Goal: Task Accomplishment & Management: Manage account settings

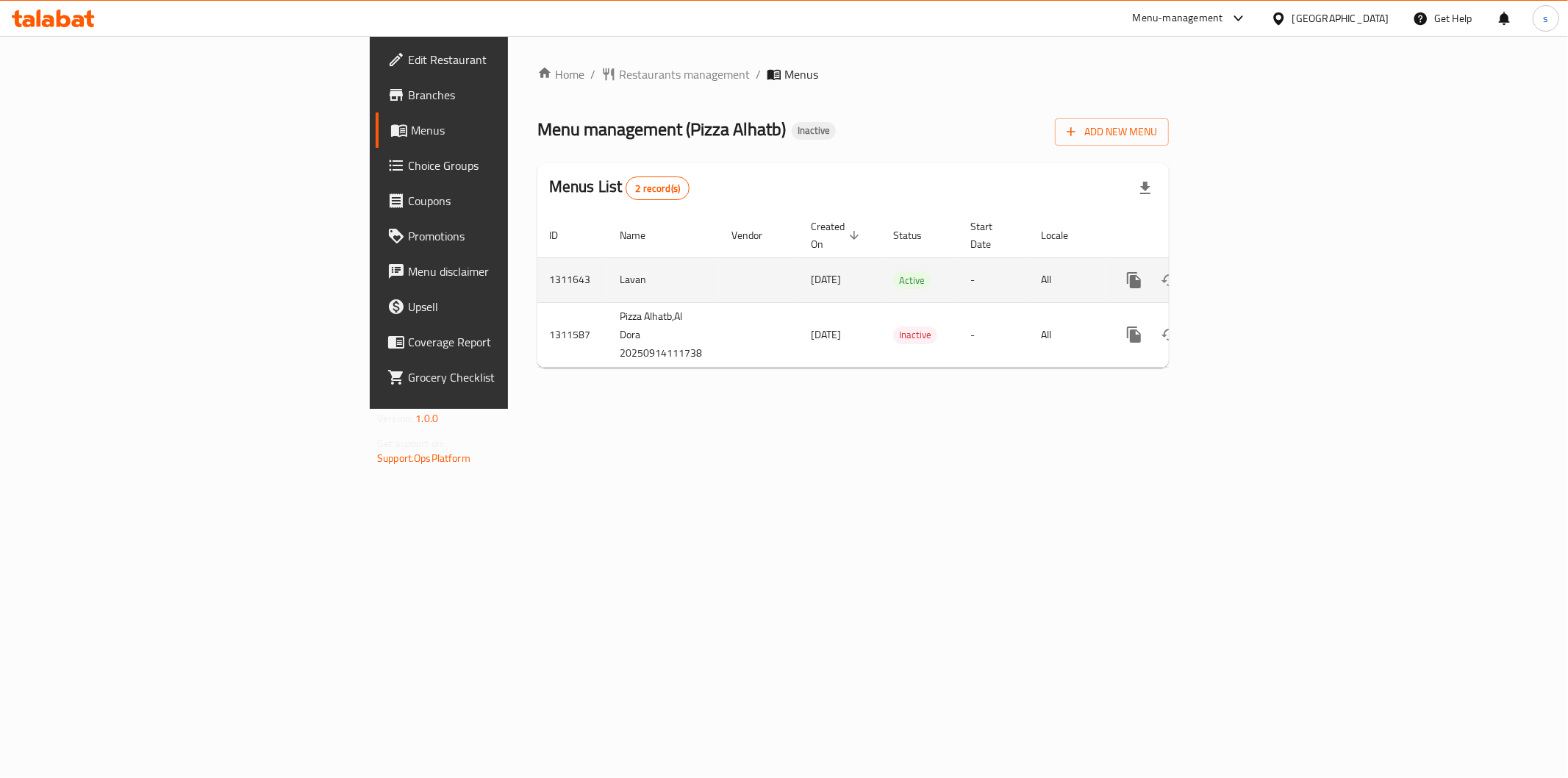
click at [1247, 273] on icon "enhanced table" at bounding box center [1240, 279] width 13 height 13
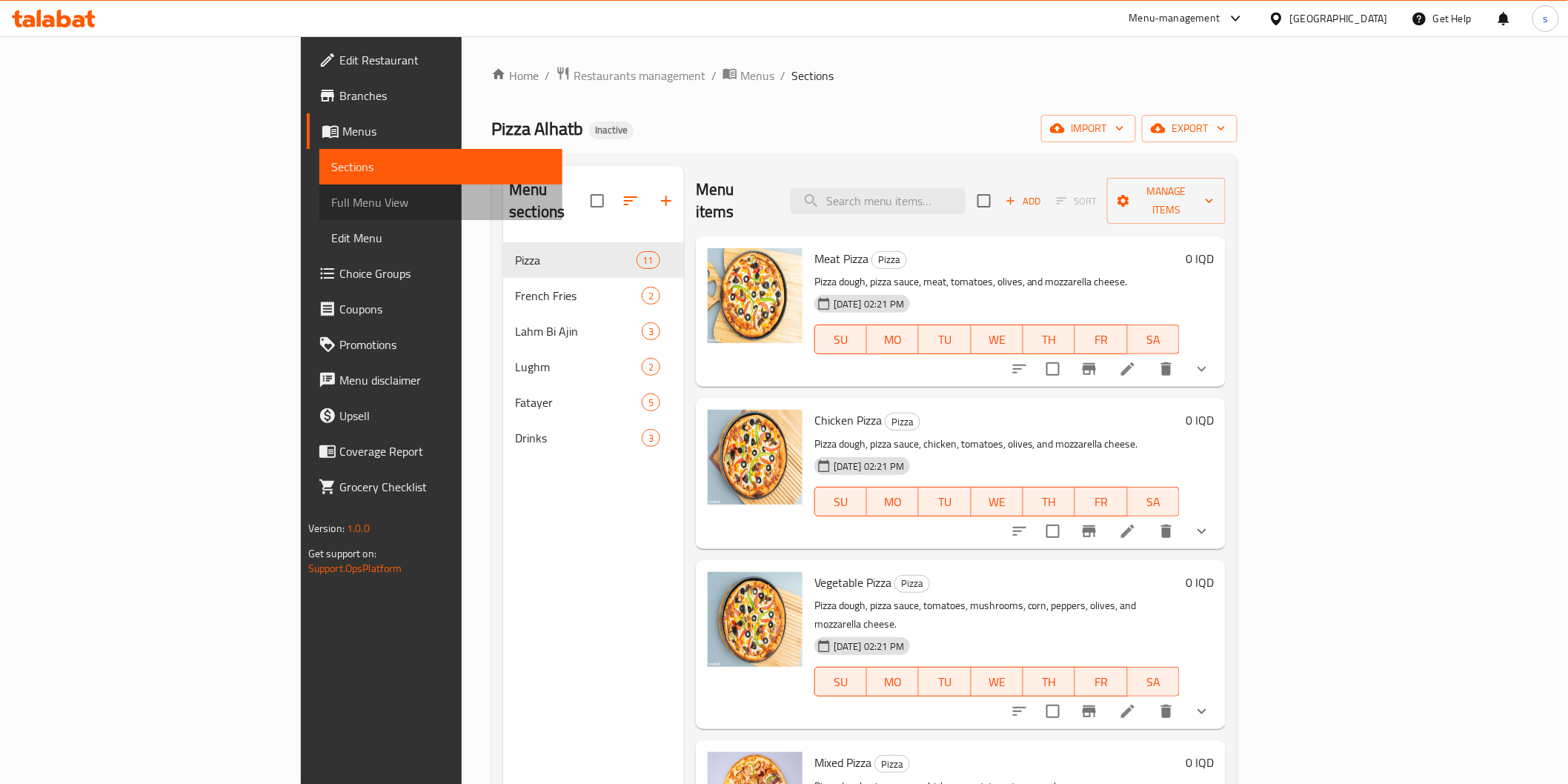
click at [331, 207] on span "Full Menu View" at bounding box center [441, 202] width 219 height 18
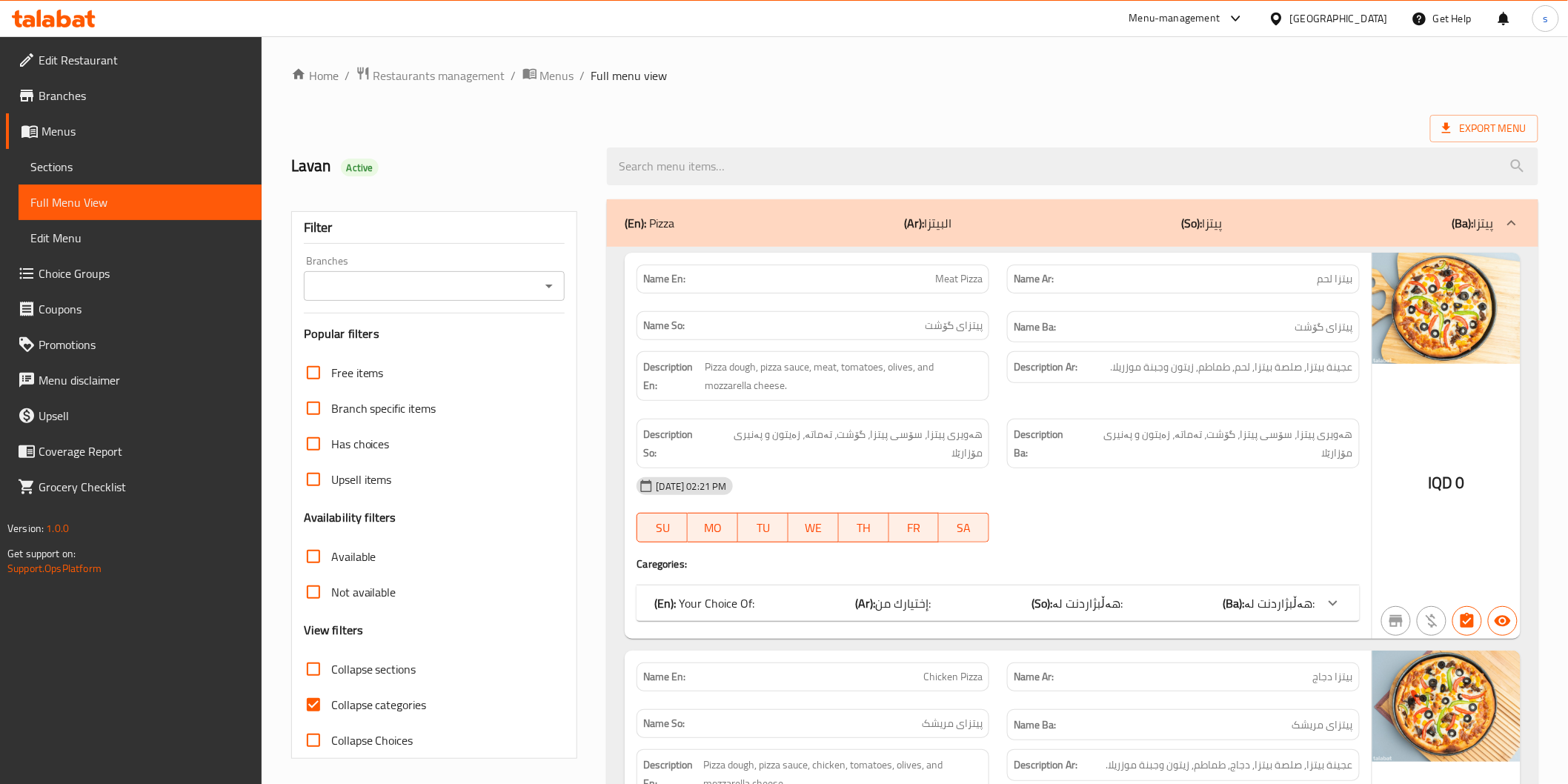
click at [535, 289] on input "Branches" at bounding box center [423, 285] width 229 height 21
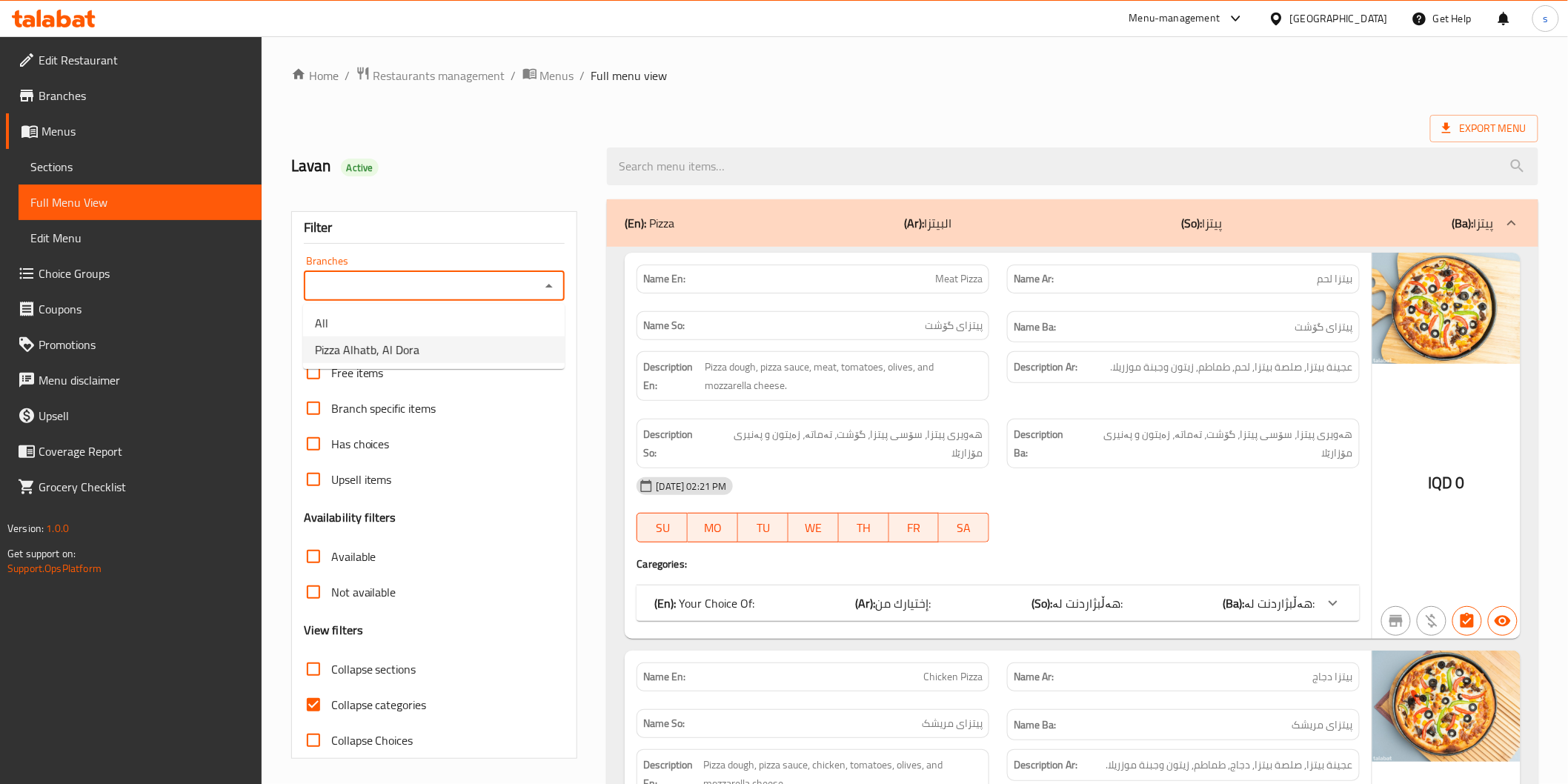
click at [509, 359] on li "Pizza Alhatb, Al Dora" at bounding box center [433, 350] width 262 height 27
type input "Pizza Alhatb, Al Dora"
click at [389, 700] on span "Collapse categories" at bounding box center [379, 704] width 96 height 18
click at [331, 700] on input "Collapse categories" at bounding box center [313, 704] width 35 height 35
checkbox input "false"
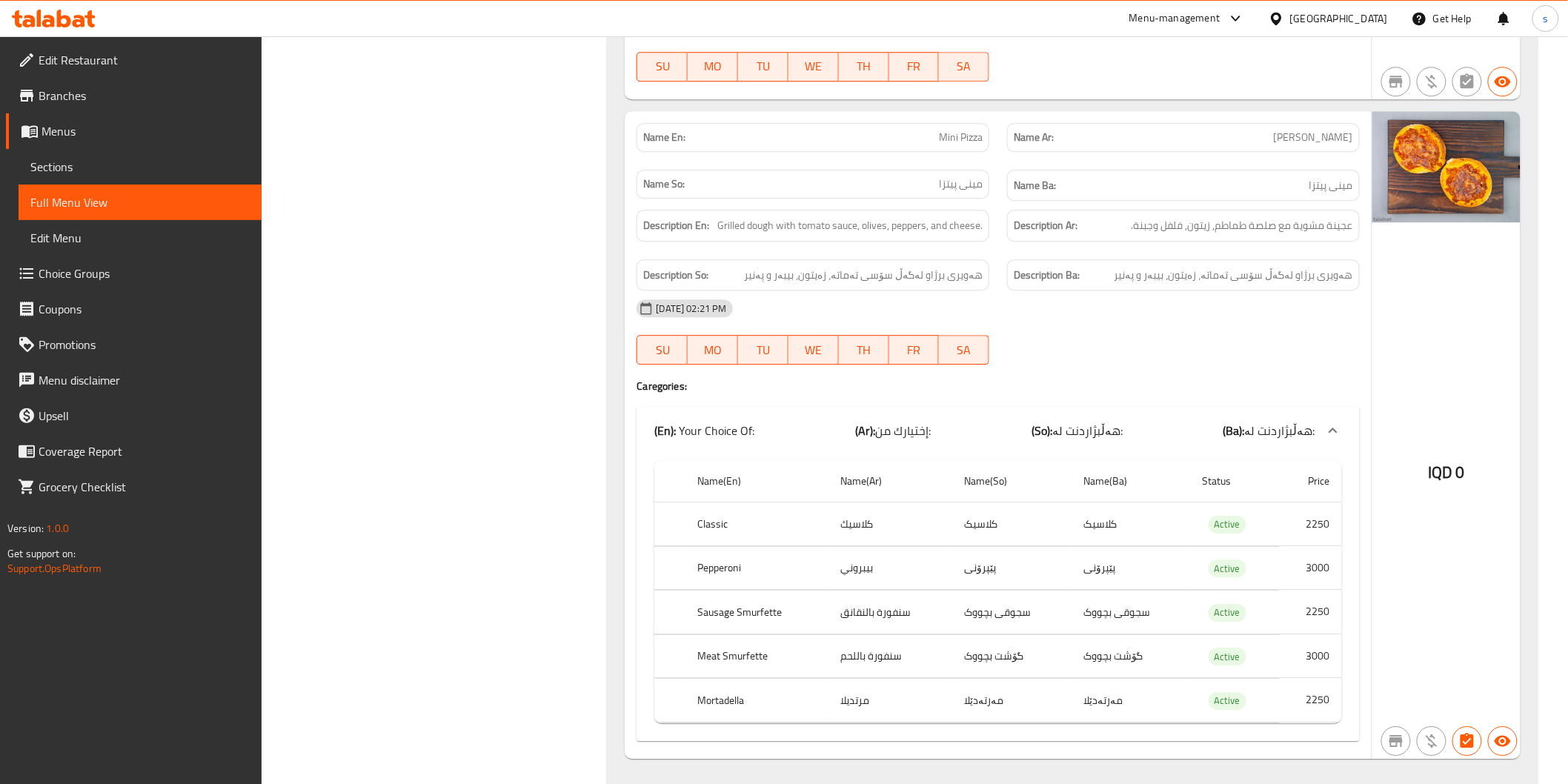
scroll to position [11197, 0]
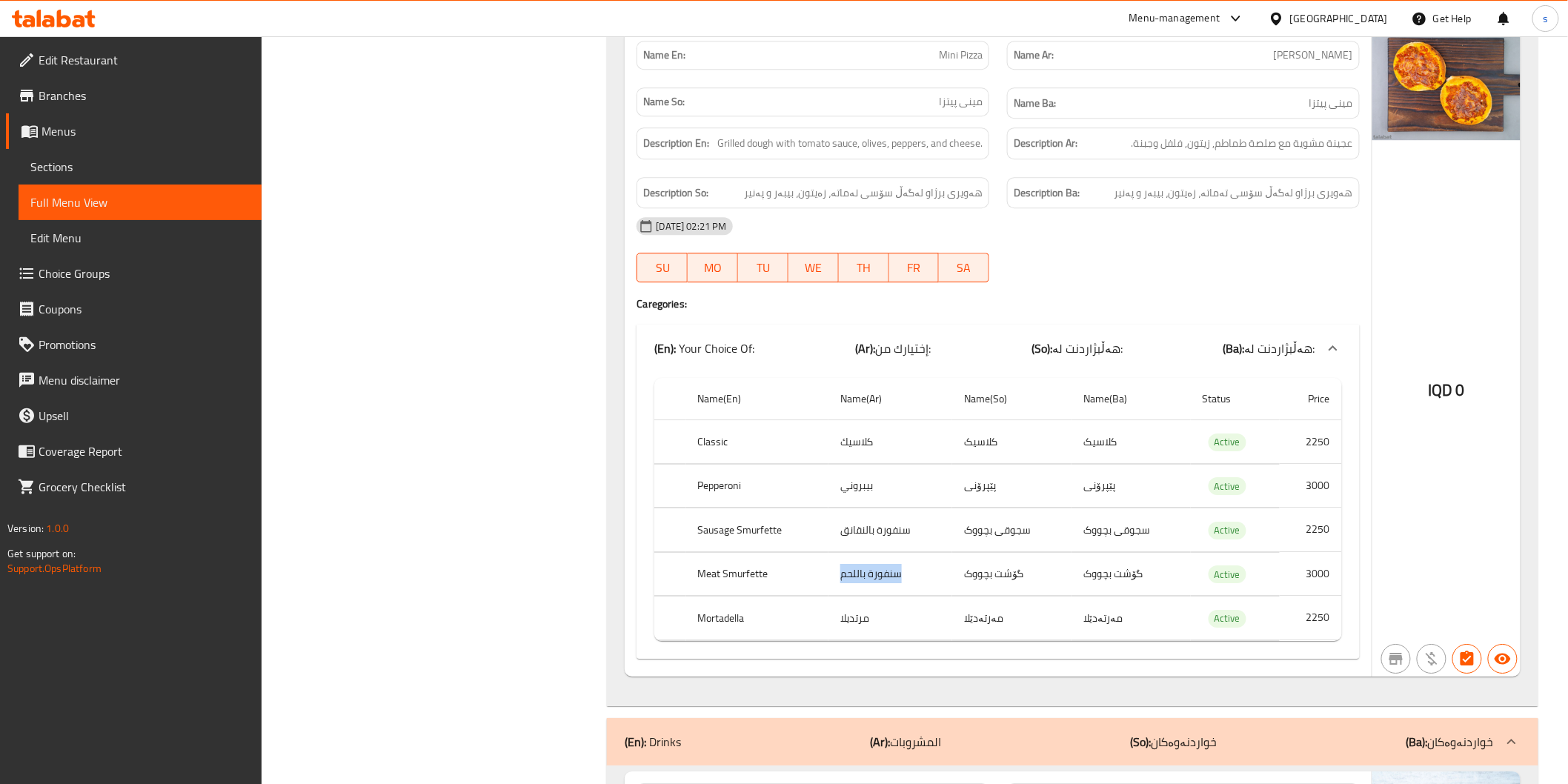
drag, startPoint x: 837, startPoint y: 488, endPoint x: 911, endPoint y: 493, distance: 74.2
click at [911, 552] on td "سنفورة باللحم" at bounding box center [890, 574] width 124 height 44
copy td "سنفورة باللحم"
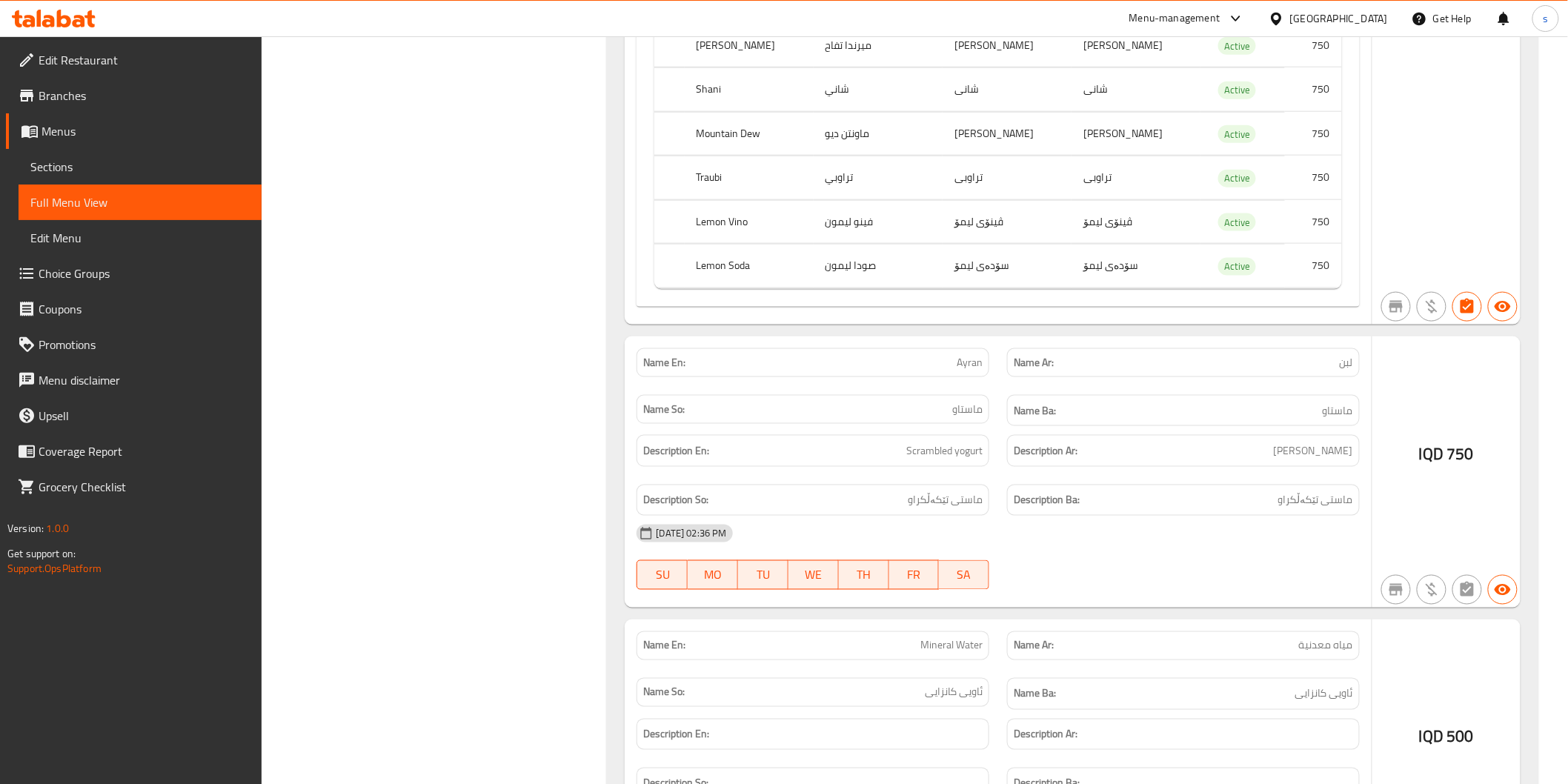
scroll to position [12506, 0]
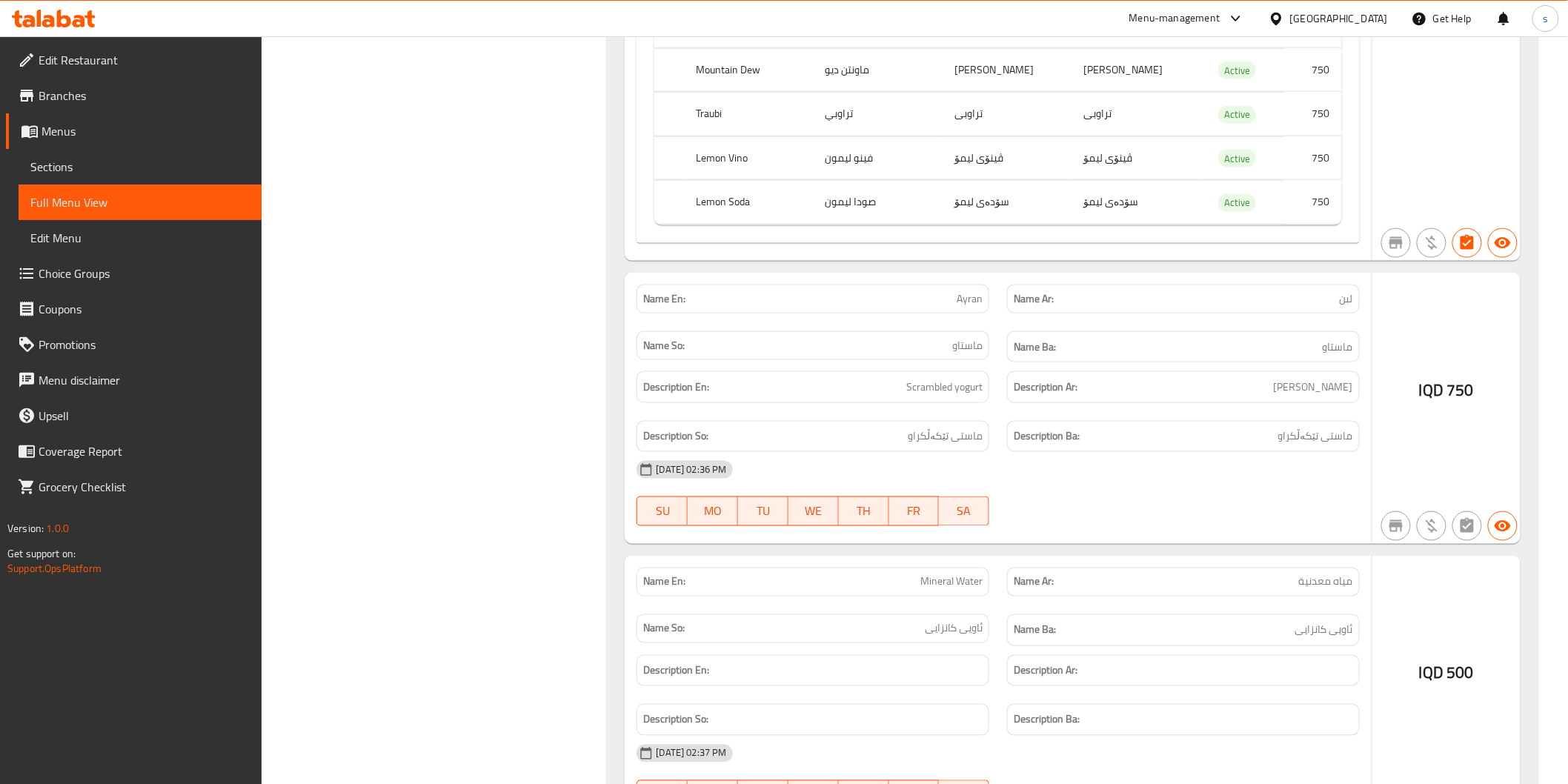
click at [814, 575] on p "Name En: Mineral Water" at bounding box center [812, 582] width 339 height 15
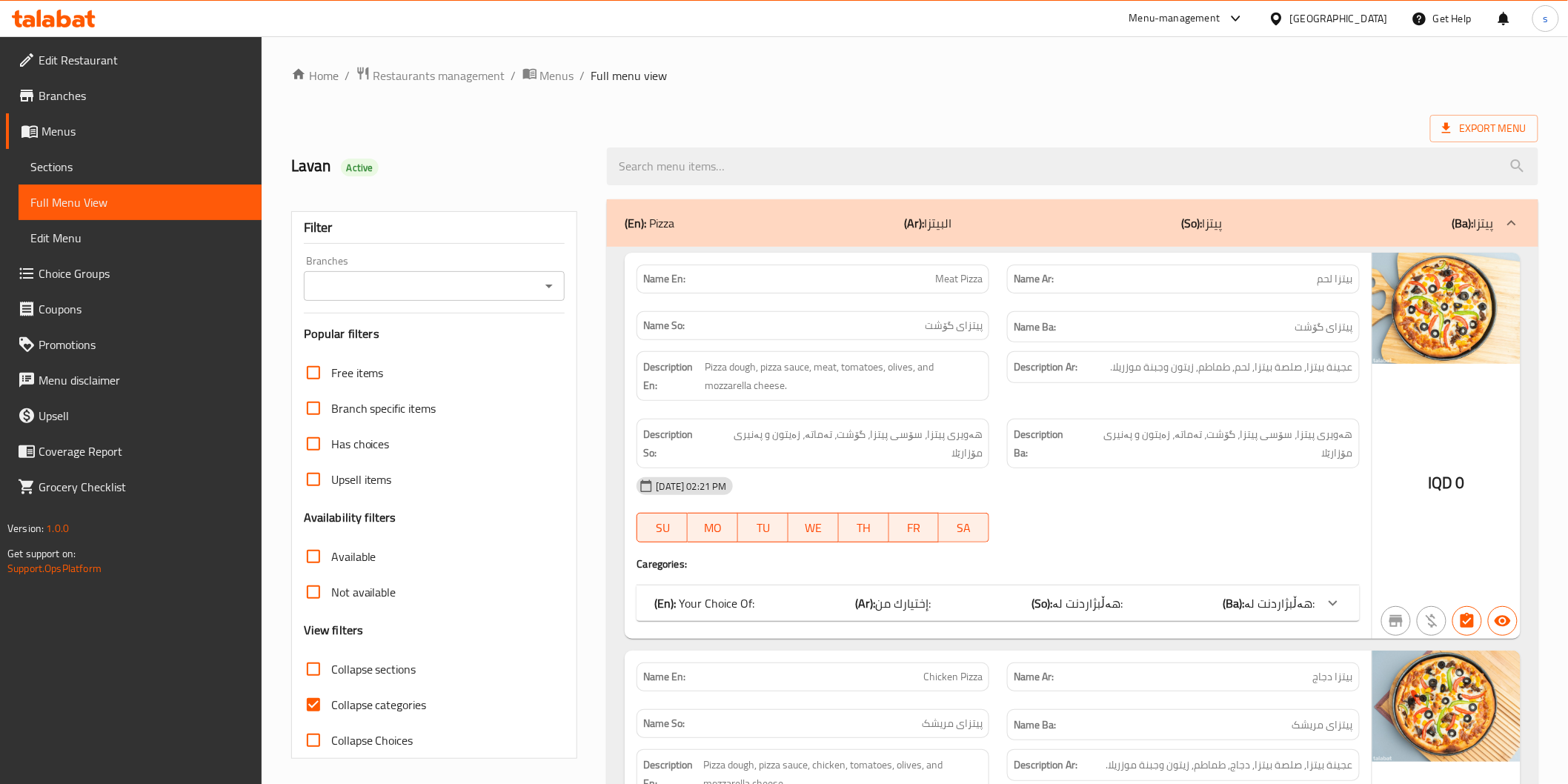
click at [515, 283] on input "Branches" at bounding box center [423, 285] width 229 height 21
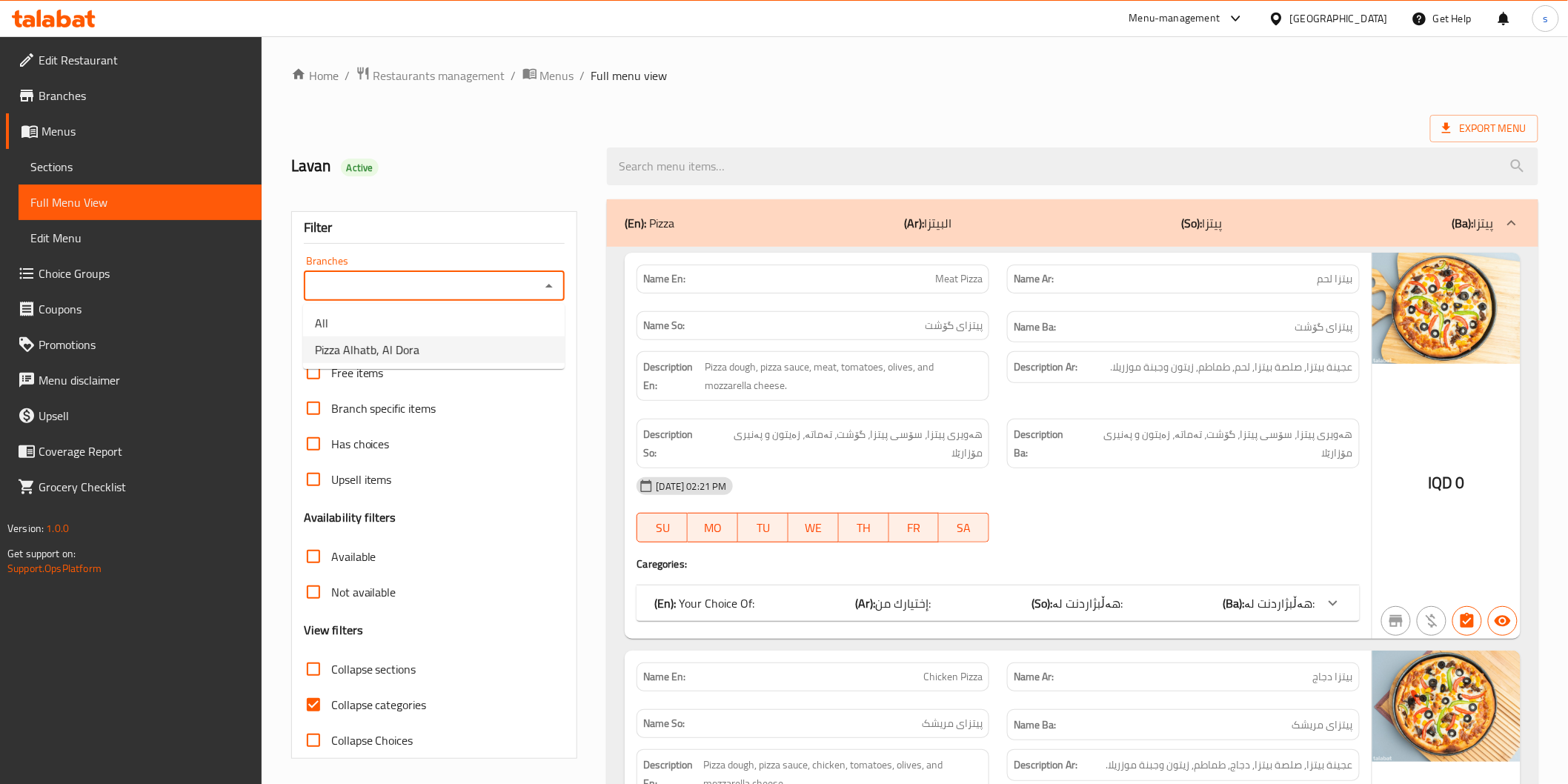
click at [489, 349] on li "Pizza Alhatb, Al Dora" at bounding box center [433, 350] width 262 height 27
type input "Pizza Alhatb, Al Dora"
click at [420, 707] on span "Collapse categories" at bounding box center [379, 704] width 96 height 18
click at [331, 707] on input "Collapse categories" at bounding box center [313, 704] width 35 height 35
checkbox input "false"
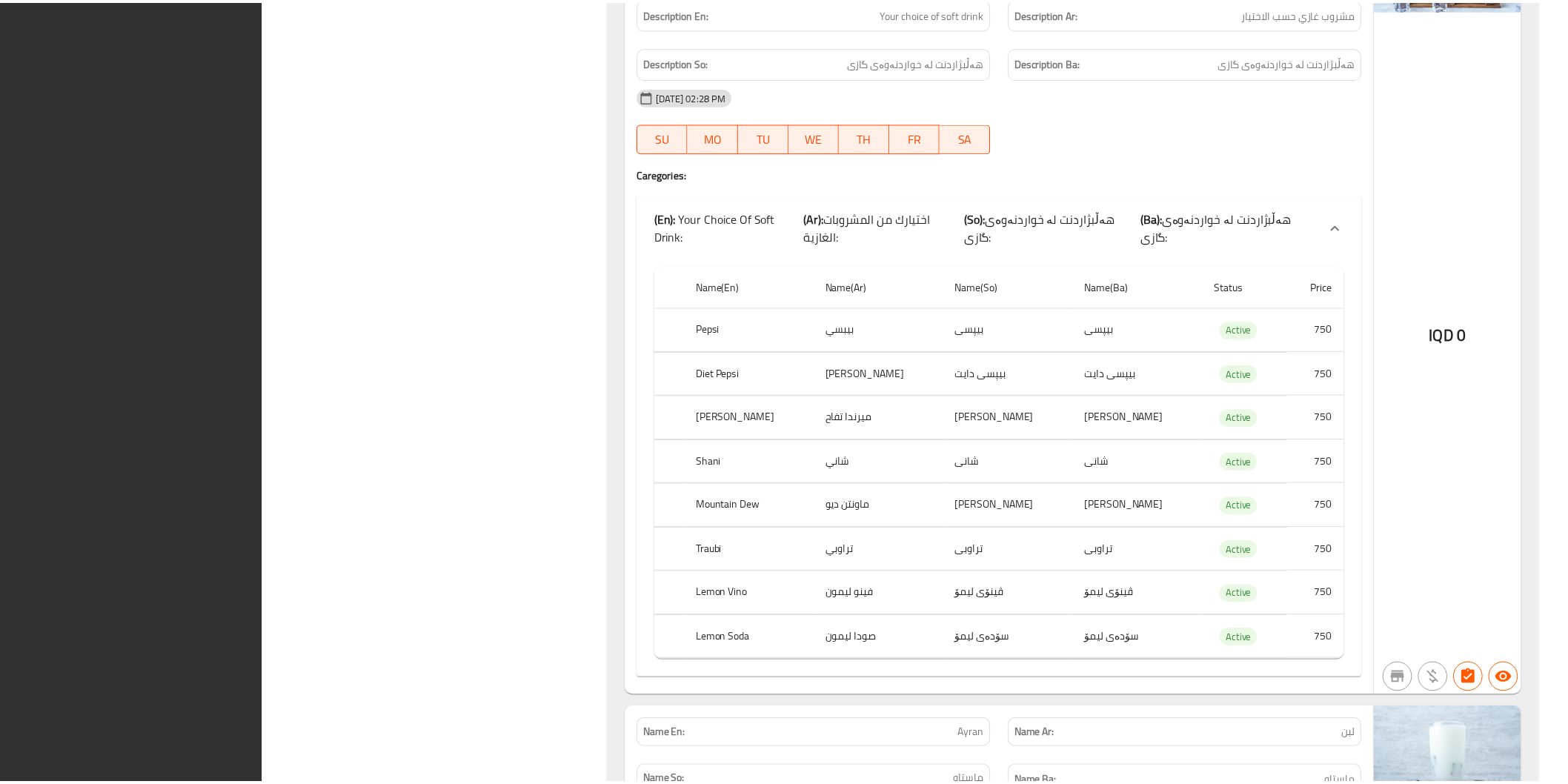
scroll to position [12487, 0]
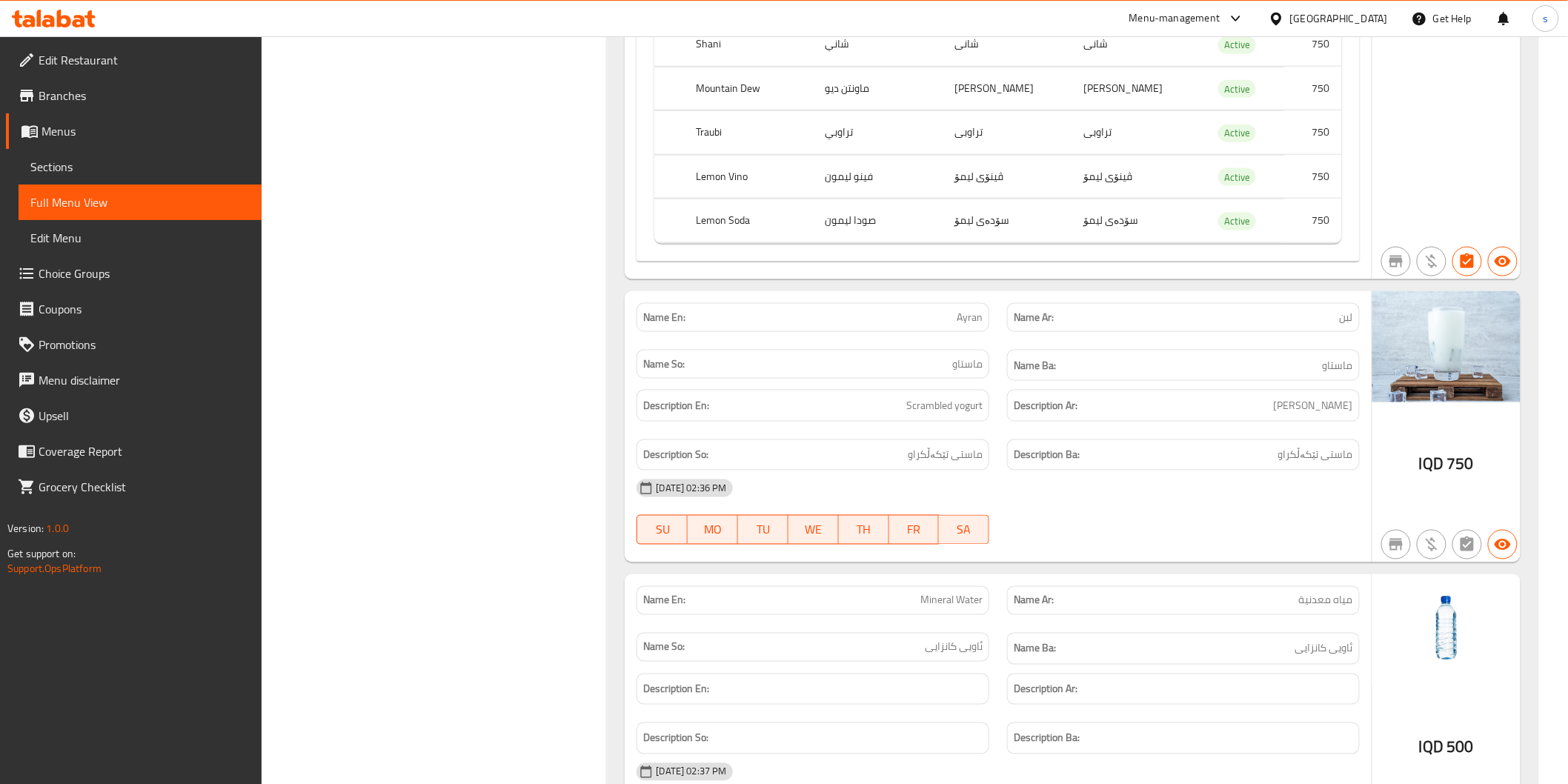
click at [170, 170] on span "Sections" at bounding box center [140, 166] width 219 height 18
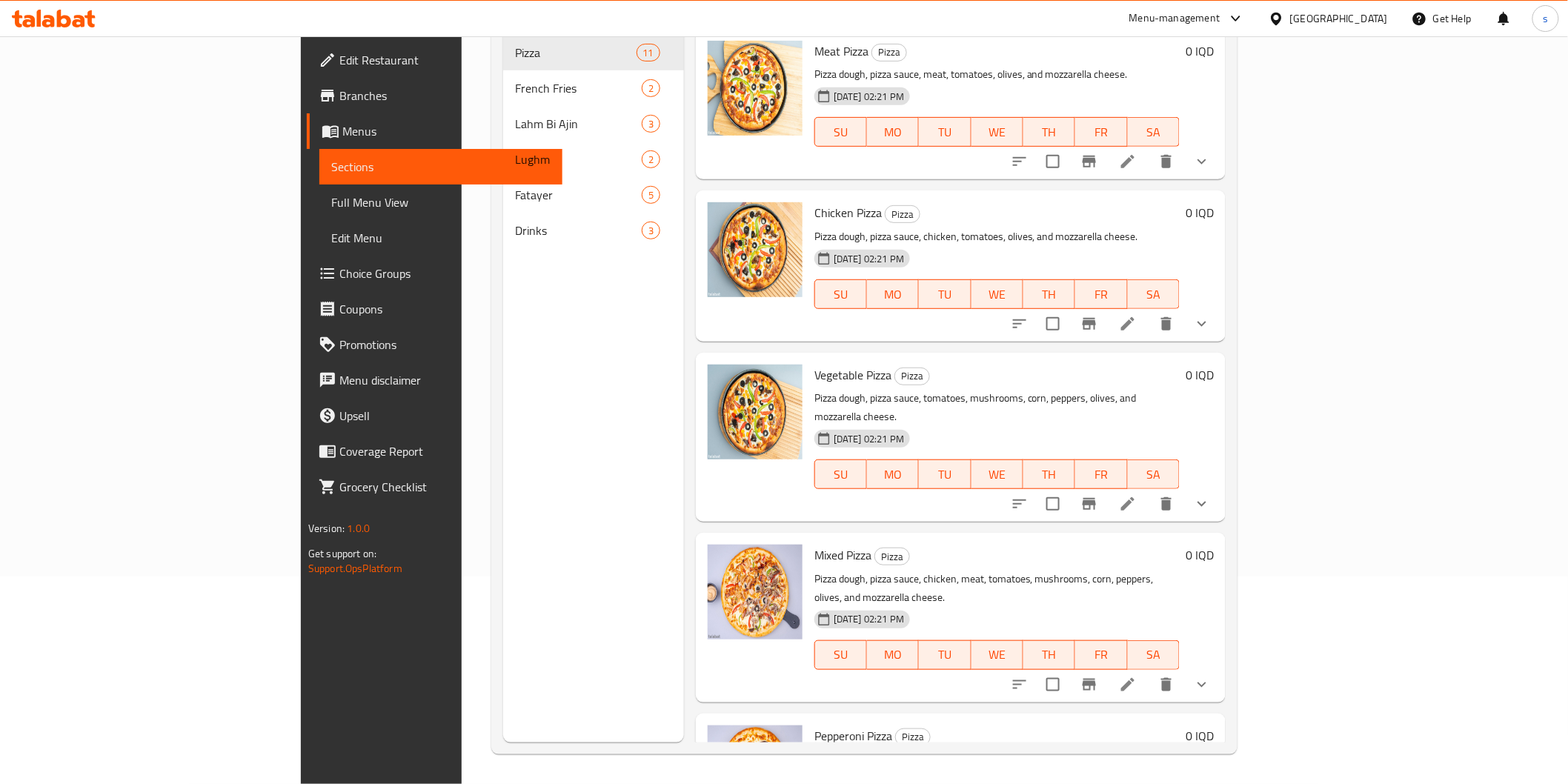
scroll to position [207, 0]
click at [515, 222] on span "Drinks" at bounding box center [578, 230] width 127 height 18
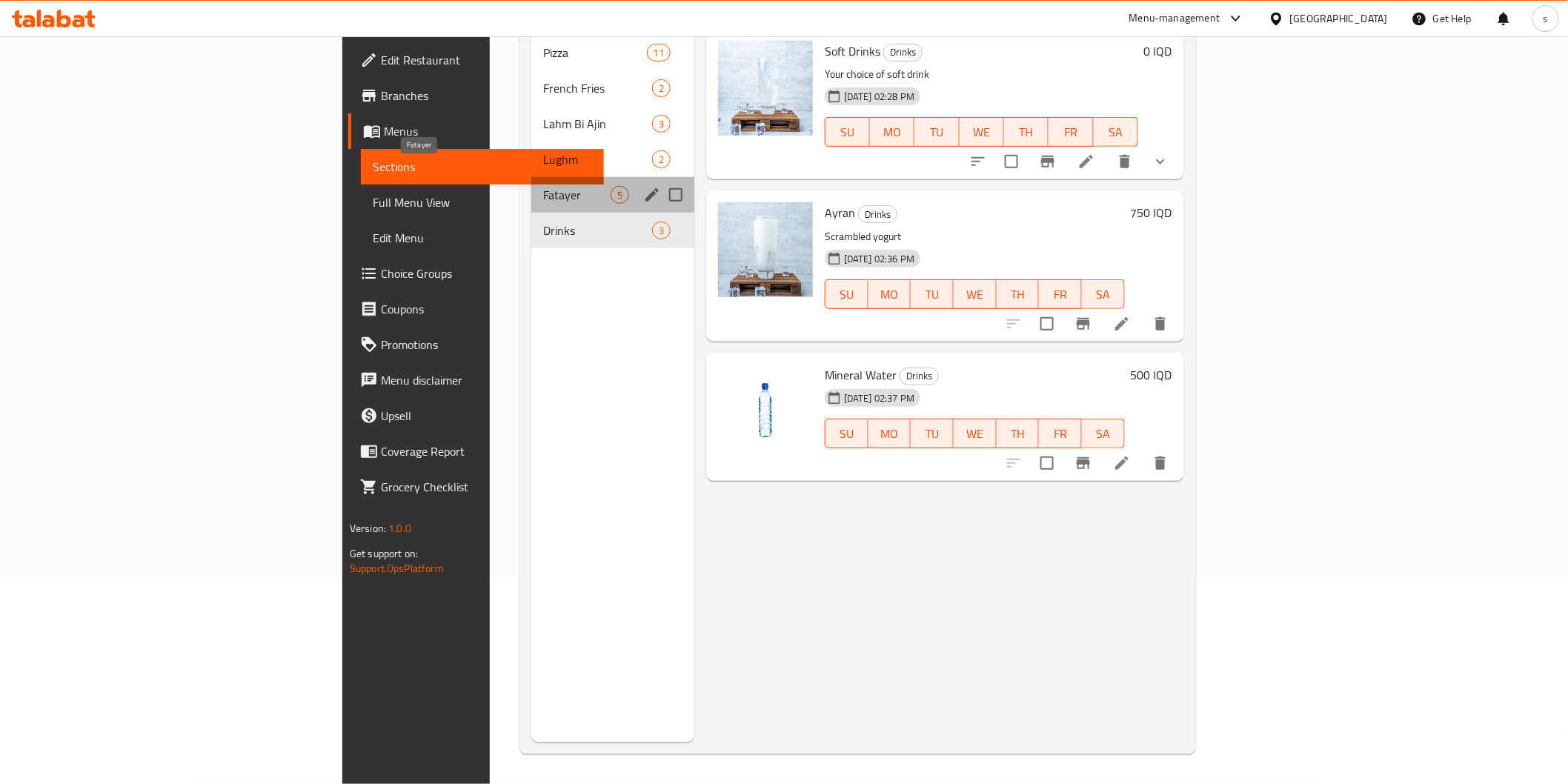
click at [543, 186] on span "Fatayer" at bounding box center [577, 194] width 68 height 18
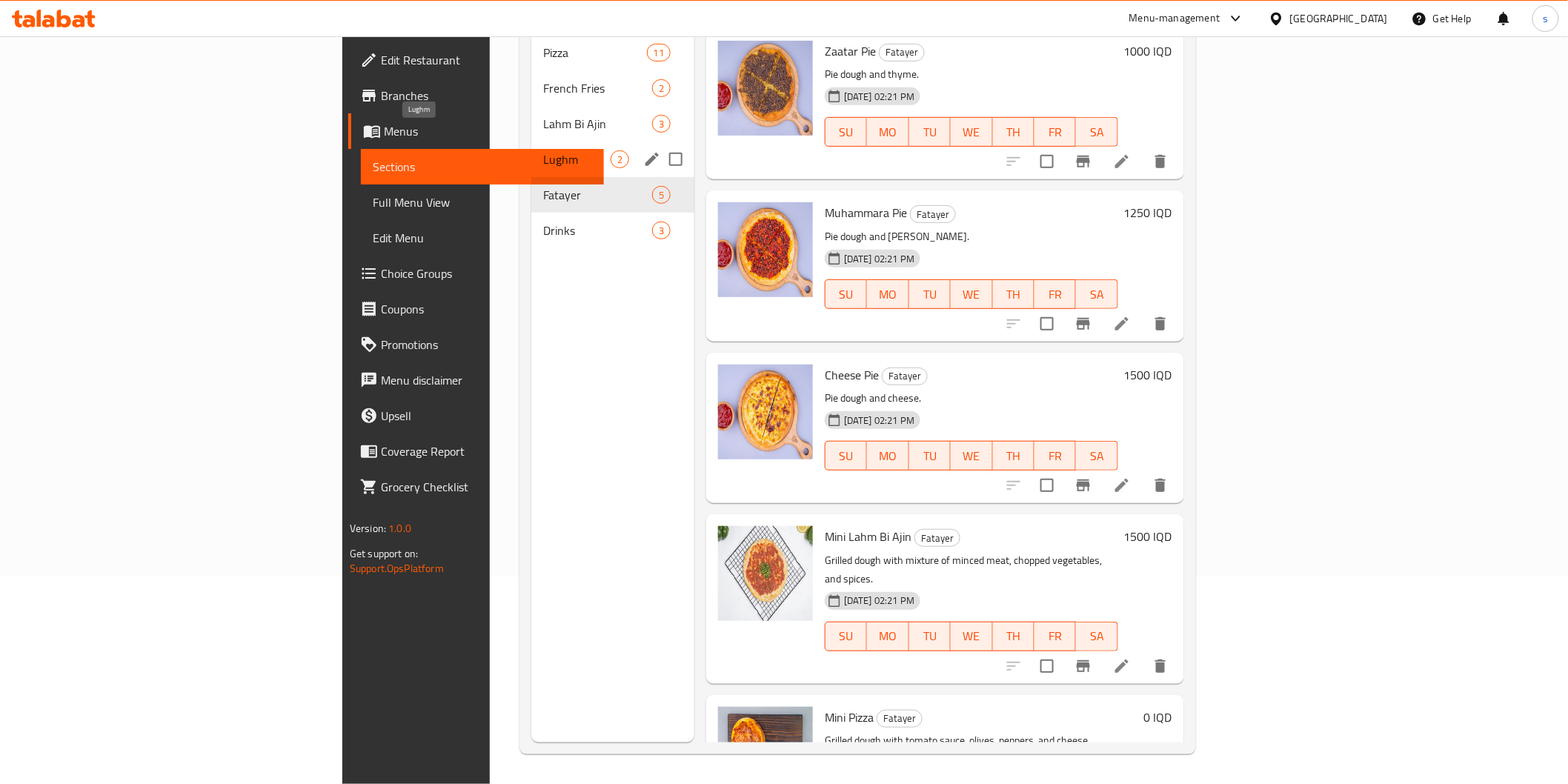
click at [543, 150] on span "Lughm" at bounding box center [577, 159] width 68 height 18
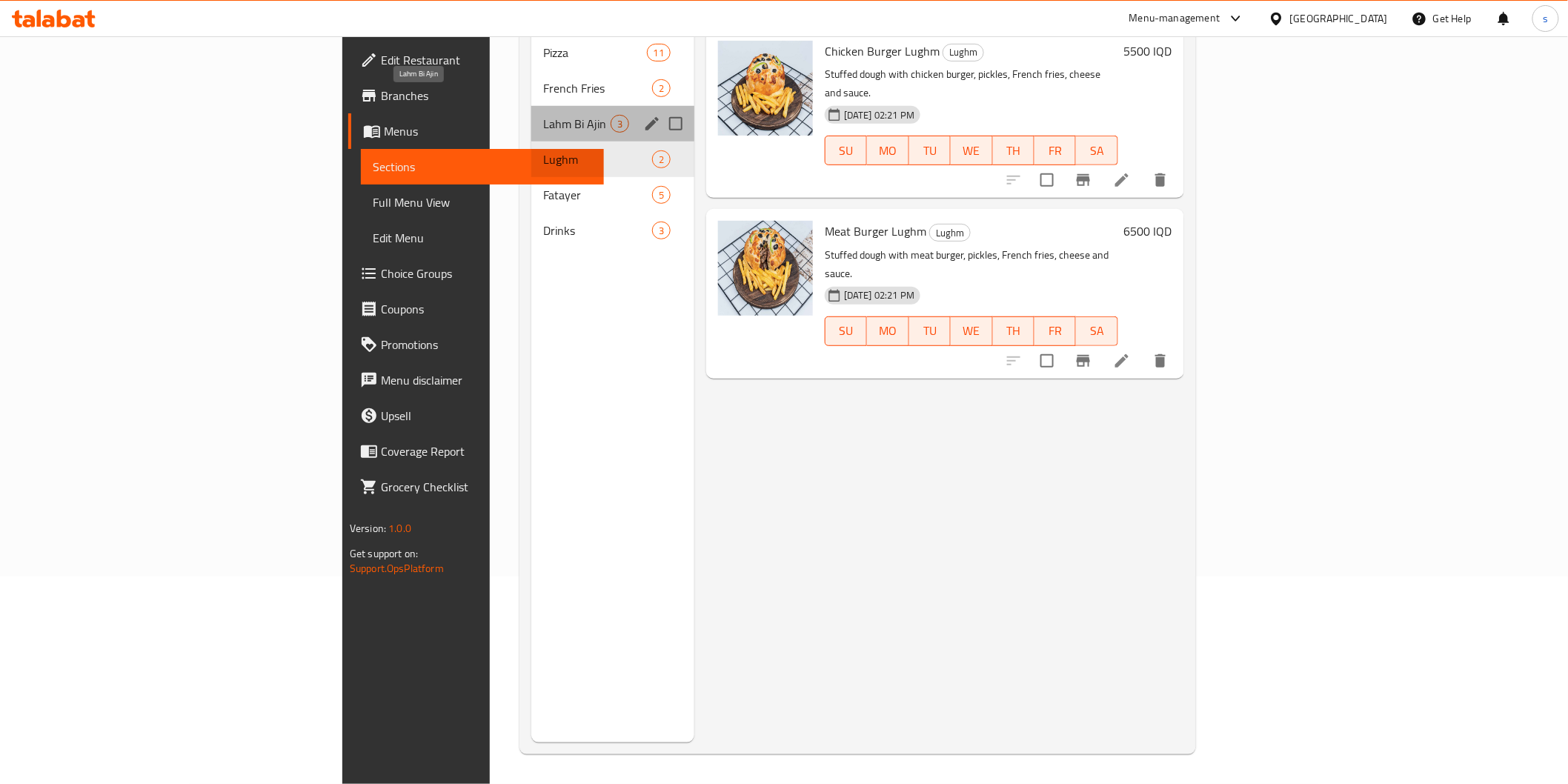
click at [543, 115] on span "Lahm Bi Ajin" at bounding box center [577, 124] width 68 height 18
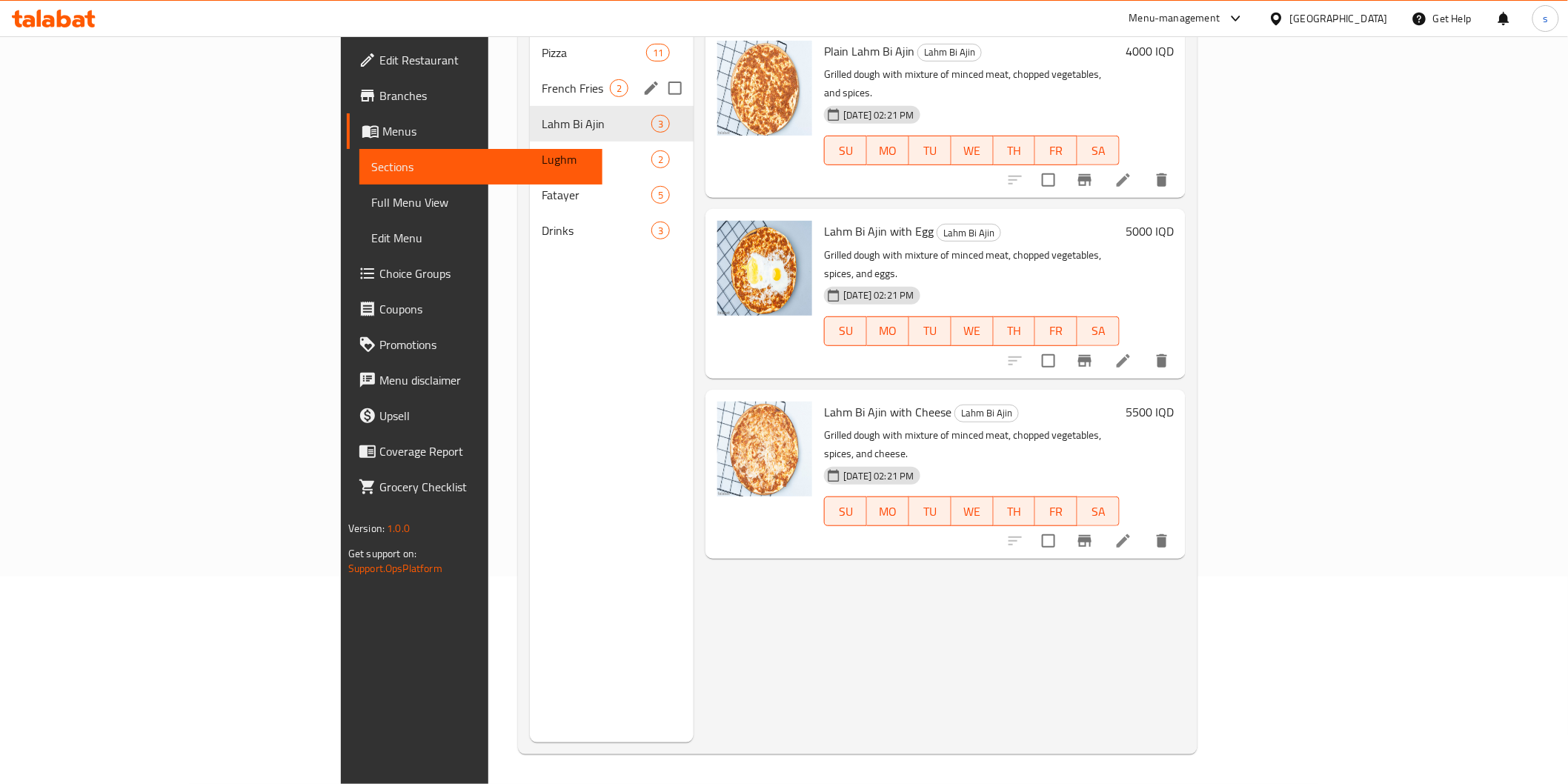
scroll to position [124, 0]
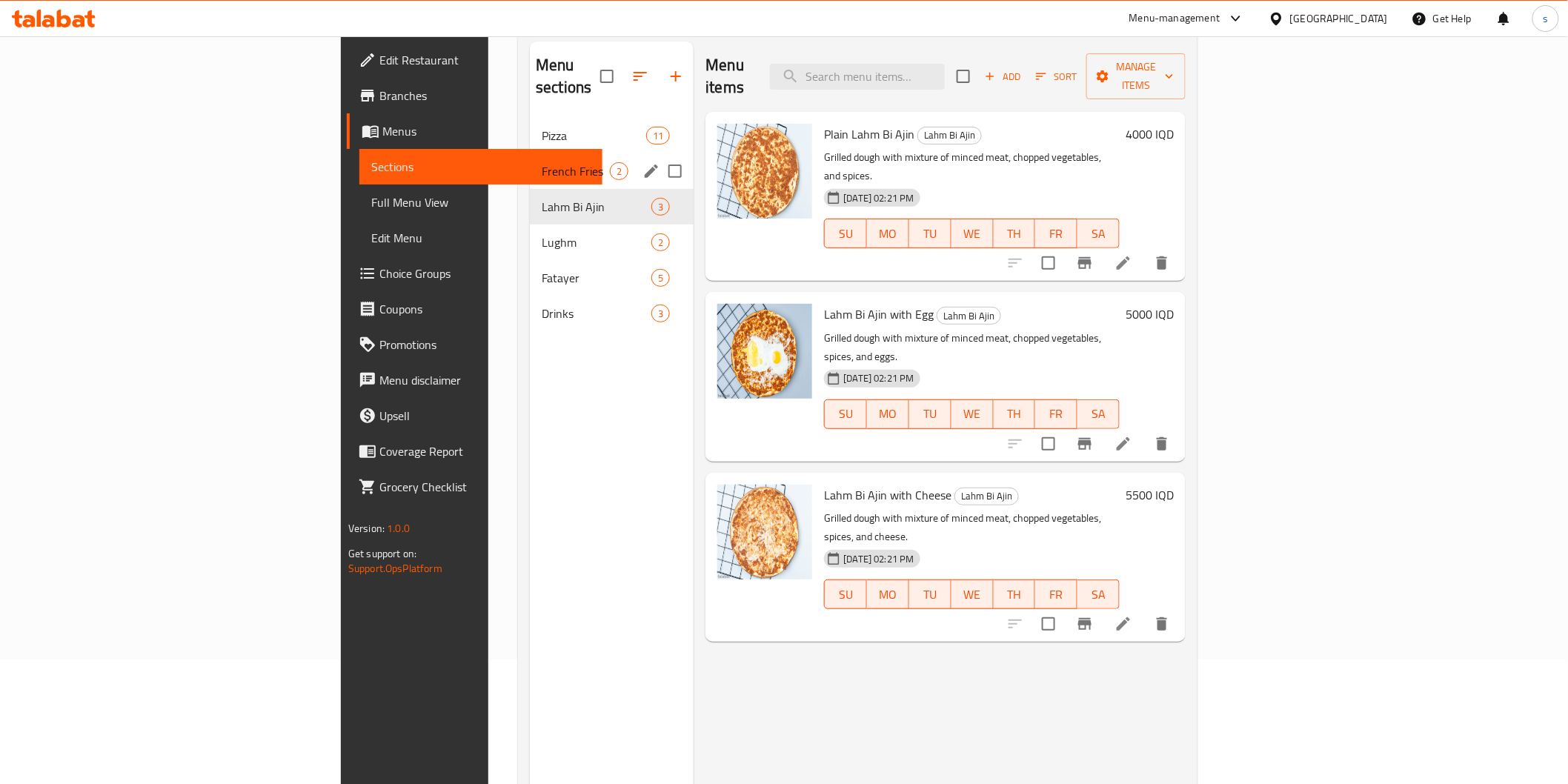
click at [542, 163] on span "French Fries" at bounding box center [575, 171] width 68 height 18
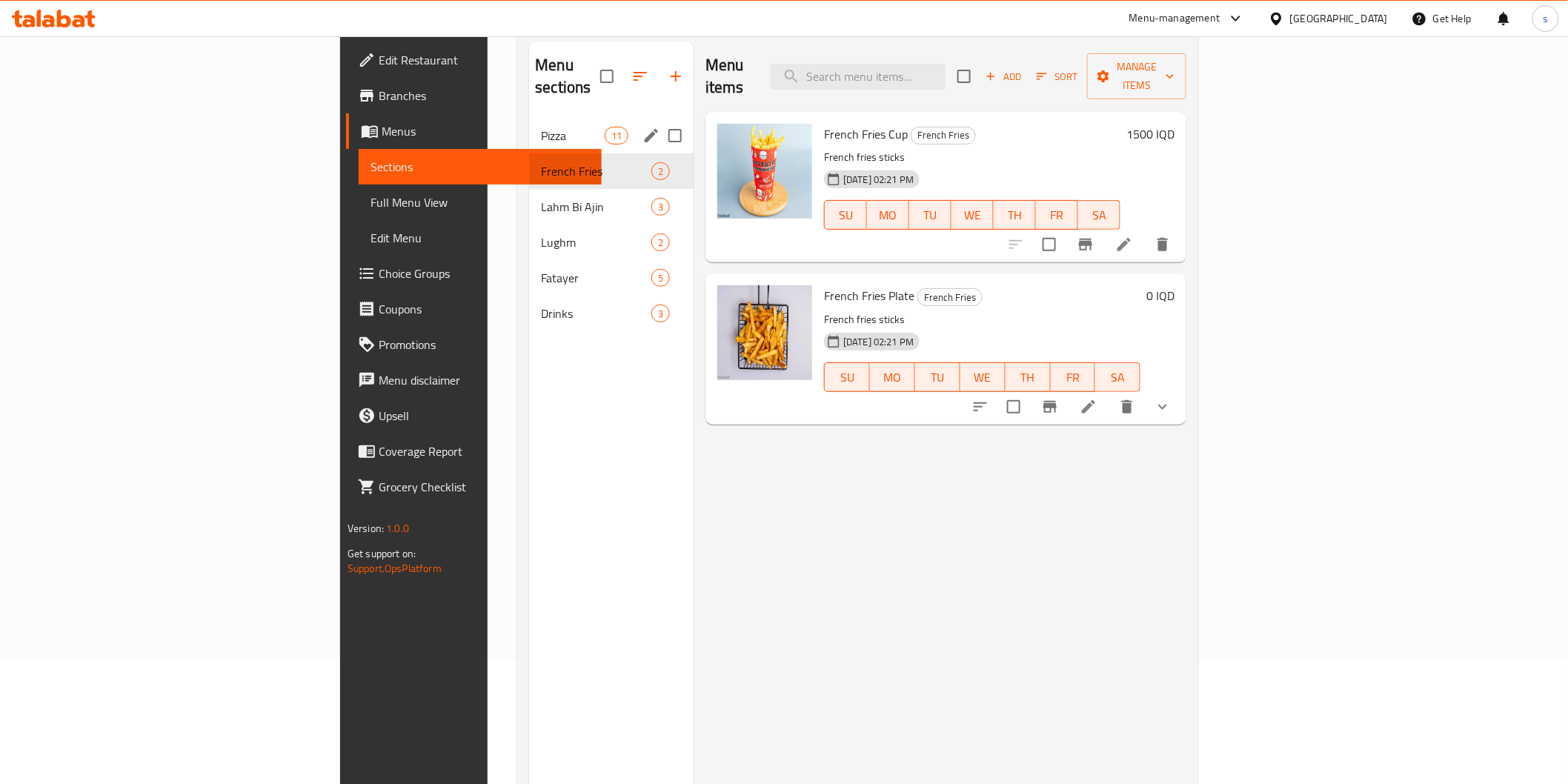
click at [541, 127] on span "Pizza" at bounding box center [572, 135] width 63 height 18
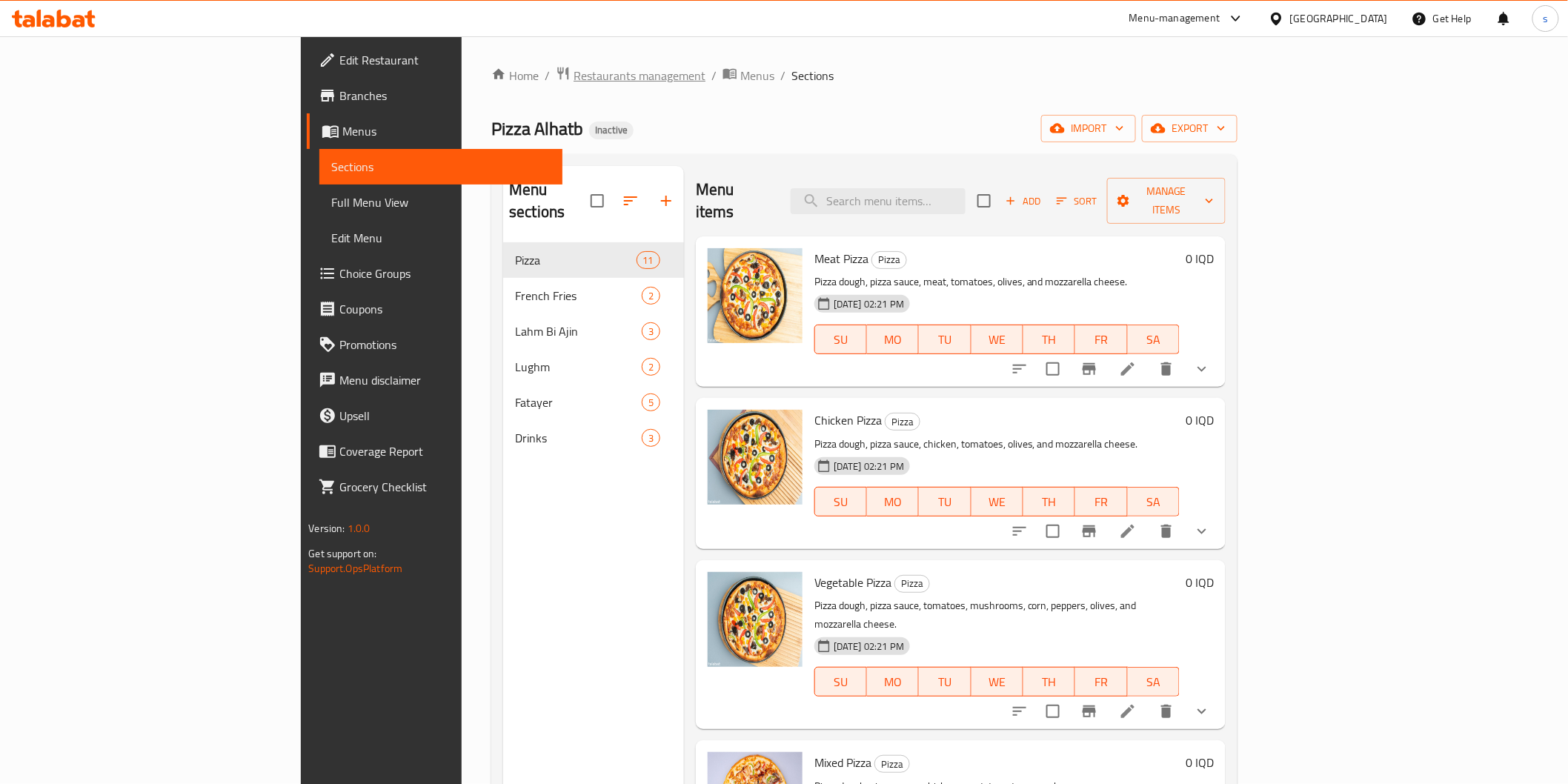
click at [574, 77] on span "Restaurants management" at bounding box center [640, 75] width 132 height 18
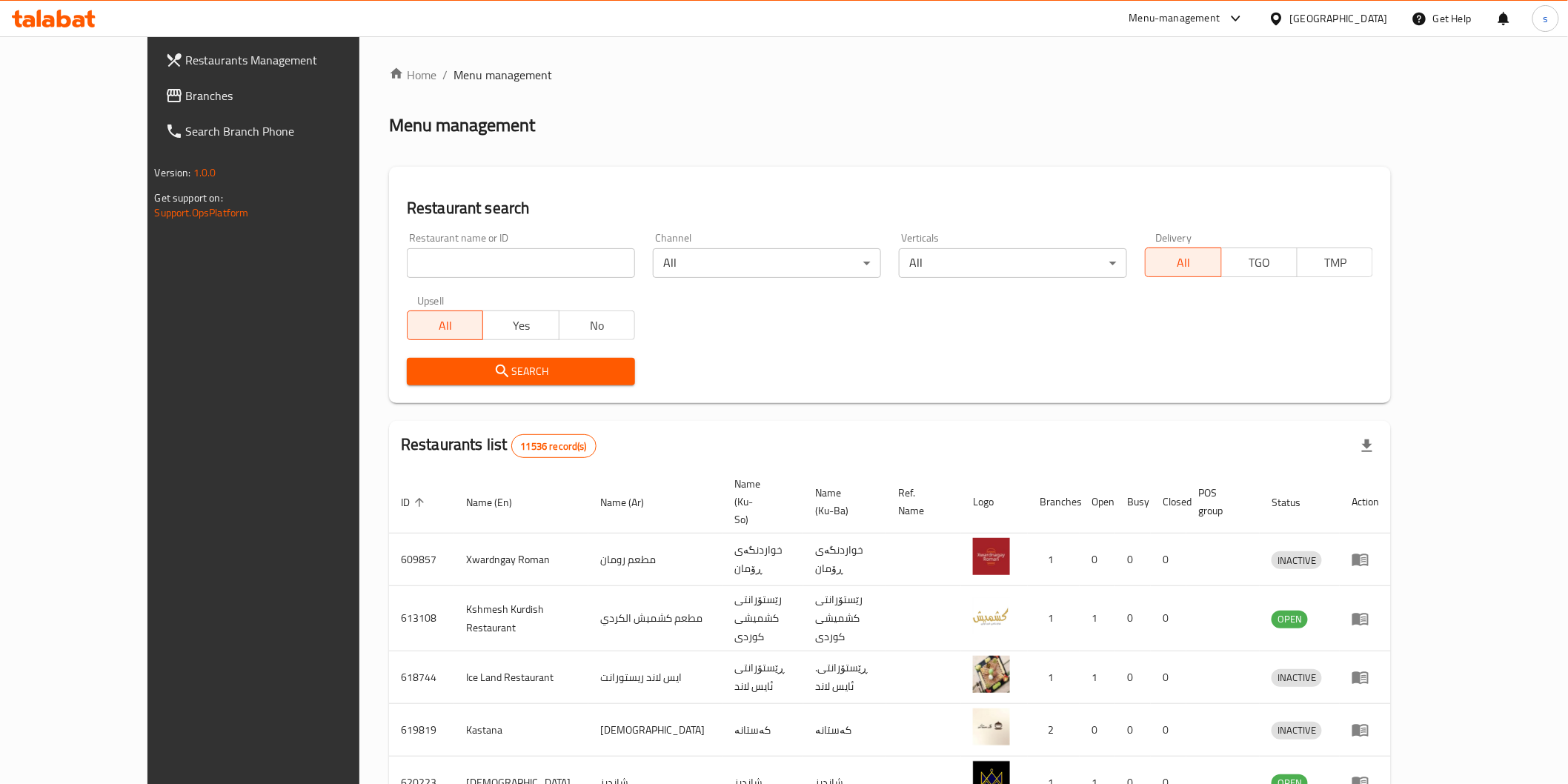
click at [419, 253] on input "search" at bounding box center [521, 263] width 229 height 30
paste input "Al Gaylani Juice"
type input "Al Gaylani Juice"
click button "Search" at bounding box center [521, 372] width 229 height 28
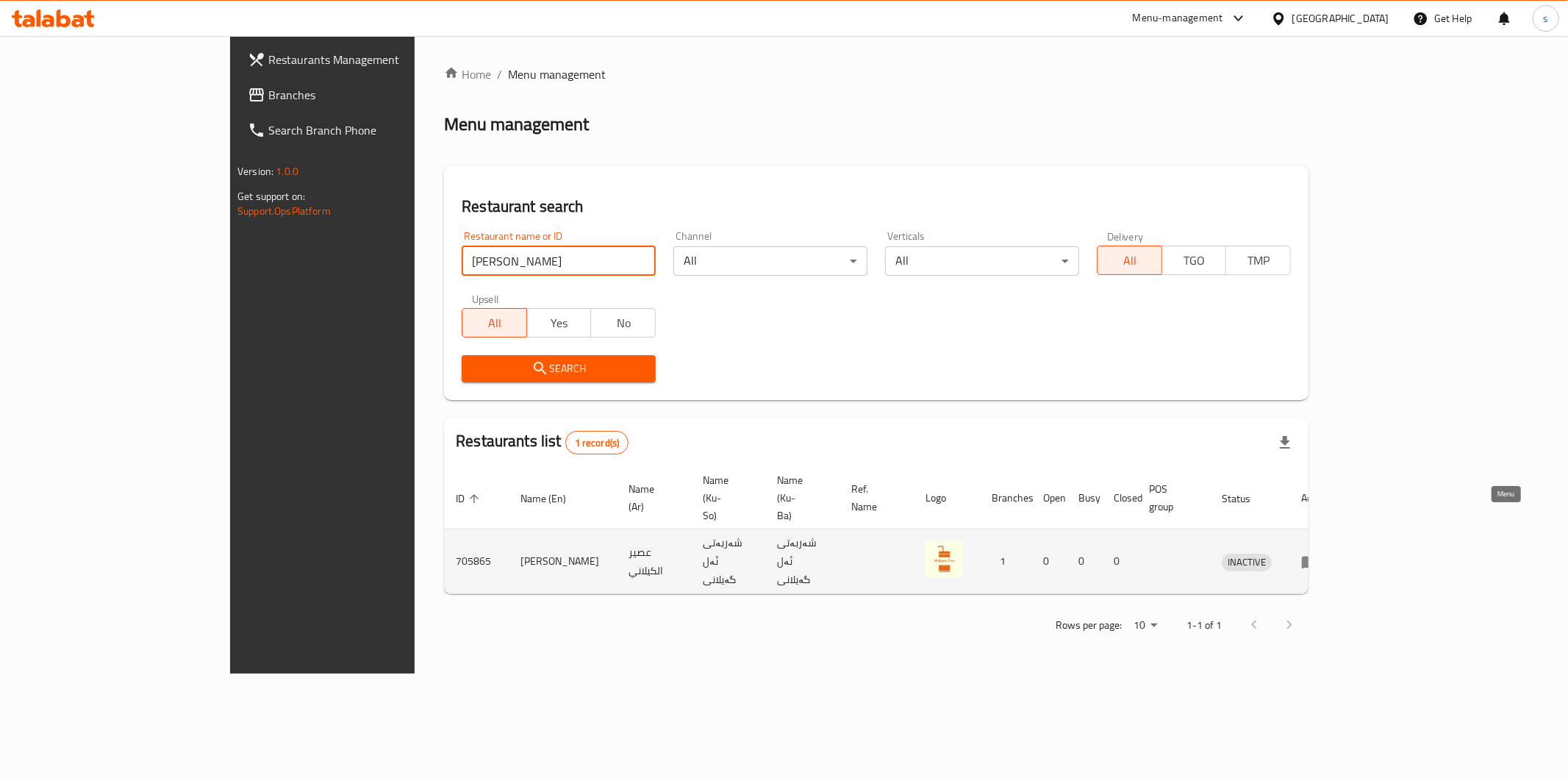
click at [1318, 556] on icon "enhanced table" at bounding box center [1310, 562] width 16 height 12
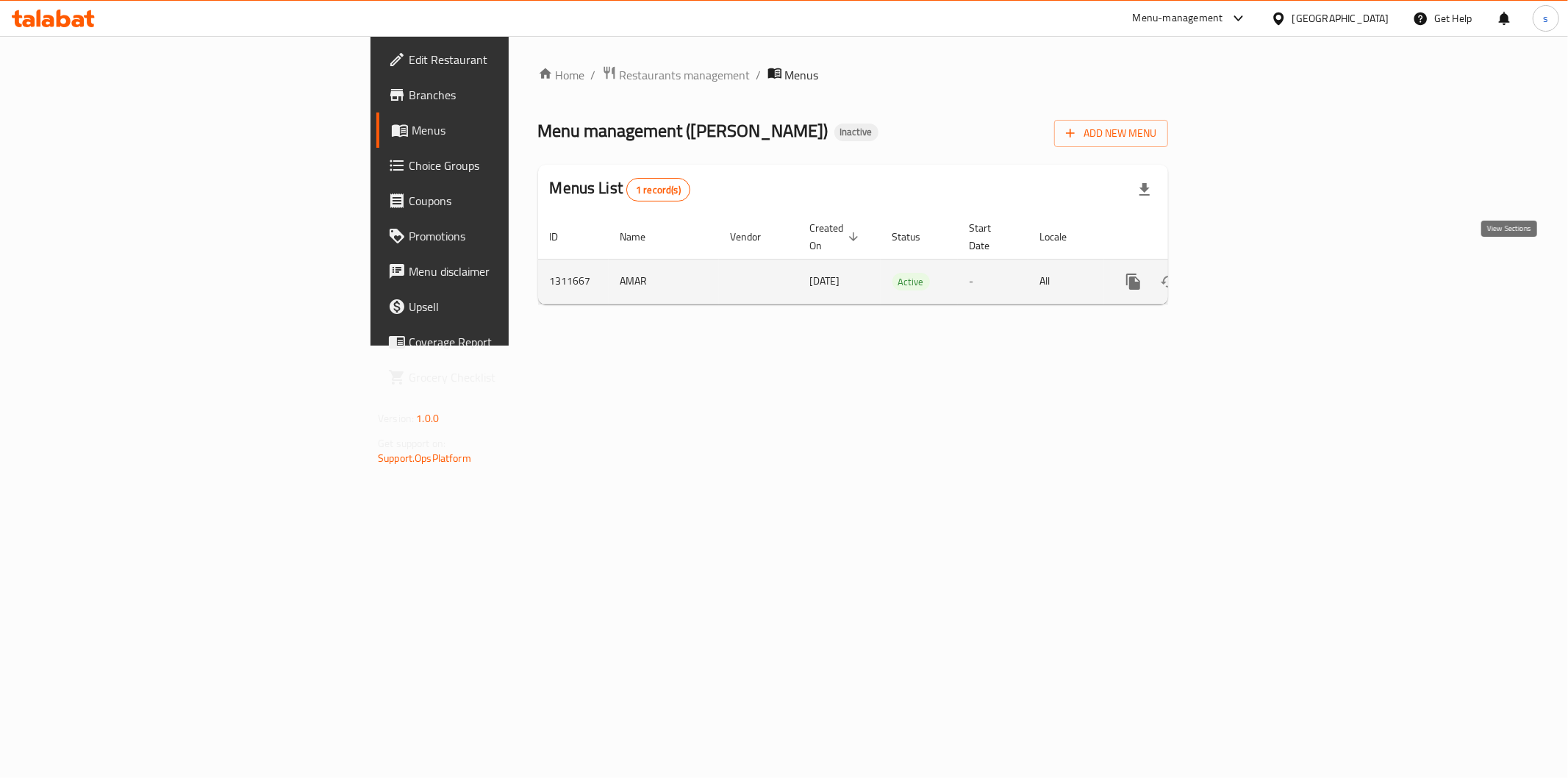
click at [1248, 273] on icon "enhanced table" at bounding box center [1239, 281] width 18 height 18
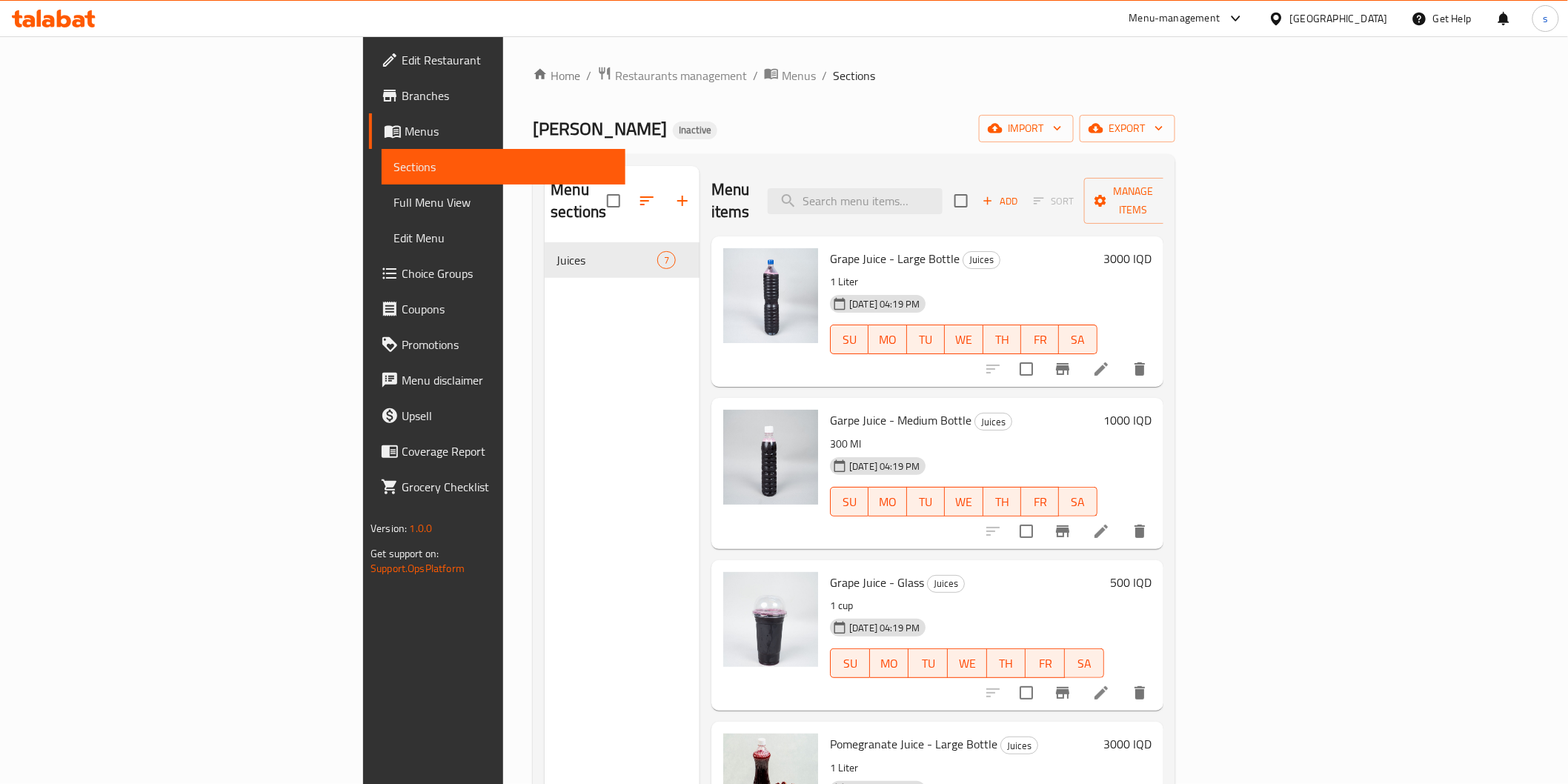
click at [394, 209] on span "Full Menu View" at bounding box center [503, 202] width 219 height 18
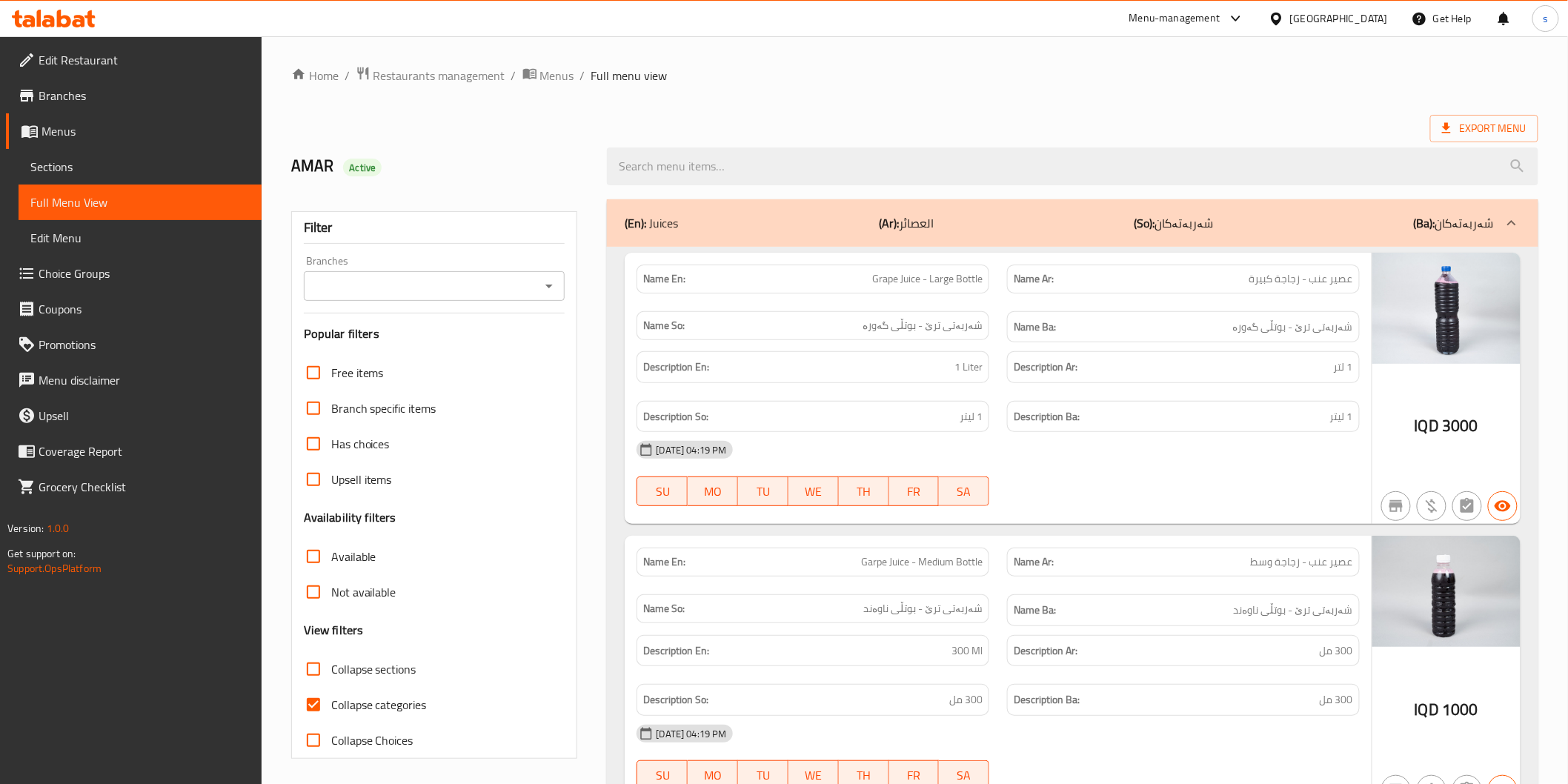
click at [419, 269] on div "Branches Branches" at bounding box center [434, 278] width 262 height 45
click at [420, 276] on input "Branches" at bounding box center [423, 285] width 229 height 21
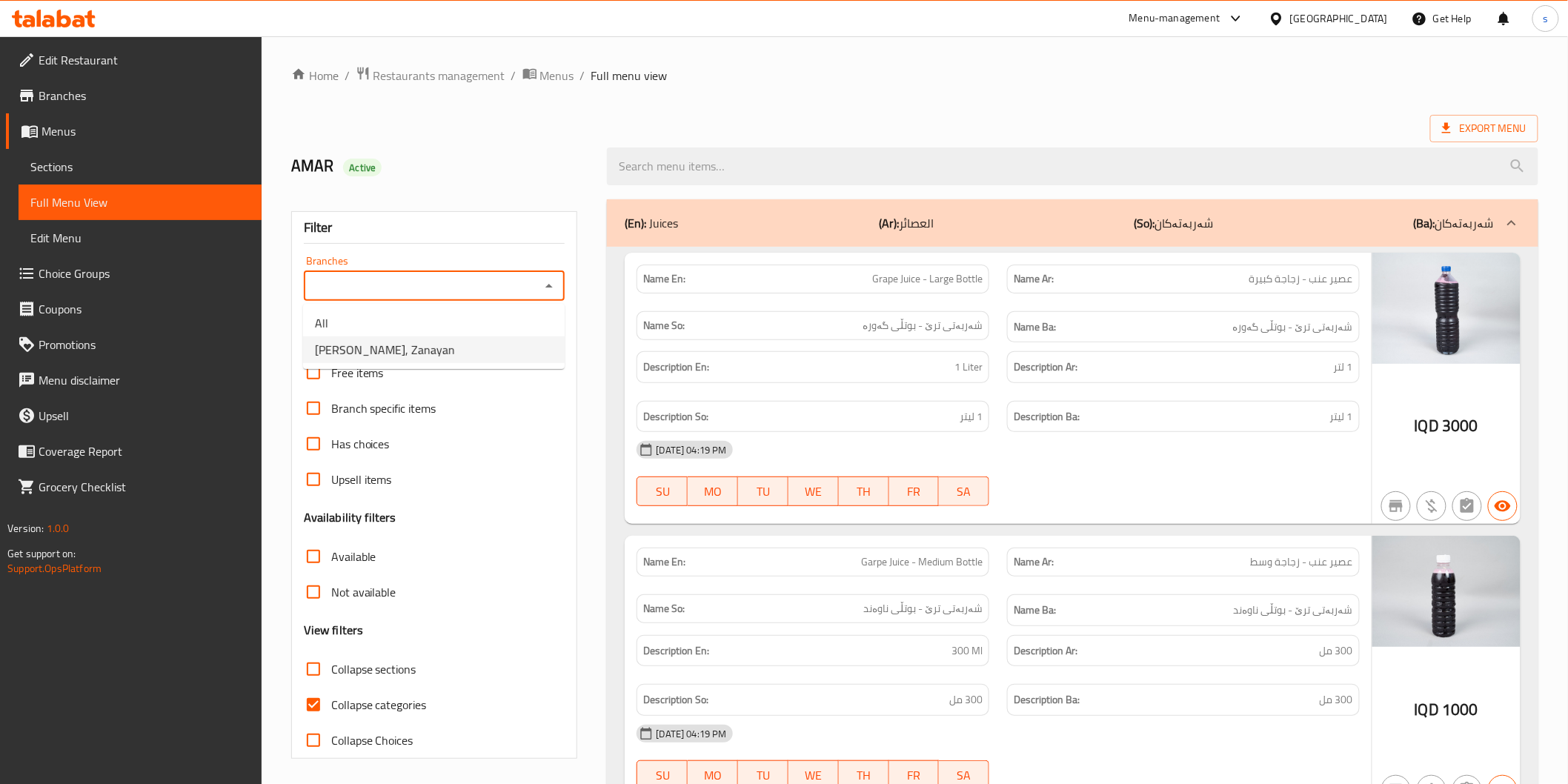
click at [418, 351] on span "Al Gaylani Juice, Zanayan" at bounding box center [385, 349] width 140 height 18
type input "Al Gaylani Juice, Zanayan"
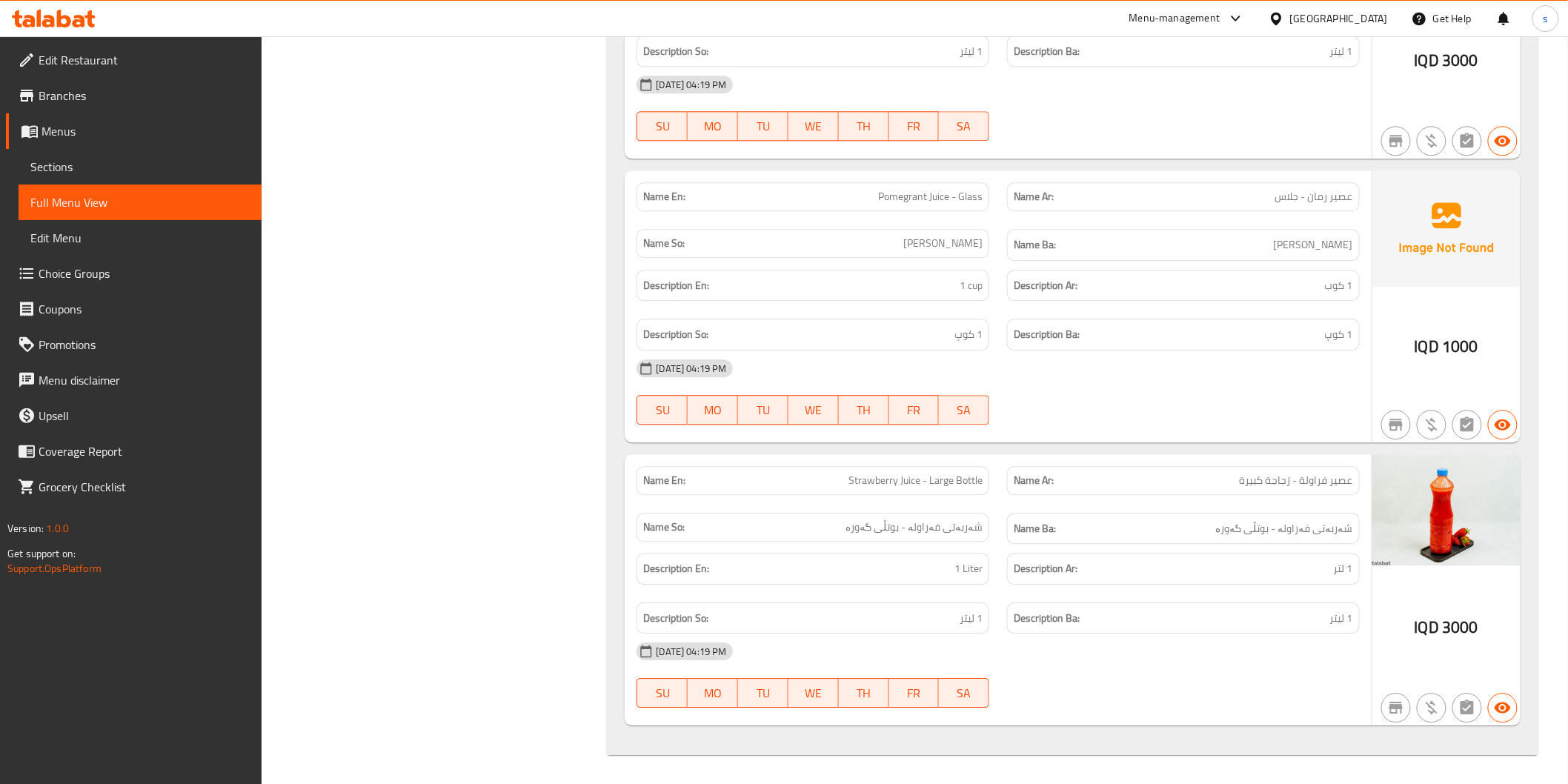
scroll to position [1503, 0]
click at [1162, 535] on h6 "Name Ba: شەربەتی فەراولە - بوتڵی گەورە" at bounding box center [1183, 528] width 339 height 18
click at [137, 54] on span "Edit Restaurant" at bounding box center [143, 60] width 211 height 18
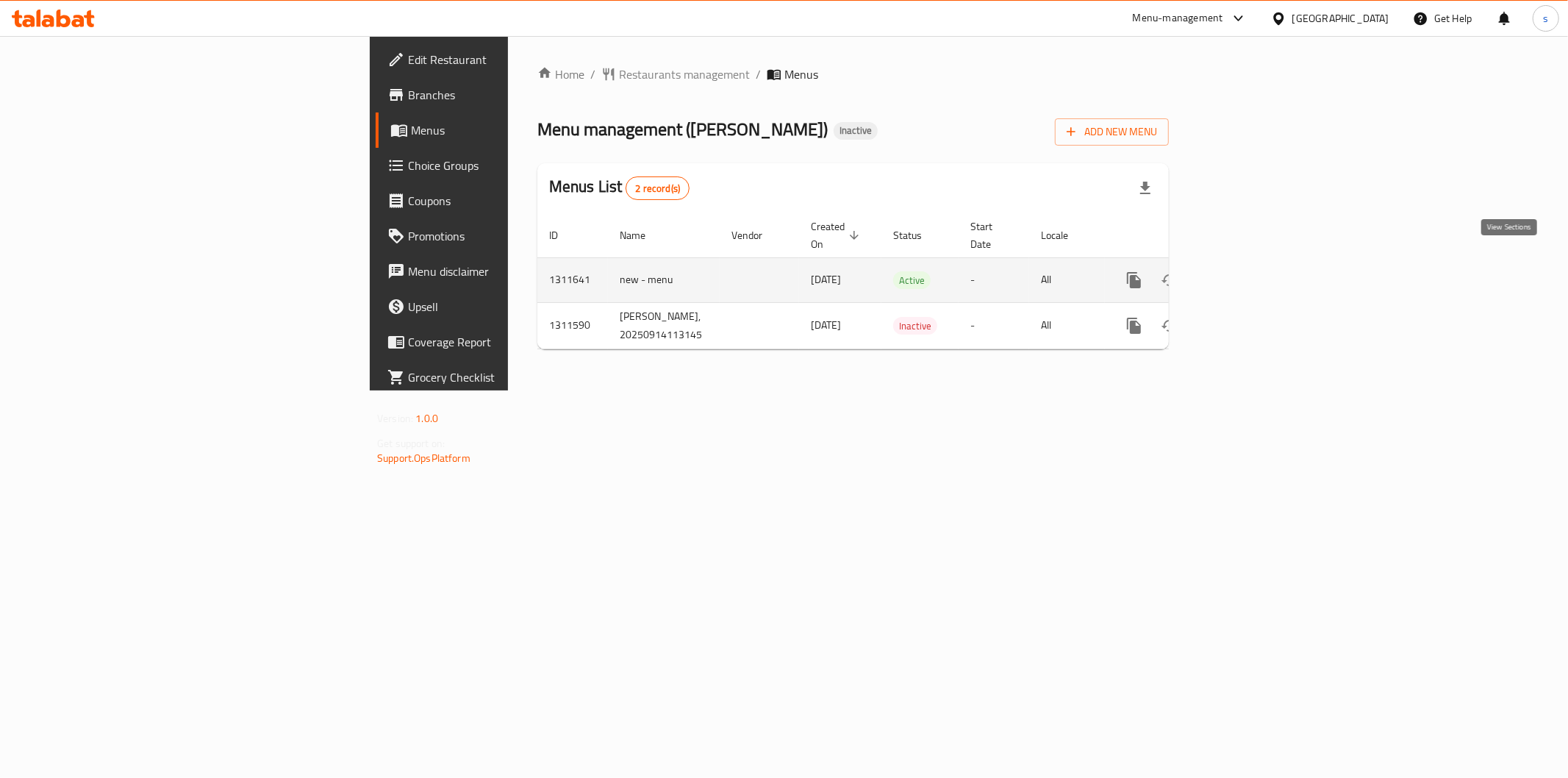
click at [1249, 271] on icon "enhanced table" at bounding box center [1240, 279] width 18 height 18
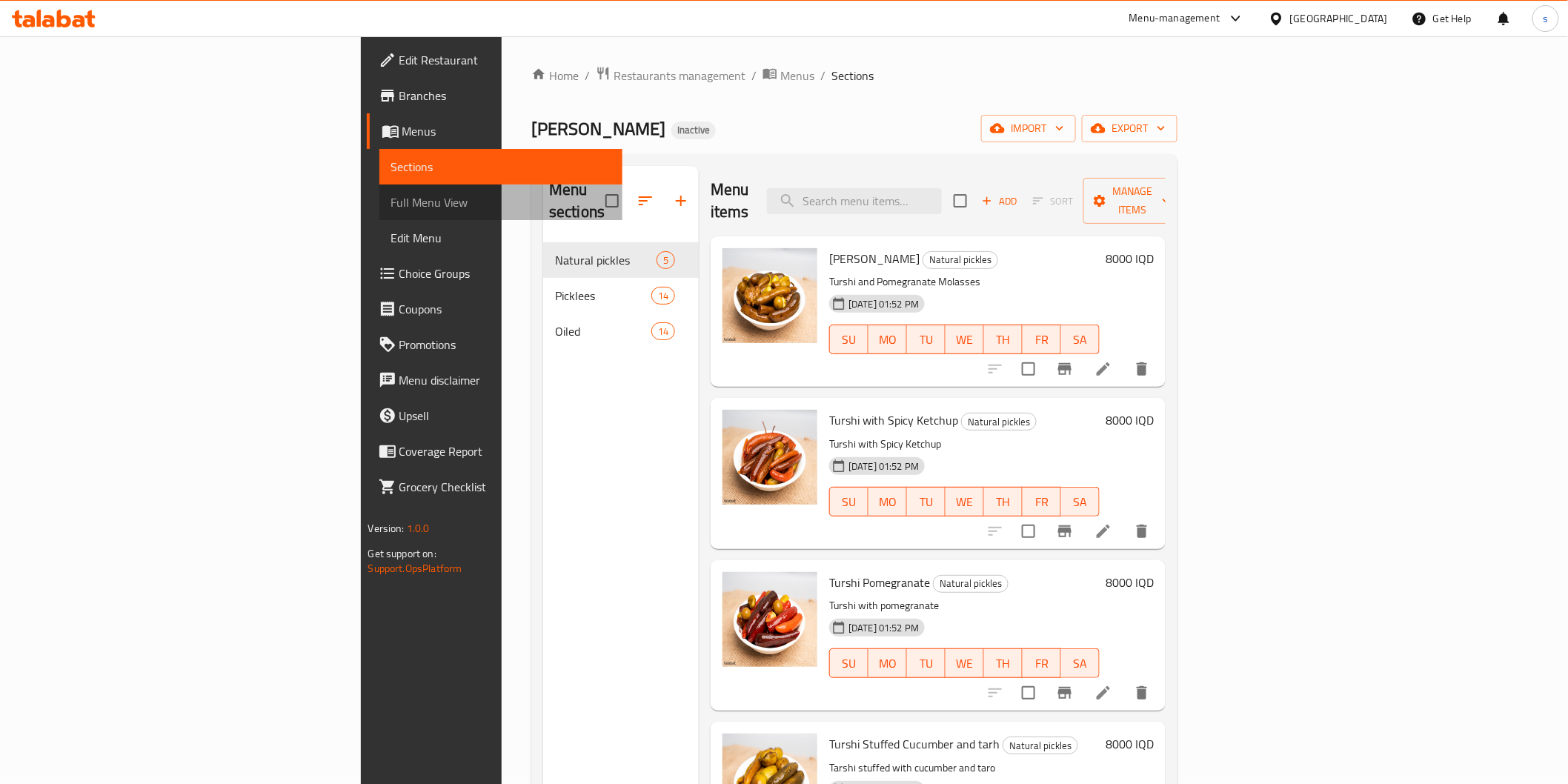
click at [391, 205] on span "Full Menu View" at bounding box center [501, 202] width 219 height 18
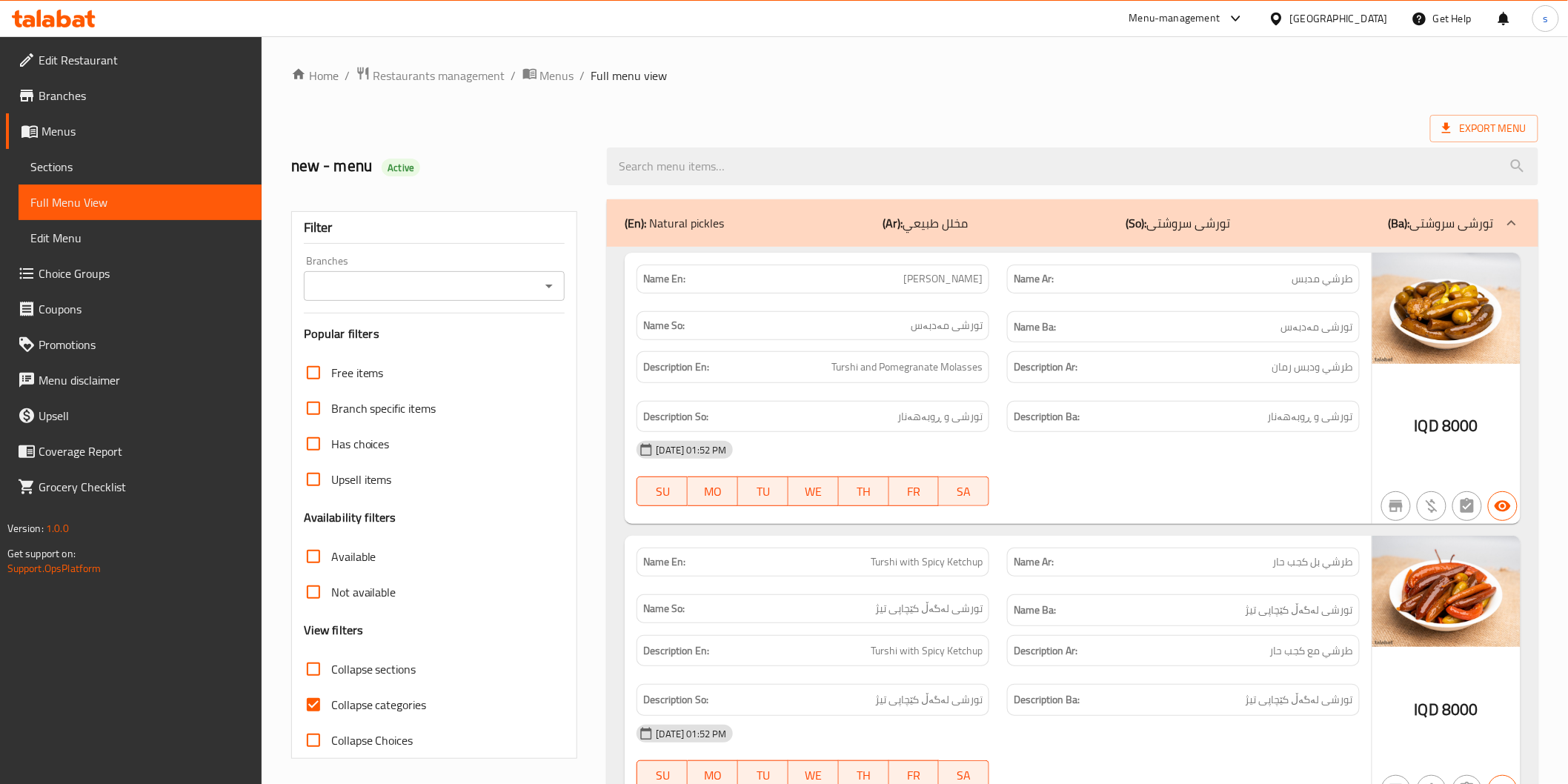
click at [424, 290] on input "Branches" at bounding box center [423, 285] width 229 height 21
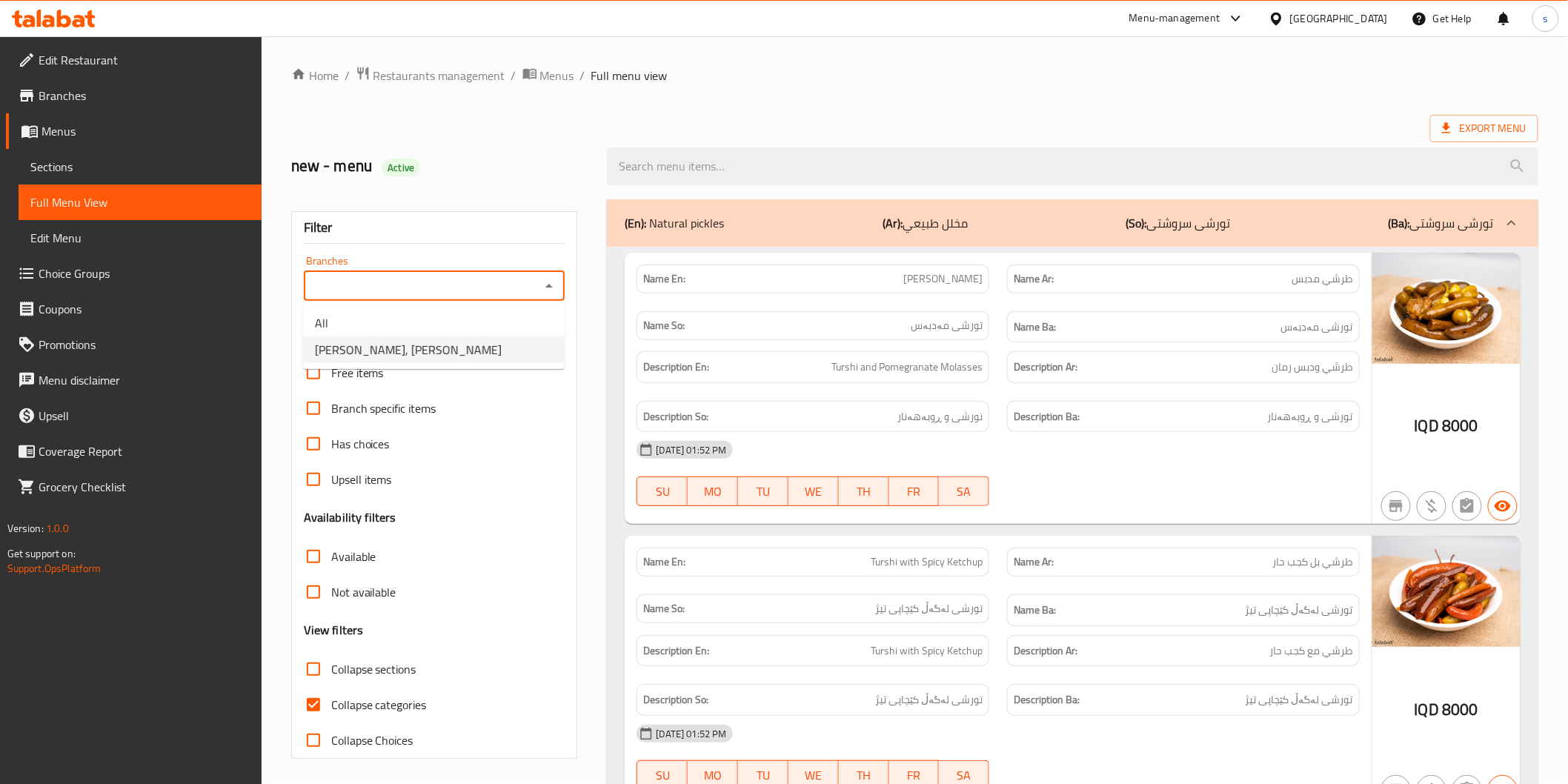
click at [409, 344] on span "Tarshi Abu Hussein, Al Zubair" at bounding box center [408, 349] width 186 height 18
type input "Tarshi Abu Hussein, Al Zubair"
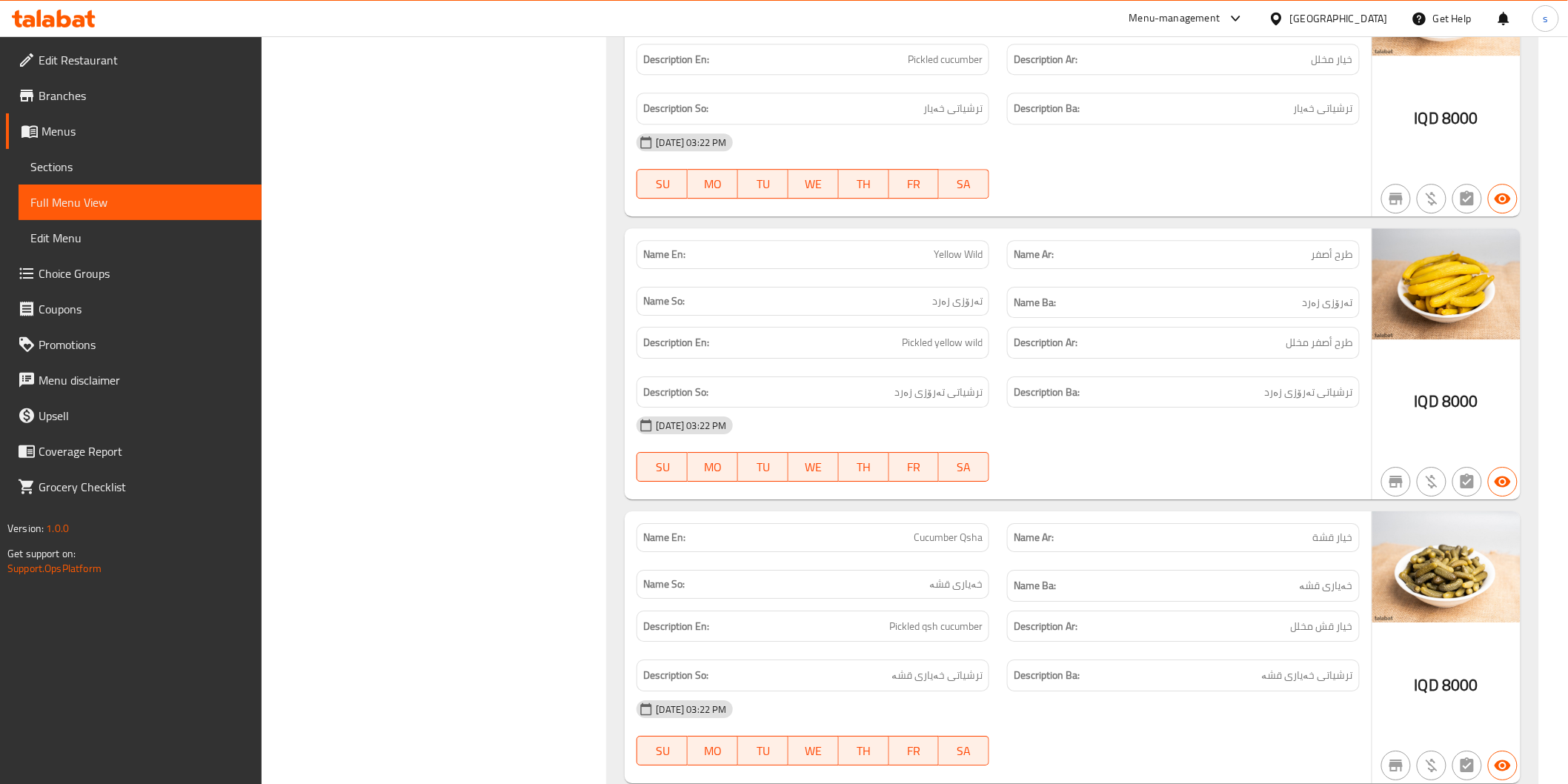
scroll to position [1811, 0]
click at [1343, 252] on span "طرح أصفر" at bounding box center [1332, 252] width 41 height 15
copy span "طرح"
click at [1300, 240] on div "Name Ar: طرح أصفر" at bounding box center [1184, 252] width 353 height 29
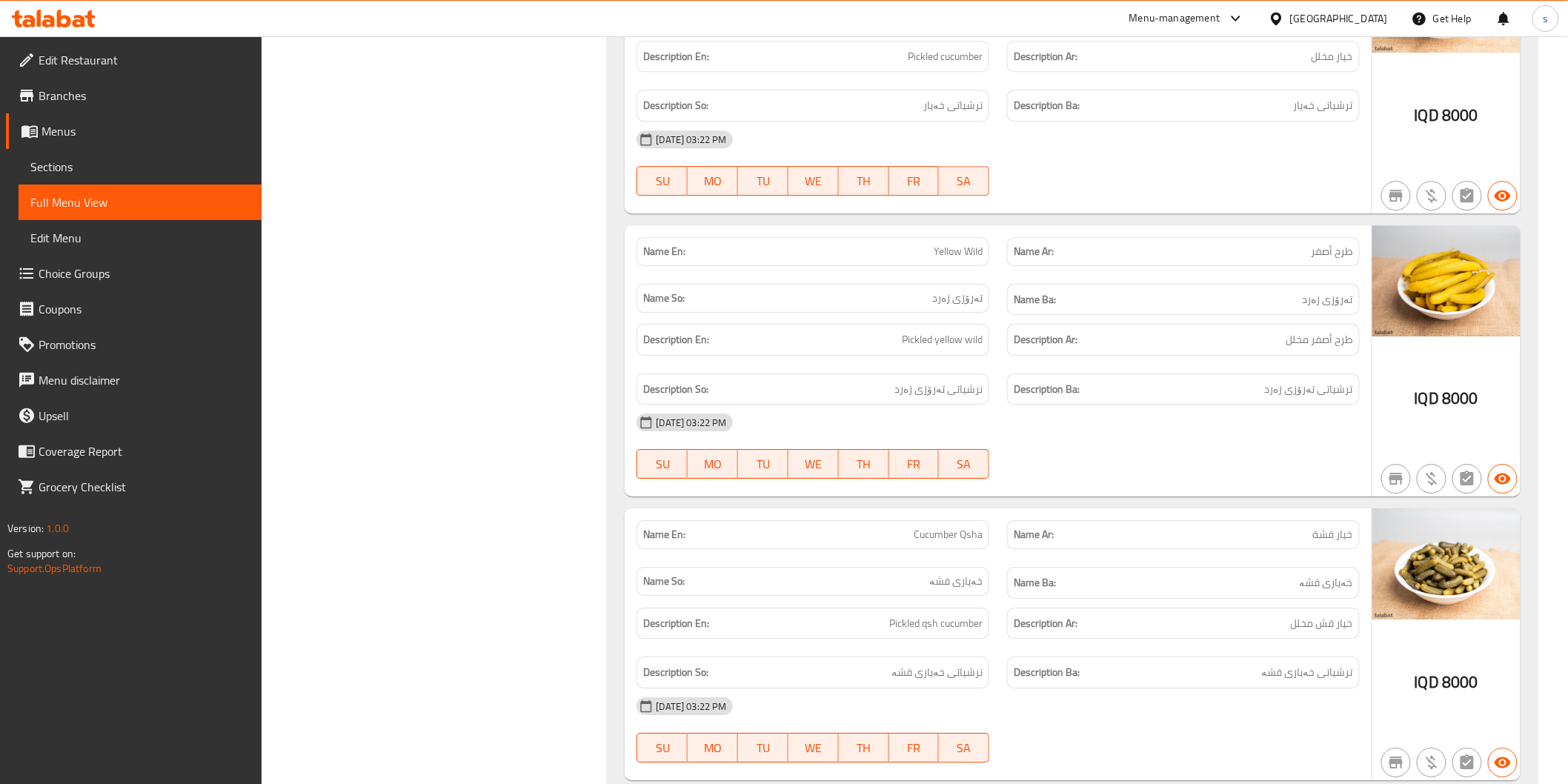
click at [1304, 259] on p "Name Ar: طرح أصفر" at bounding box center [1183, 252] width 339 height 15
copy span "طرح أصفر"
drag, startPoint x: 924, startPoint y: 246, endPoint x: 1020, endPoint y: 249, distance: 96.0
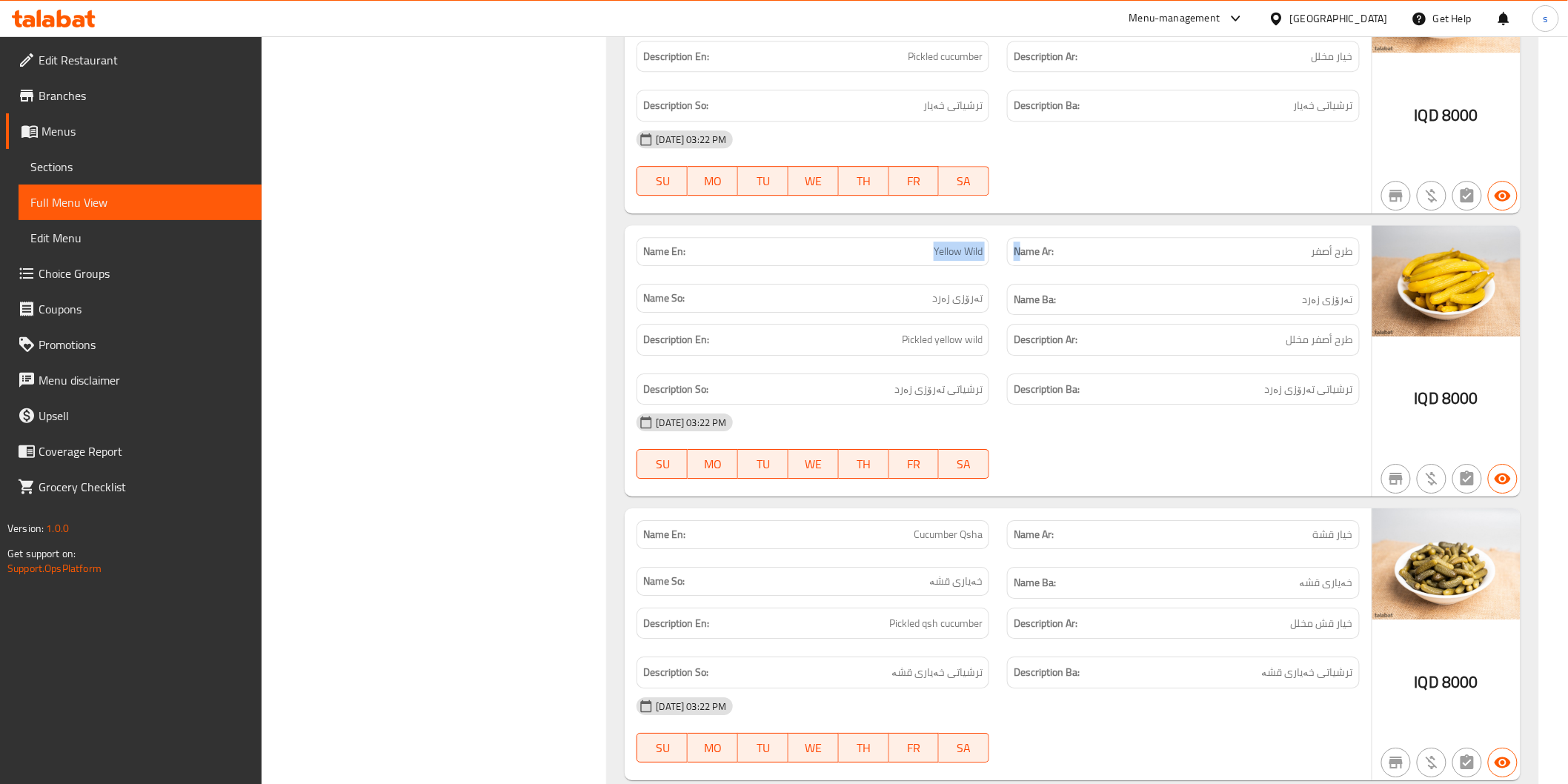
click at [1020, 249] on div "Name En: Yellow Wild Name Ar: طرح أصفر Name So: تەرۆزی زەرد Name Ba: تەرۆزی زەرد" at bounding box center [997, 277] width 740 height 97
copy div "Yellow Wild N"
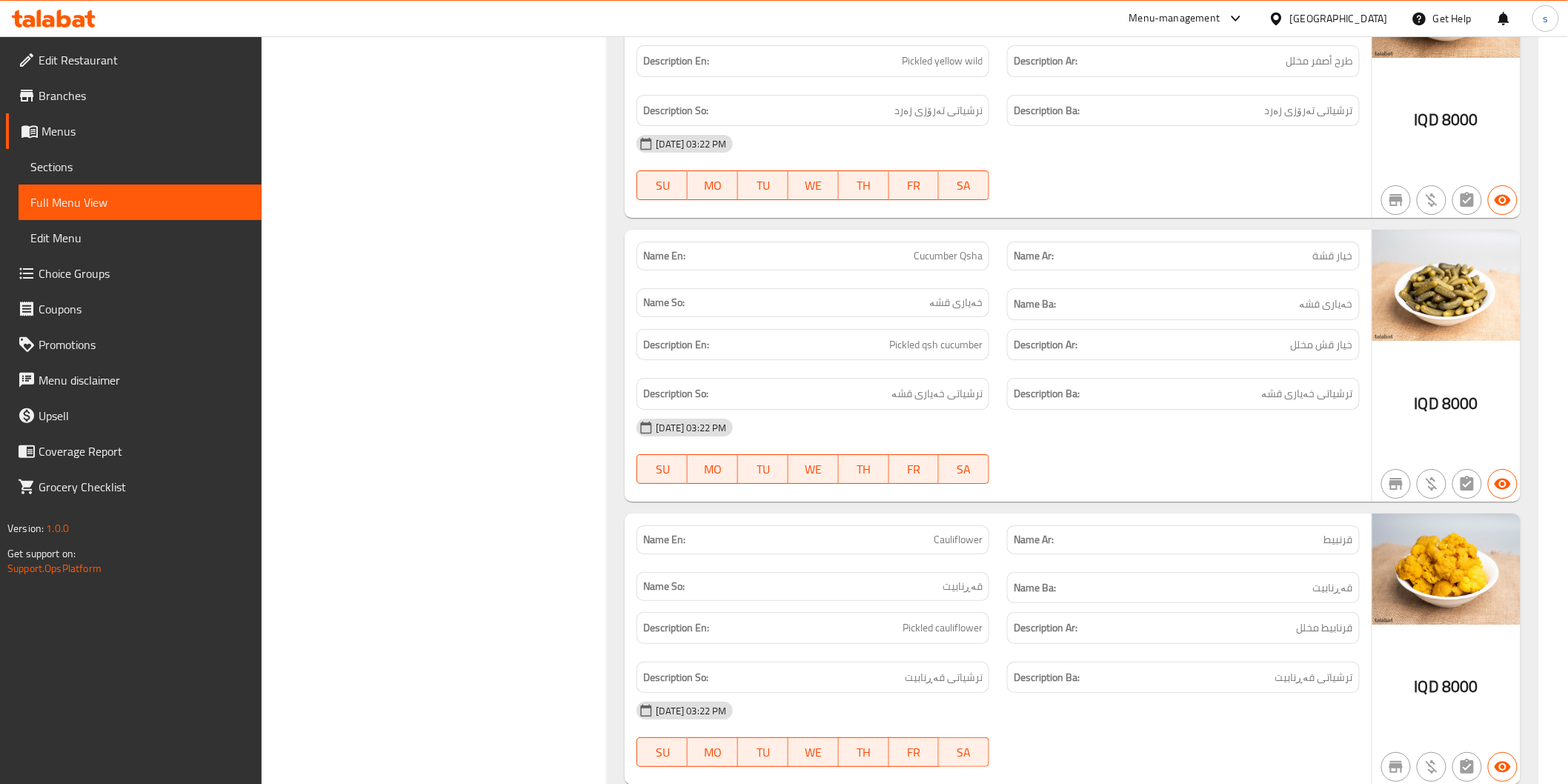
scroll to position [2140, 0]
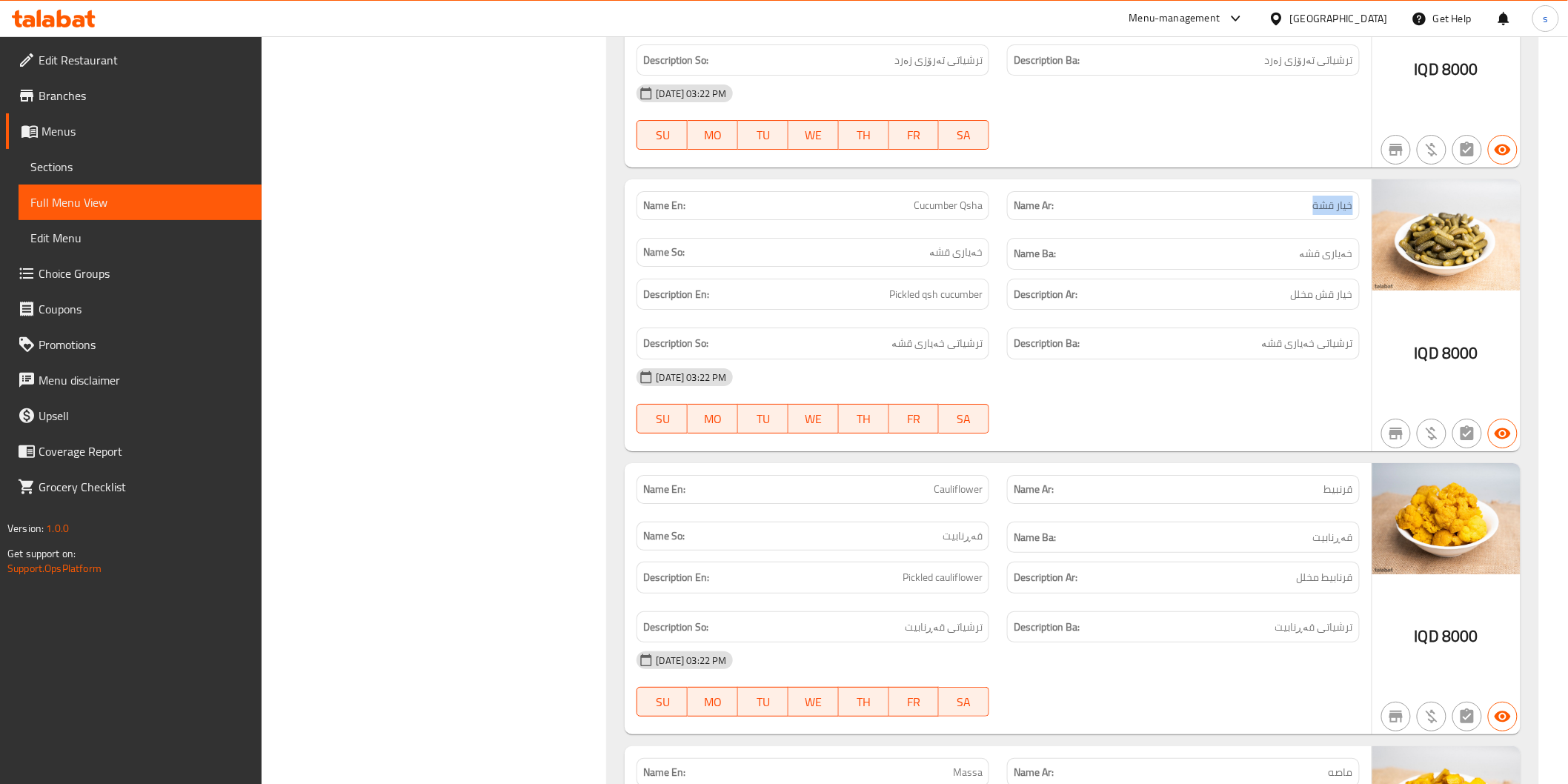
drag, startPoint x: 1306, startPoint y: 204, endPoint x: 1365, endPoint y: 202, distance: 59.0
click at [1365, 202] on div "Name Ar: خيار قشة" at bounding box center [1183, 206] width 371 height 47
copy span "خيار قشة"
drag, startPoint x: 906, startPoint y: 206, endPoint x: 994, endPoint y: 205, distance: 88.0
click at [994, 205] on div "Name En: Cucumber Qsha" at bounding box center [812, 206] width 371 height 47
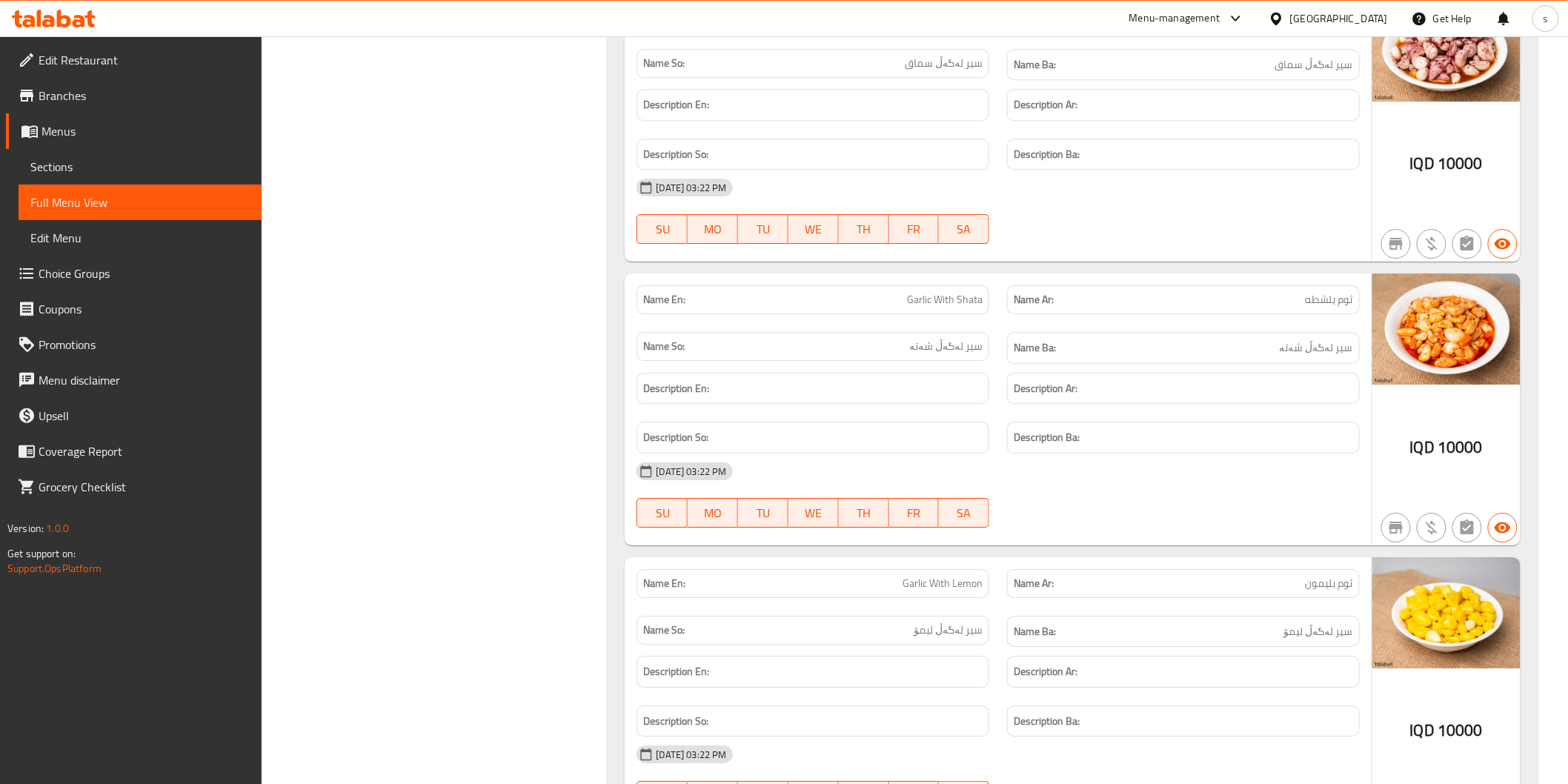
scroll to position [9051, 0]
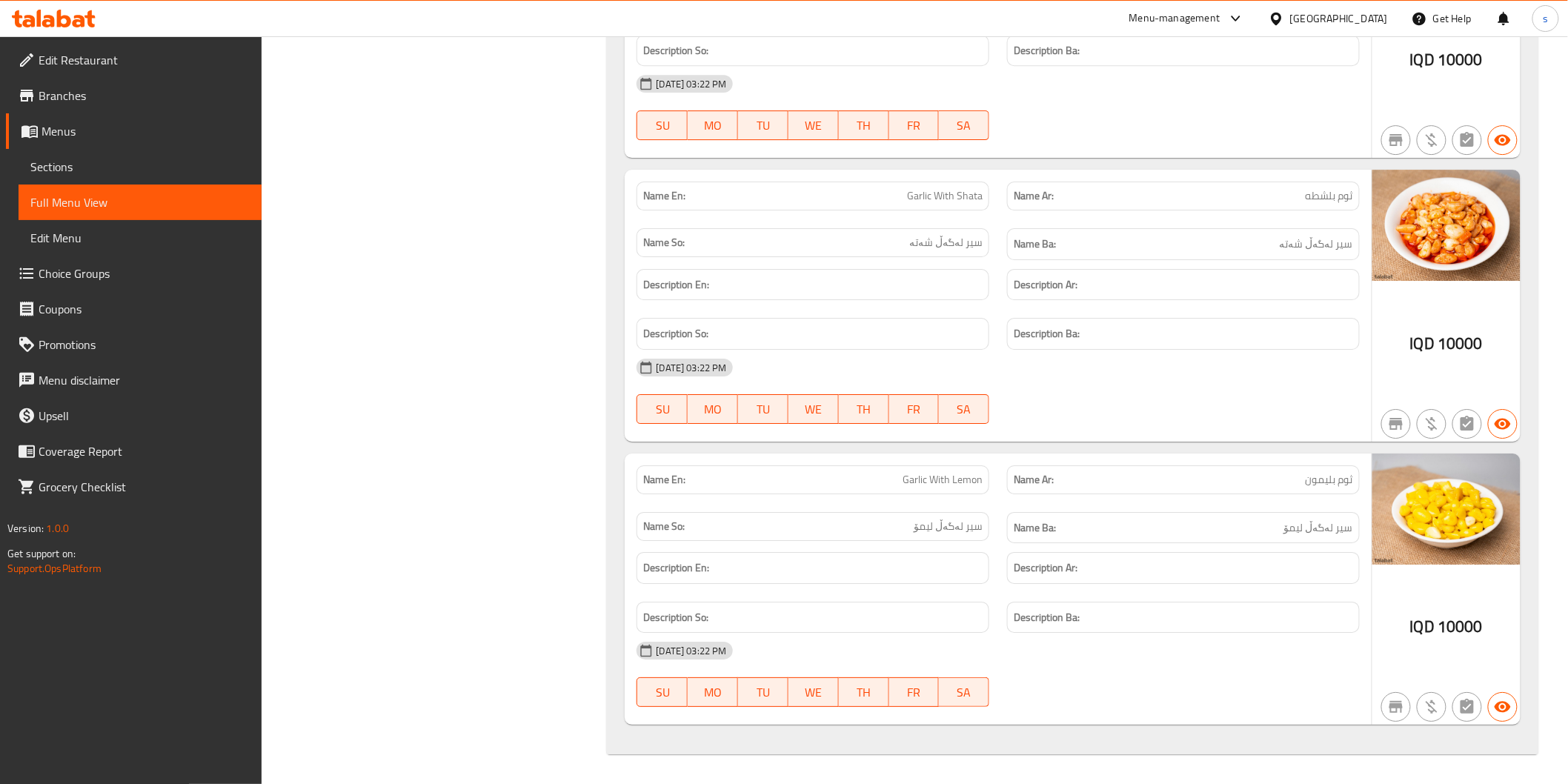
click at [54, 25] on icon at bounding box center [53, 18] width 84 height 18
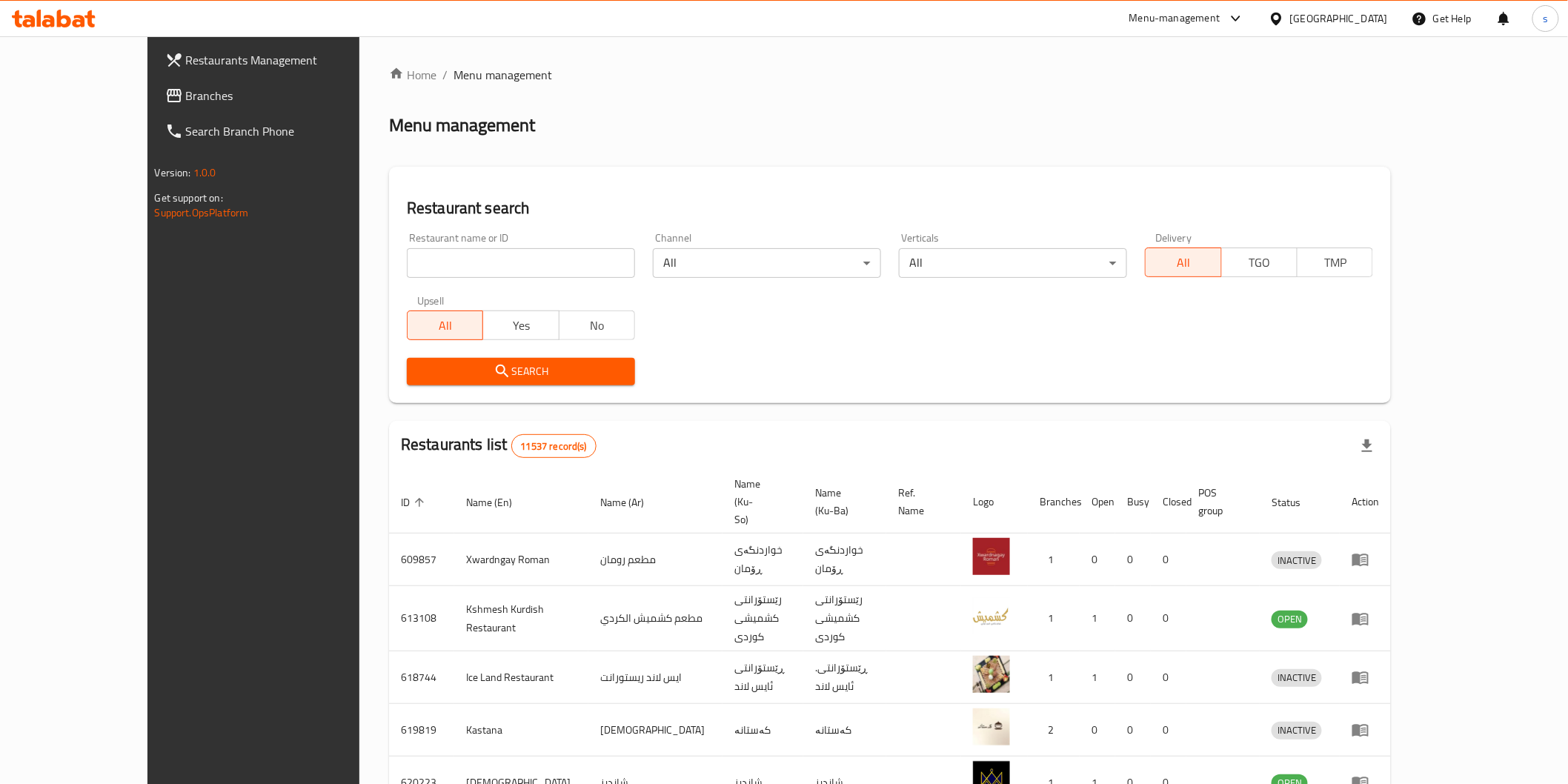
click at [153, 85] on link "Branches" at bounding box center [281, 95] width 255 height 35
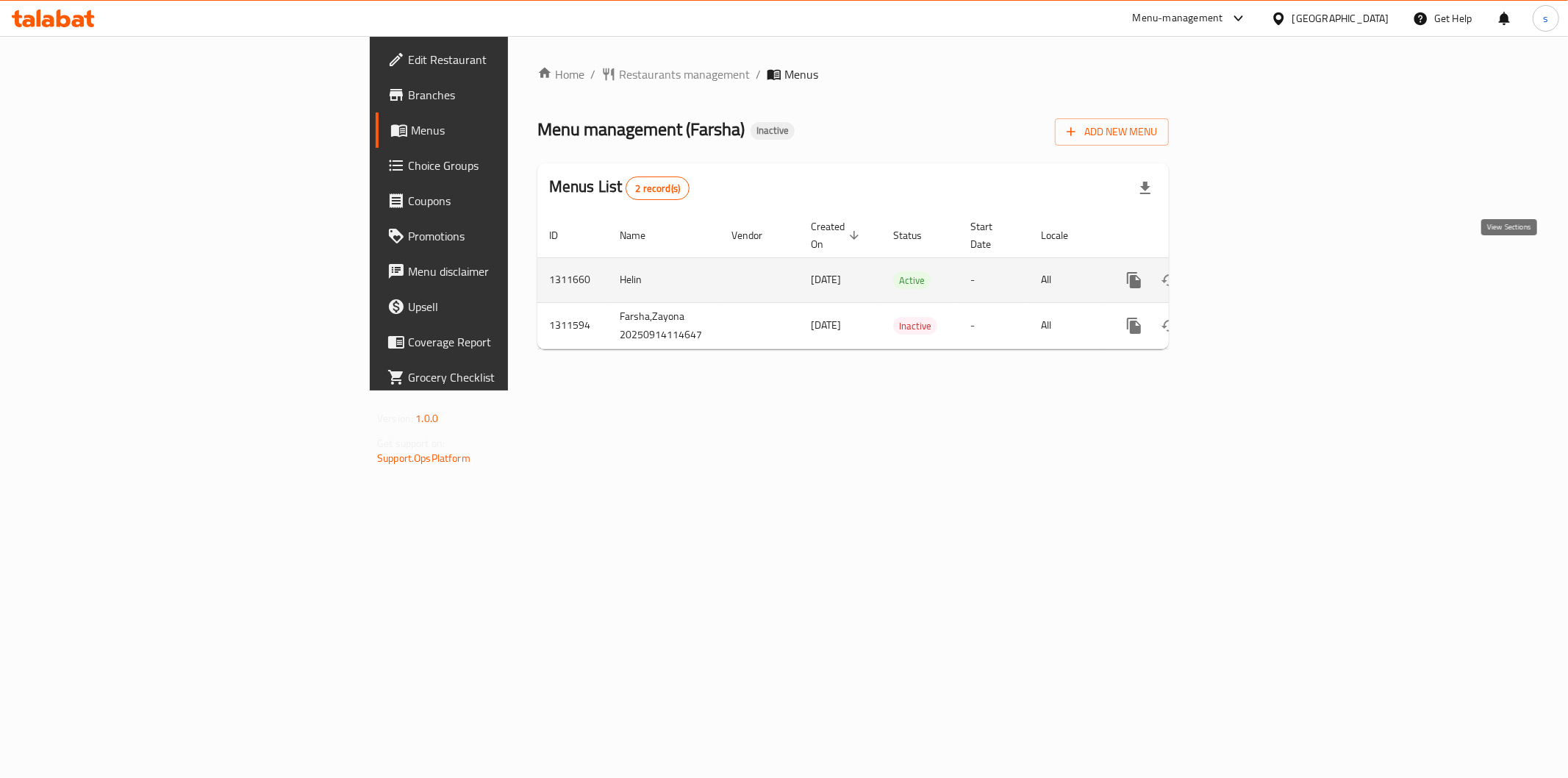
click at [1249, 271] on icon "enhanced table" at bounding box center [1240, 279] width 18 height 18
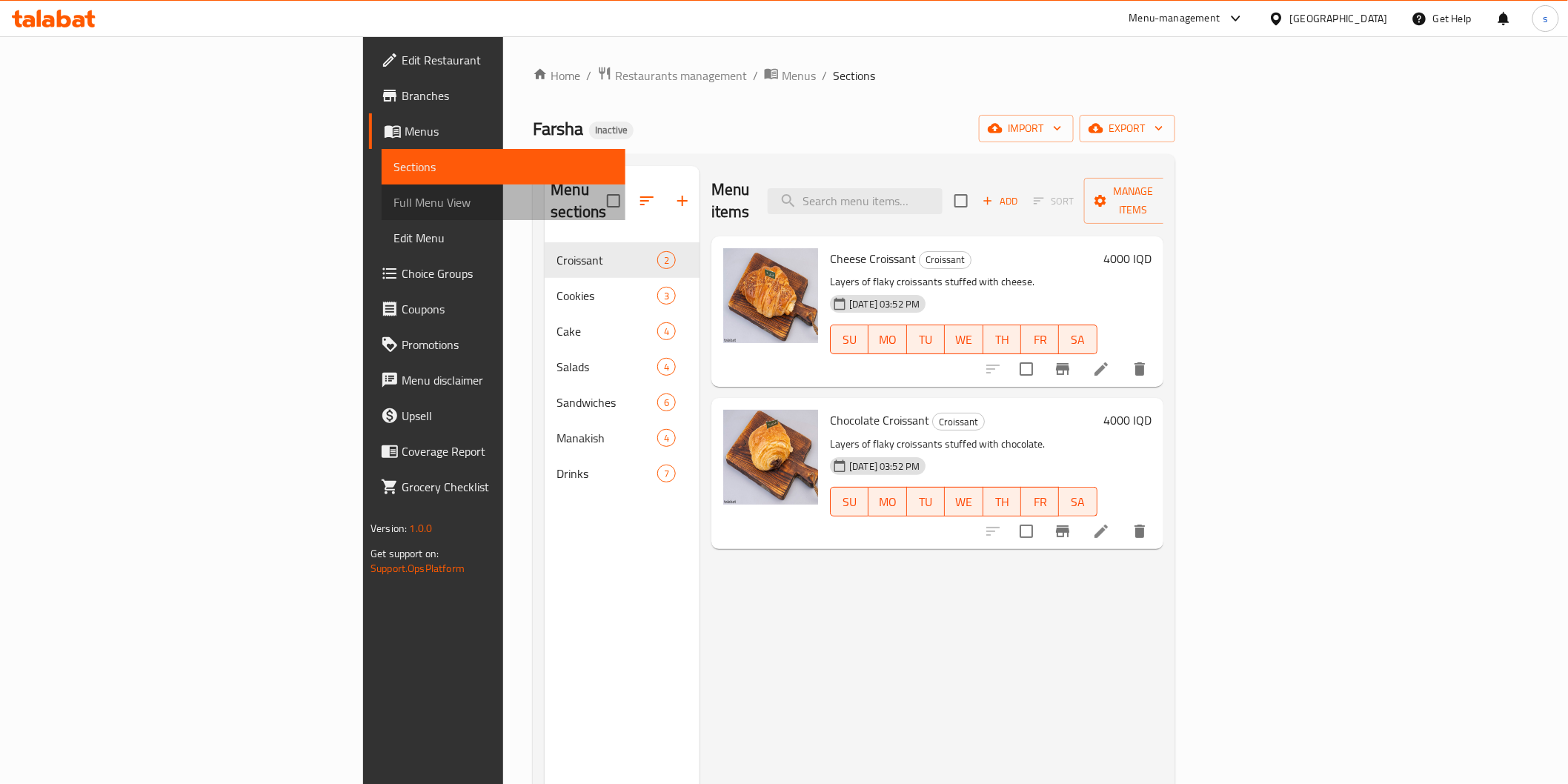
click at [394, 205] on span "Full Menu View" at bounding box center [503, 202] width 219 height 18
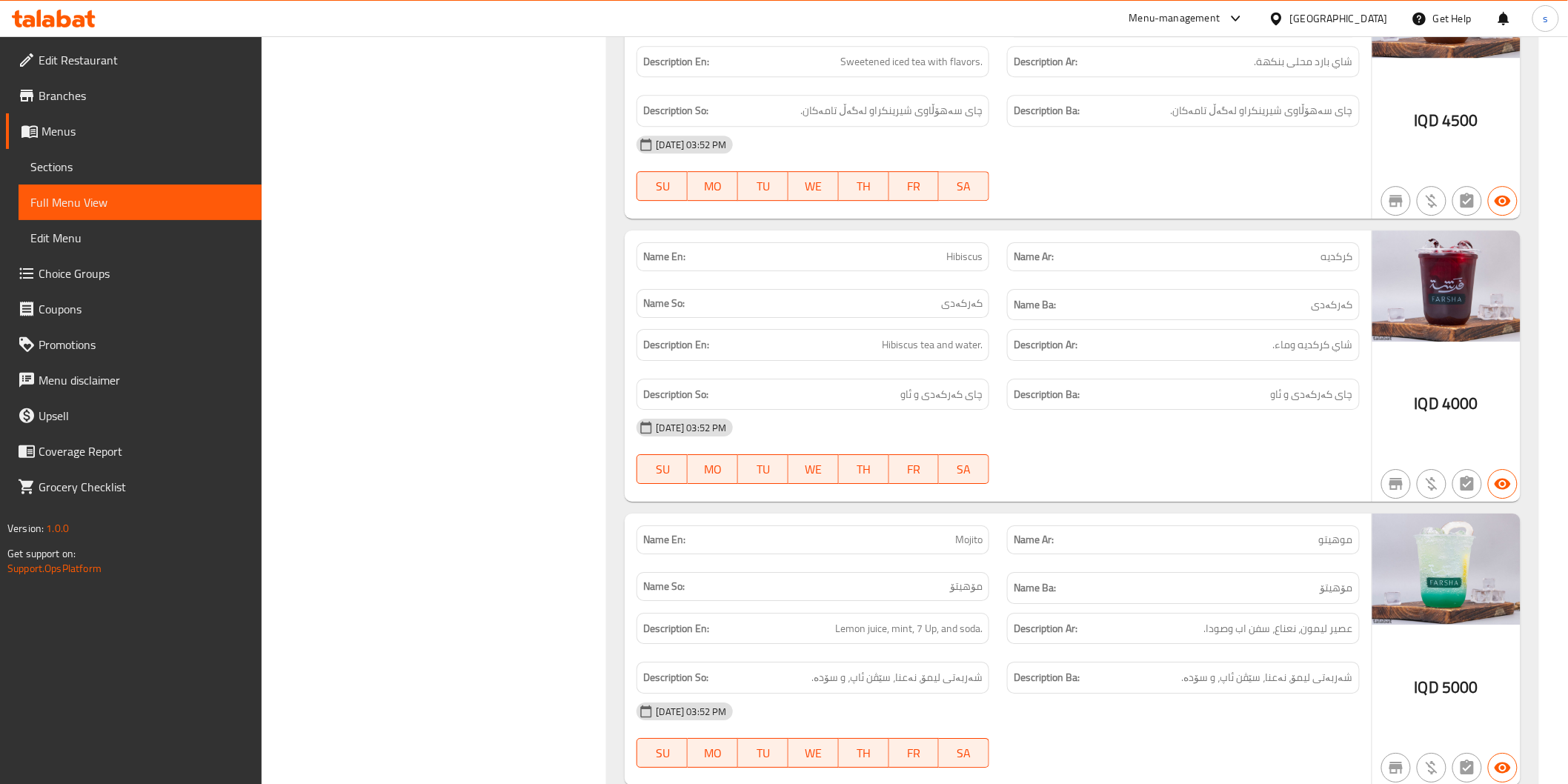
scroll to position [8911, 0]
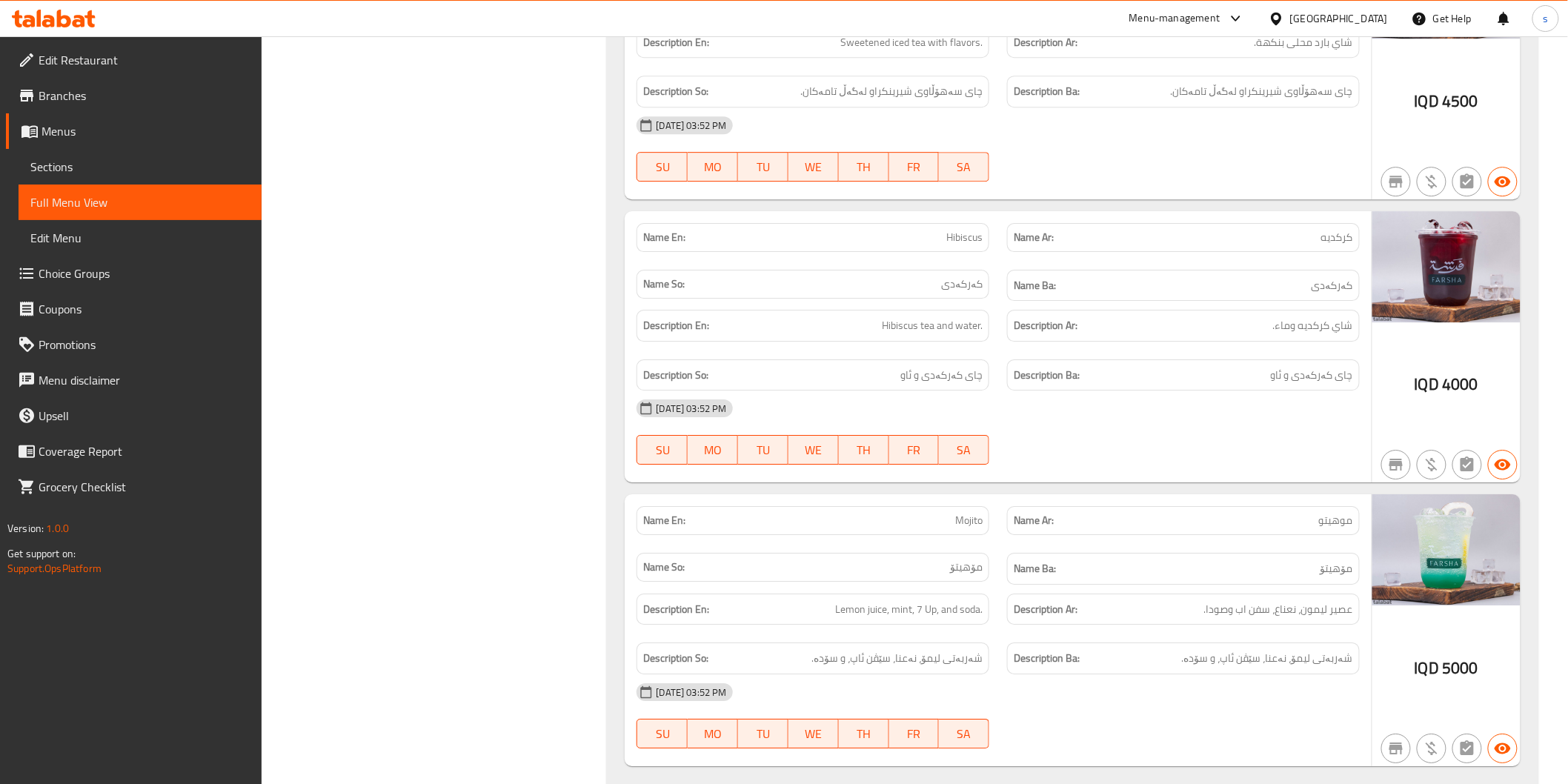
click at [1191, 544] on div "Name Ba: مۆهیتۆ" at bounding box center [1183, 568] width 371 height 50
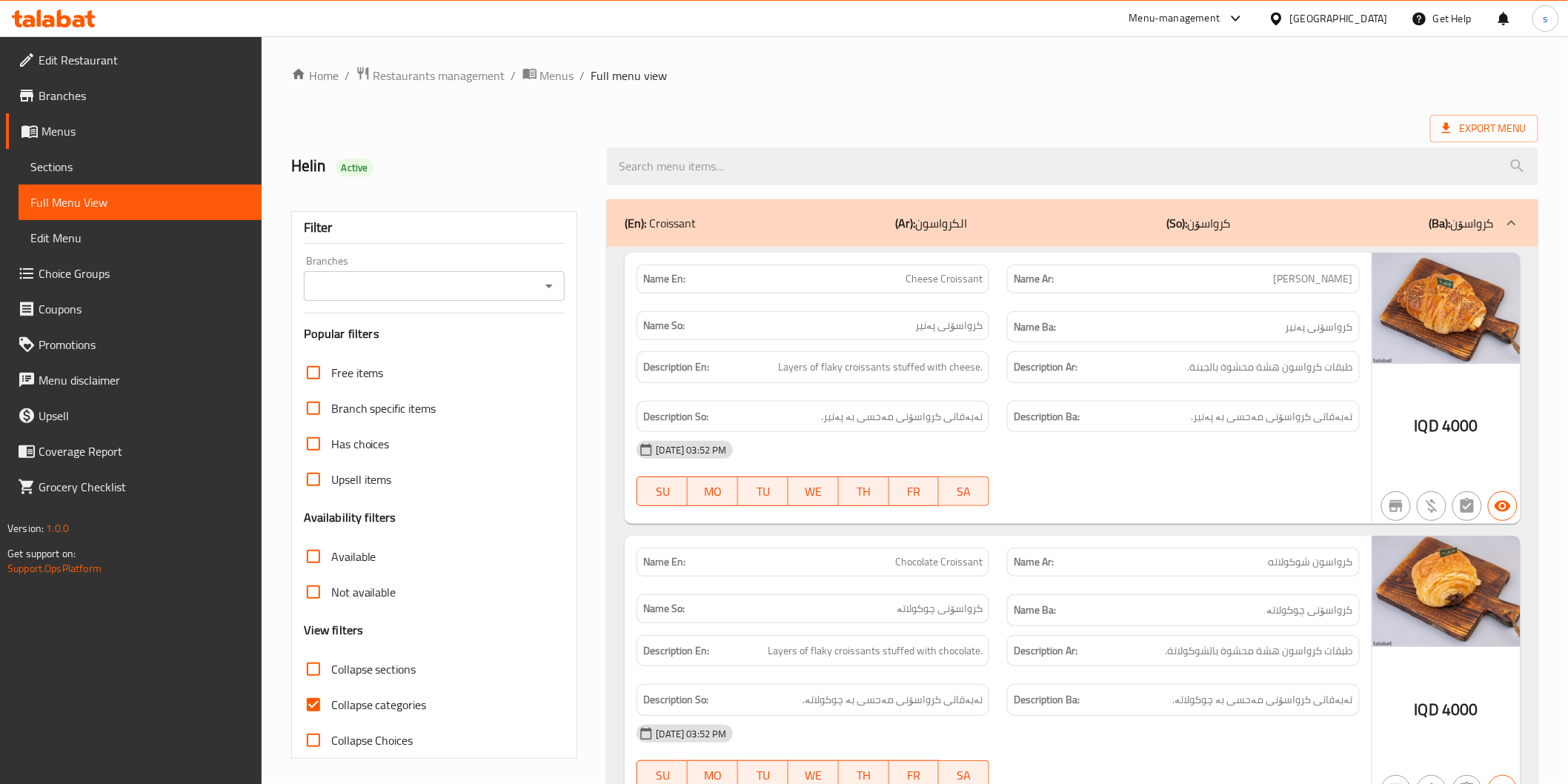
click at [529, 289] on input "Branches" at bounding box center [423, 285] width 229 height 21
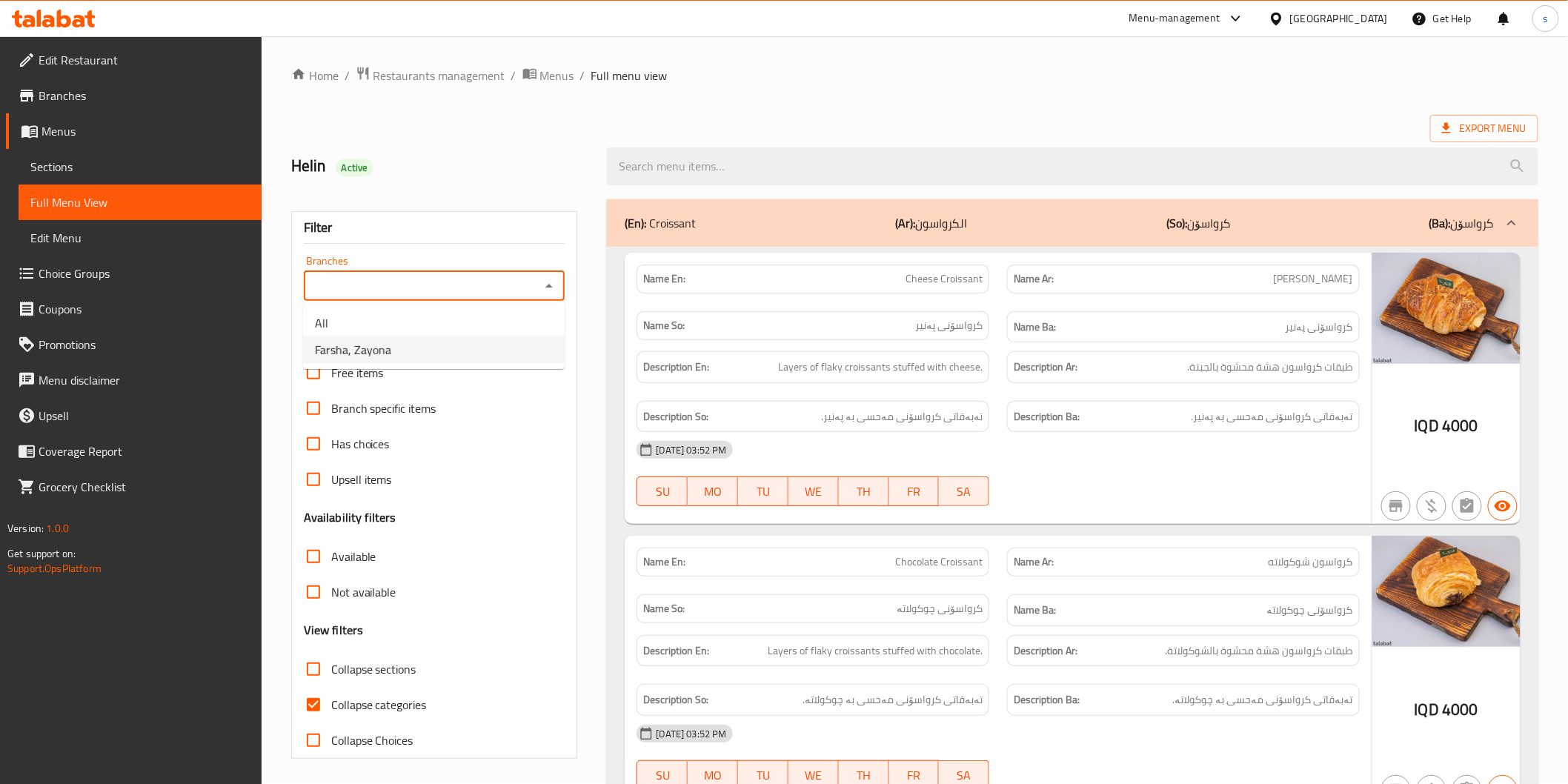
click at [502, 337] on li "Farsha, Zayona" at bounding box center [433, 350] width 262 height 27
type input "Farsha, Zayona"
click at [412, 699] on span "Collapse categories" at bounding box center [379, 704] width 96 height 18
click at [331, 699] on input "Collapse categories" at bounding box center [313, 704] width 35 height 35
checkbox input "false"
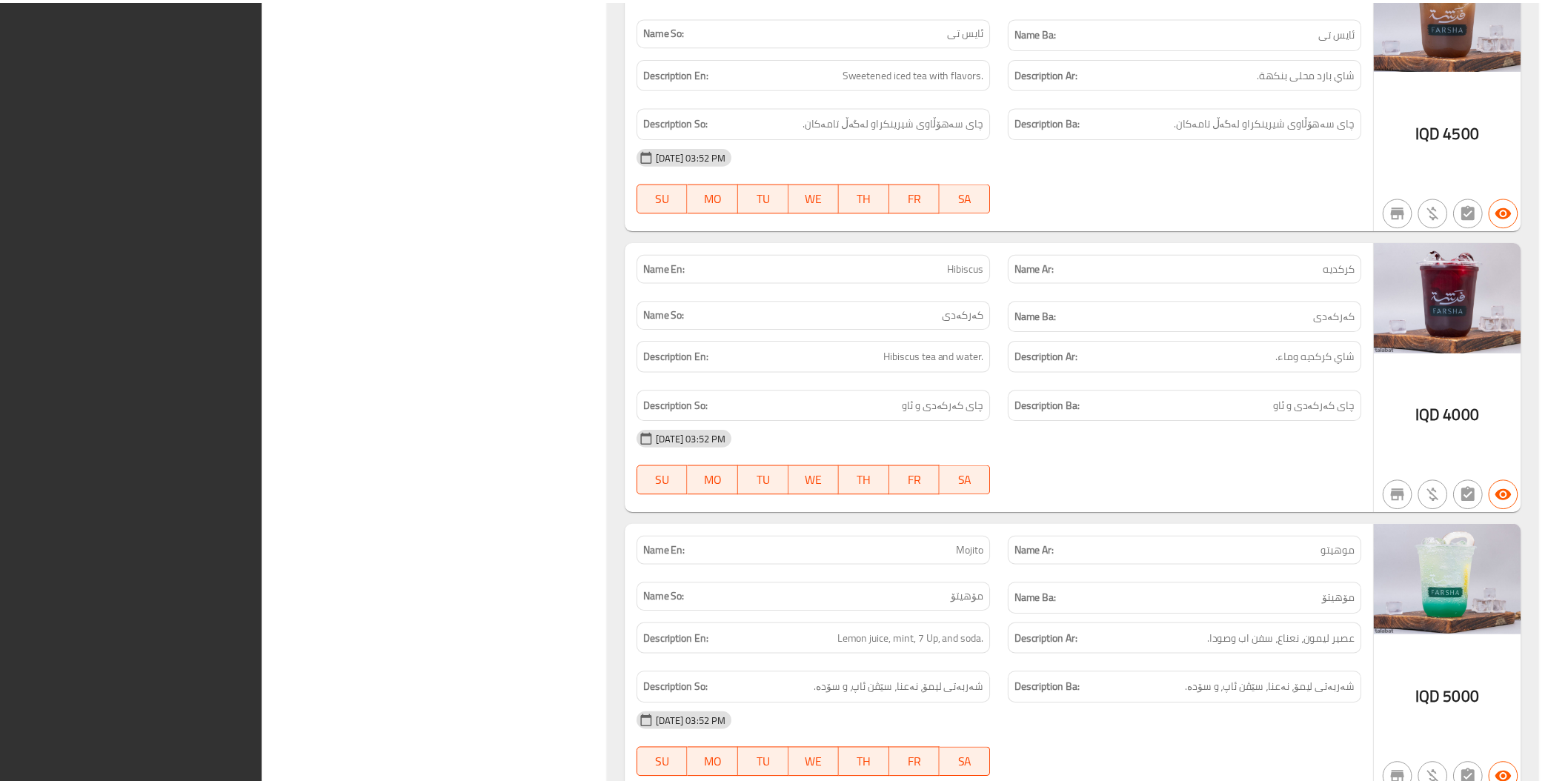
scroll to position [8893, 0]
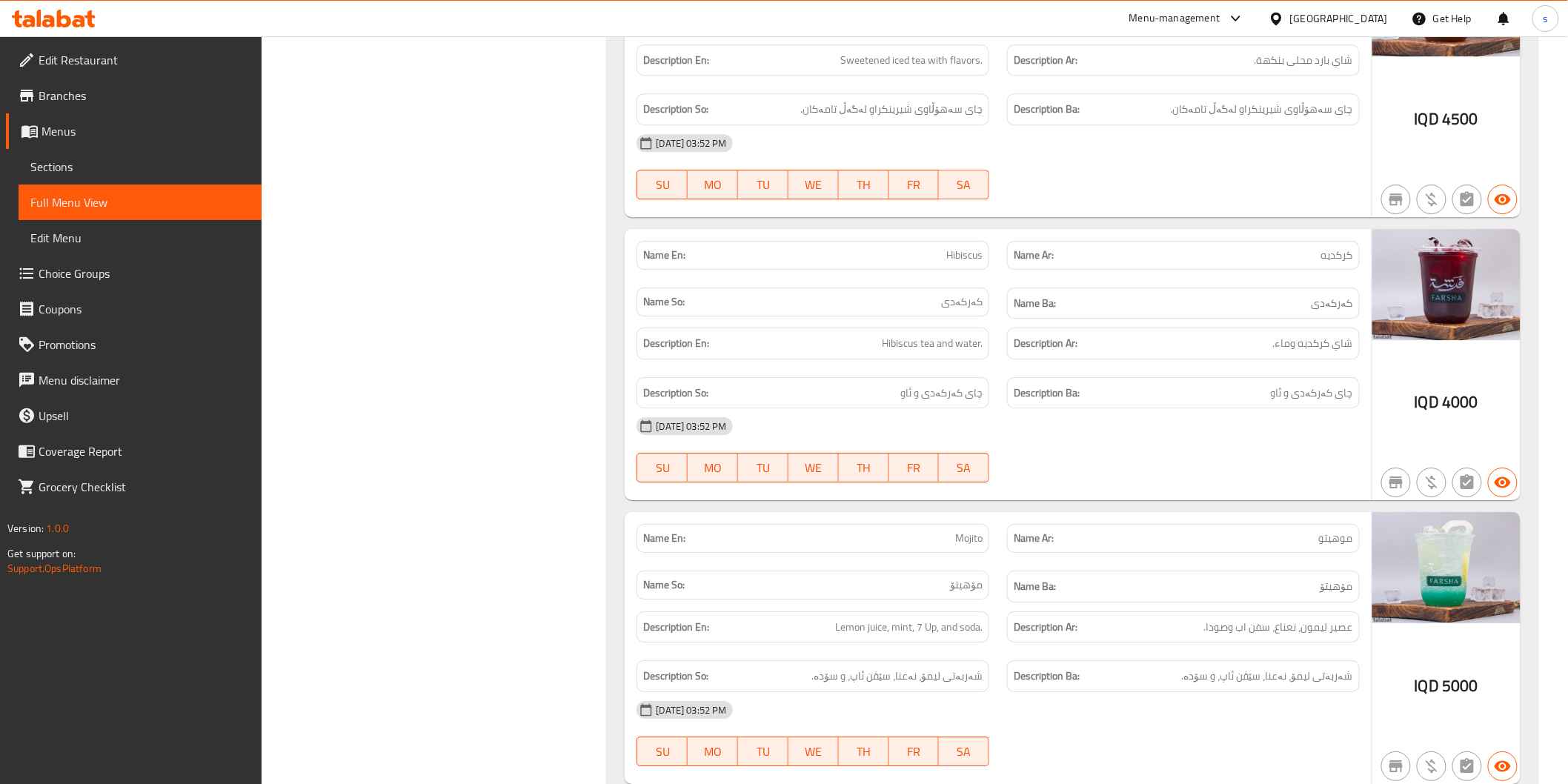
click at [156, 64] on span "Edit Restaurant" at bounding box center [143, 60] width 211 height 18
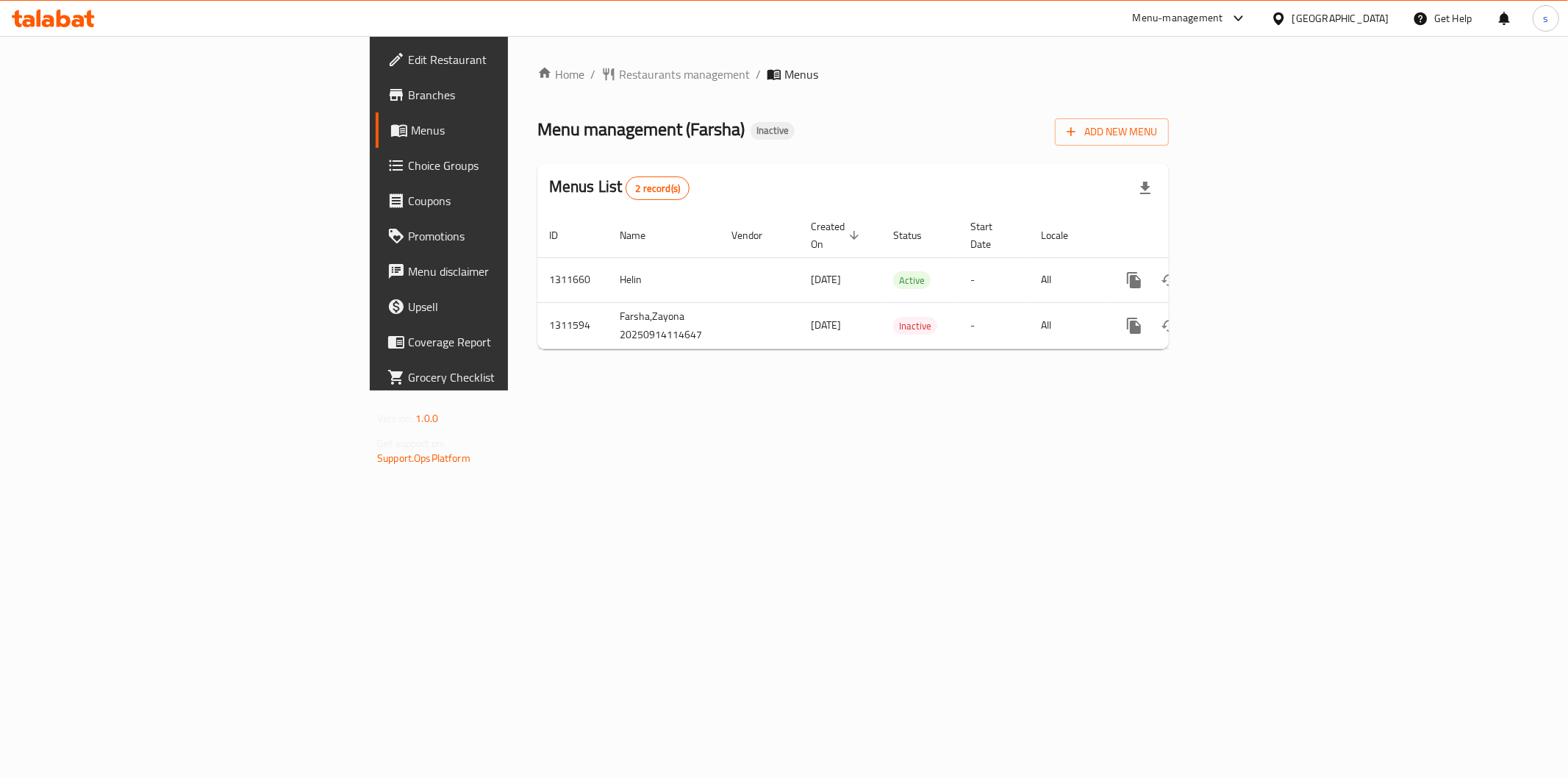
click at [83, 15] on icon at bounding box center [53, 18] width 83 height 18
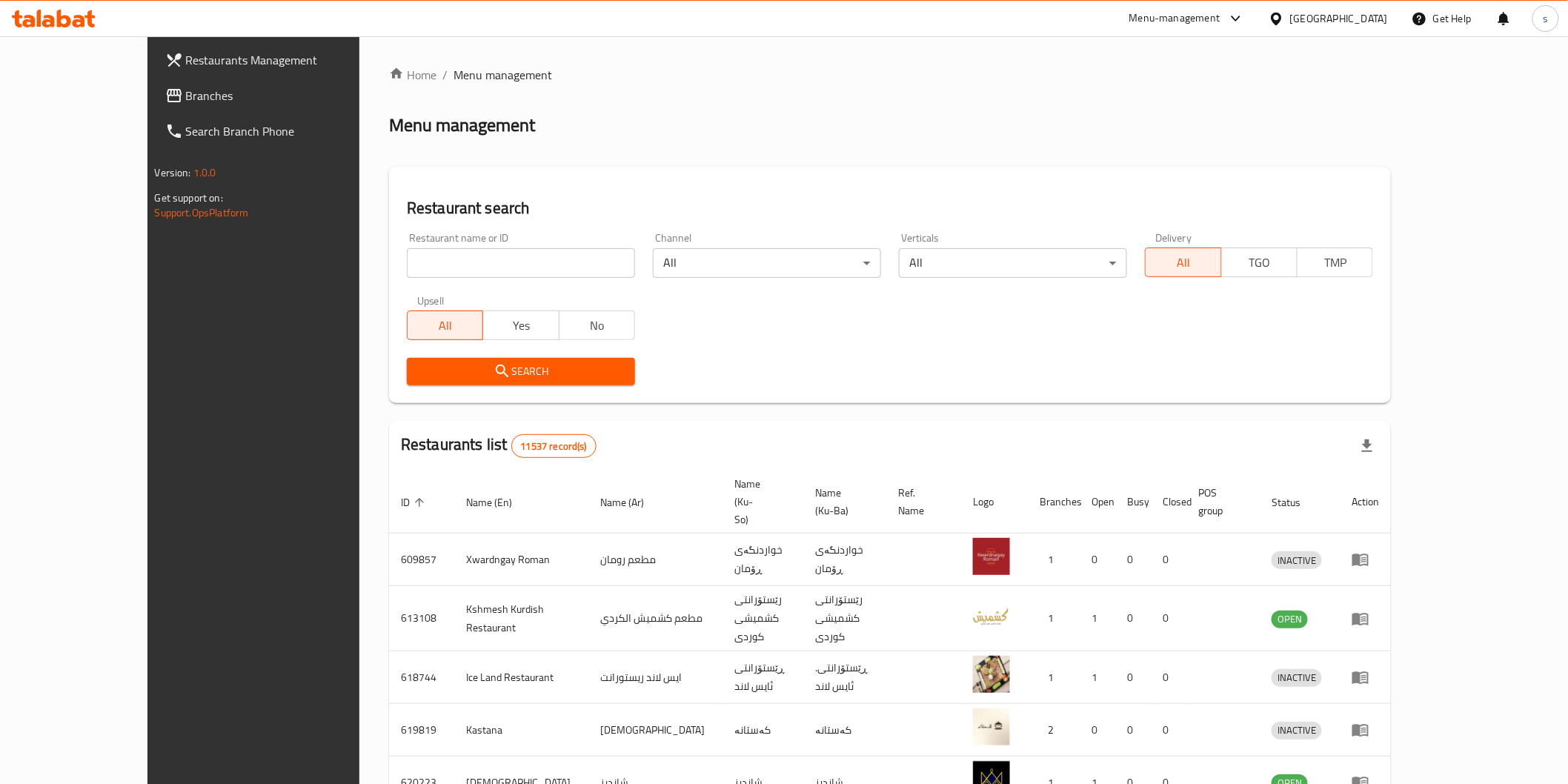
click at [186, 93] on span "Branches" at bounding box center [291, 95] width 211 height 18
click at [421, 265] on input "search" at bounding box center [521, 263] width 229 height 30
paste input "VANILLY"
type input "VANILLY"
click button "Search" at bounding box center [521, 372] width 229 height 28
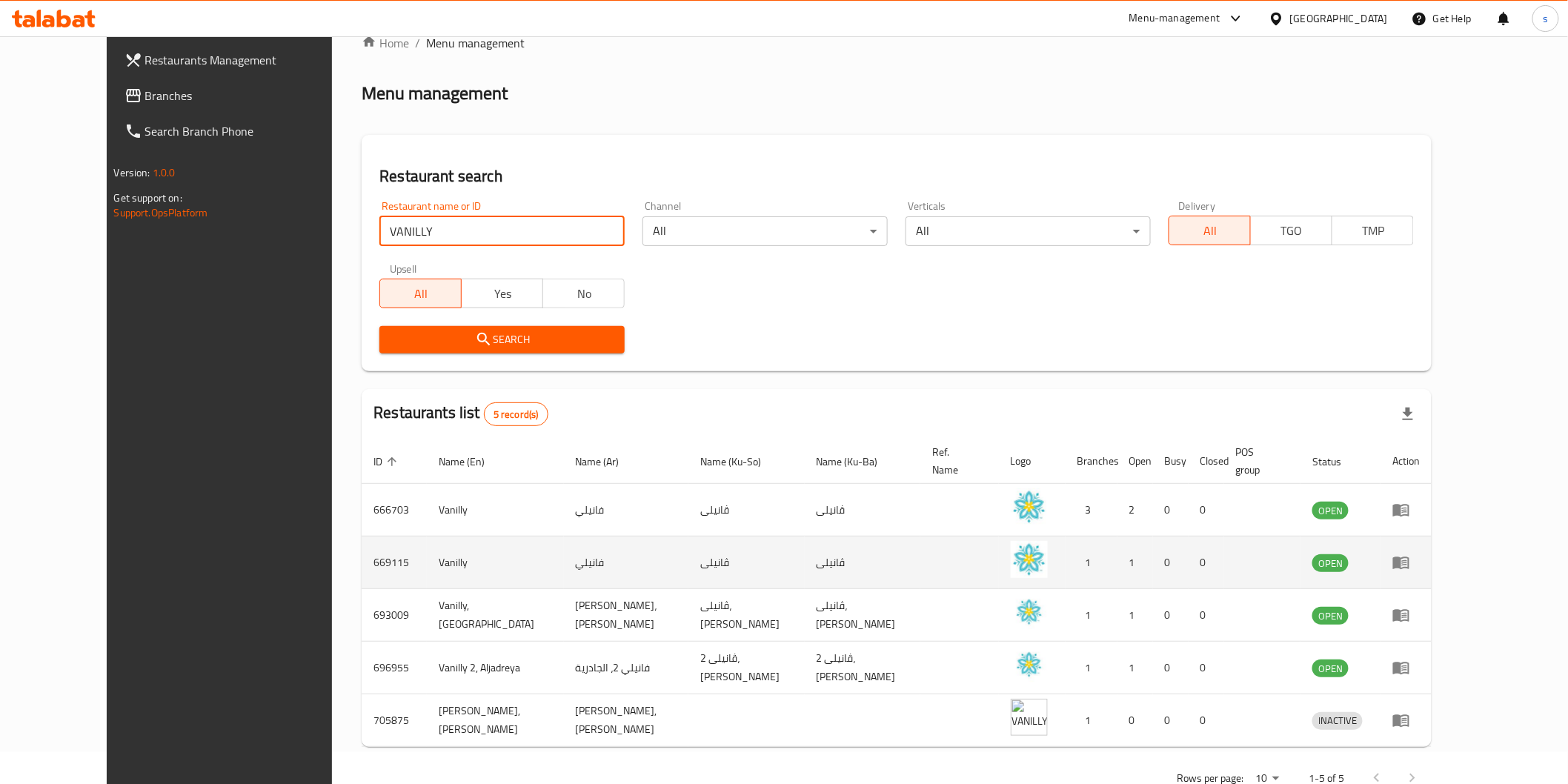
scroll to position [59, 0]
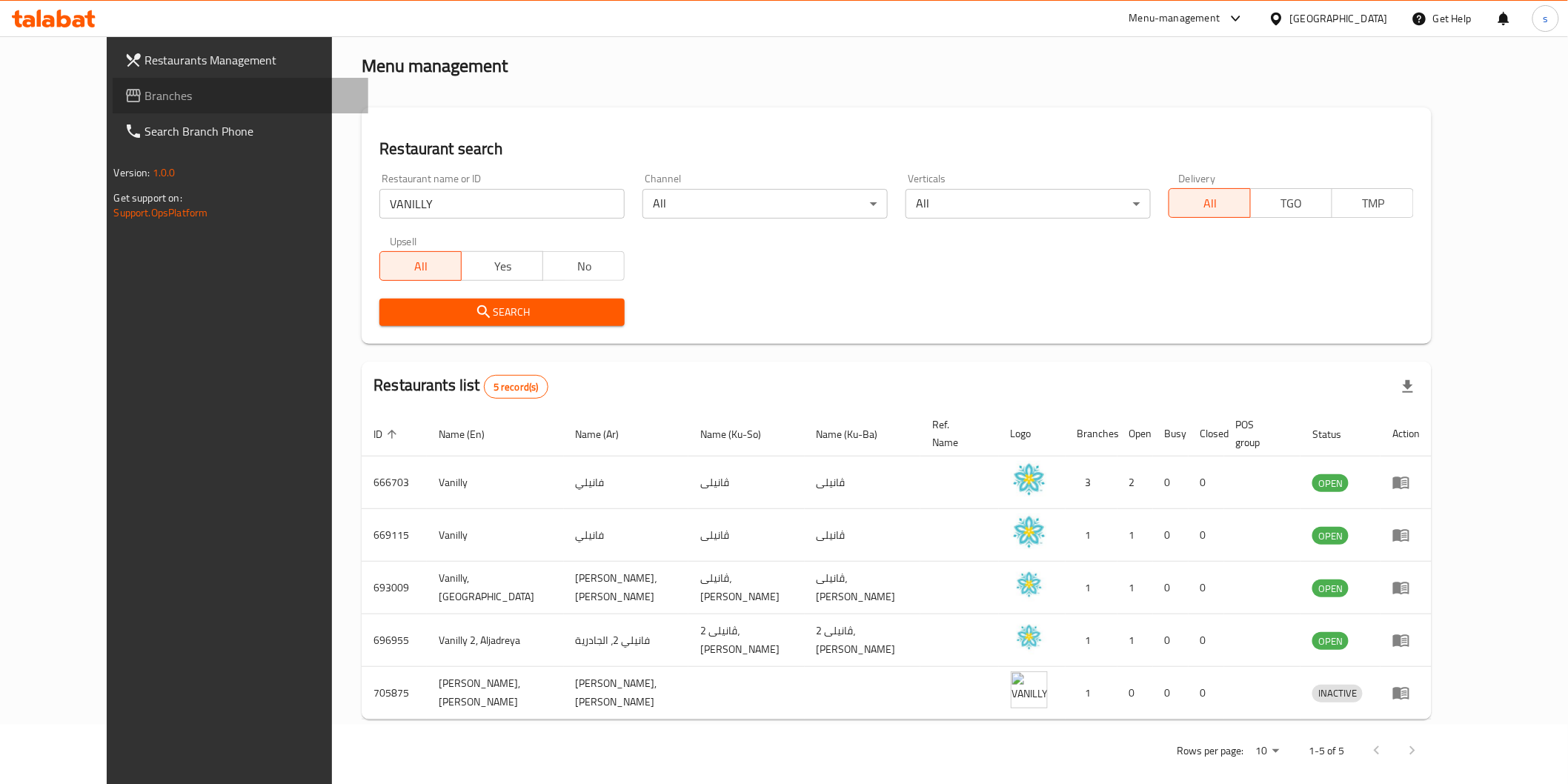
click at [113, 108] on link "Branches" at bounding box center [240, 95] width 255 height 35
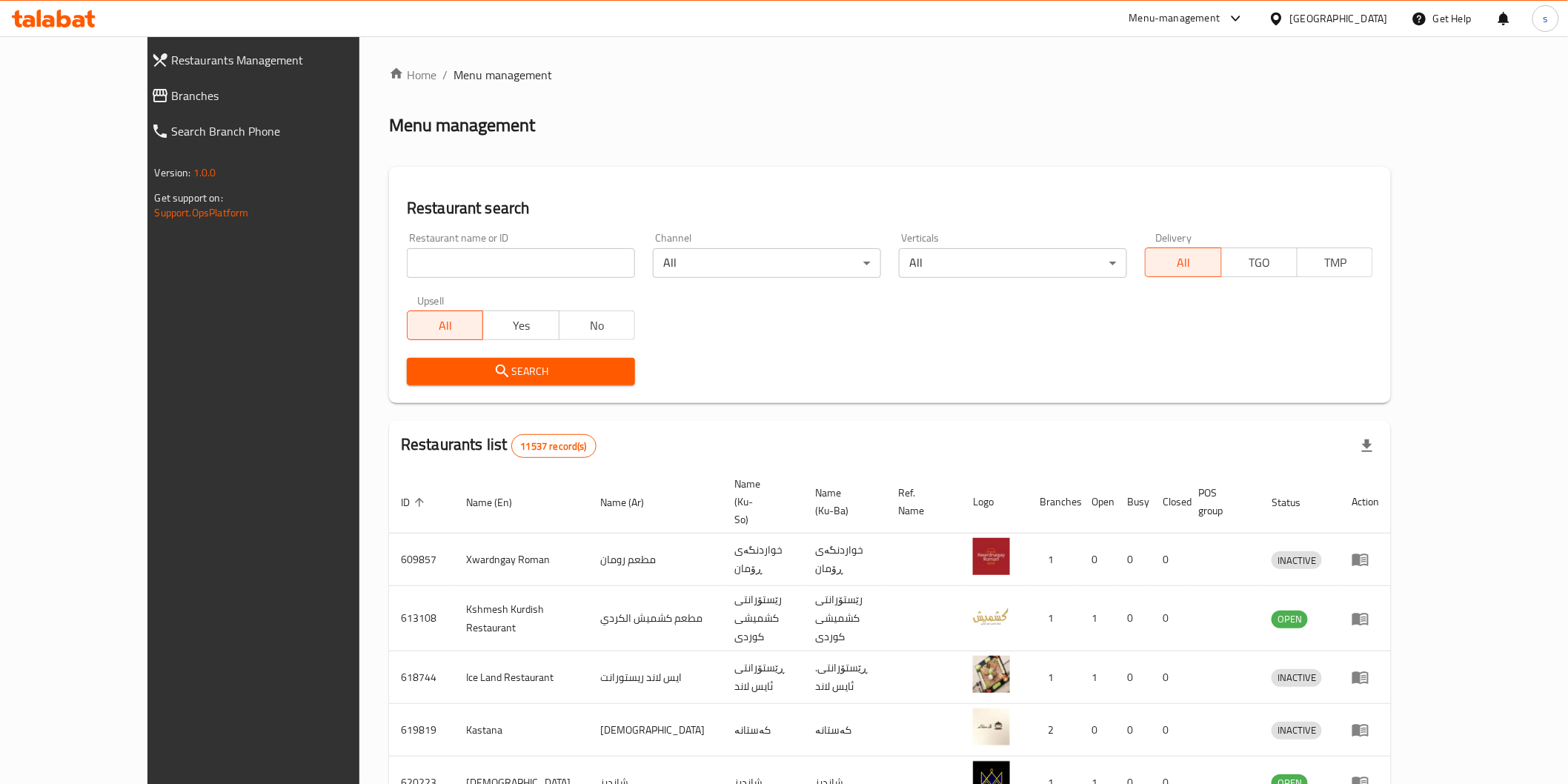
click at [172, 95] on span "Branches" at bounding box center [285, 95] width 226 height 18
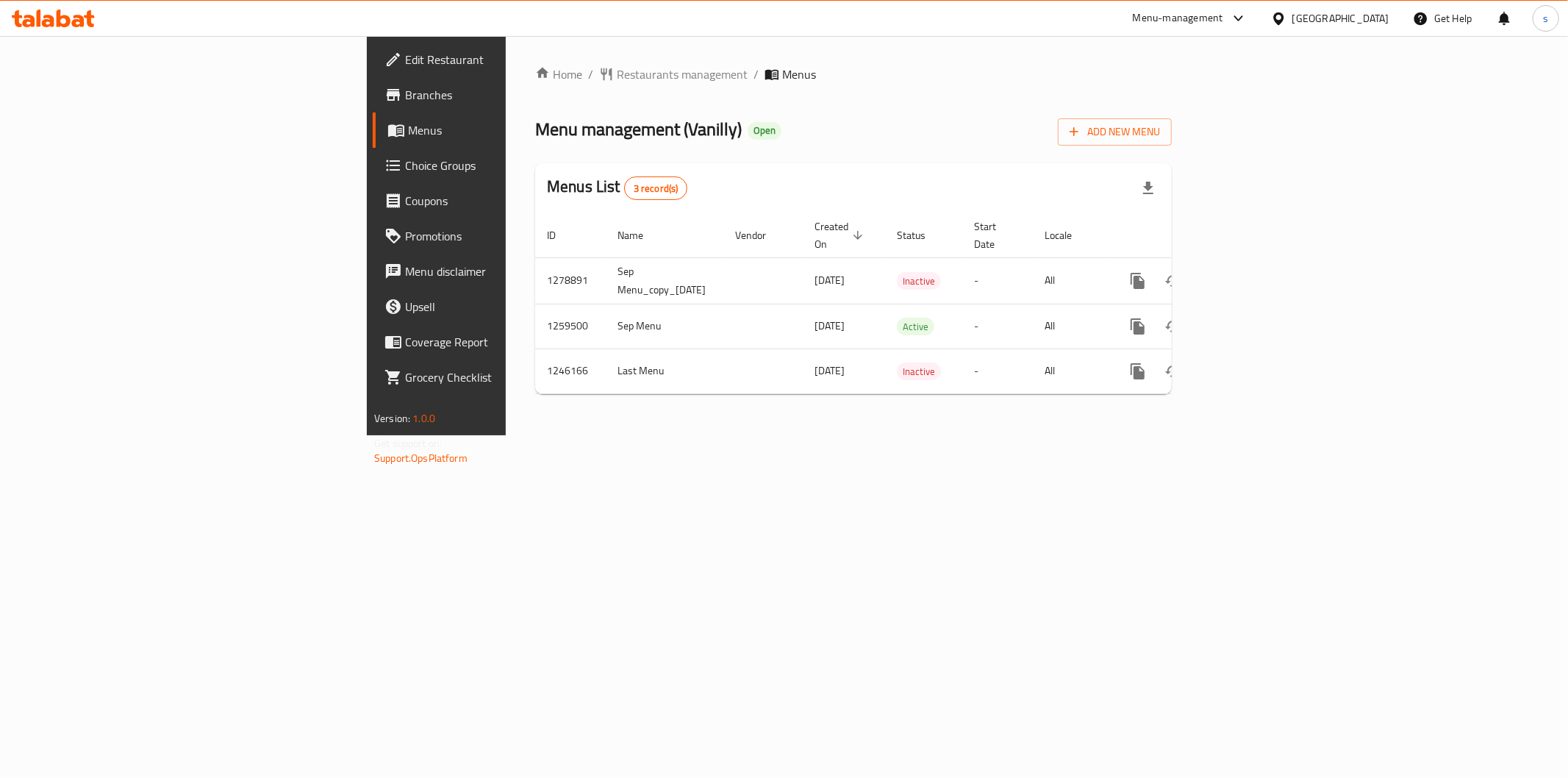
click at [405, 62] on span "Edit Restaurant" at bounding box center [511, 59] width 212 height 18
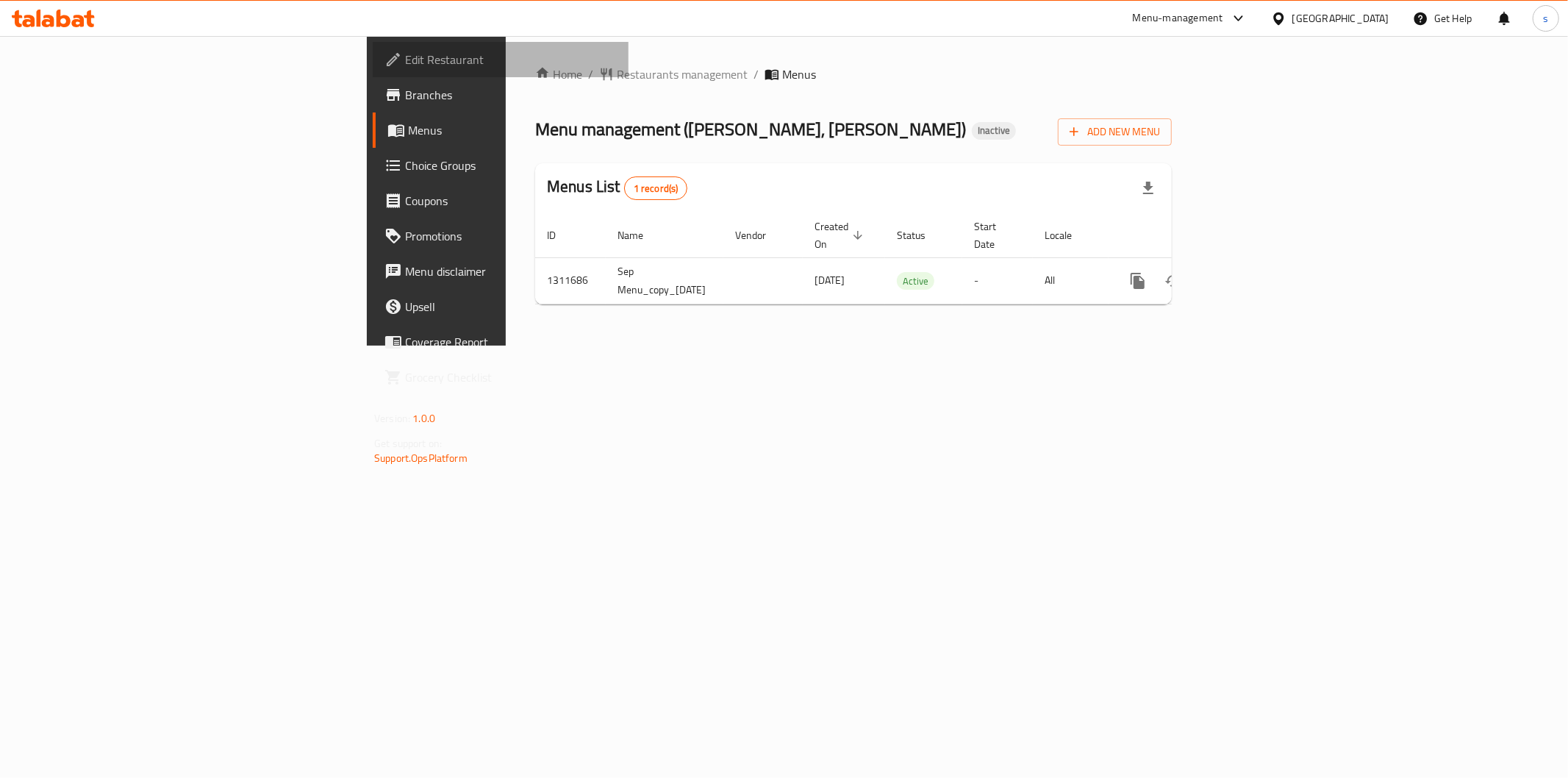
click at [405, 59] on span "Edit Restaurant" at bounding box center [511, 59] width 212 height 18
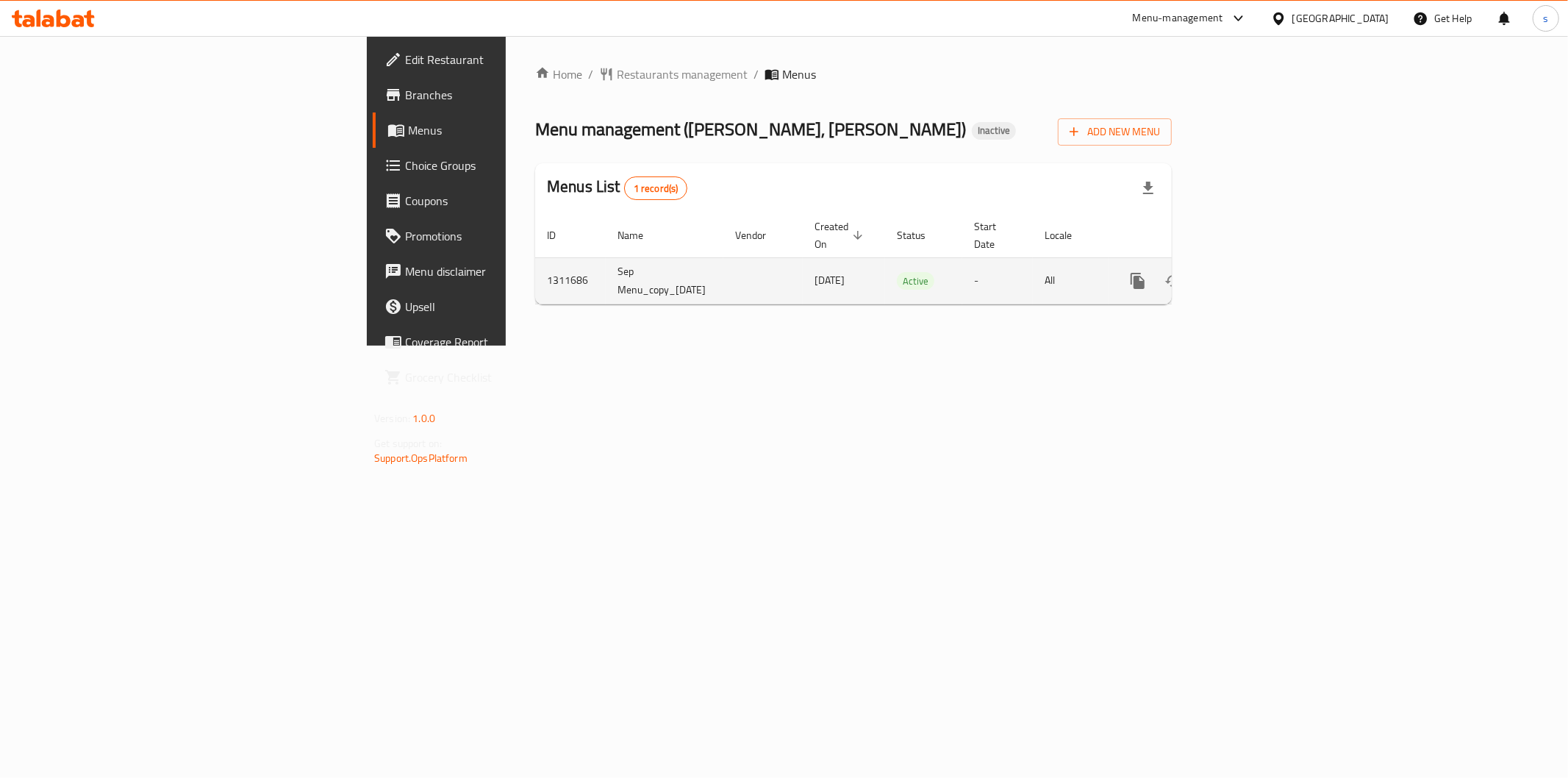
click at [1262, 269] on link "enhanced table" at bounding box center [1244, 281] width 35 height 35
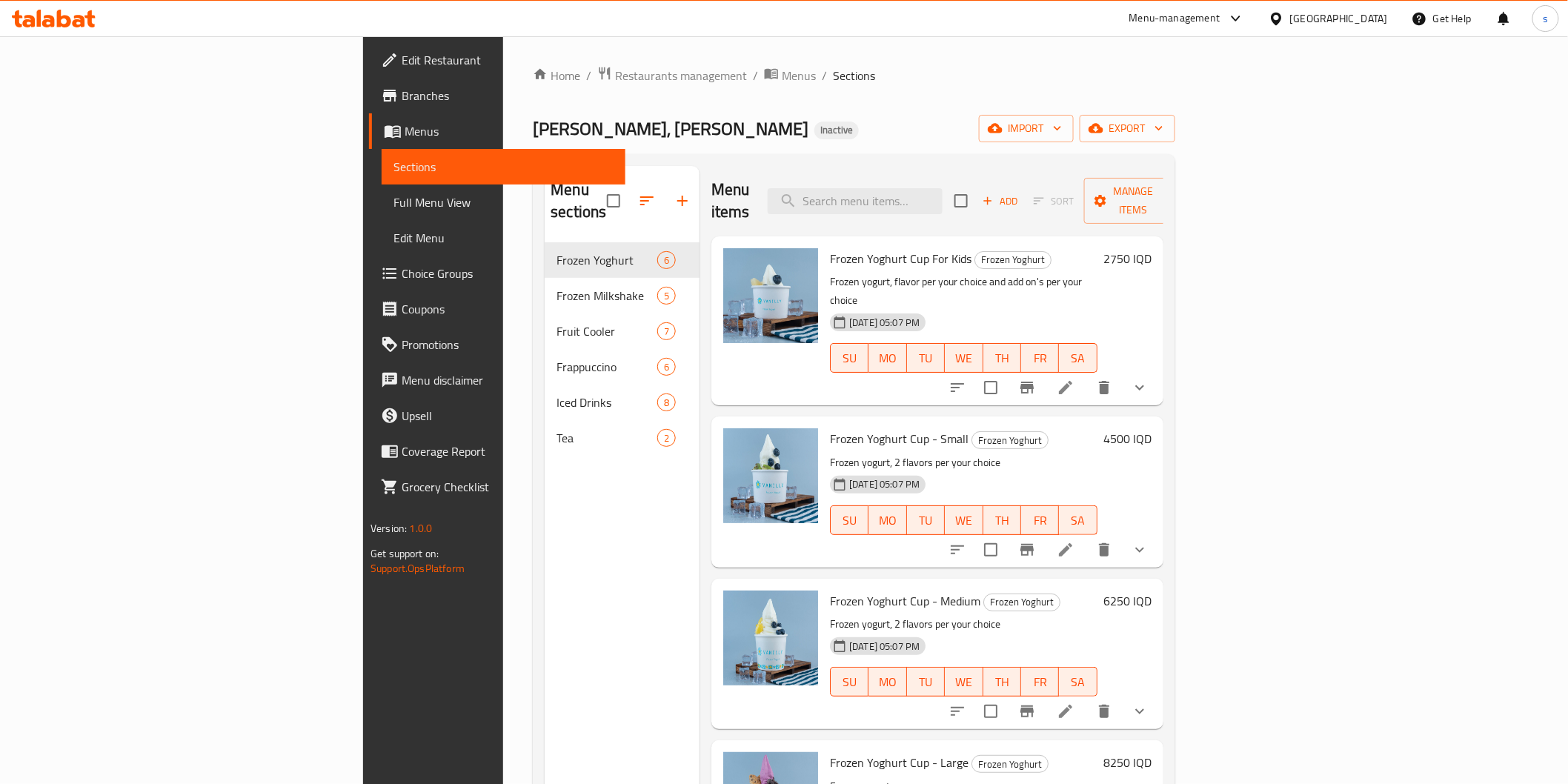
click at [394, 196] on span "Full Menu View" at bounding box center [503, 202] width 219 height 18
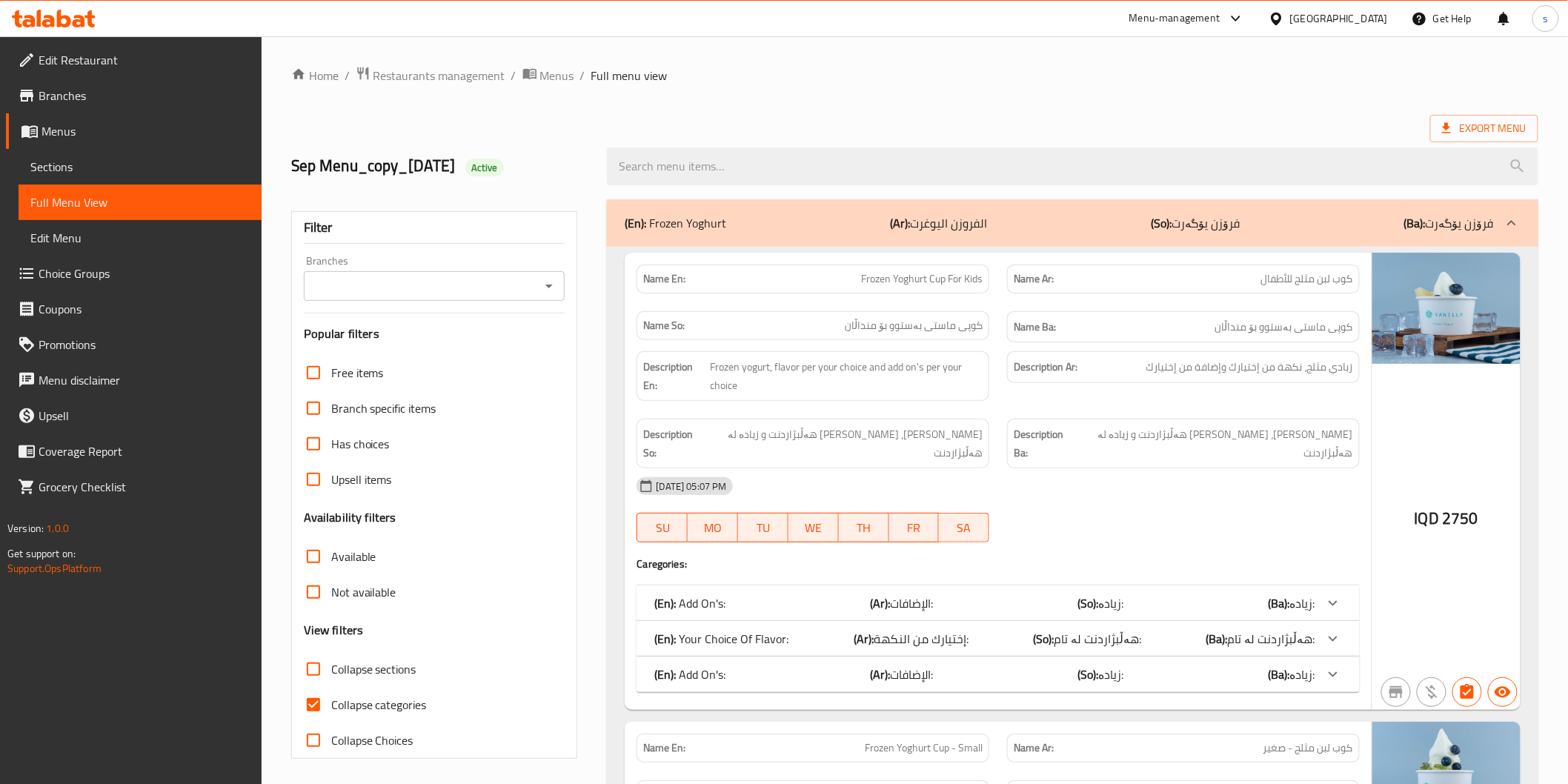
click at [371, 294] on input "Branches" at bounding box center [423, 285] width 229 height 21
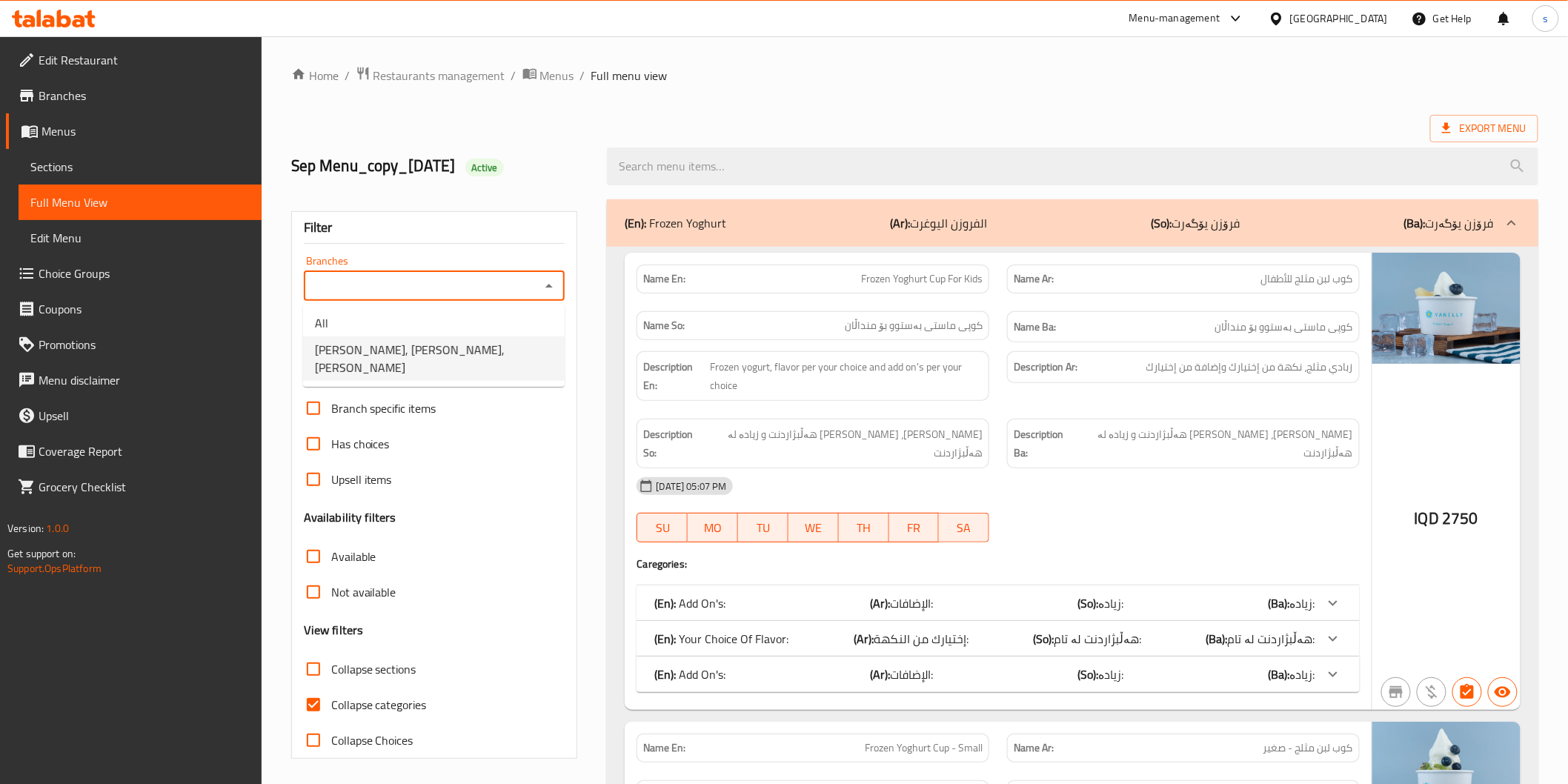
click at [367, 350] on span "VANILLY, Al Aathameya, Al aathameya" at bounding box center [434, 358] width 238 height 35
type input "VANILLY, Al Aathameya, Al aathameya"
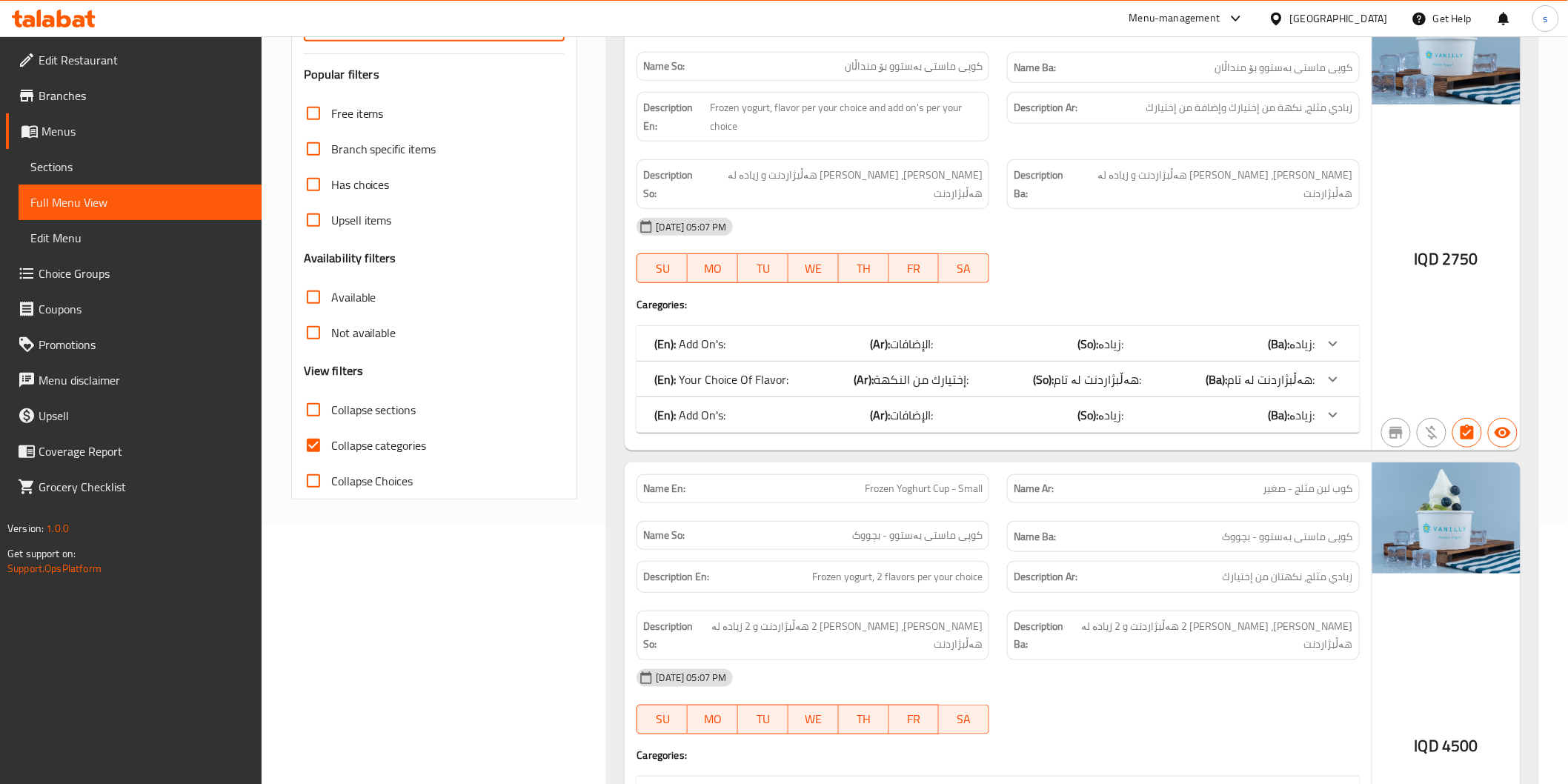
scroll to position [329, 0]
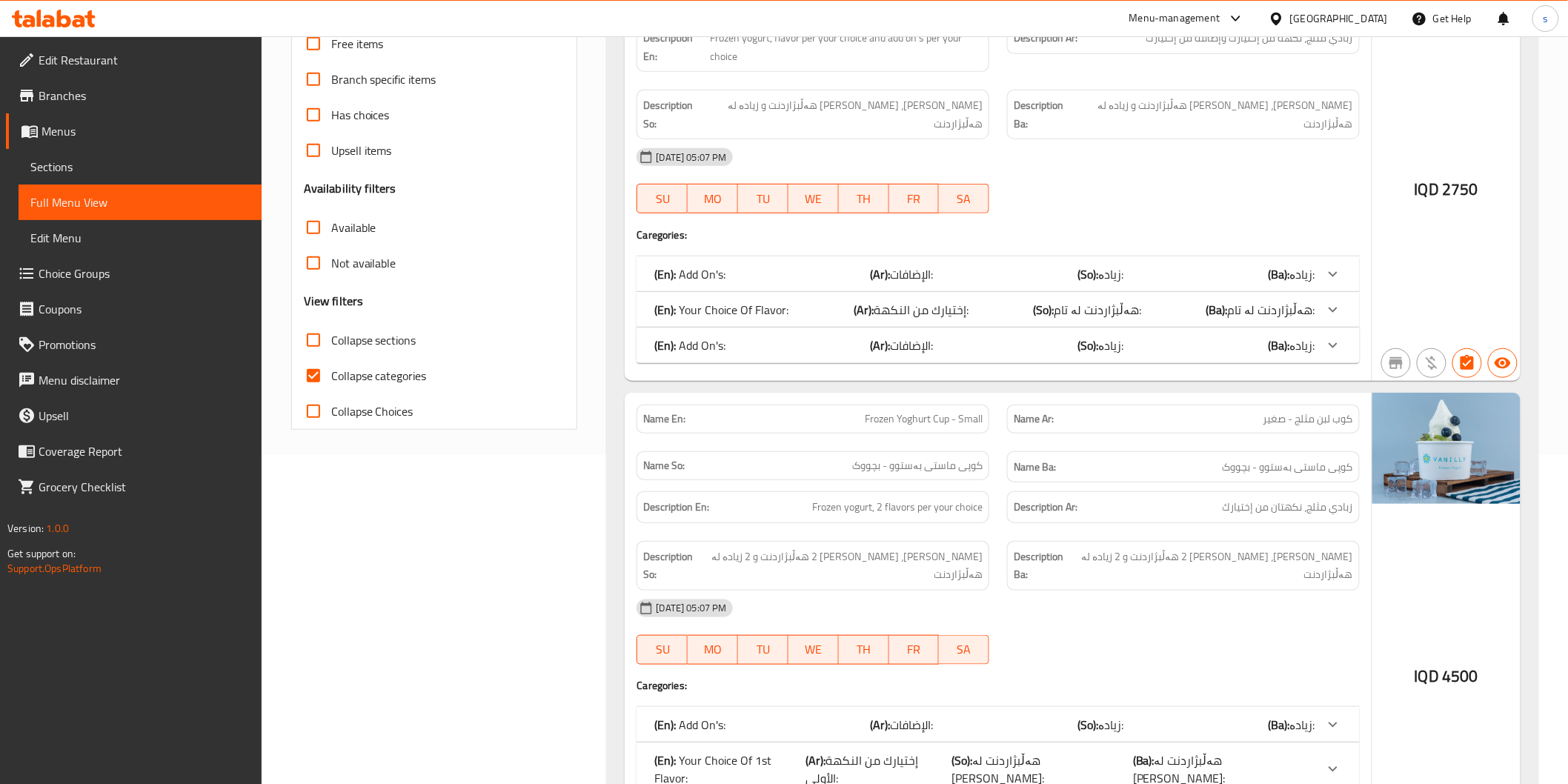
click at [399, 372] on span "Collapse categories" at bounding box center [379, 375] width 96 height 18
click at [331, 372] on input "Collapse categories" at bounding box center [313, 376] width 35 height 35
checkbox input "false"
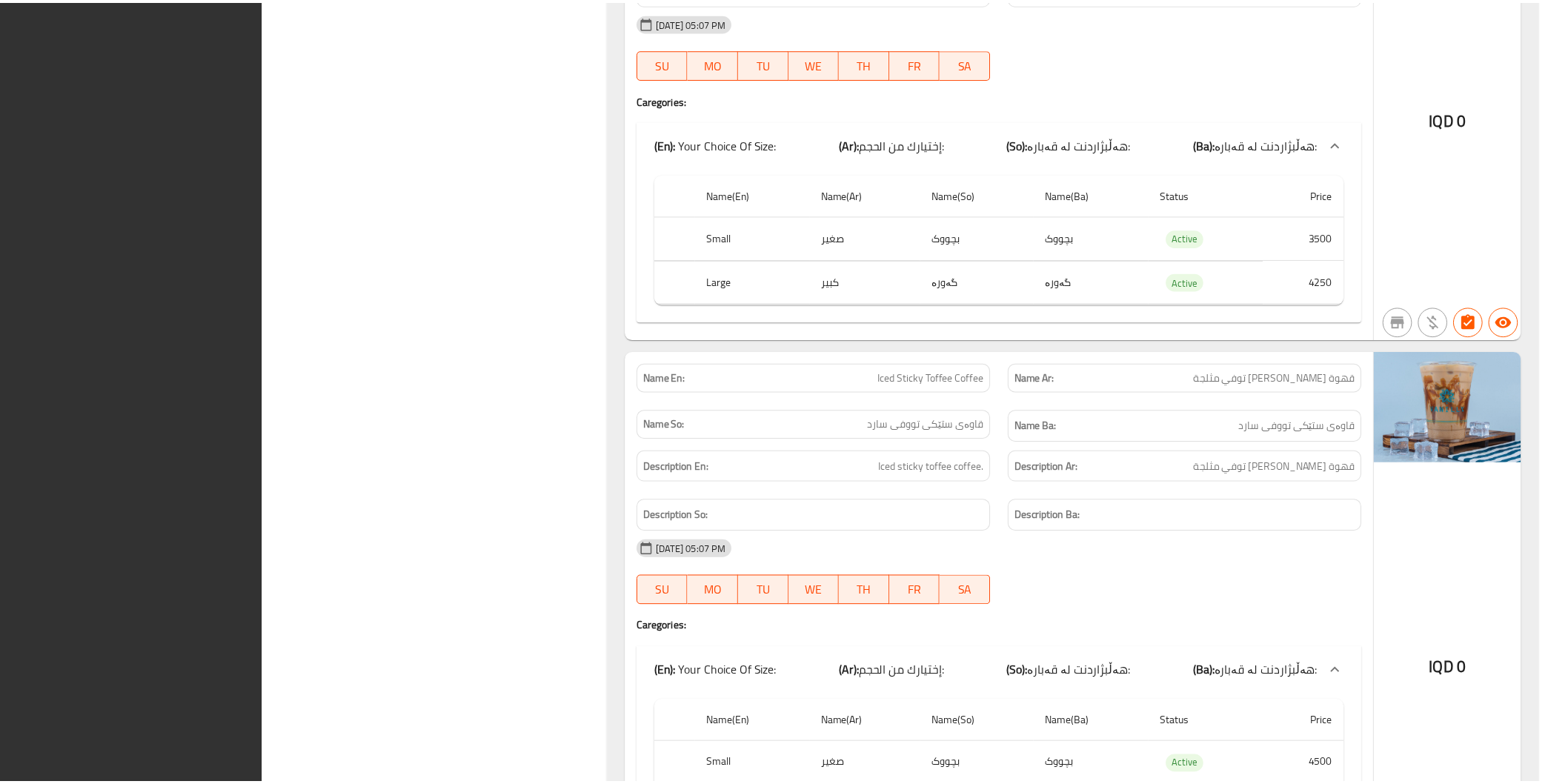
scroll to position [39855, 0]
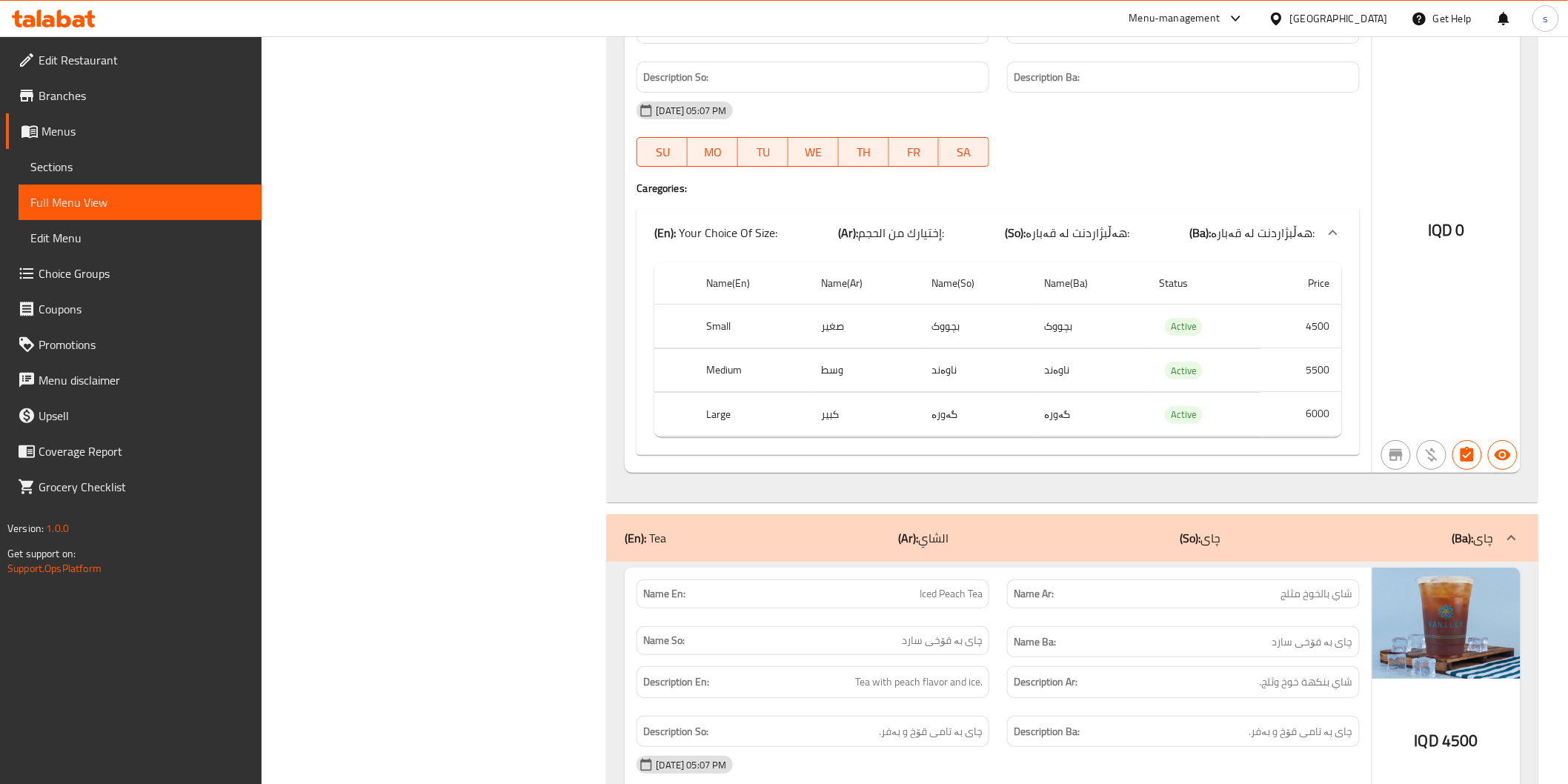
click at [76, 22] on icon at bounding box center [79, 21] width 12 height 12
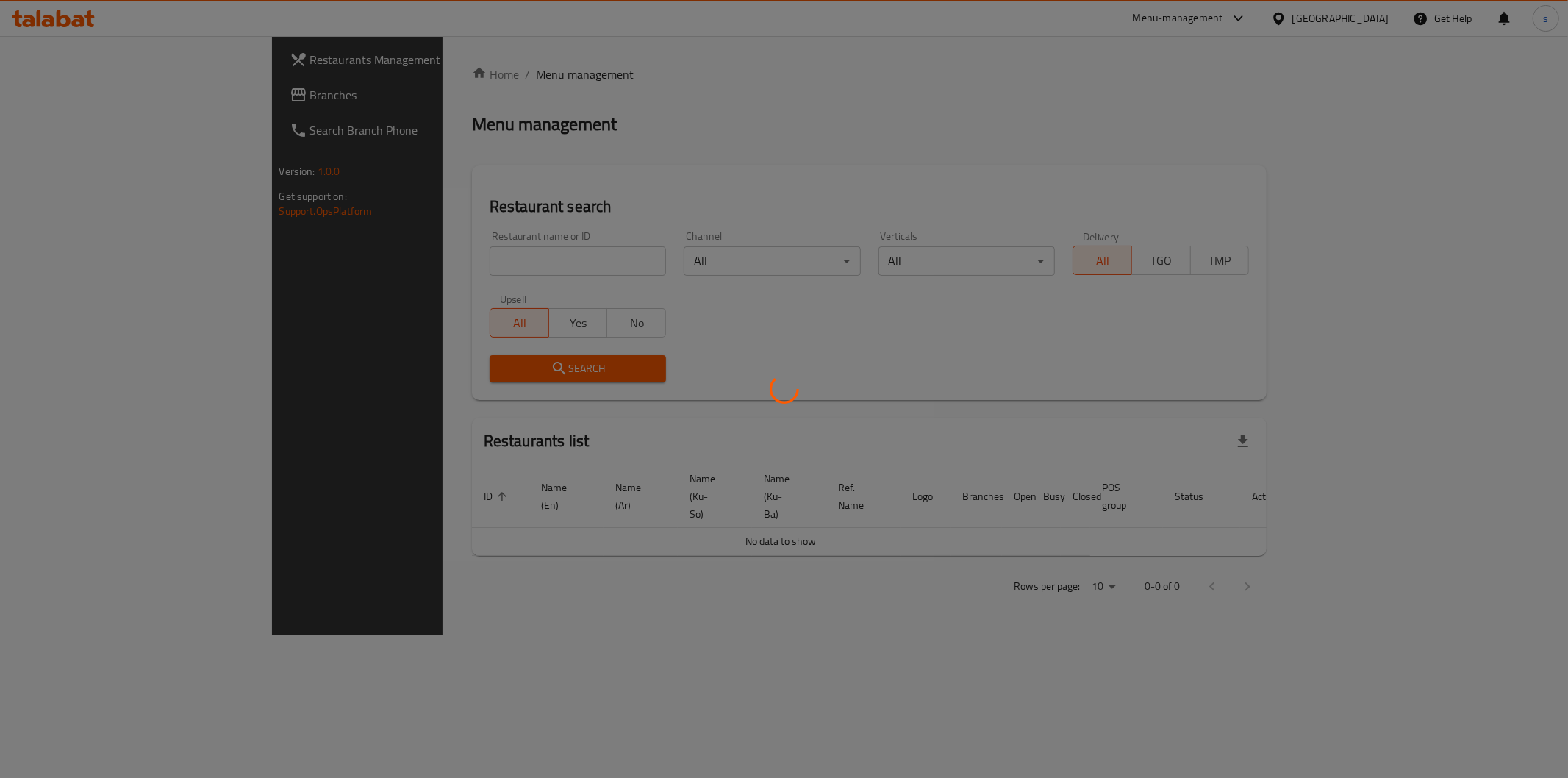
click at [436, 261] on div at bounding box center [784, 389] width 1568 height 778
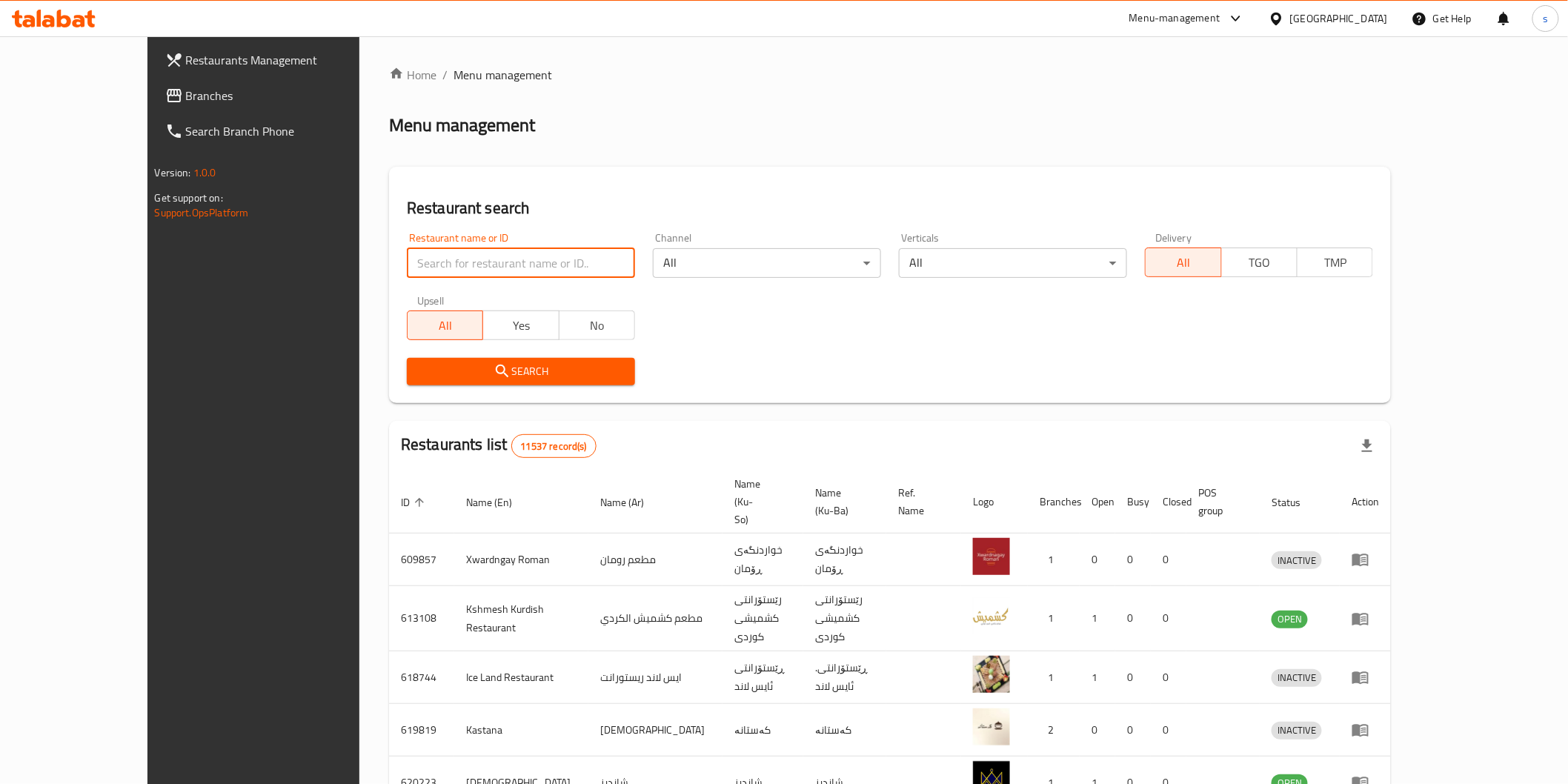
click at [440, 263] on input "search" at bounding box center [521, 263] width 229 height 30
paste input "[PERSON_NAME]"
type input "[PERSON_NAME]"
click button "Search" at bounding box center [521, 372] width 229 height 28
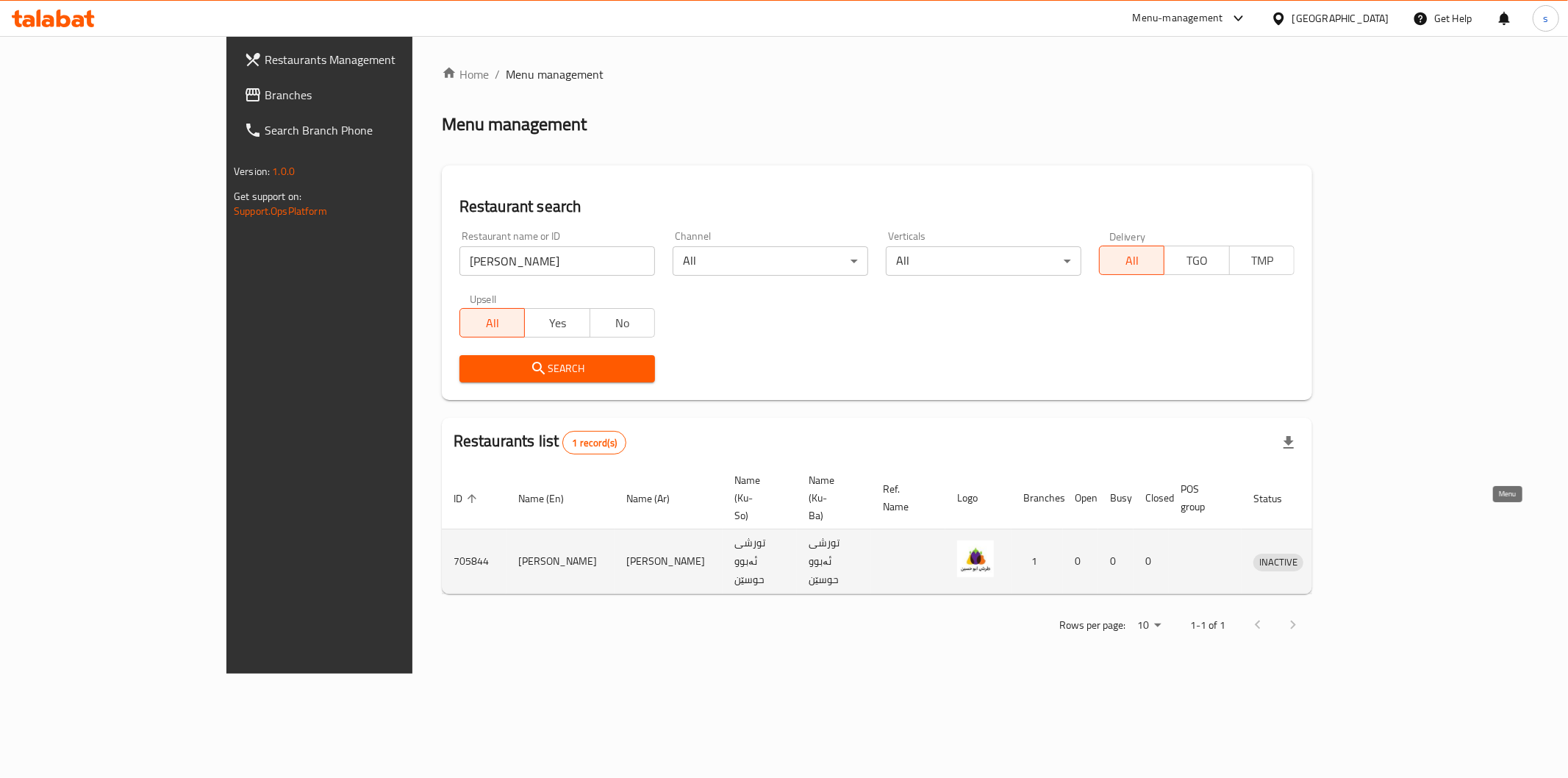
click at [1350, 553] on icon "enhanced table" at bounding box center [1341, 561] width 18 height 18
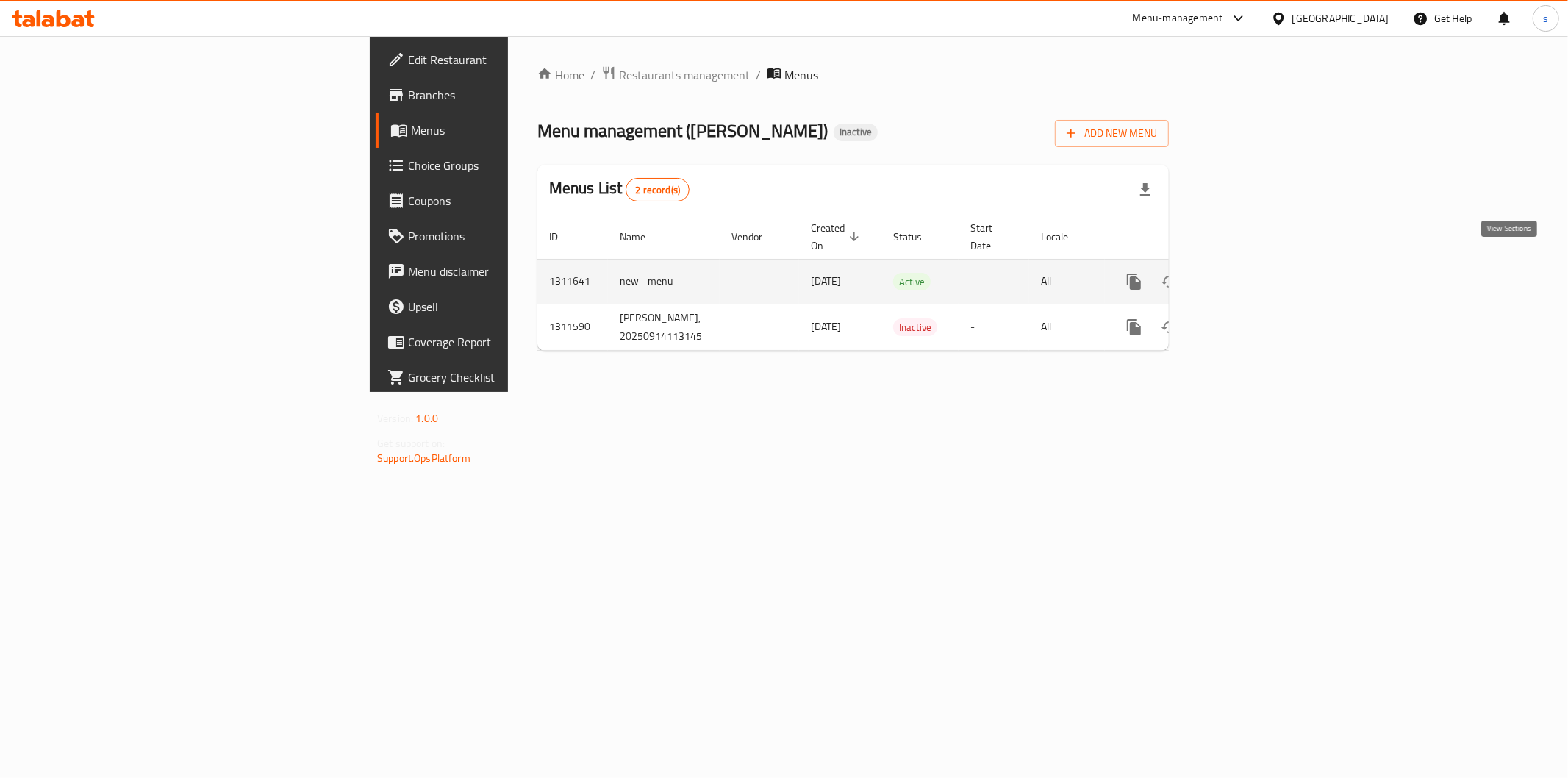
click at [1249, 273] on icon "enhanced table" at bounding box center [1240, 281] width 18 height 18
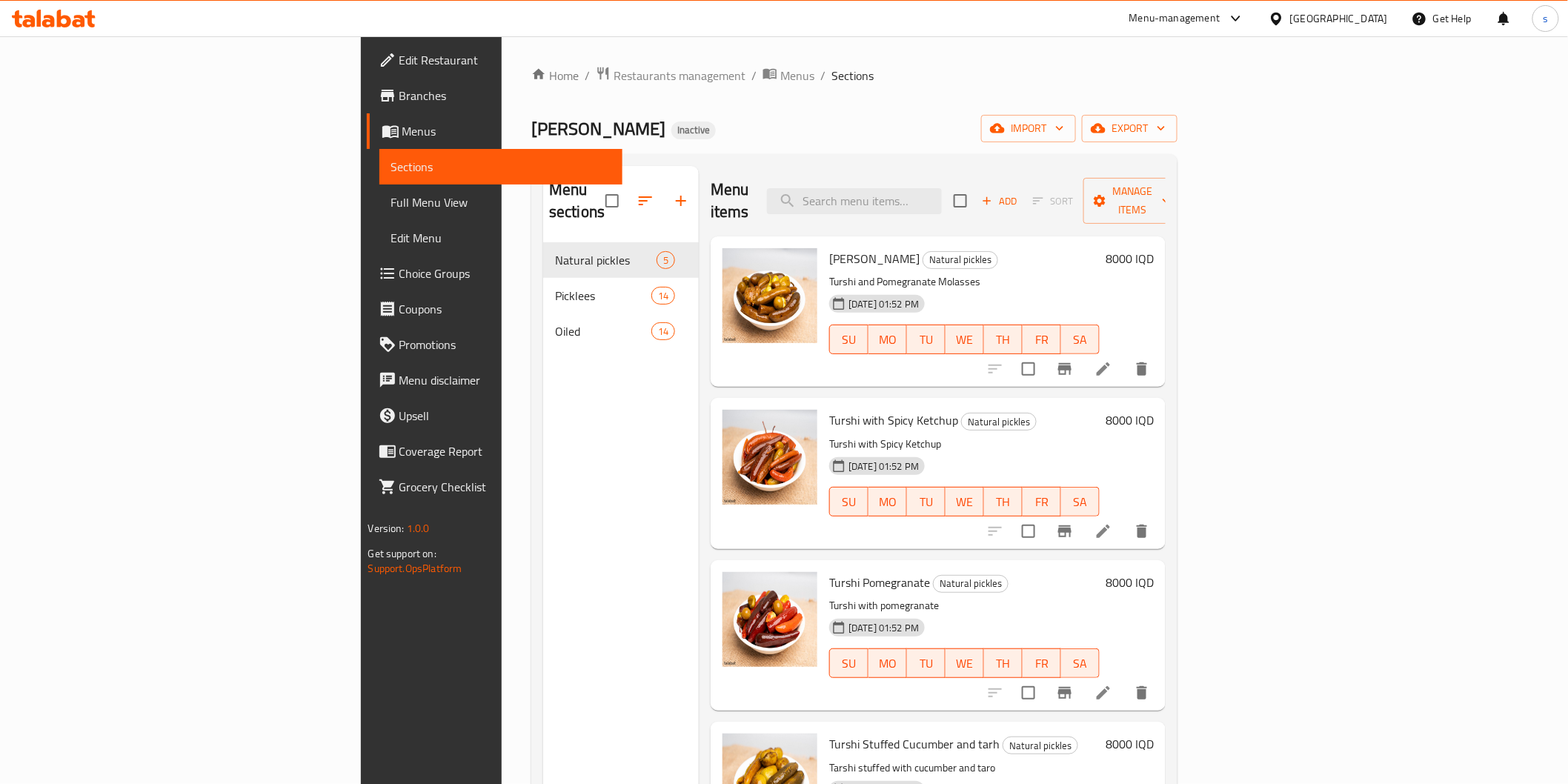
click at [391, 198] on span "Full Menu View" at bounding box center [501, 202] width 219 height 18
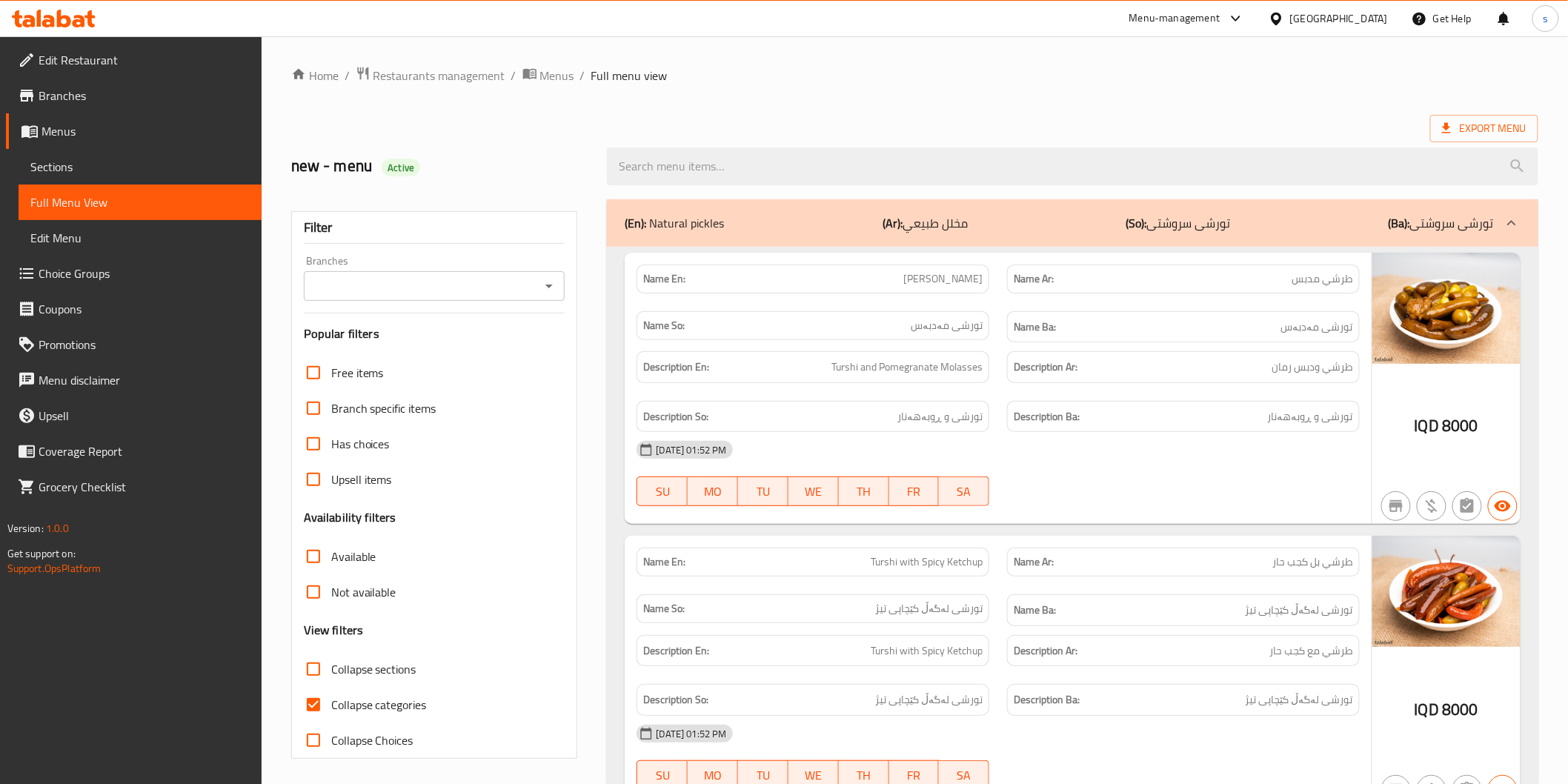
click at [440, 287] on input "Branches" at bounding box center [423, 285] width 229 height 21
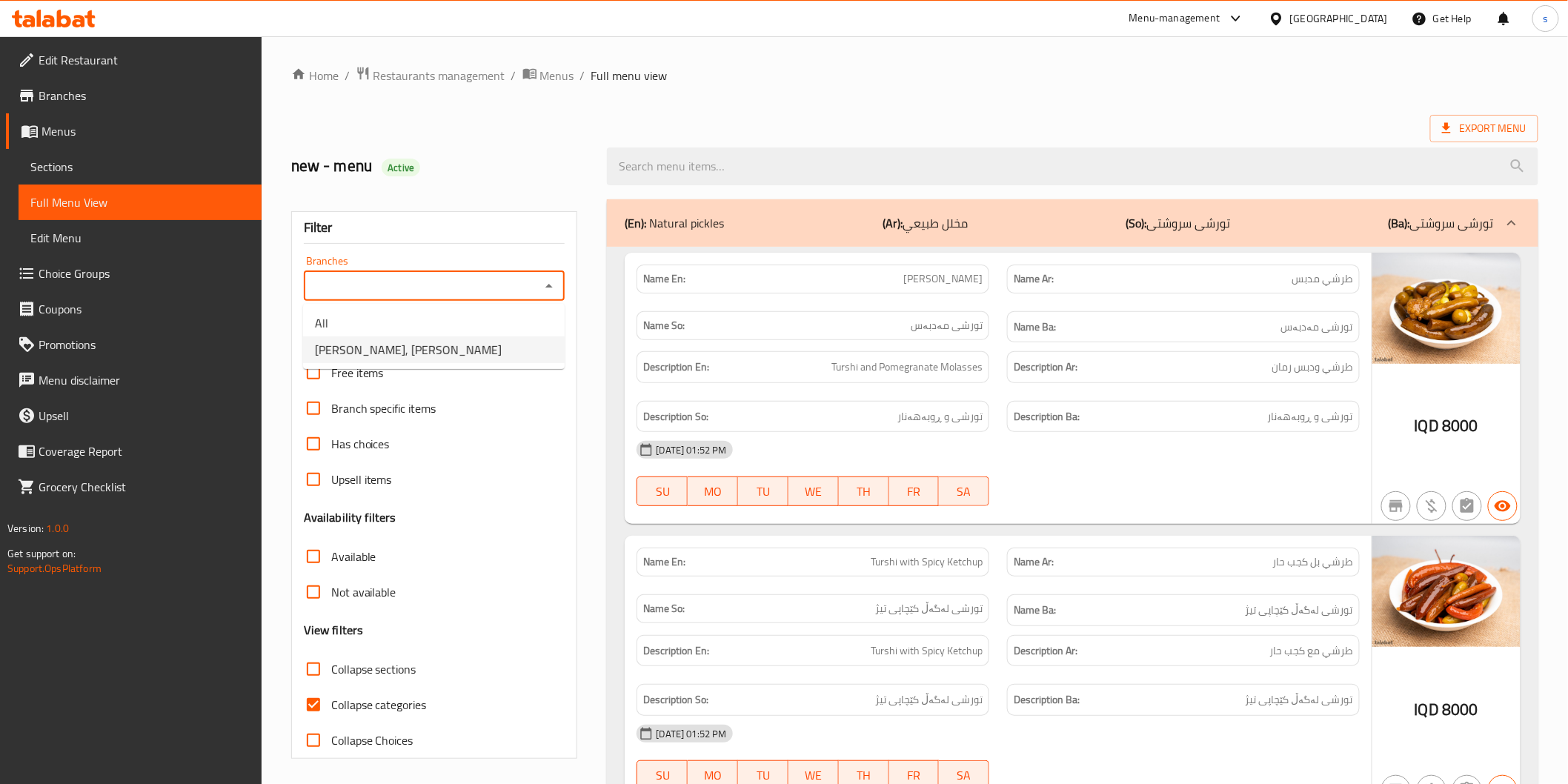
click at [433, 341] on span "Tarshi Abu Hussein, Al Zubair" at bounding box center [408, 349] width 186 height 18
type input "Tarshi Abu Hussein, Al Zubair"
click at [1266, 283] on p "Name Ar: طرشي مدبس" at bounding box center [1183, 279] width 339 height 15
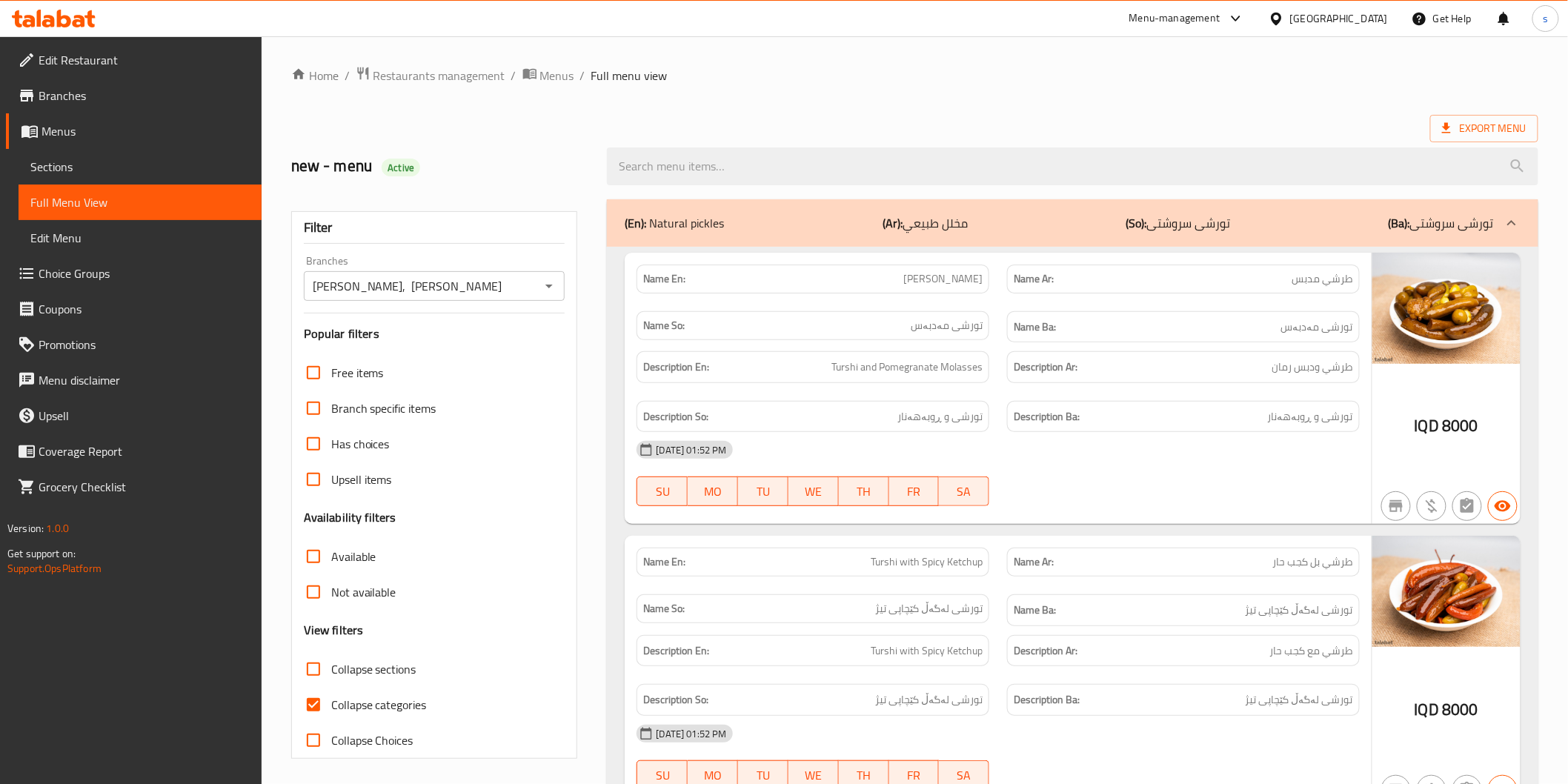
click at [1266, 283] on p "Name Ar: طرشي مدبس" at bounding box center [1183, 279] width 339 height 15
copy span "طرشي مدبس"
click at [983, 280] on div "Name En: Turshi Madbas" at bounding box center [813, 279] width 353 height 29
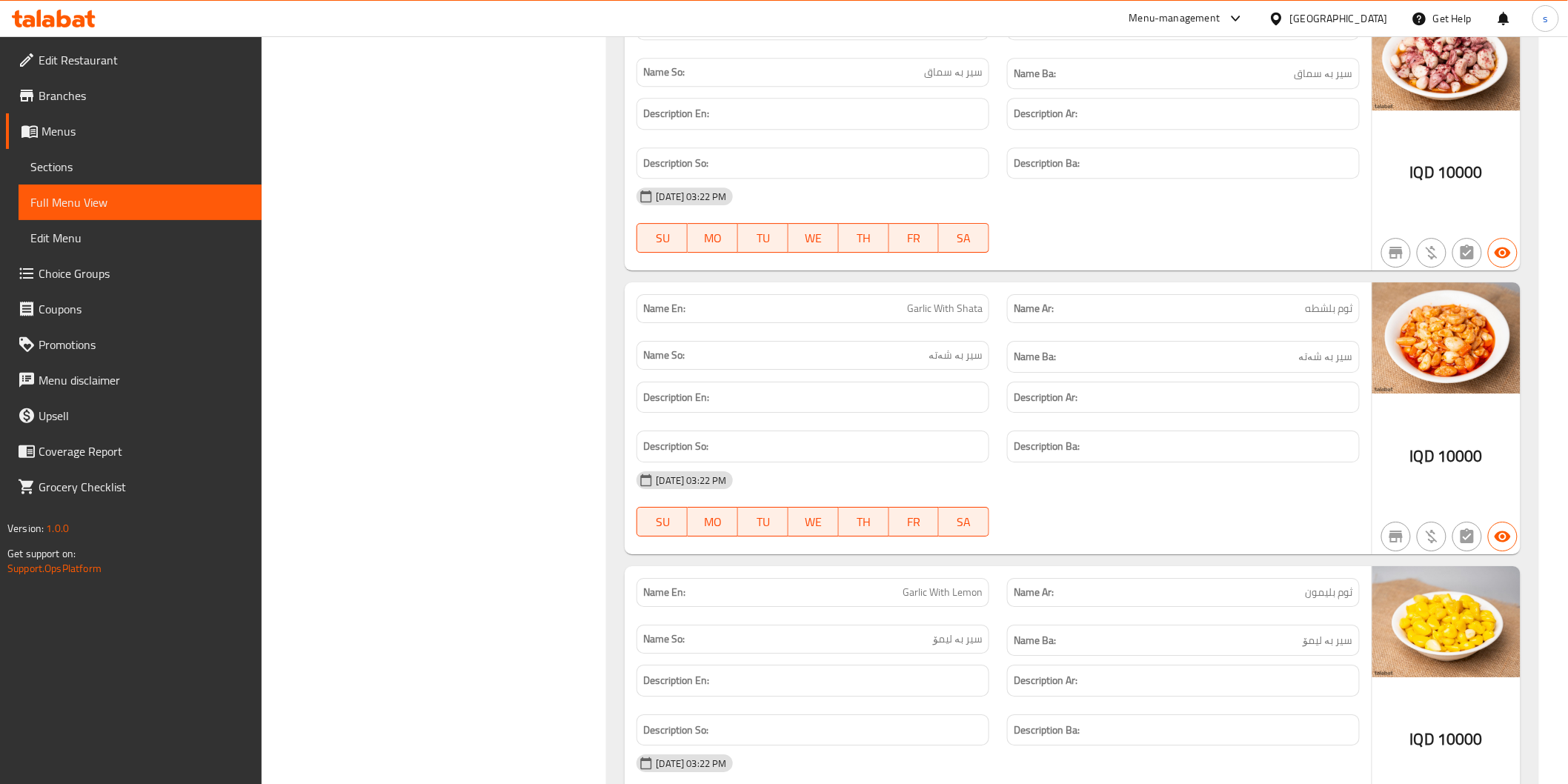
scroll to position [9018, 0]
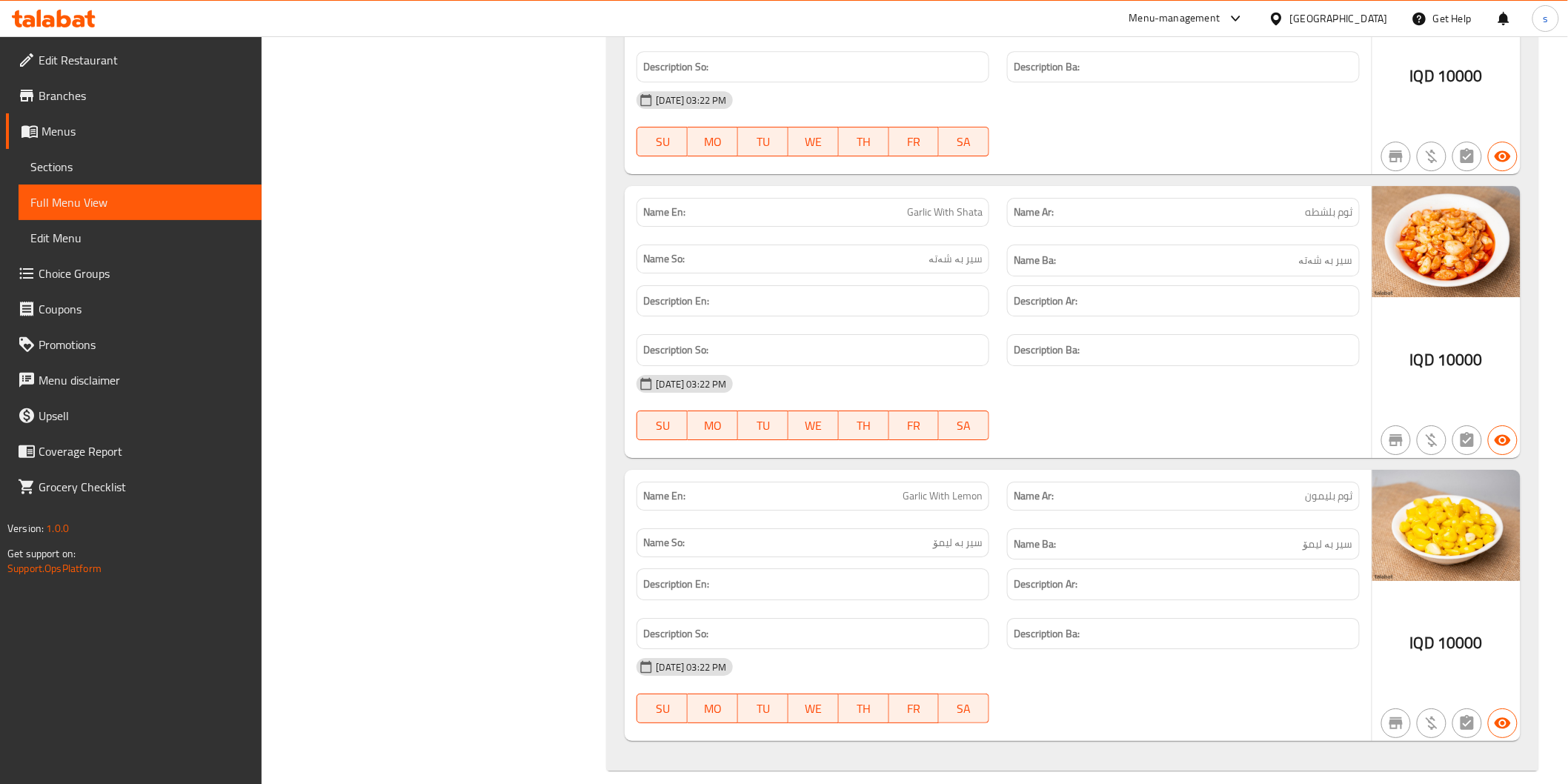
click at [1120, 402] on div "14-09-2025 03:22 PM" at bounding box center [997, 384] width 740 height 35
click at [960, 504] on span "Garlic With Lemon" at bounding box center [942, 496] width 80 height 15
copy span "Garlic With Lemon"
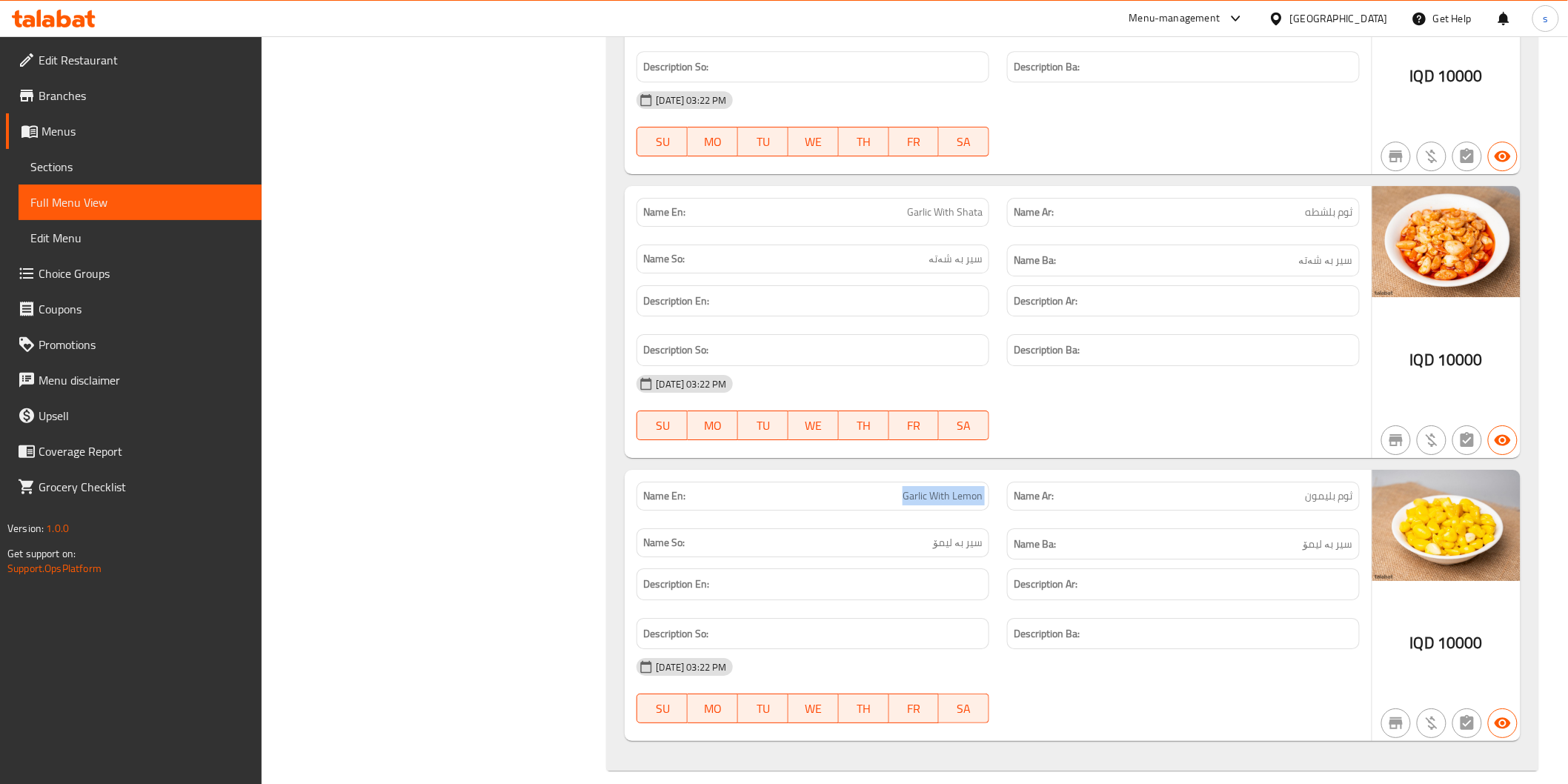
click at [73, 167] on span "Sections" at bounding box center [140, 166] width 219 height 18
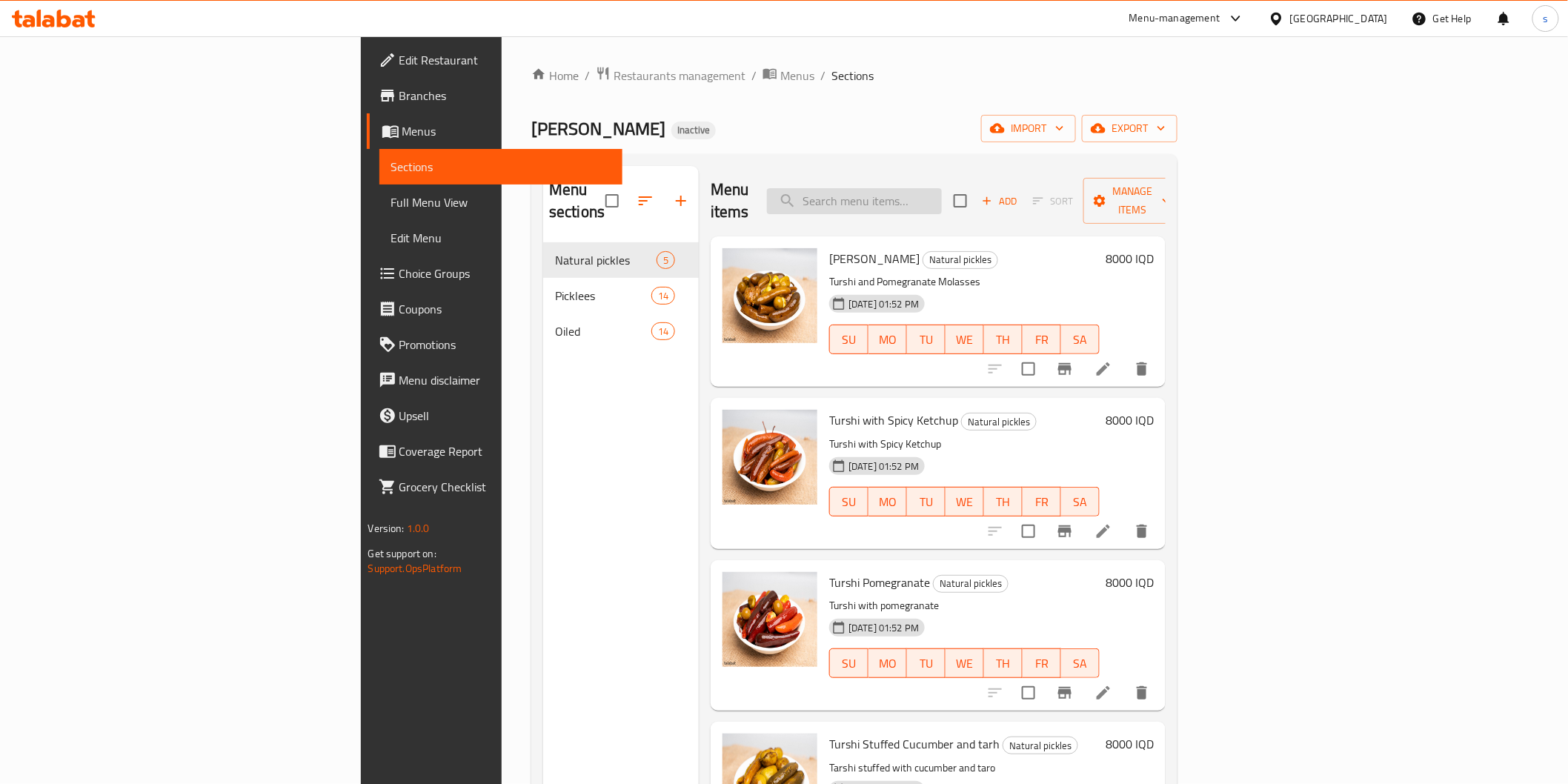
drag, startPoint x: 980, startPoint y: 169, endPoint x: 977, endPoint y: 187, distance: 18.2
click at [980, 170] on div "Menu items Add Sort Manage items" at bounding box center [937, 201] width 455 height 71
click at [942, 188] on input "search" at bounding box center [855, 201] width 175 height 26
paste input "Garlic With Lemon"
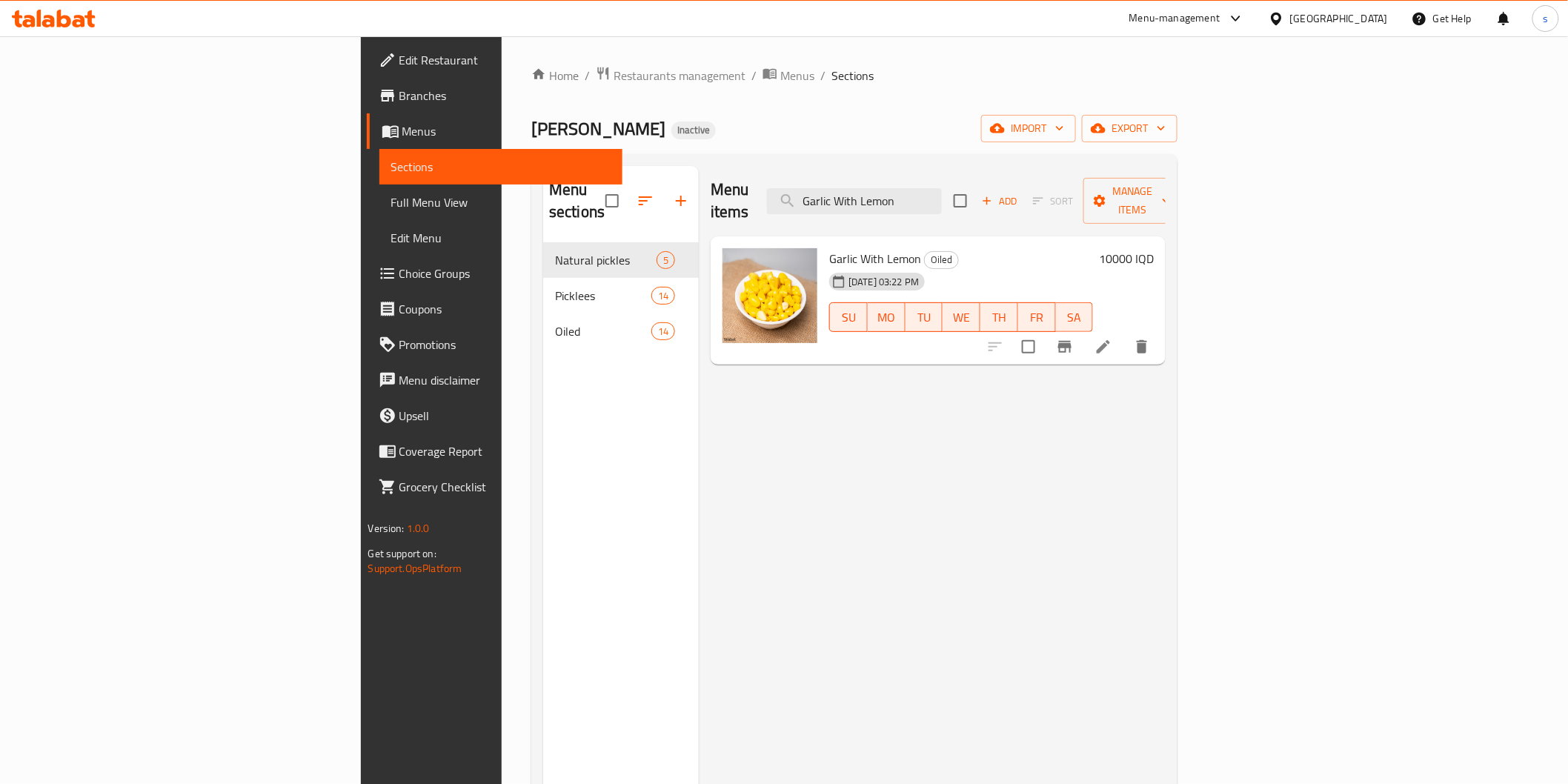
type input "Garlic With Lemon"
click at [1124, 337] on li at bounding box center [1103, 347] width 41 height 27
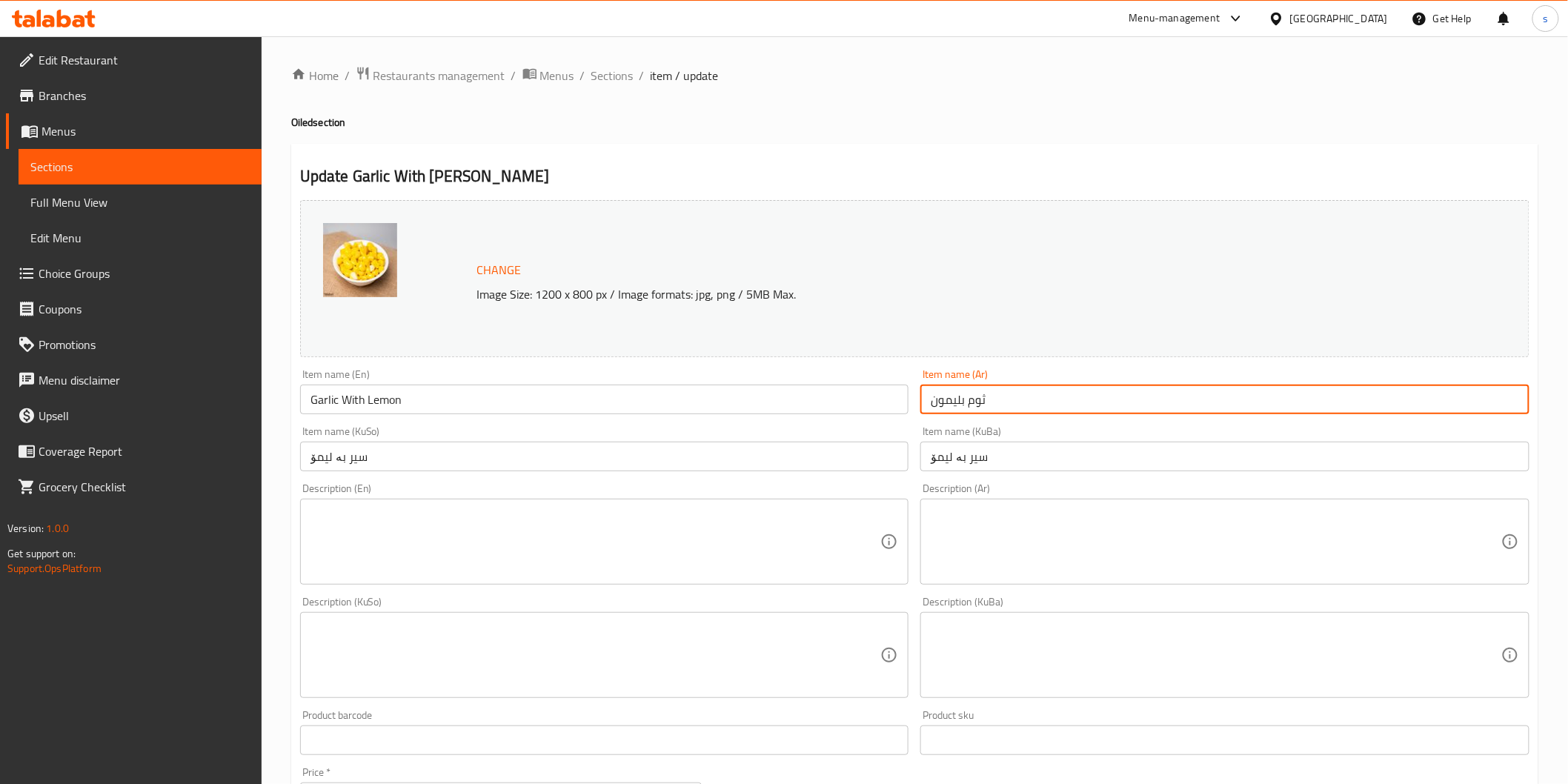
click at [960, 402] on input "ثوم بليمون" at bounding box center [1225, 399] width 609 height 30
click at [958, 397] on input "ثوم بليمون" at bounding box center [1225, 399] width 609 height 30
click at [968, 413] on input "ثوم بلليمون" at bounding box center [1225, 399] width 609 height 30
click at [961, 402] on input "ثوم بلليمون" at bounding box center [1225, 399] width 609 height 30
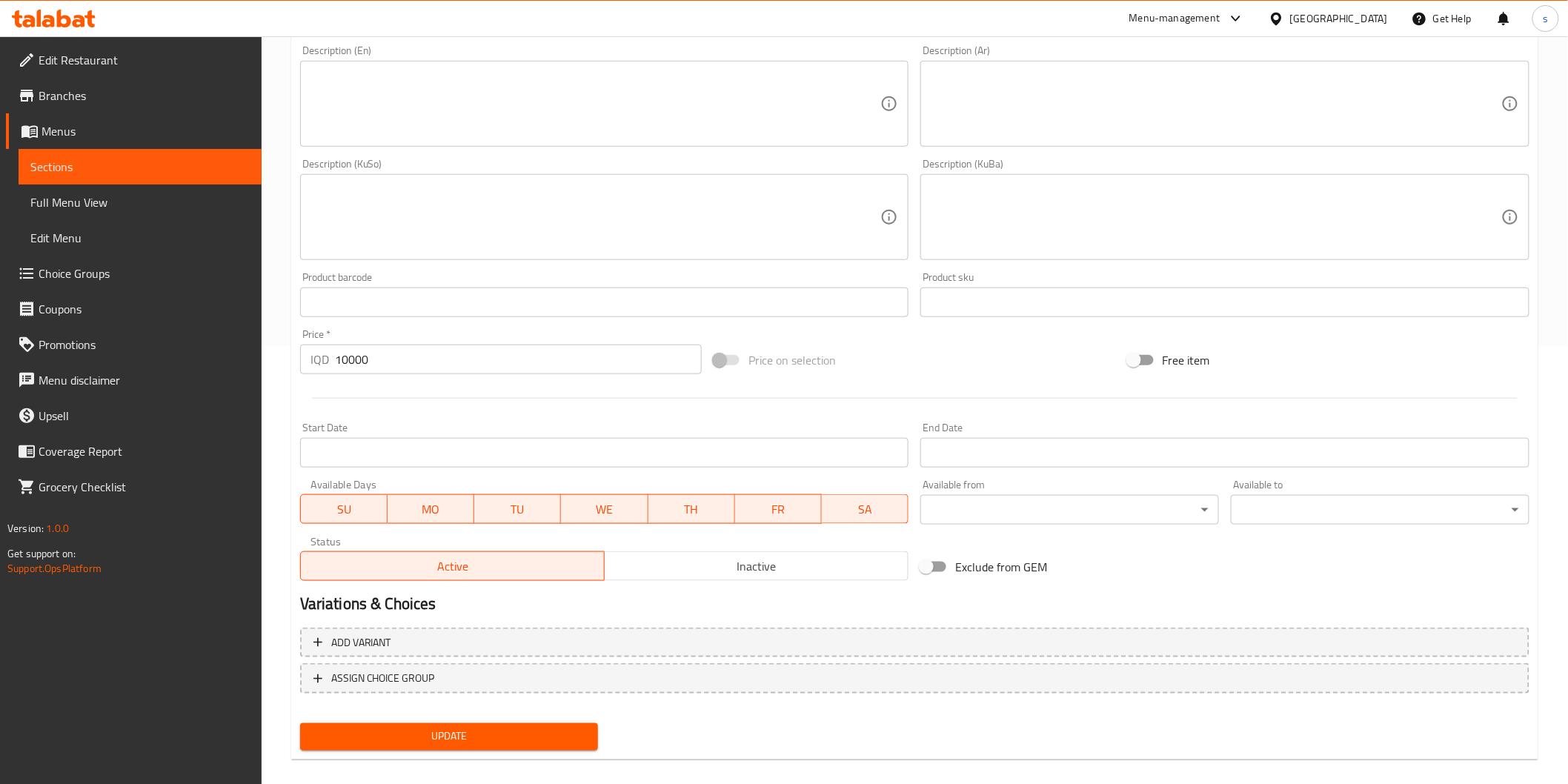
scroll to position [452, 0]
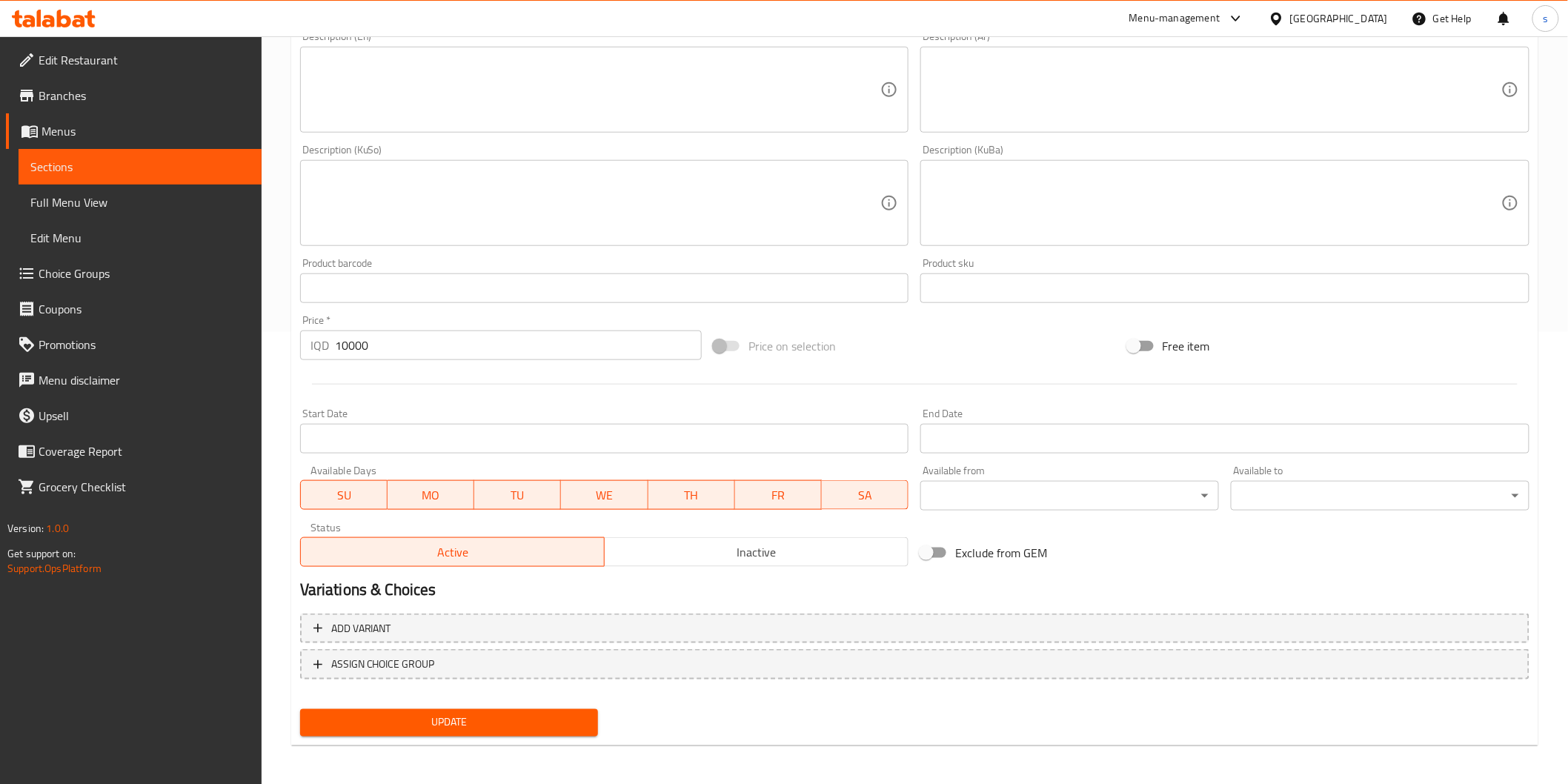
type input "ثوم ب ليمون"
click at [517, 726] on span "Update" at bounding box center [450, 723] width 275 height 18
click at [163, 212] on link "Full Menu View" at bounding box center [140, 203] width 243 height 35
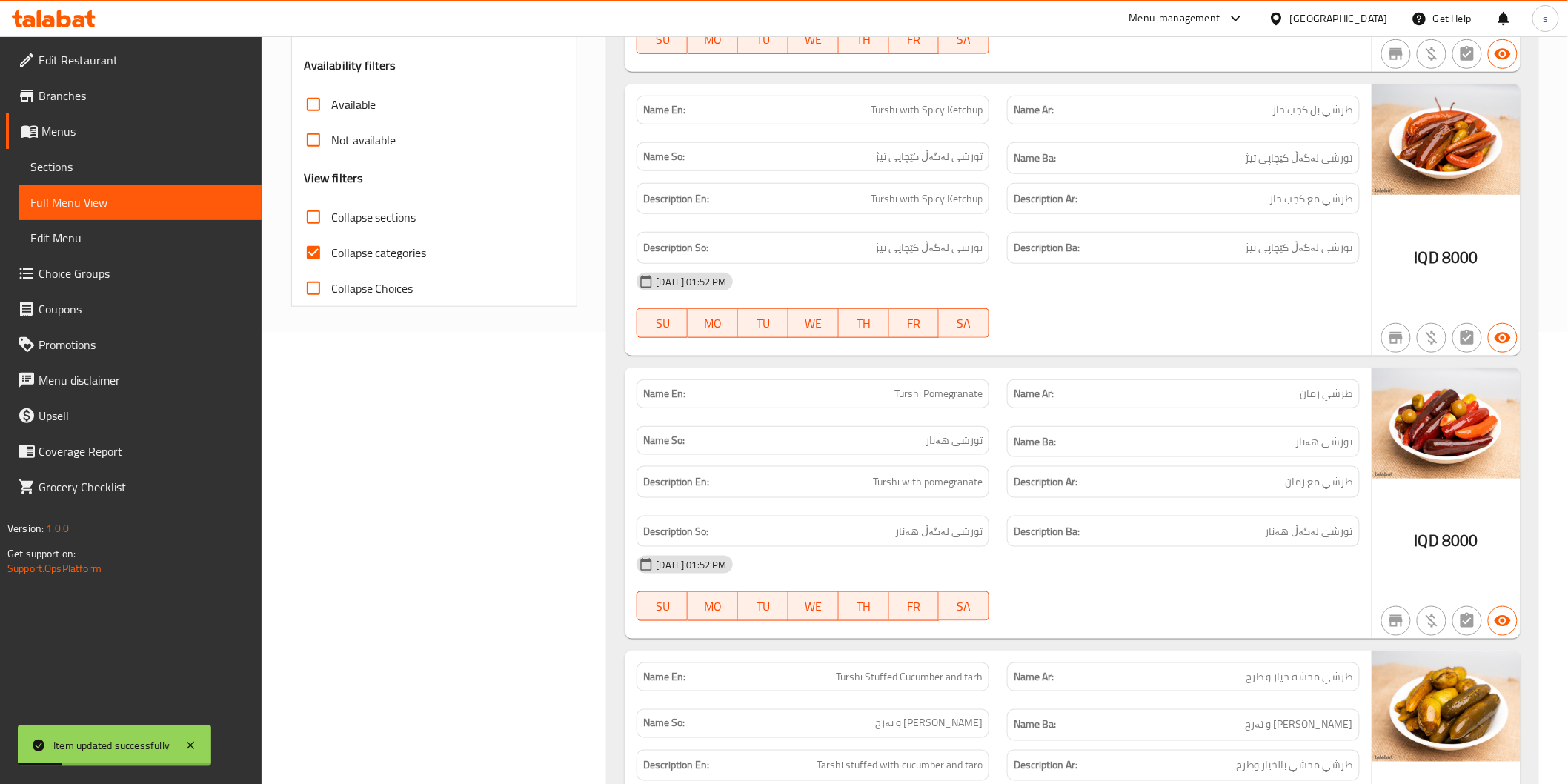
click at [408, 256] on span "Collapse categories" at bounding box center [379, 252] width 96 height 18
click at [331, 256] on input "Collapse categories" at bounding box center [313, 252] width 35 height 35
checkbox input "false"
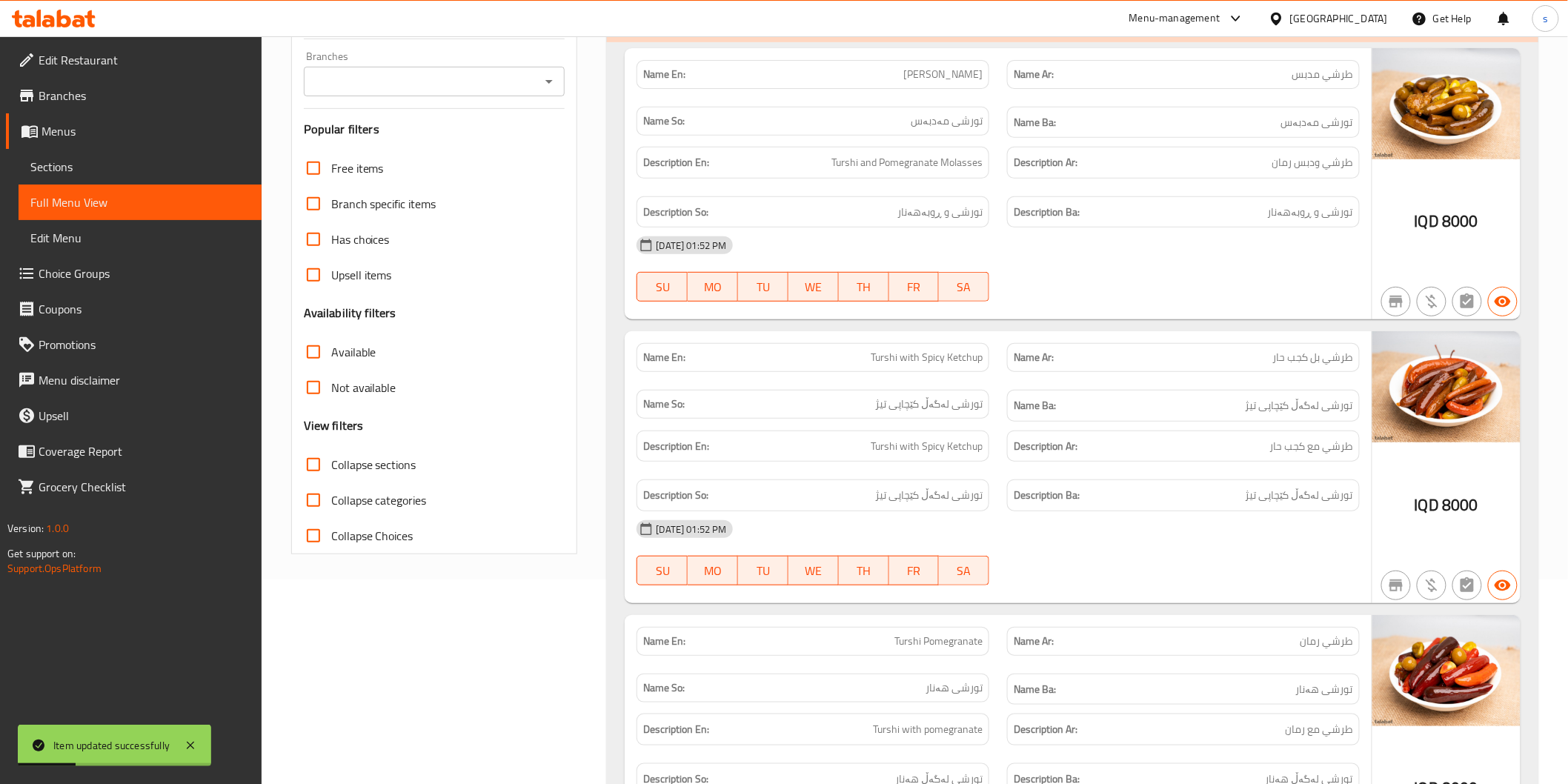
scroll to position [122, 0]
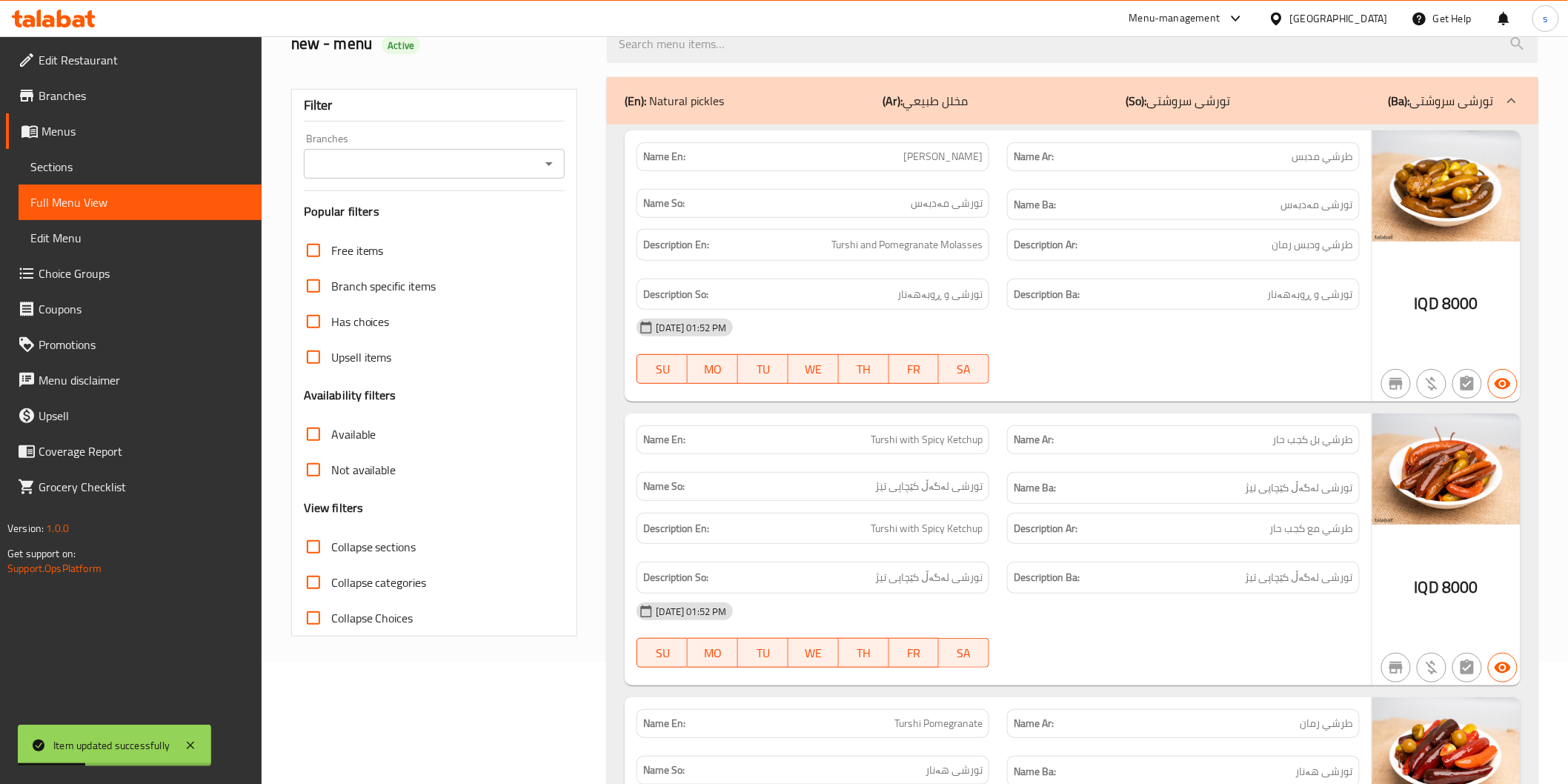
click at [476, 164] on input "Branches" at bounding box center [423, 163] width 229 height 21
click at [469, 235] on li "Tarshi Abu Hussein, Al Zubair" at bounding box center [433, 227] width 262 height 27
type input "Tarshi Abu Hussein, Al Zubair"
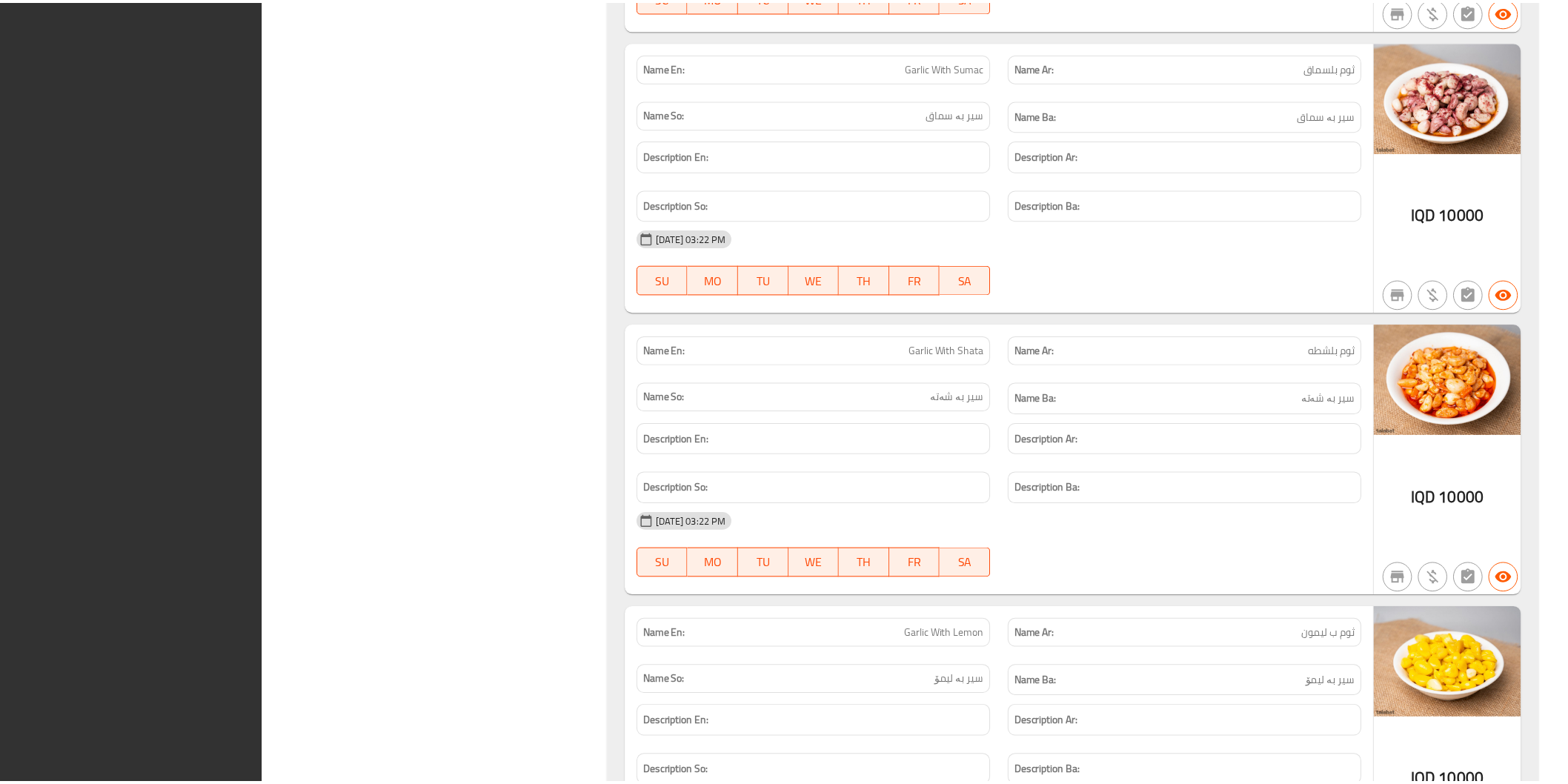
scroll to position [9051, 0]
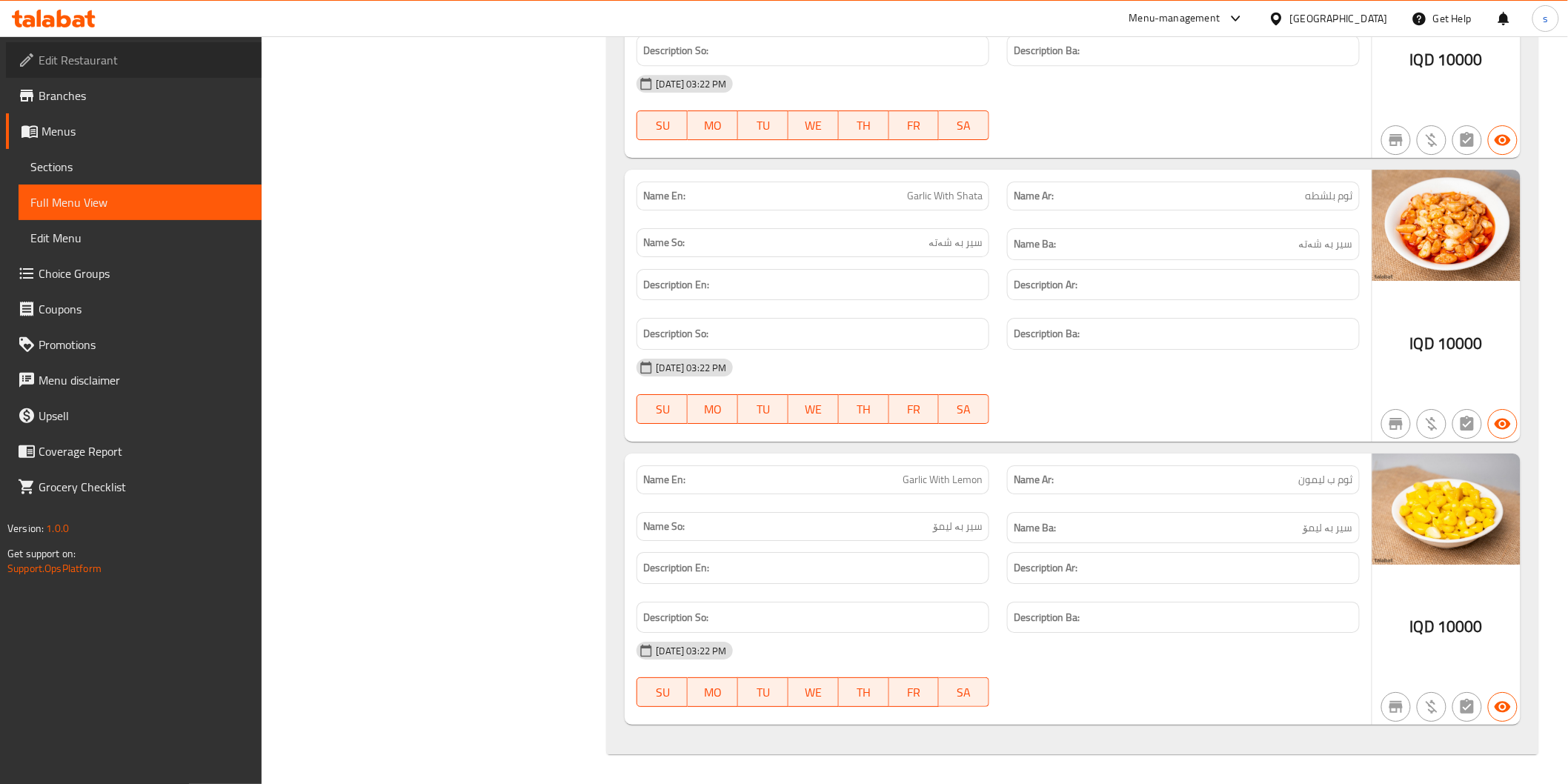
click at [104, 60] on span "Edit Restaurant" at bounding box center [143, 60] width 211 height 18
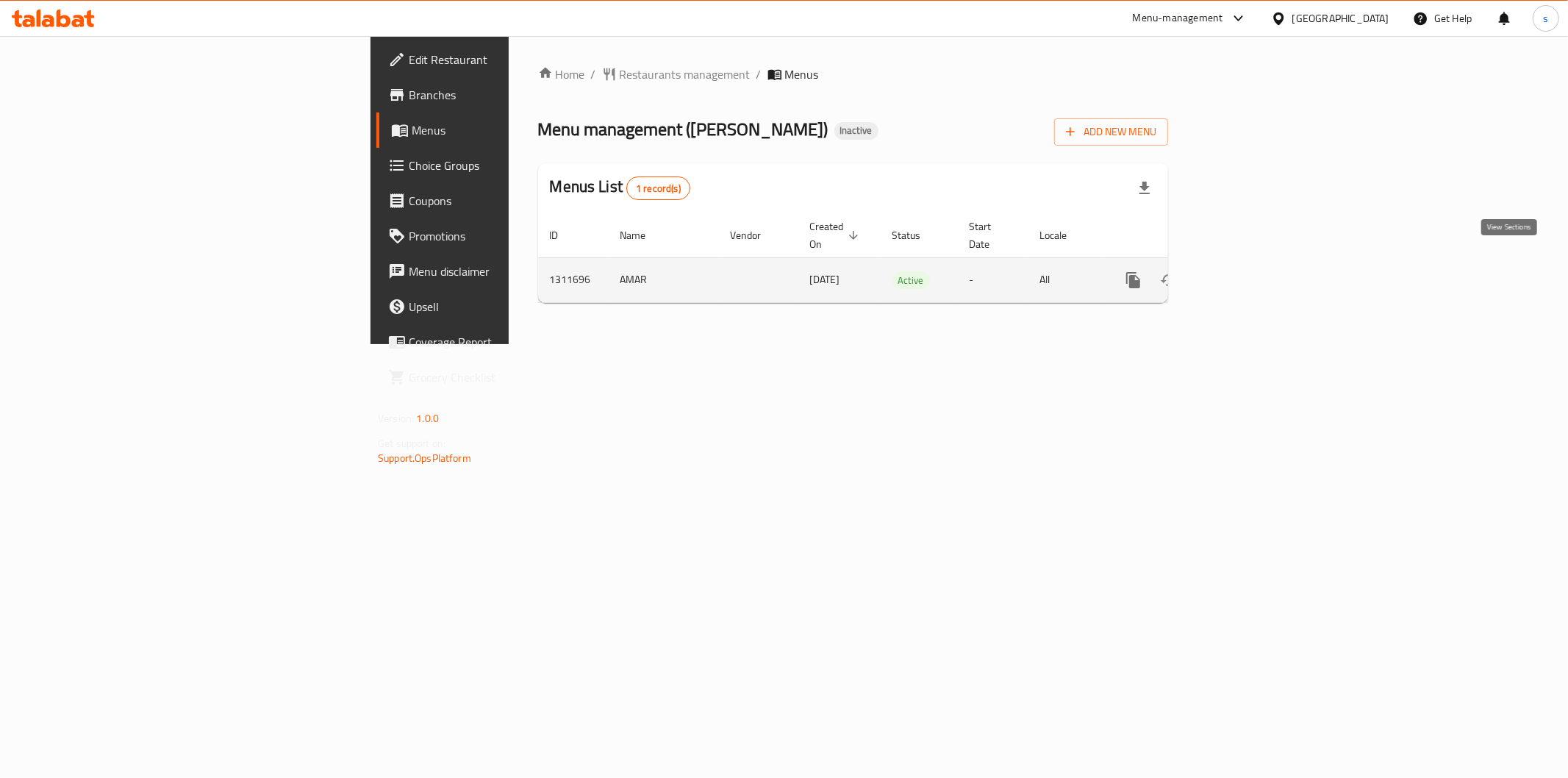
click at [1248, 271] on icon "enhanced table" at bounding box center [1239, 279] width 18 height 18
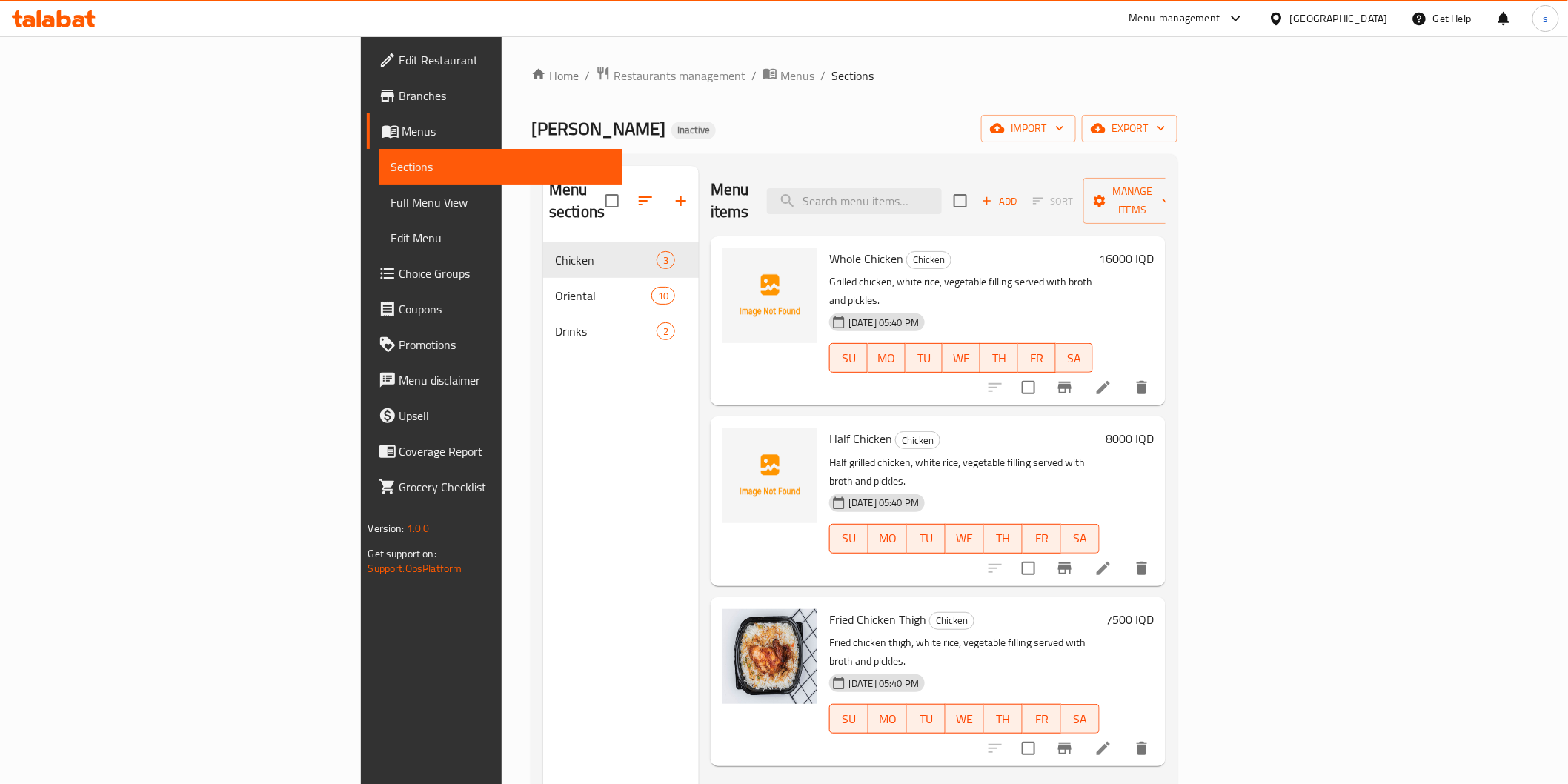
click at [391, 203] on span "Full Menu View" at bounding box center [501, 202] width 219 height 18
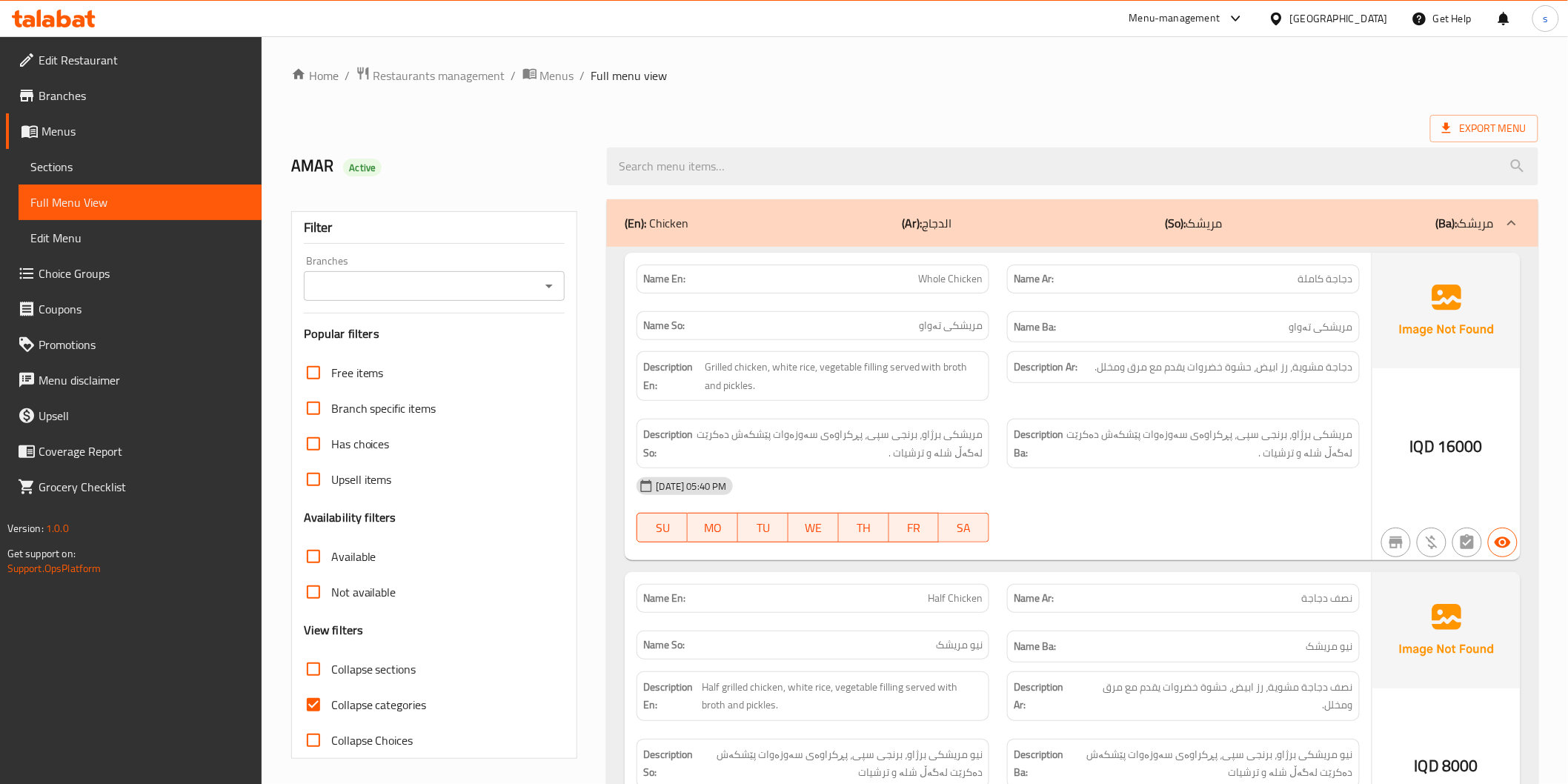
click at [479, 286] on input "Branches" at bounding box center [423, 285] width 229 height 21
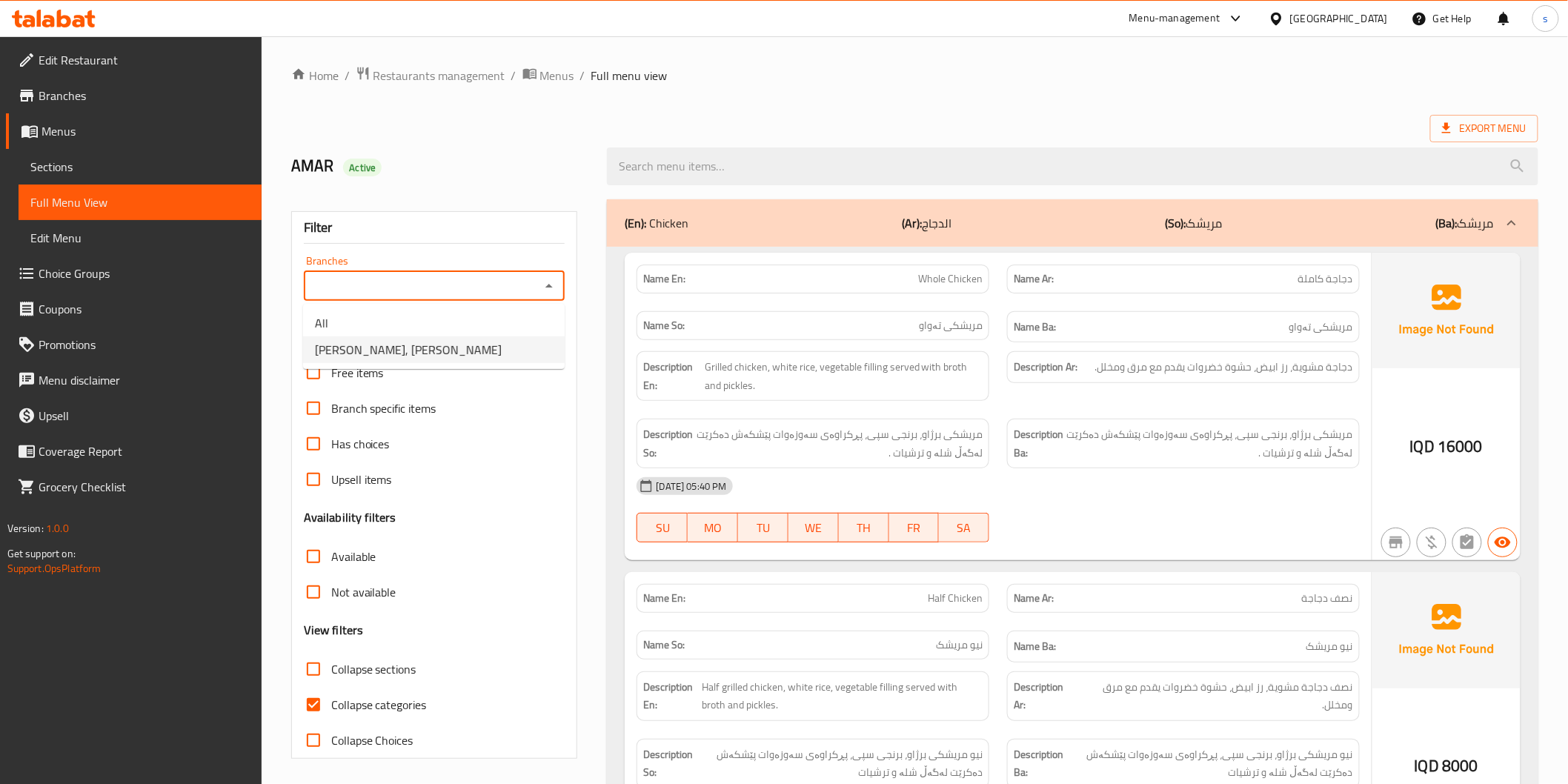
click at [476, 338] on li "[PERSON_NAME], [PERSON_NAME]" at bounding box center [433, 350] width 262 height 27
type input "Dejaj Abu Hussein, Yarmuk"
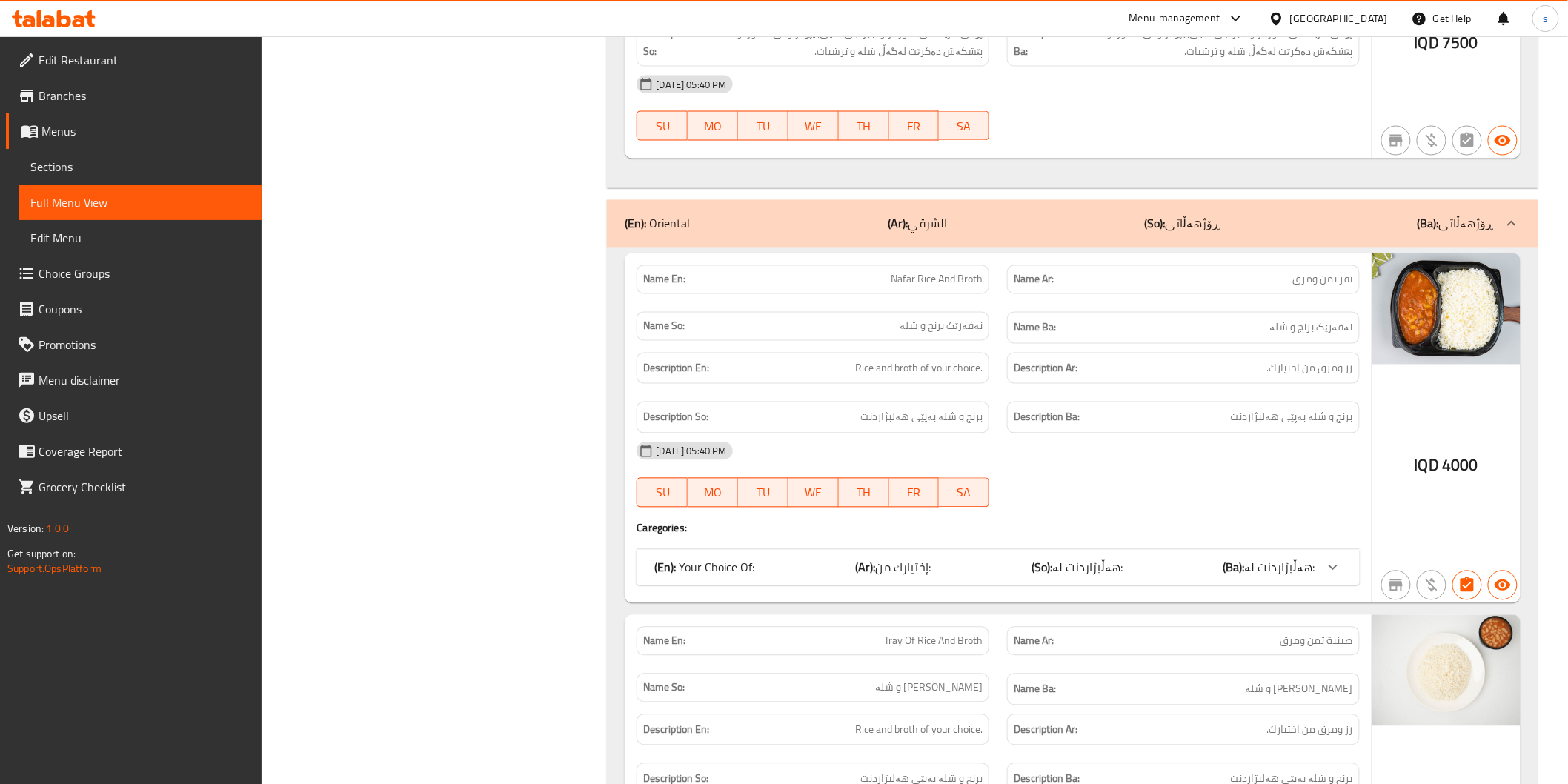
scroll to position [1070, 0]
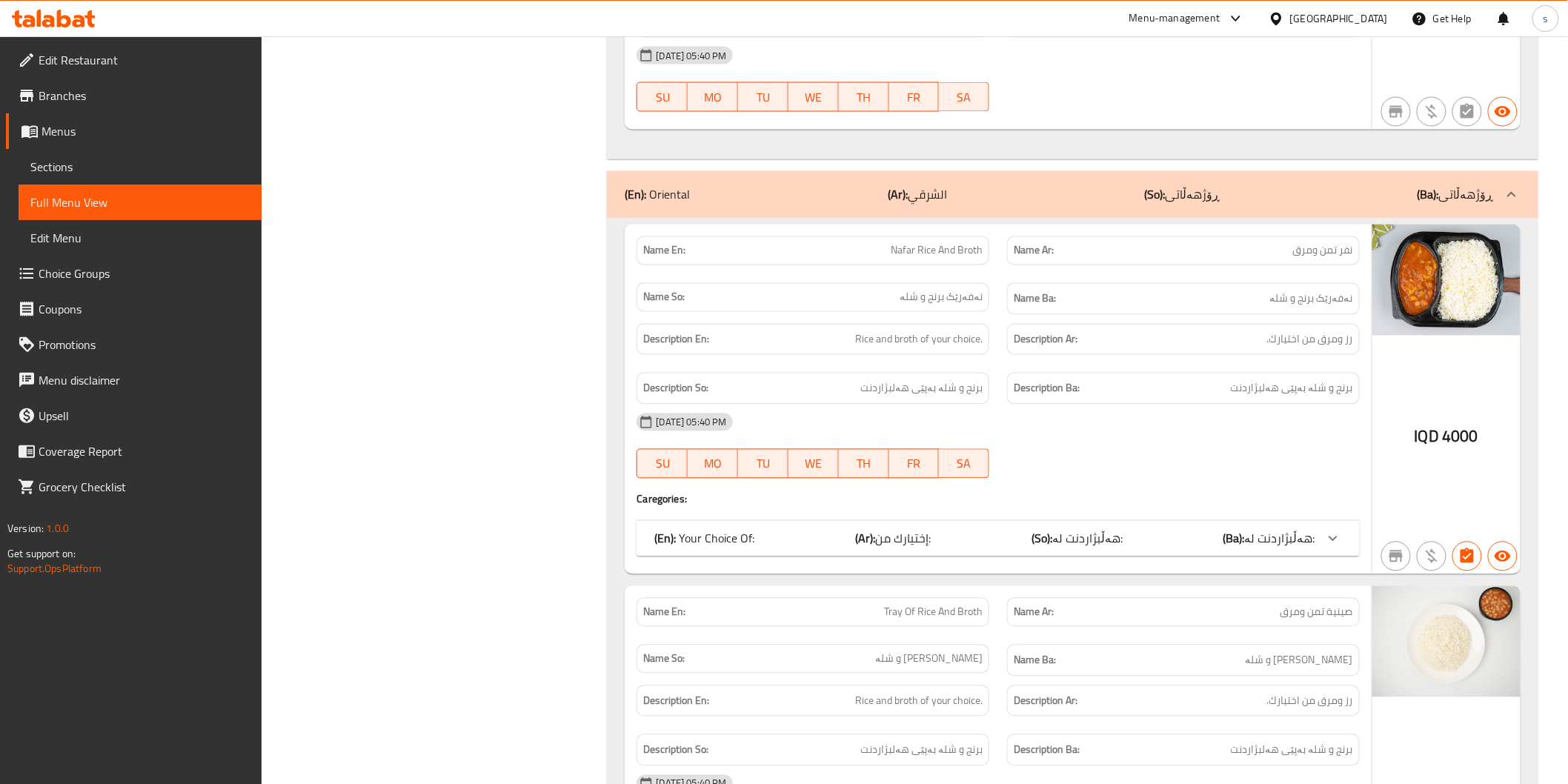
click at [1142, 477] on div at bounding box center [1183, 478] width 371 height 18
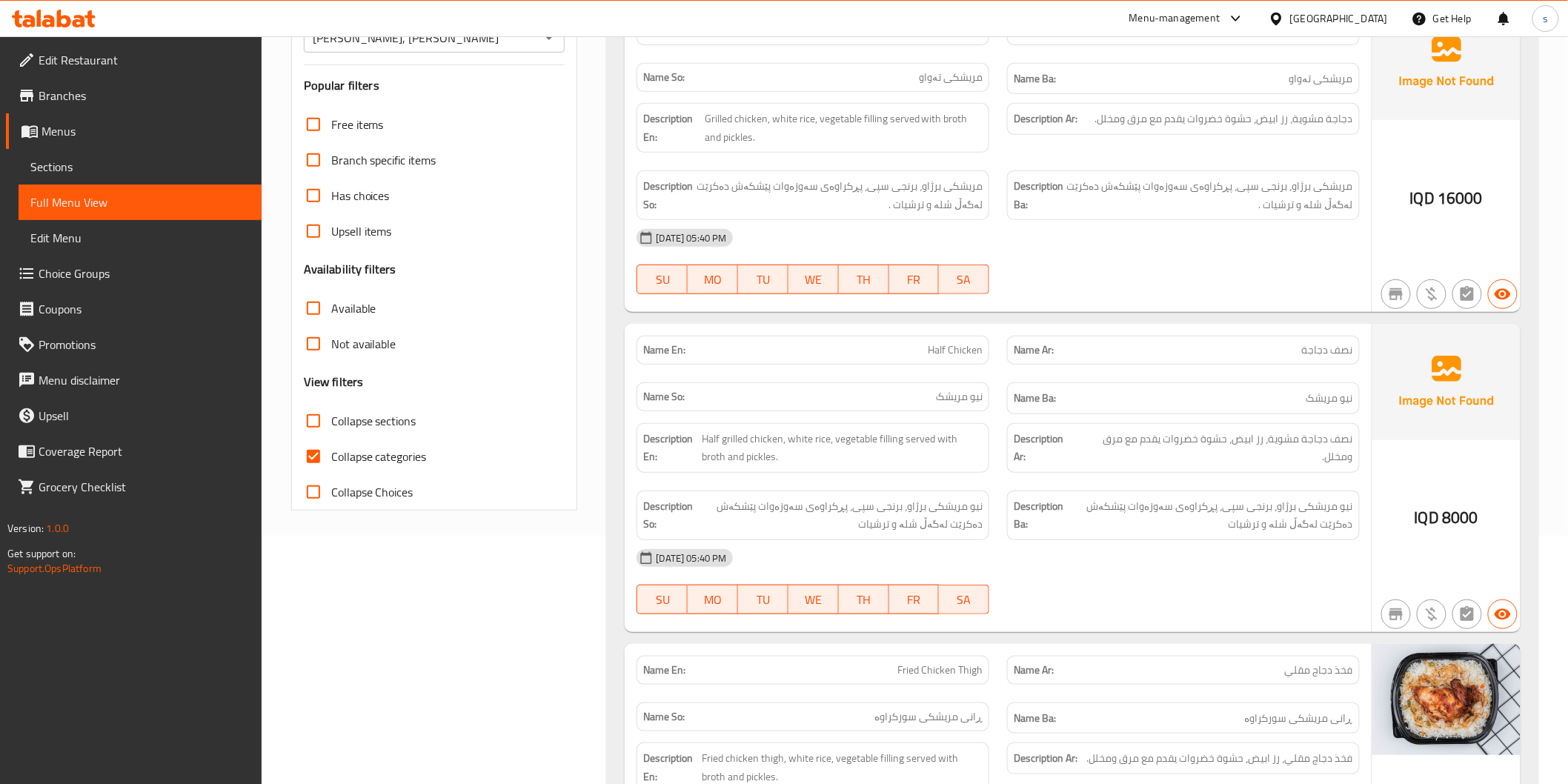
scroll to position [41, 0]
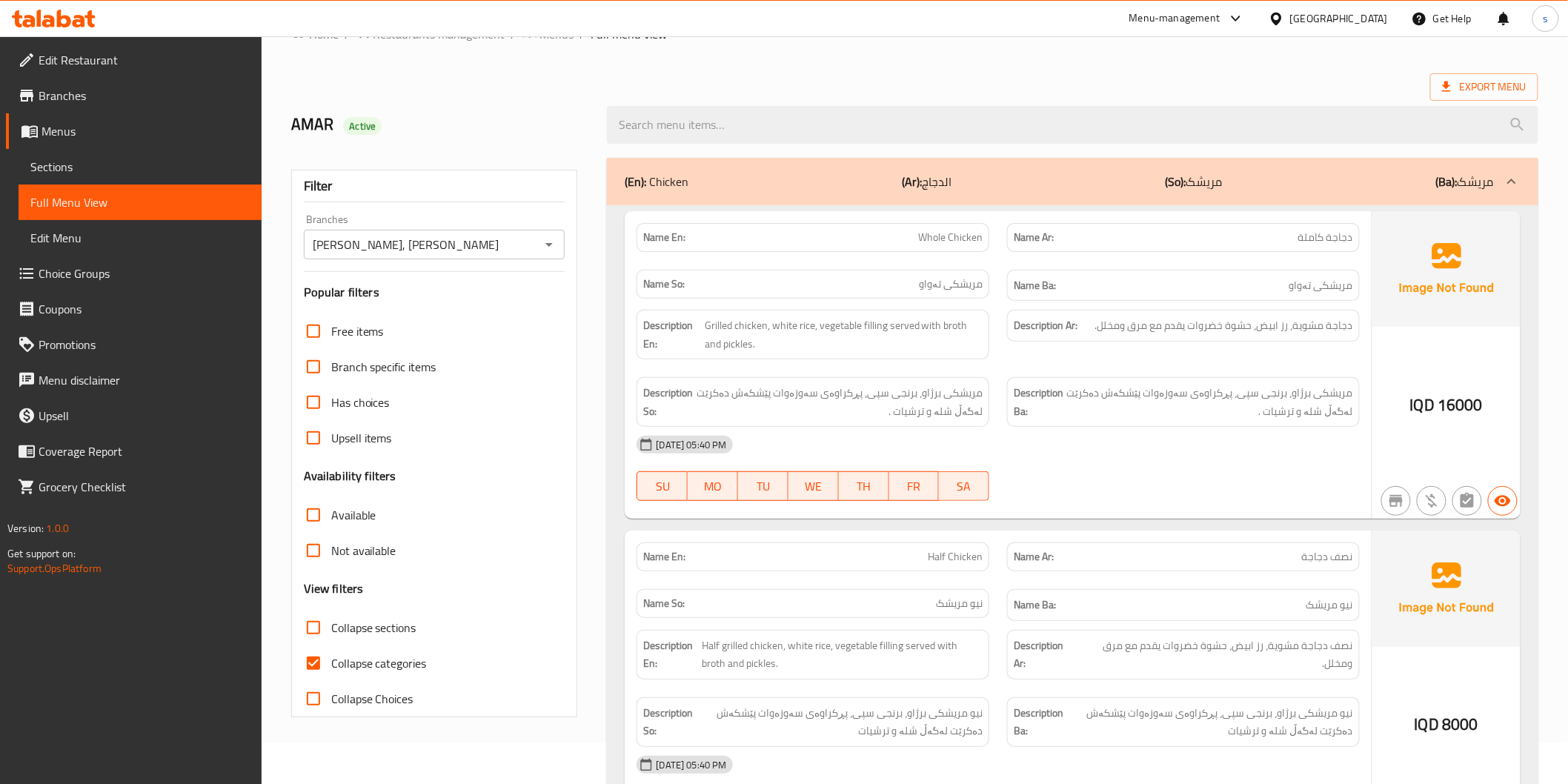
click at [423, 657] on span "Collapse categories" at bounding box center [379, 663] width 96 height 18
click at [331, 657] on input "Collapse categories" at bounding box center [313, 663] width 35 height 35
checkbox input "false"
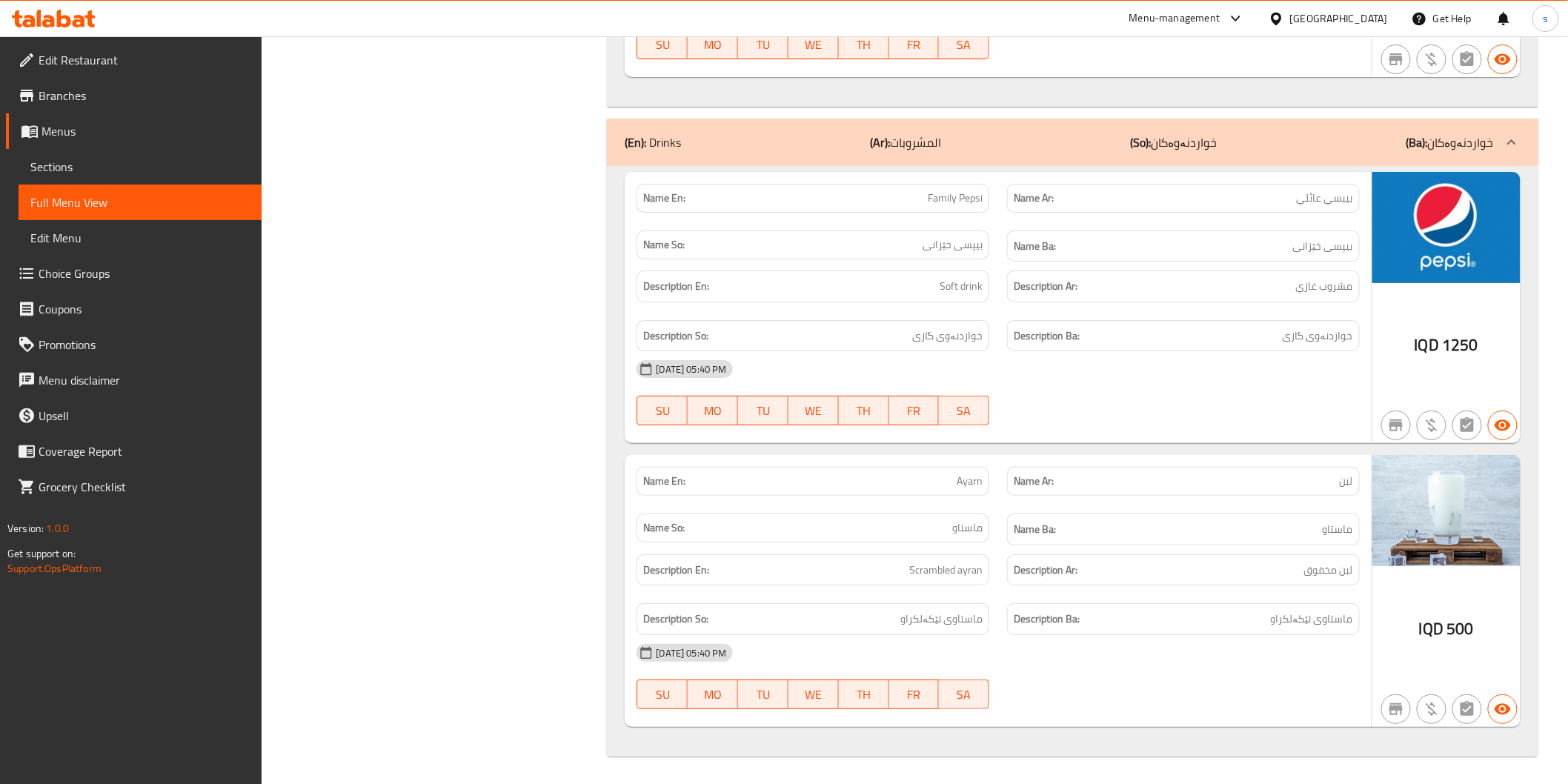
scroll to position [4624, 0]
click at [1055, 542] on div "Name Ba: ماستاو" at bounding box center [1184, 527] width 353 height 32
click at [95, 160] on span "Sections" at bounding box center [140, 166] width 219 height 18
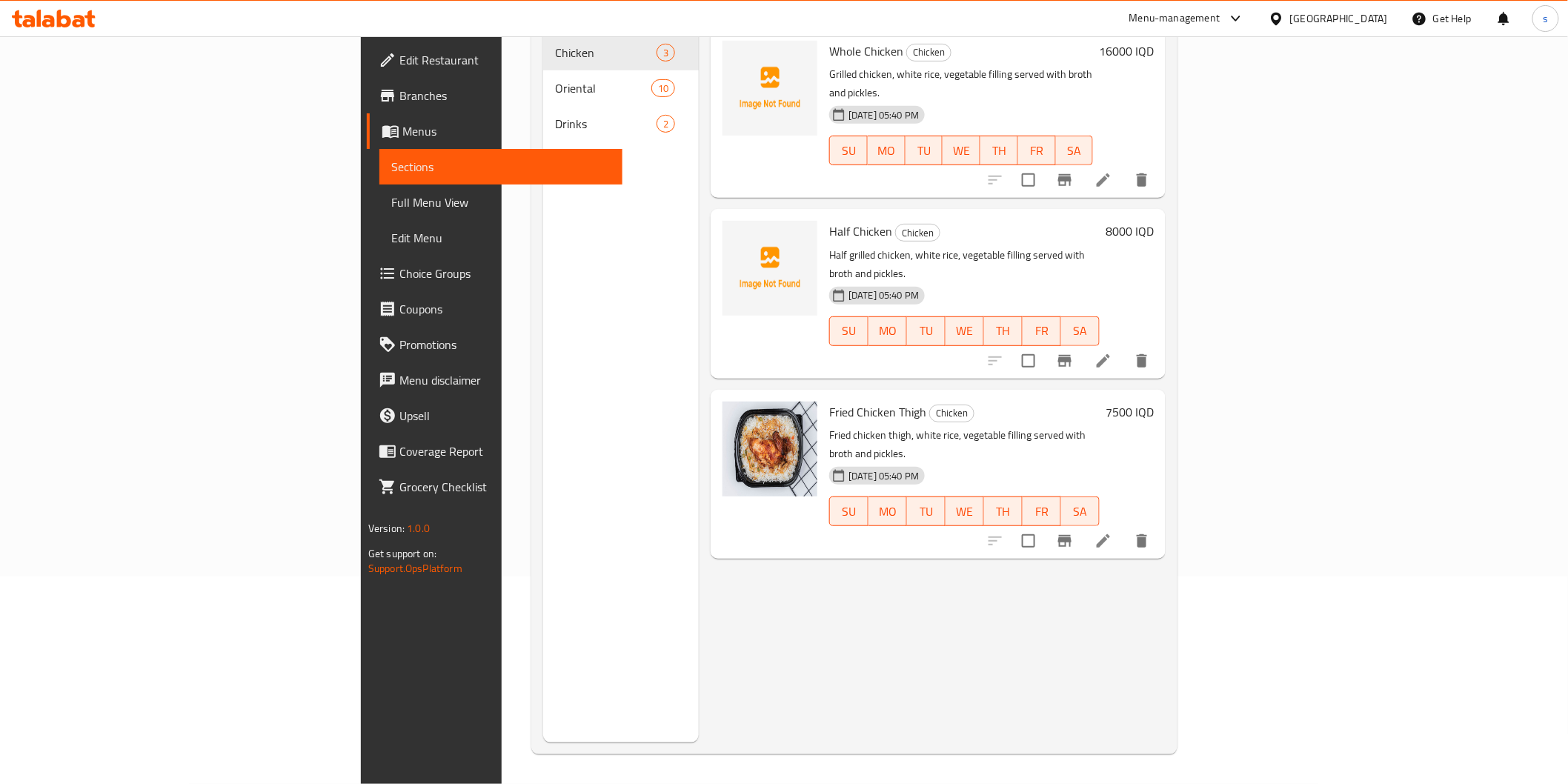
scroll to position [124, 0]
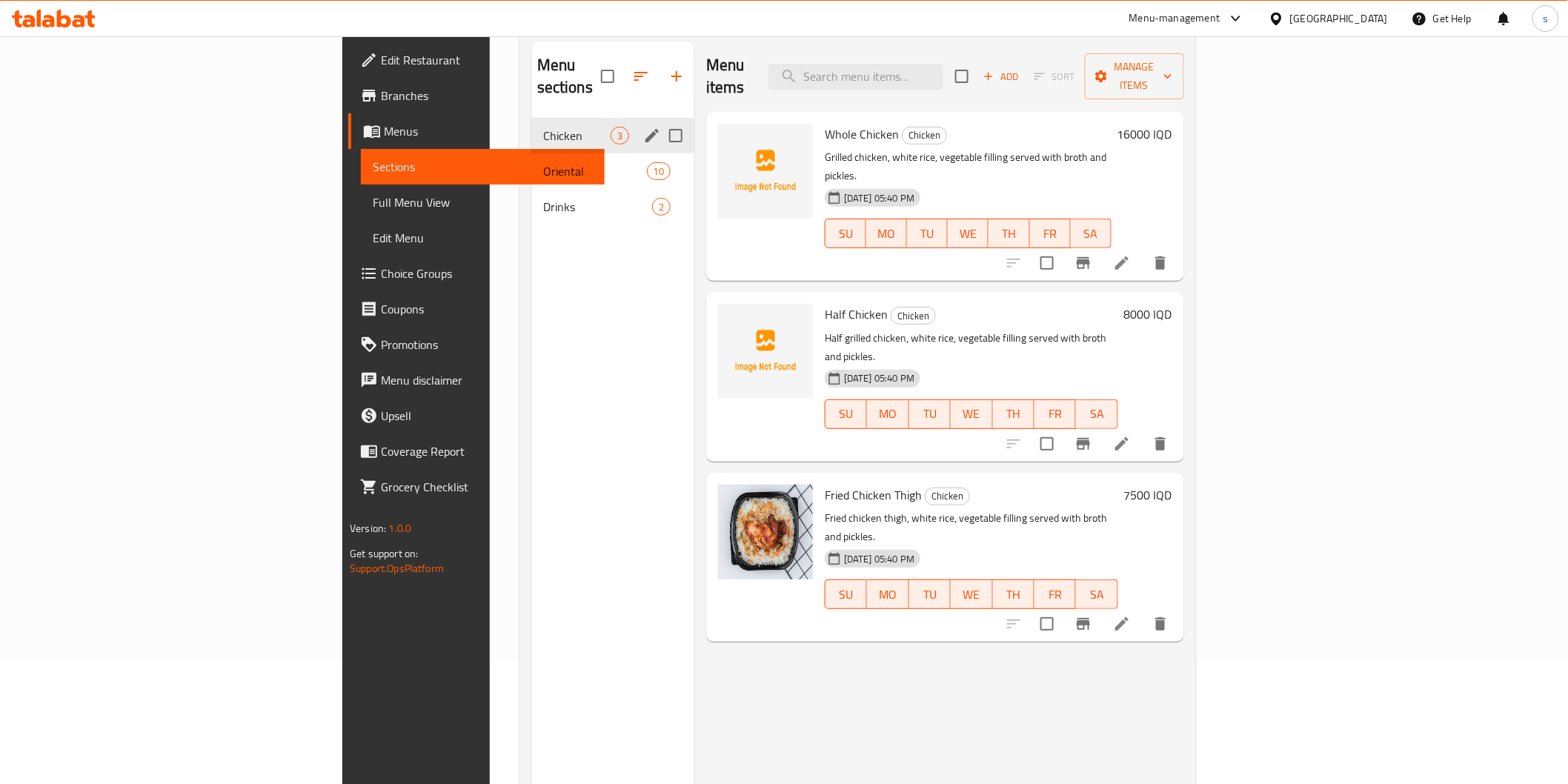
click at [532, 124] on div "Chicken 3" at bounding box center [613, 136] width 163 height 35
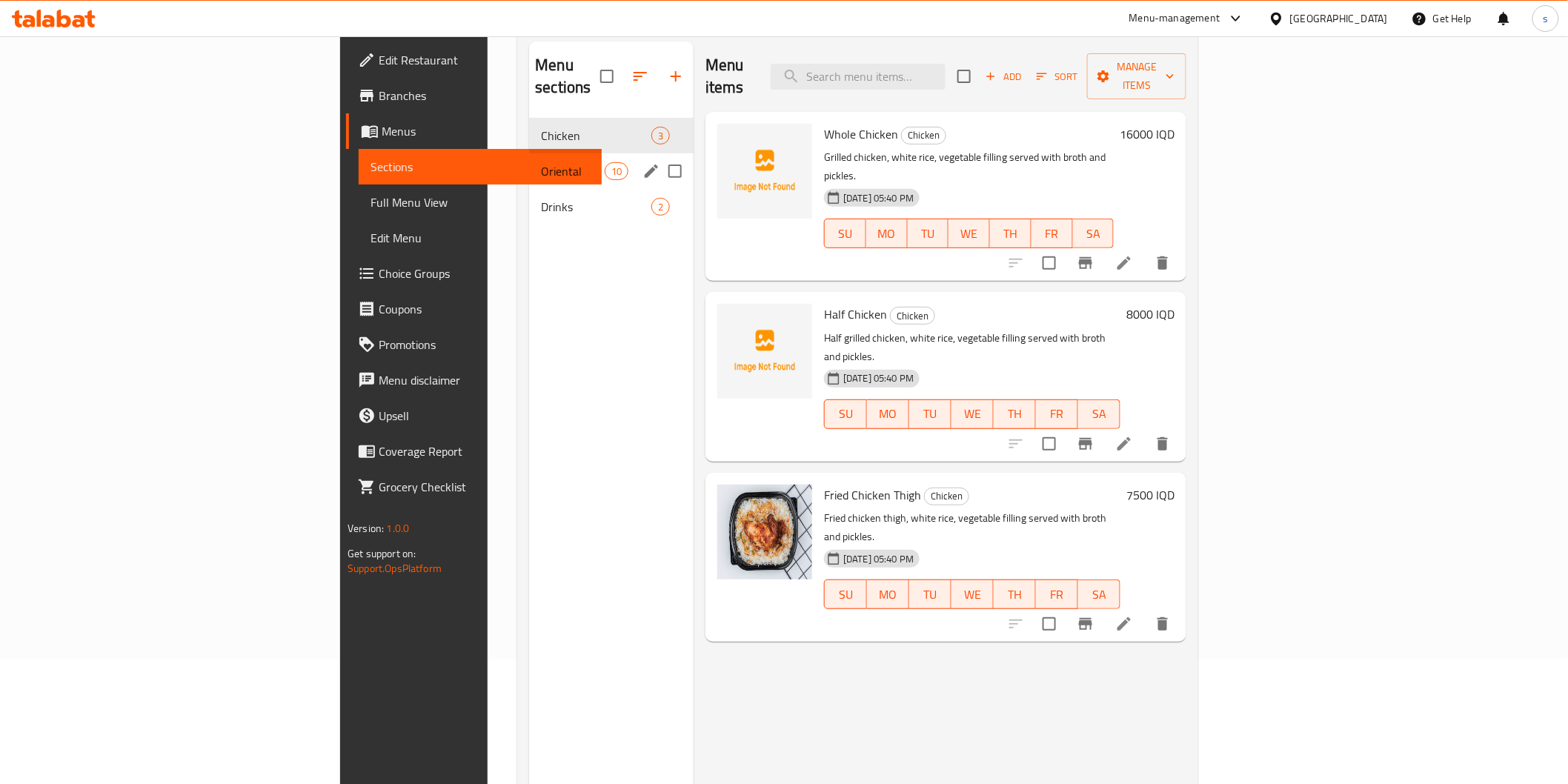
click at [541, 163] on span "Oriental" at bounding box center [572, 171] width 63 height 18
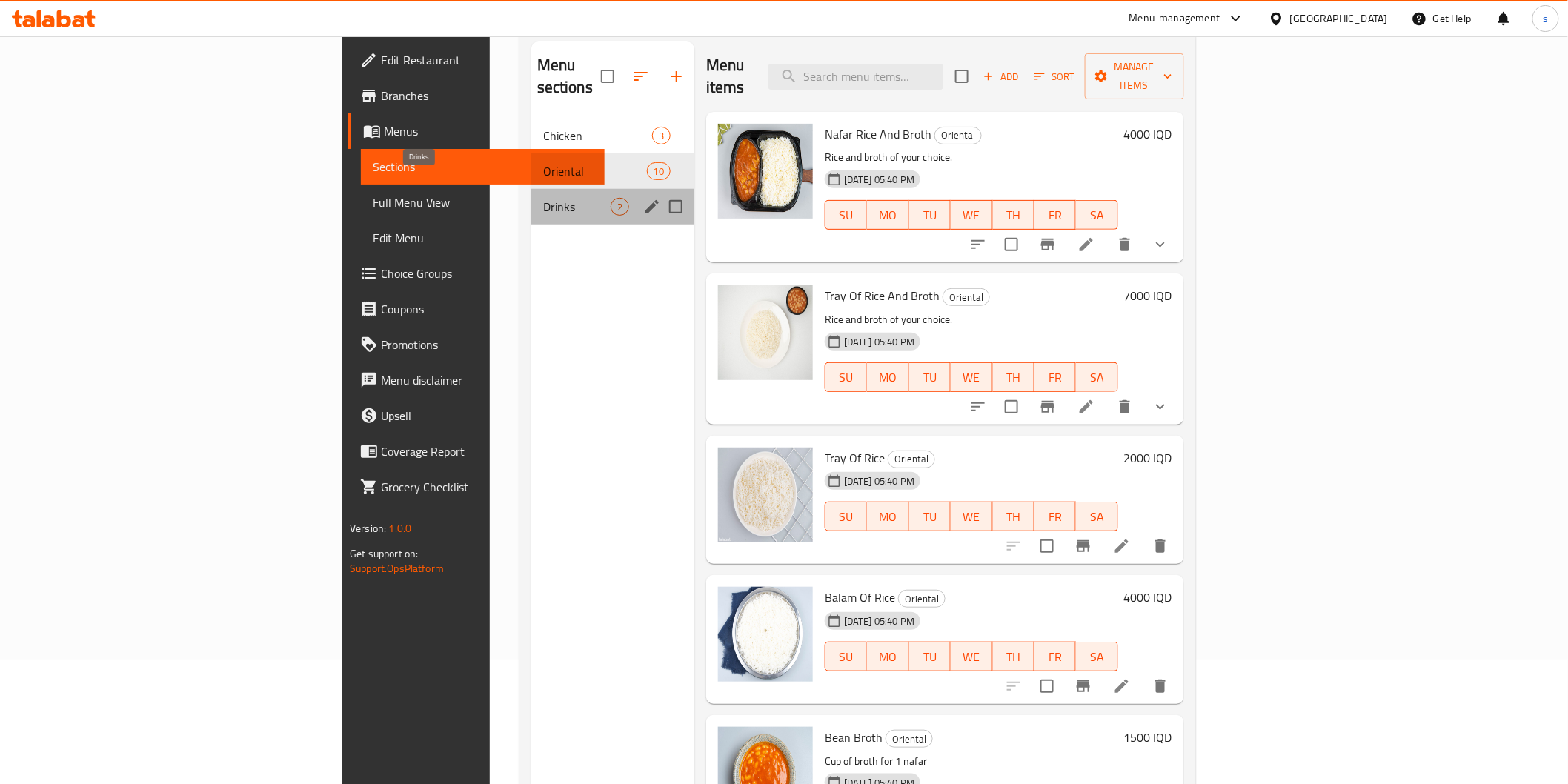
click at [543, 198] on span "Drinks" at bounding box center [577, 206] width 68 height 18
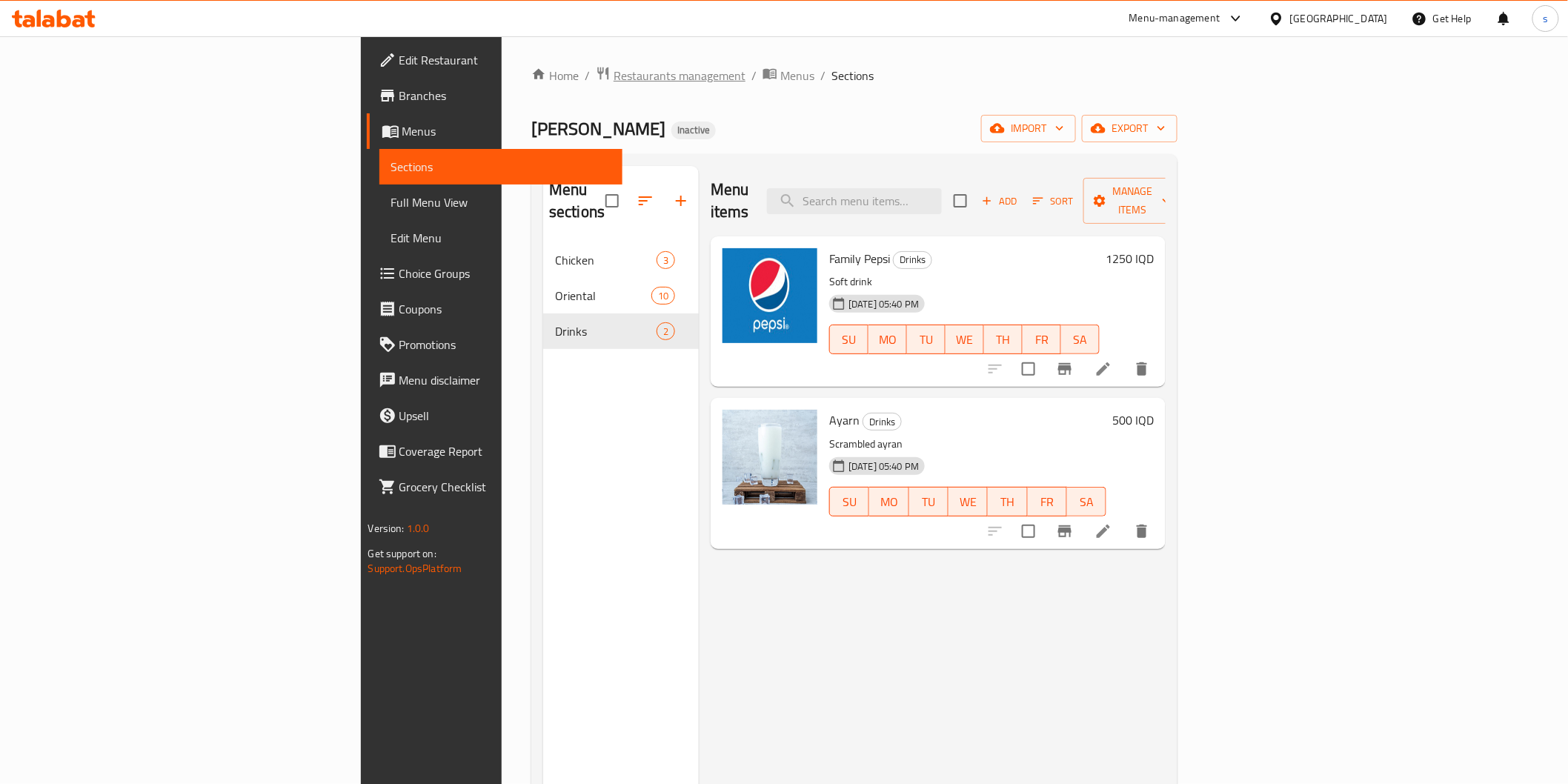
click at [614, 77] on span "Restaurants management" at bounding box center [680, 75] width 132 height 18
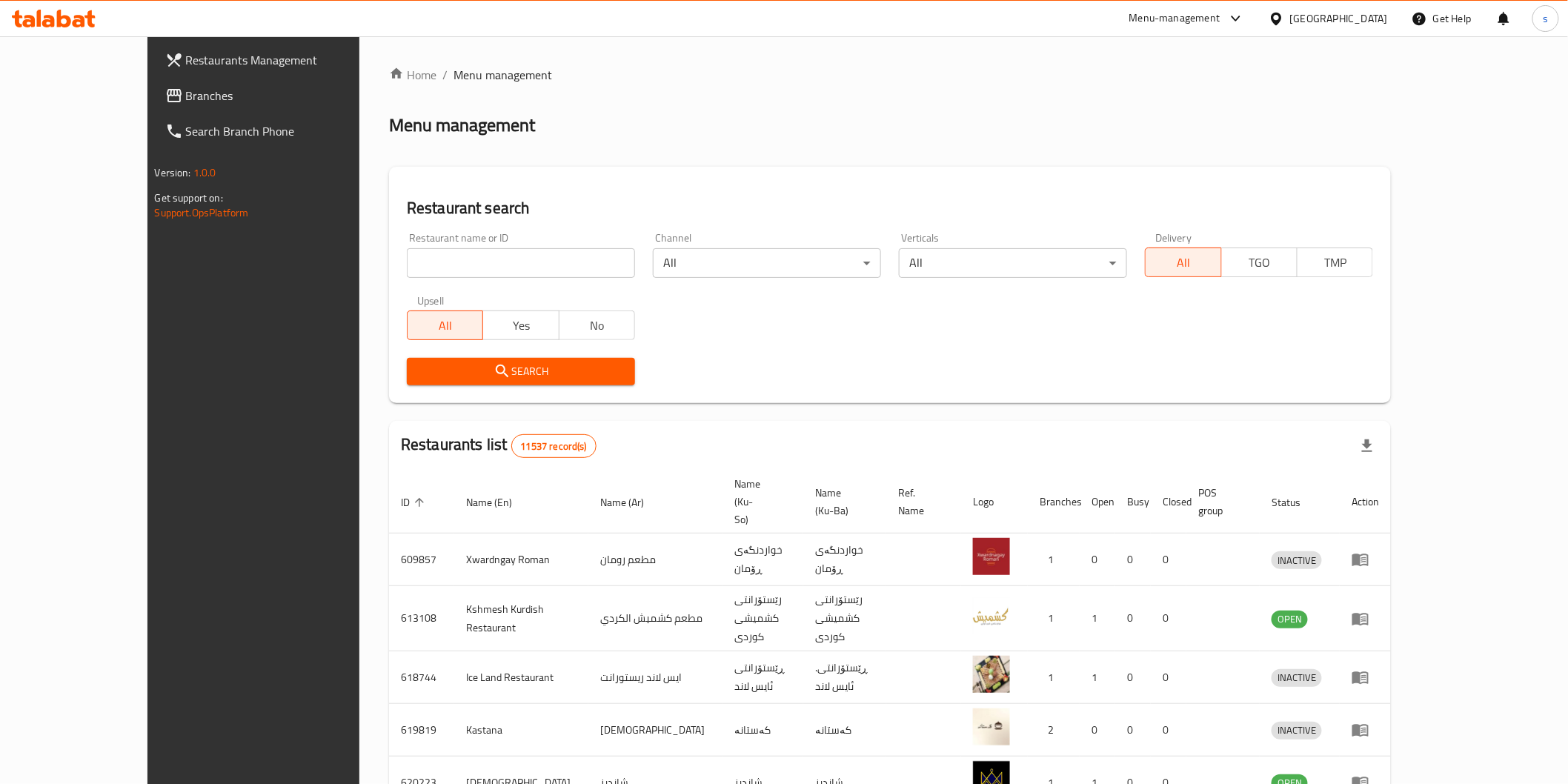
click at [68, 26] on icon at bounding box center [64, 18] width 14 height 18
click at [545, 264] on input "search" at bounding box center [521, 263] width 229 height 30
paste input "Restaurant & meat Awlad Shokor"
click button "Search" at bounding box center [521, 372] width 229 height 28
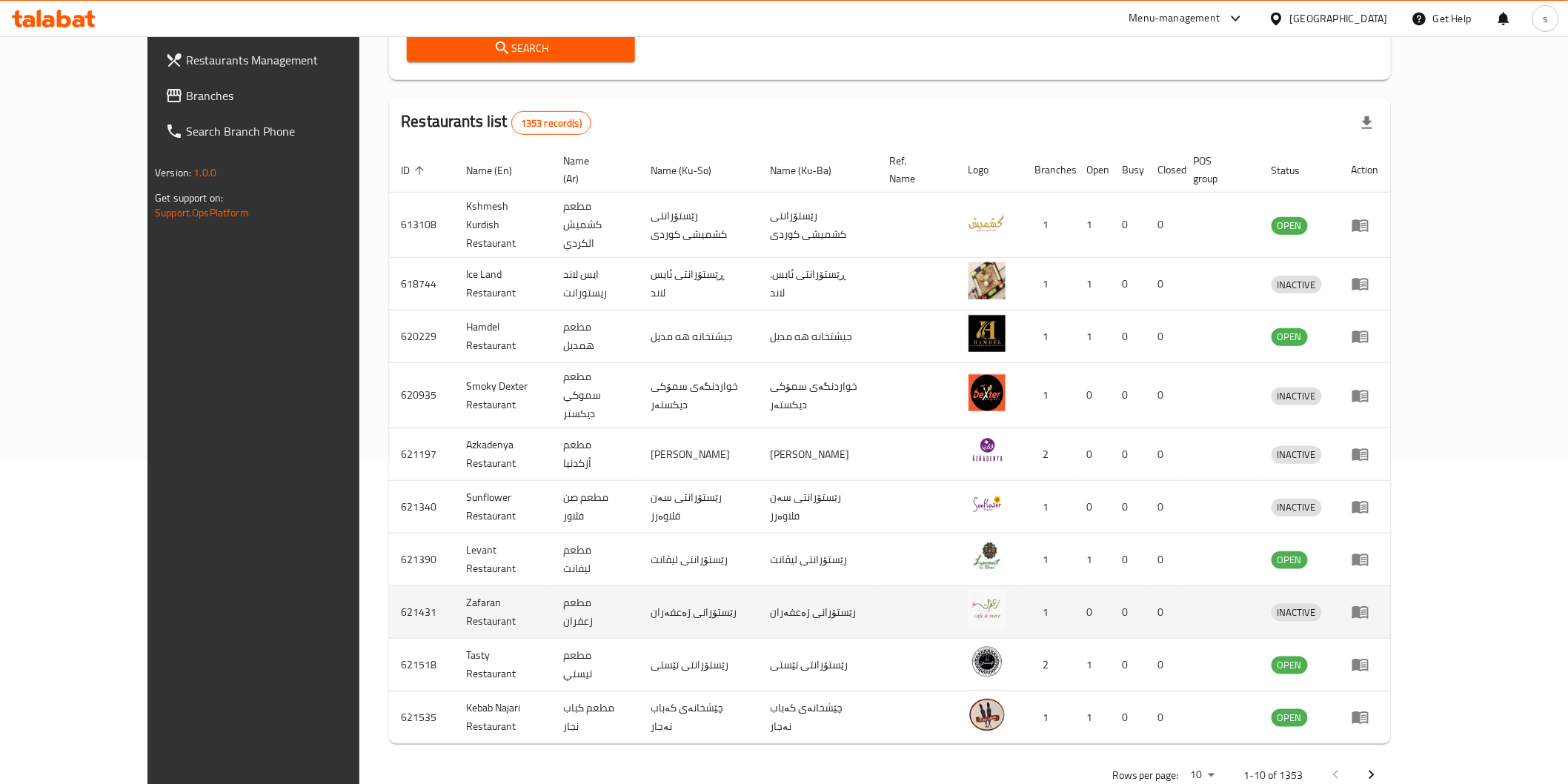
scroll to position [76, 0]
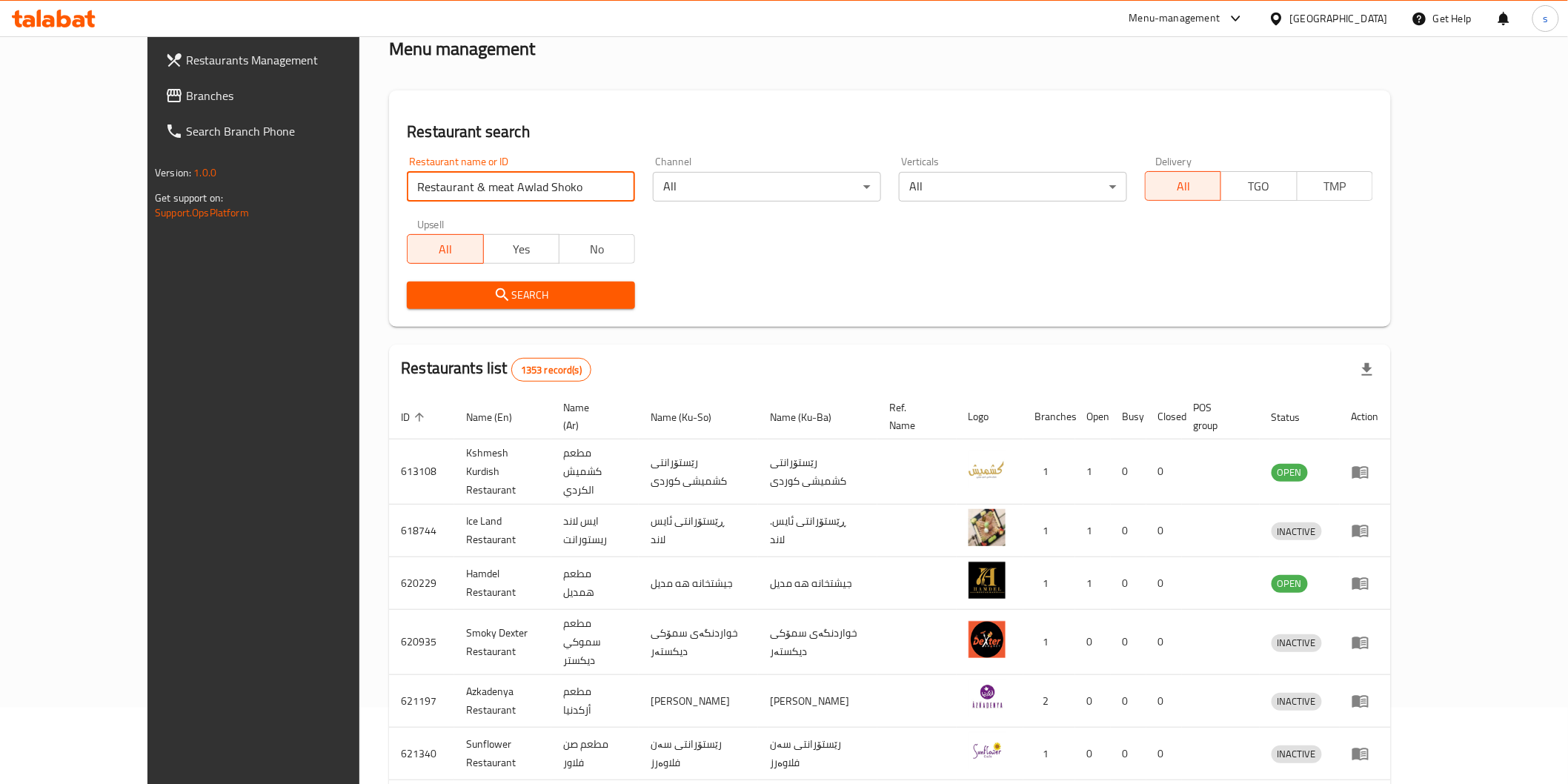
click button "Search" at bounding box center [521, 295] width 229 height 28
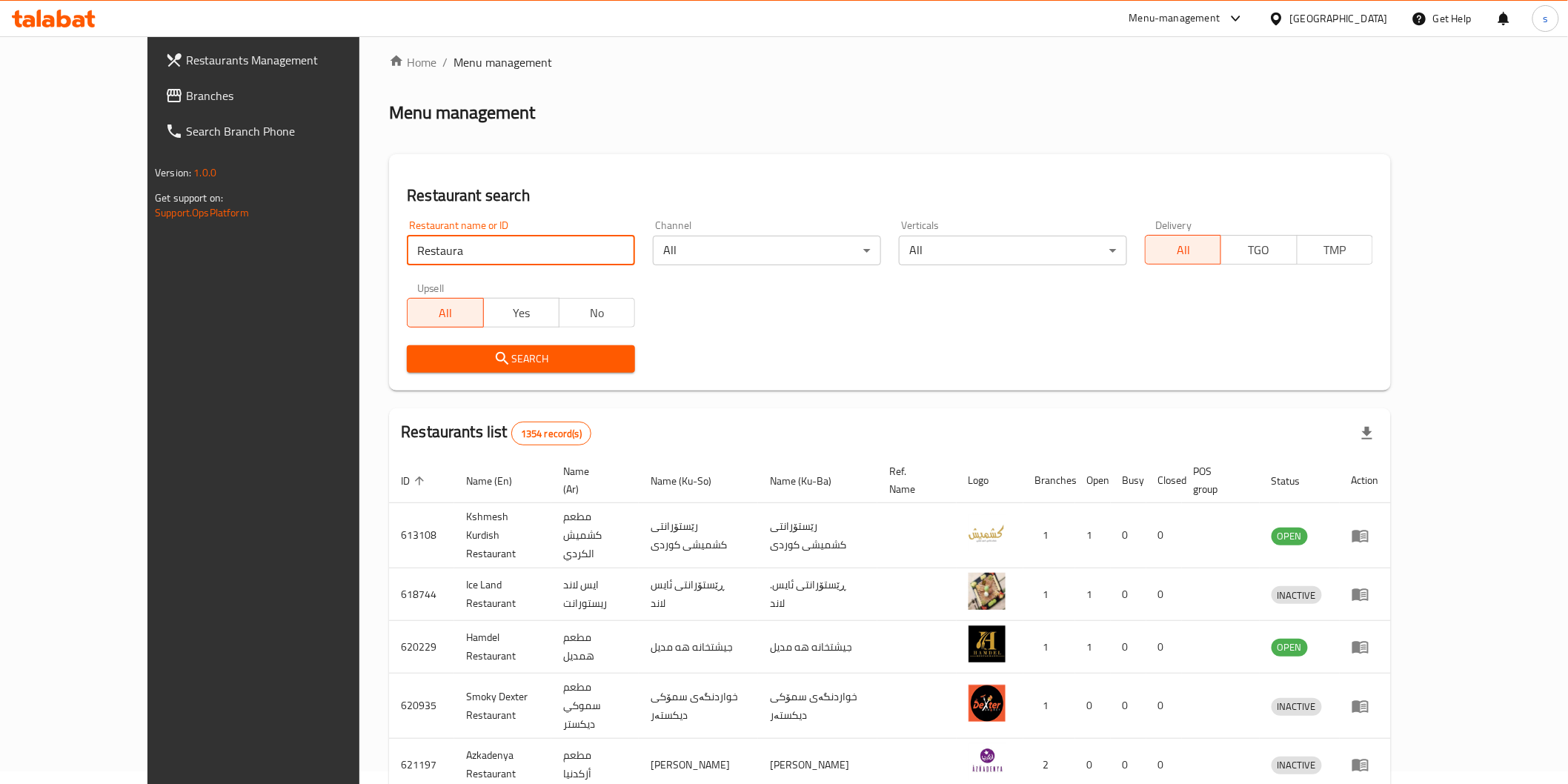
scroll to position [5, 0]
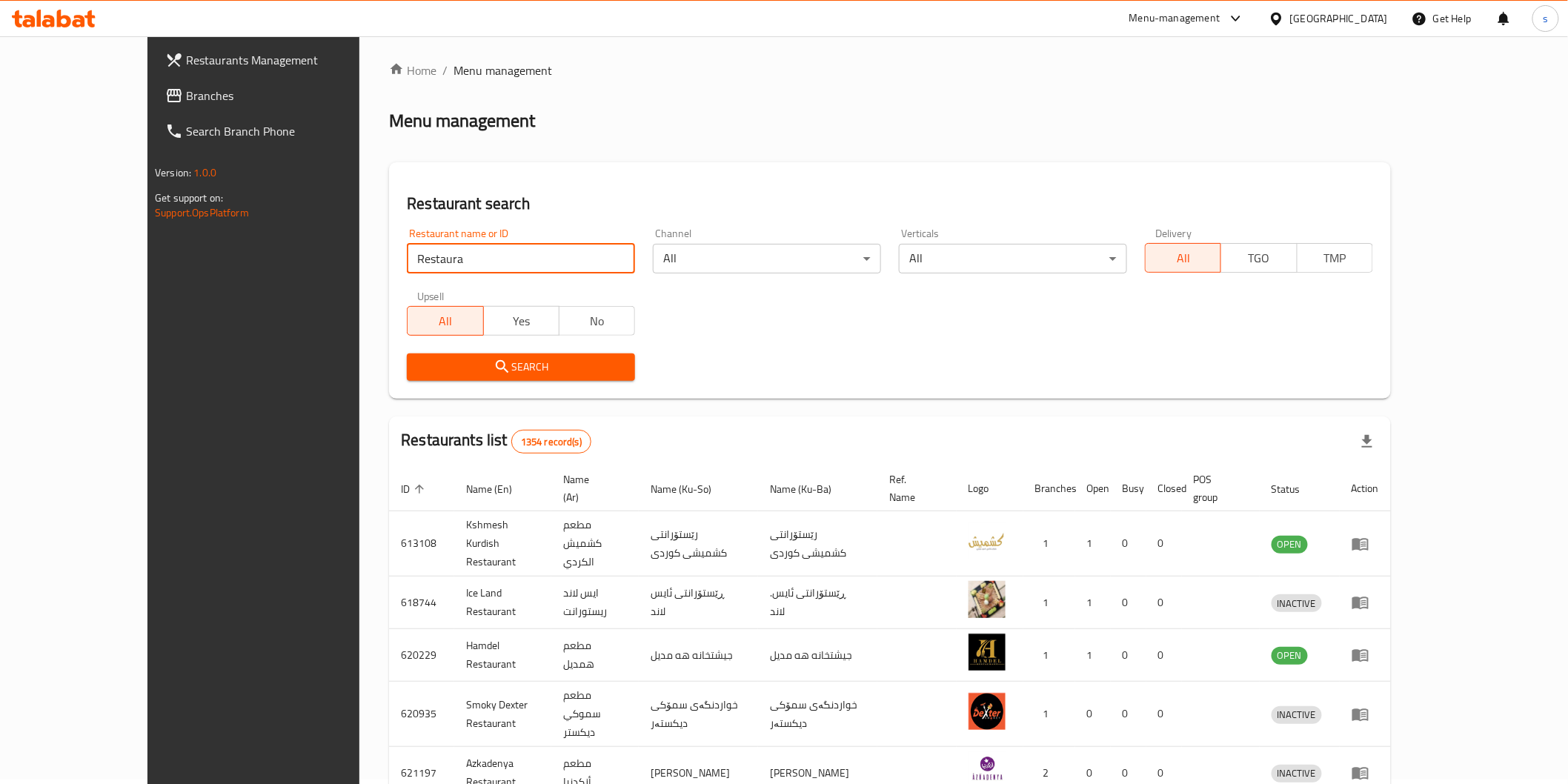
paste input "Host Cafe"
drag, startPoint x: 388, startPoint y: 265, endPoint x: 293, endPoint y: 269, distance: 95.1
click at [389, 269] on div "Restaurant search Restaurant name or ID Host Cafe Restaurant name or ID Channel…" at bounding box center [890, 281] width 1002 height 236
type input "Host Cafe"
click button "Search" at bounding box center [521, 367] width 229 height 28
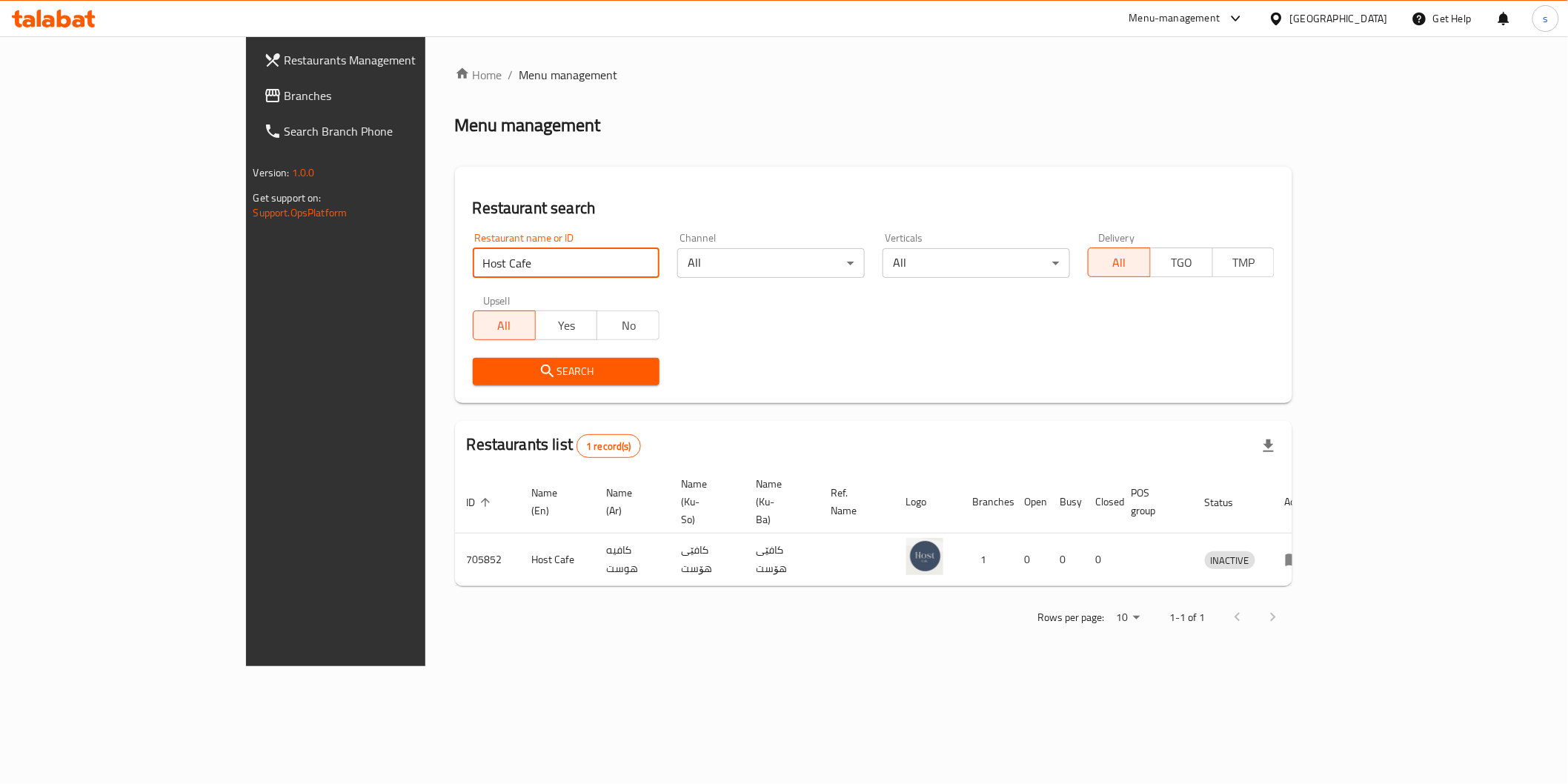
scroll to position [0, 0]
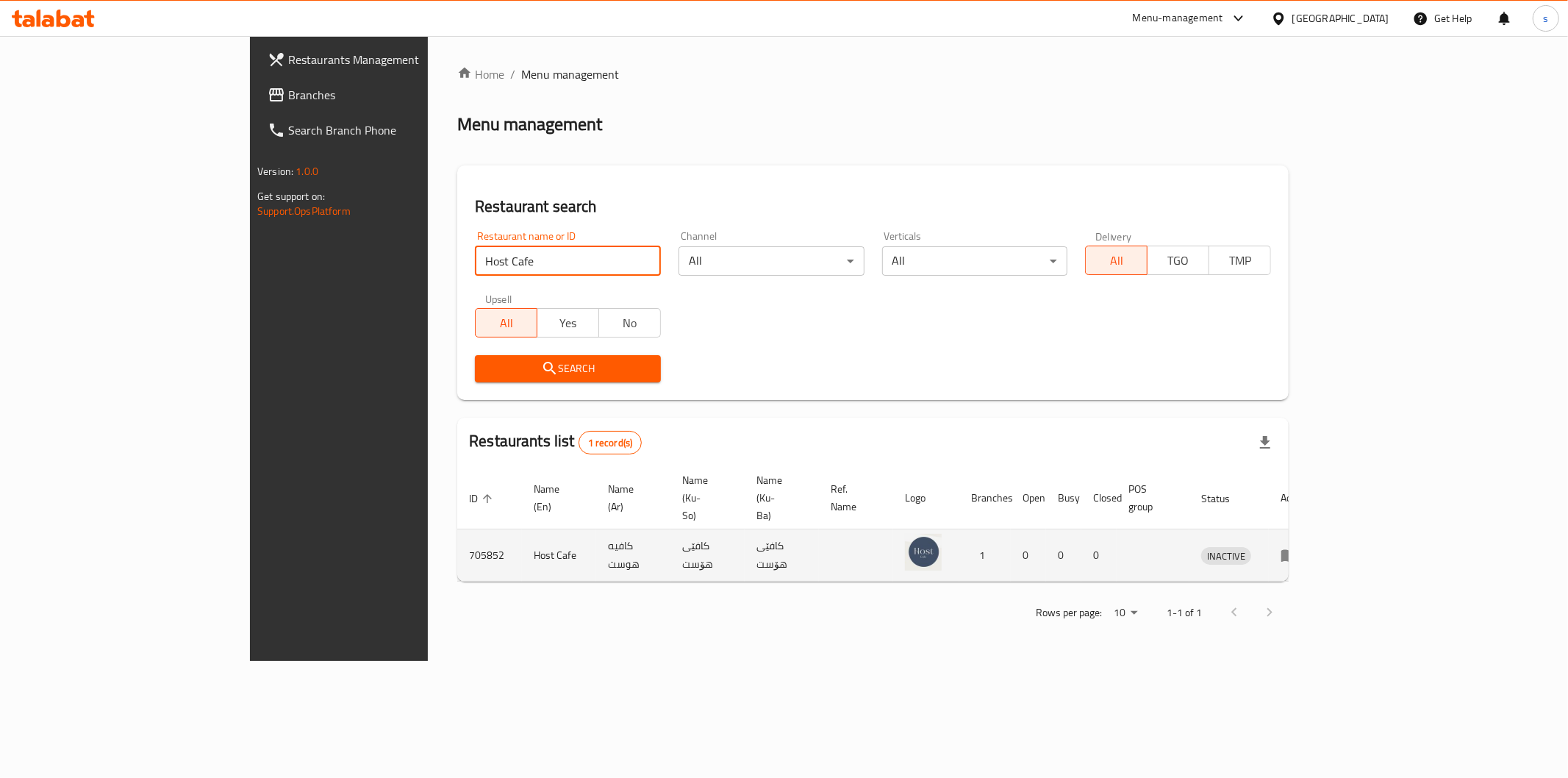
click at [1299, 547] on icon "enhanced table" at bounding box center [1289, 555] width 18 height 18
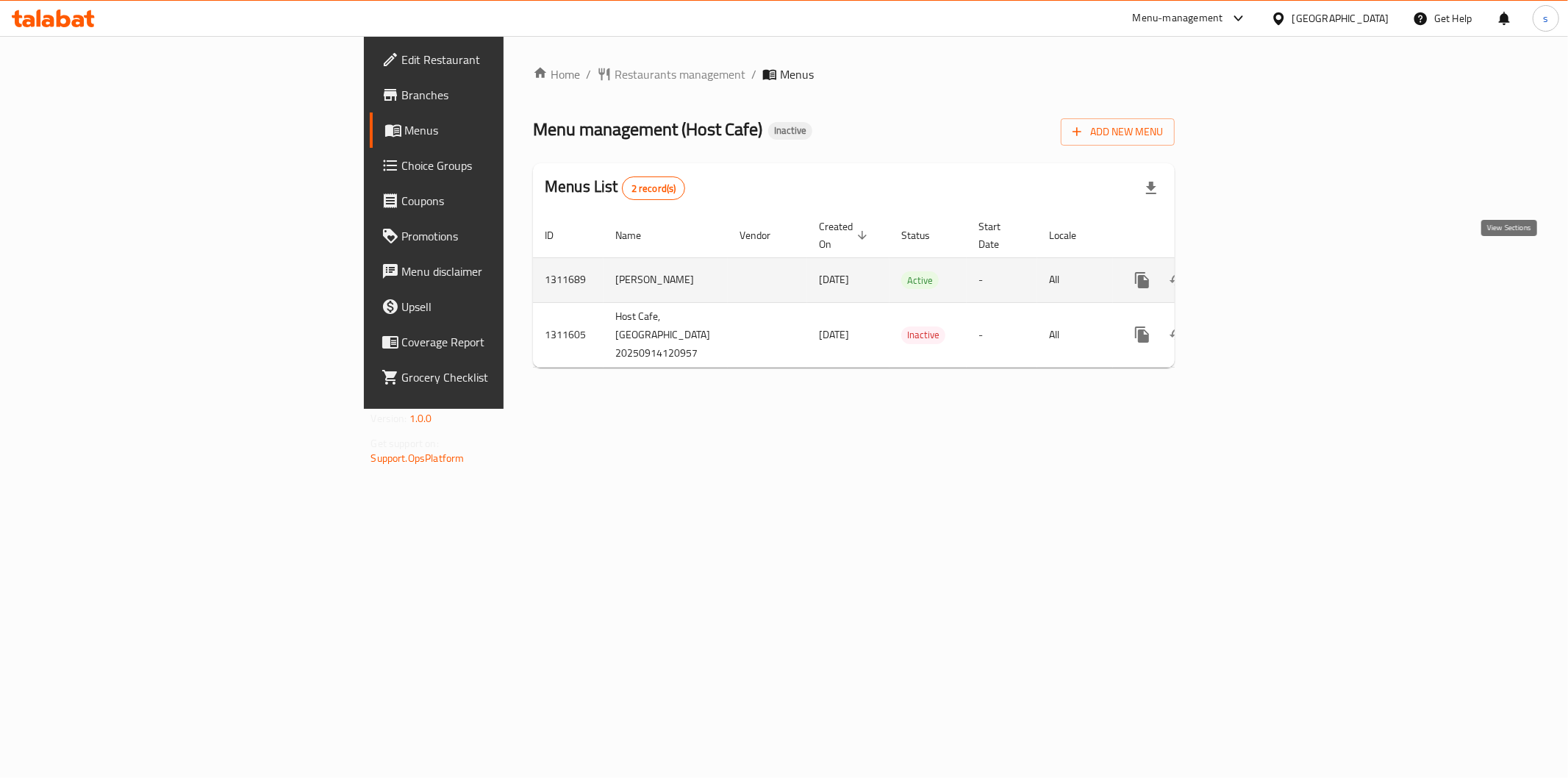
click at [1255, 273] on icon "enhanced table" at bounding box center [1248, 279] width 13 height 13
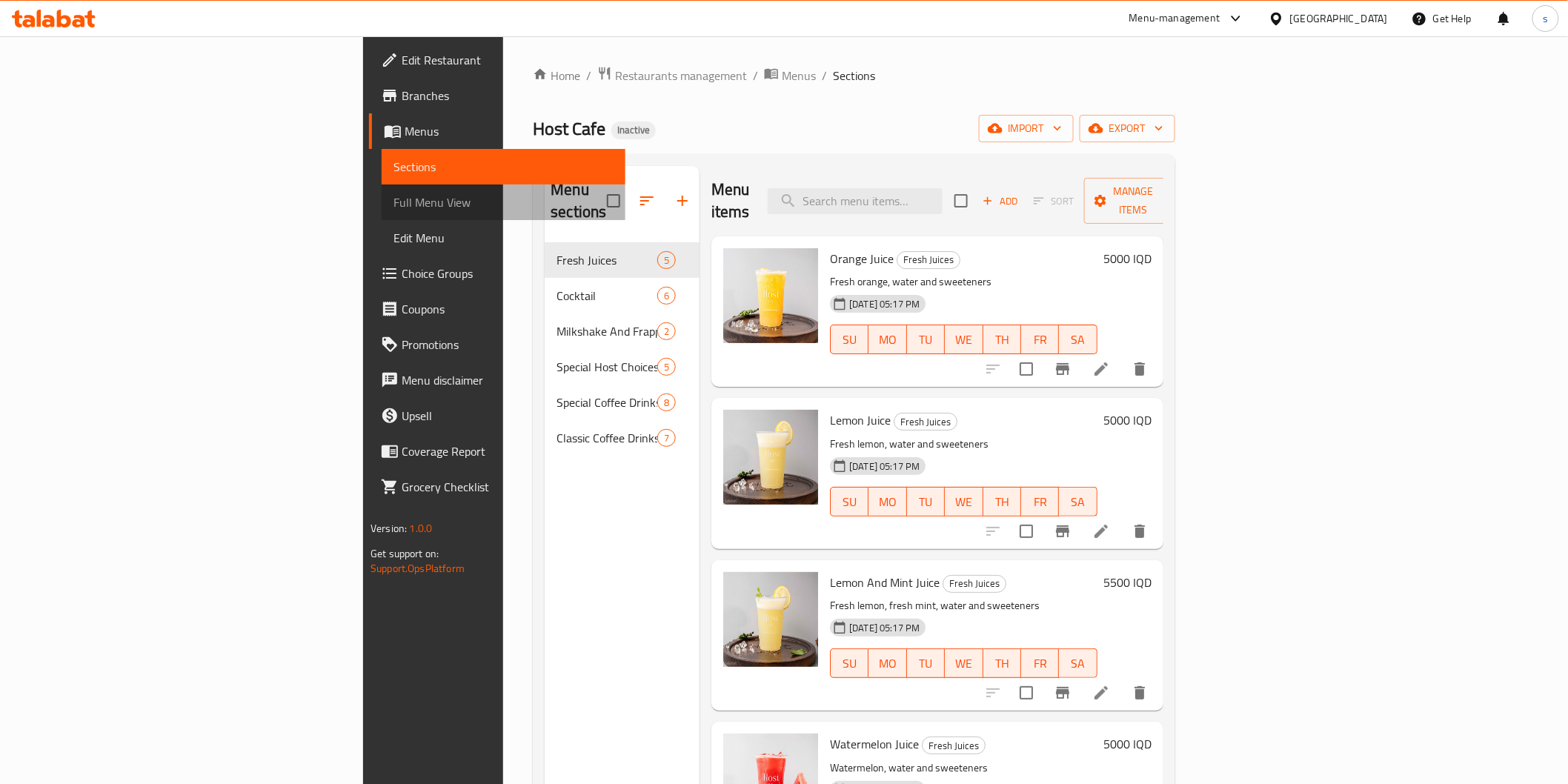
click at [394, 204] on span "Full Menu View" at bounding box center [503, 202] width 219 height 18
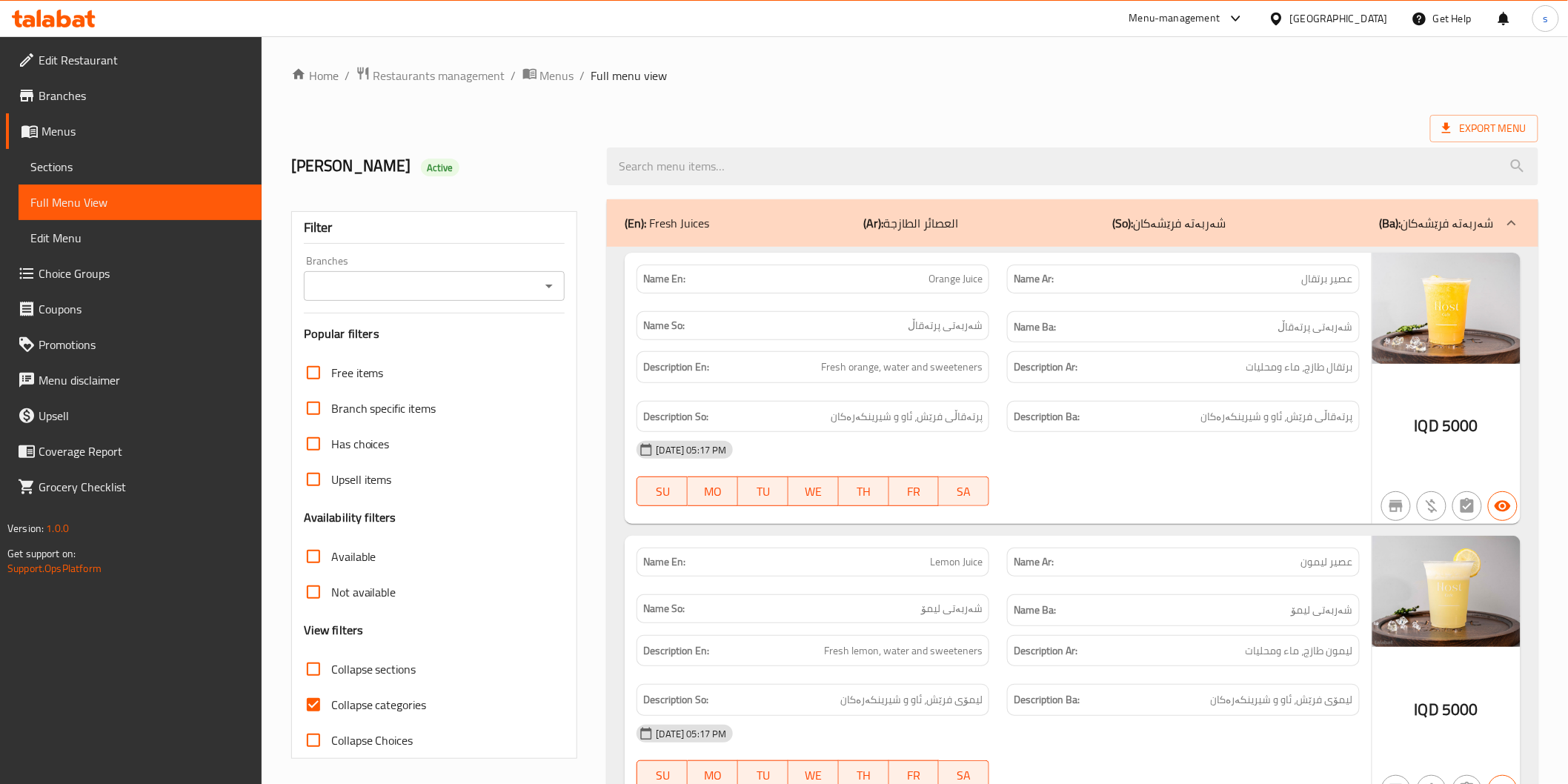
click at [499, 290] on input "Branches" at bounding box center [423, 285] width 229 height 21
click at [446, 287] on input "Branches" at bounding box center [423, 285] width 229 height 21
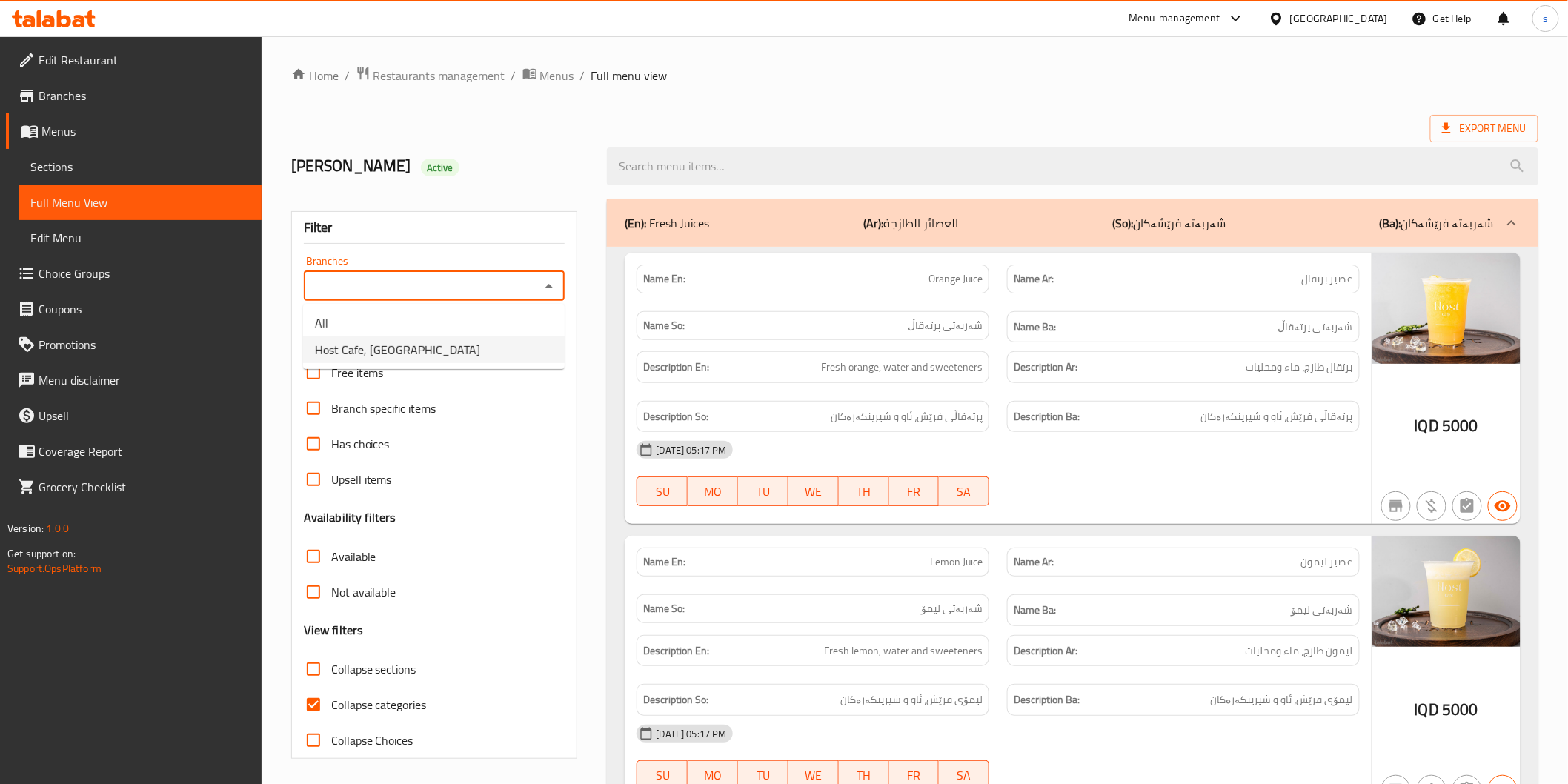
click at [412, 344] on span "Host Cafe, [GEOGRAPHIC_DATA]" at bounding box center [397, 349] width 165 height 18
type input "Host Cafe, [GEOGRAPHIC_DATA]"
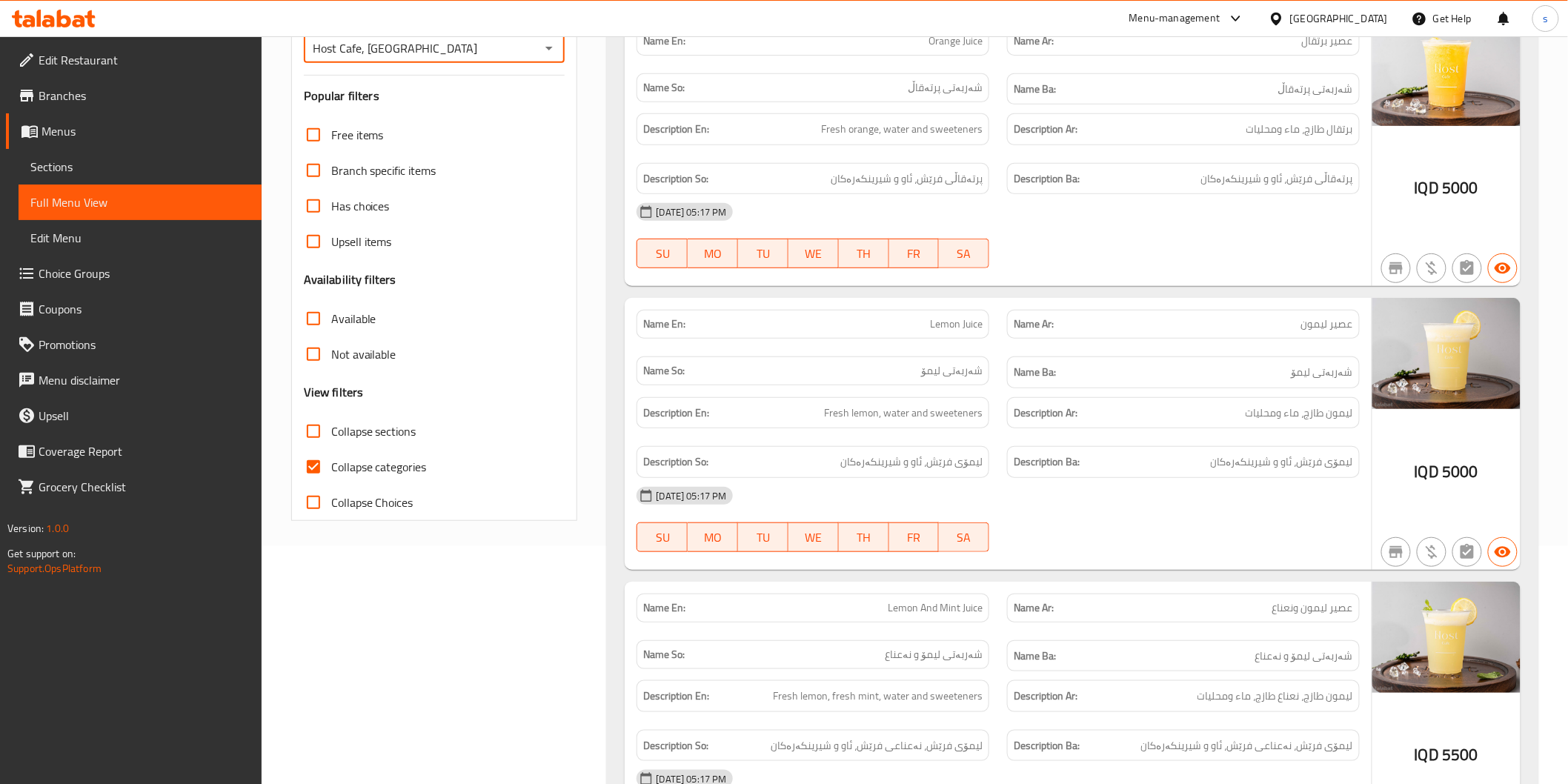
scroll to position [202, 0]
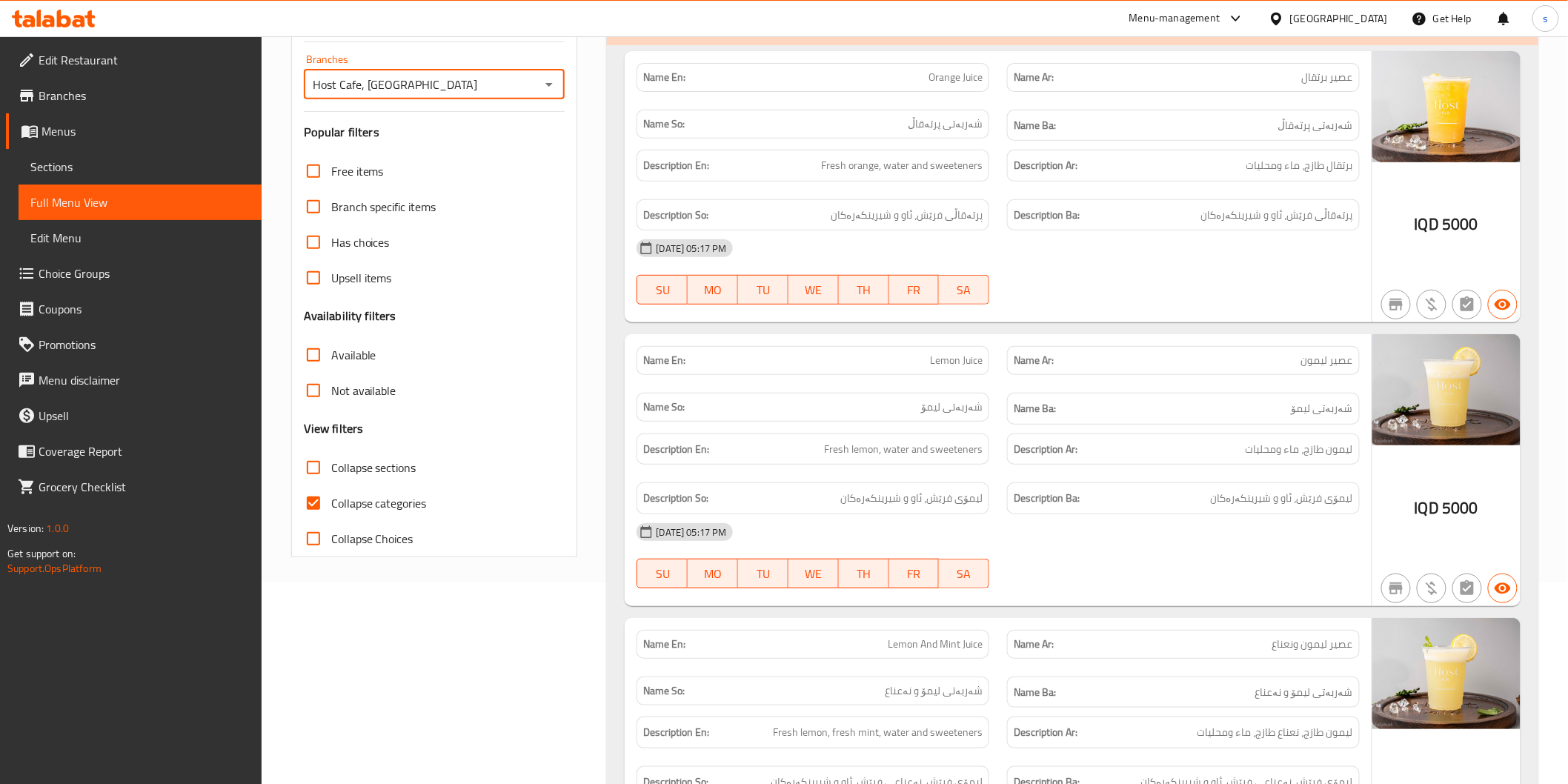
click at [380, 502] on span "Collapse categories" at bounding box center [379, 502] width 96 height 18
click at [331, 502] on input "Collapse categories" at bounding box center [313, 503] width 35 height 35
checkbox input "false"
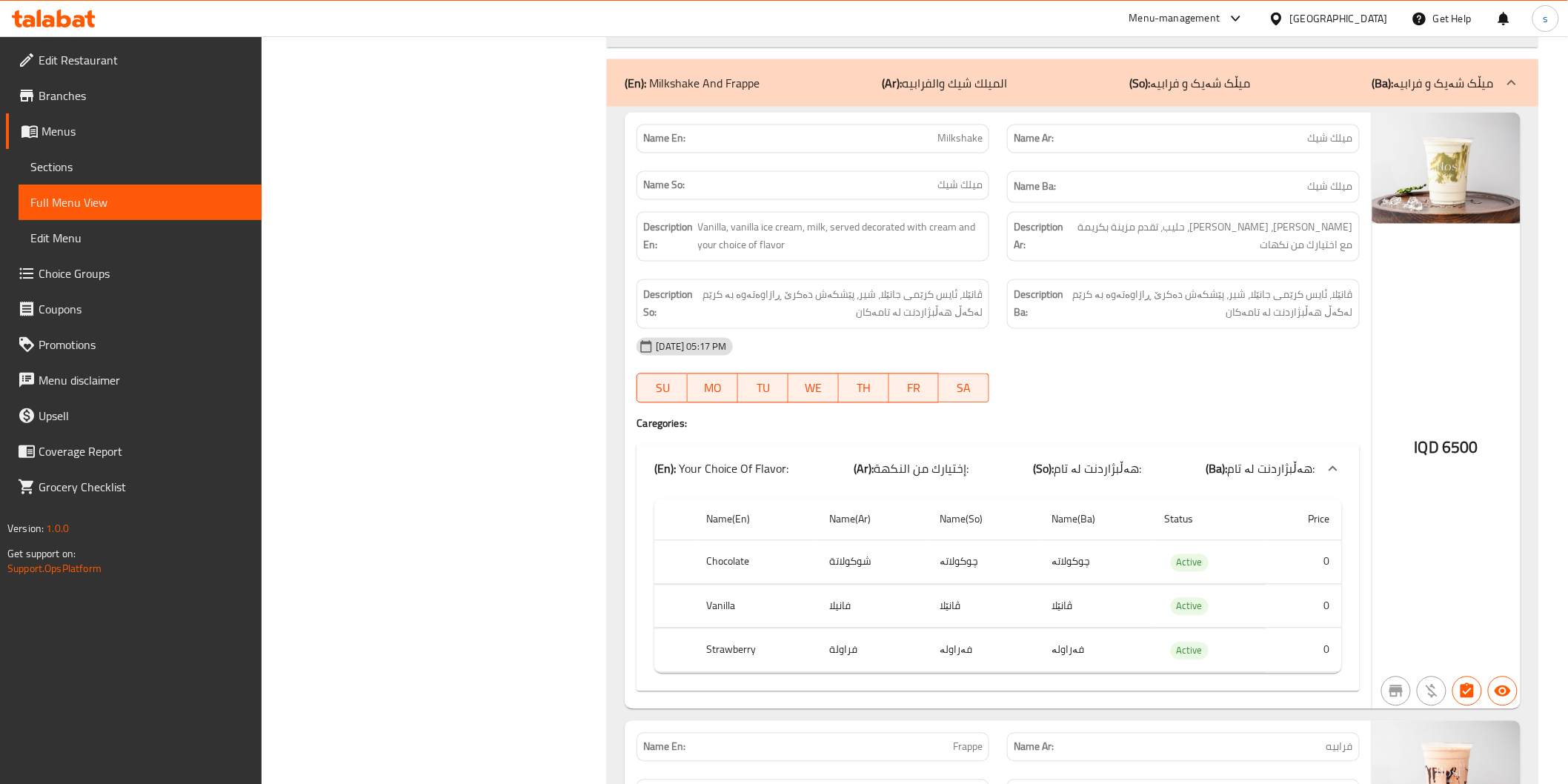
scroll to position [3451, 0]
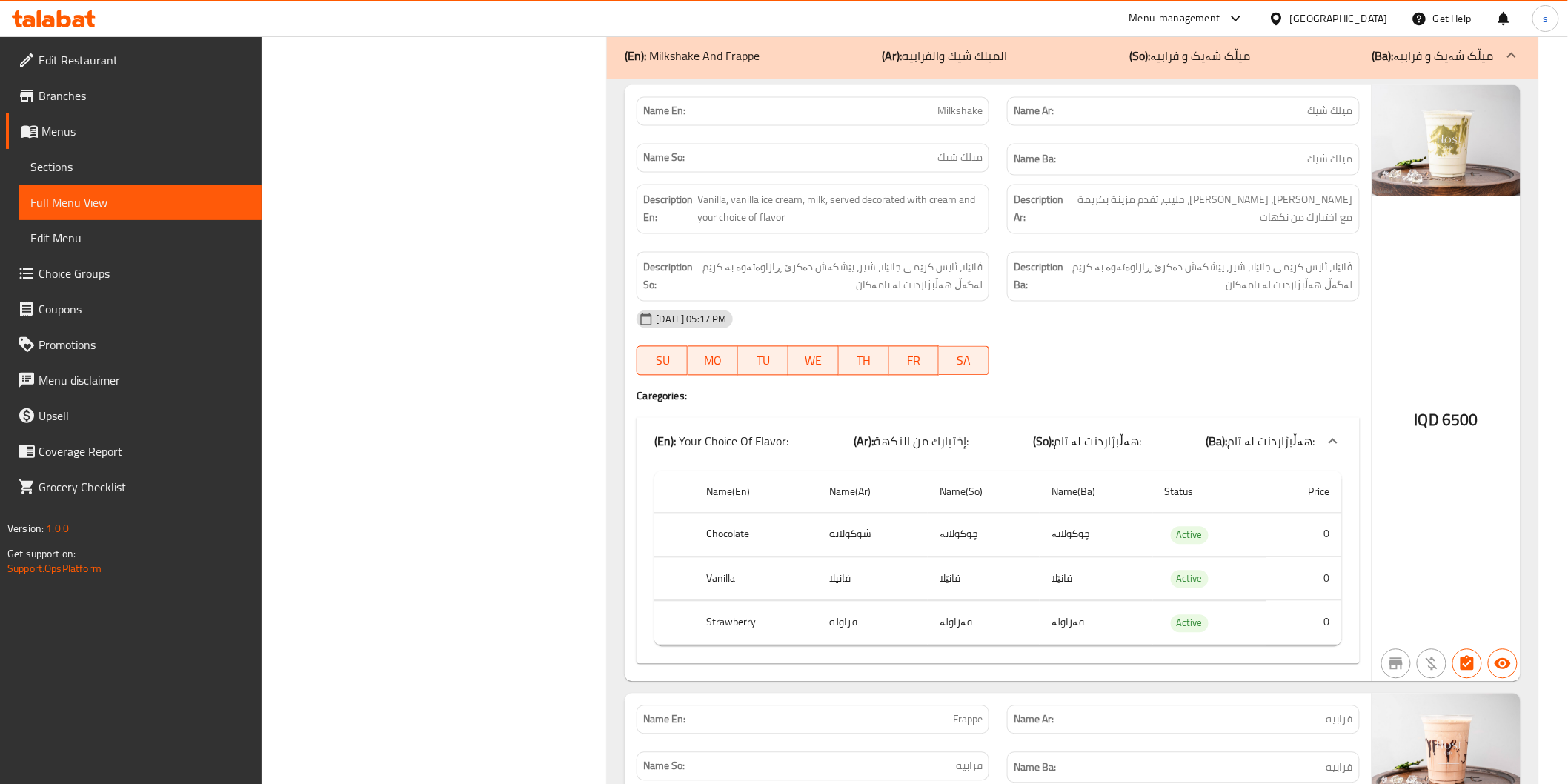
click at [941, 120] on span "Milkshake" at bounding box center [960, 111] width 45 height 15
copy span "Milkshake"
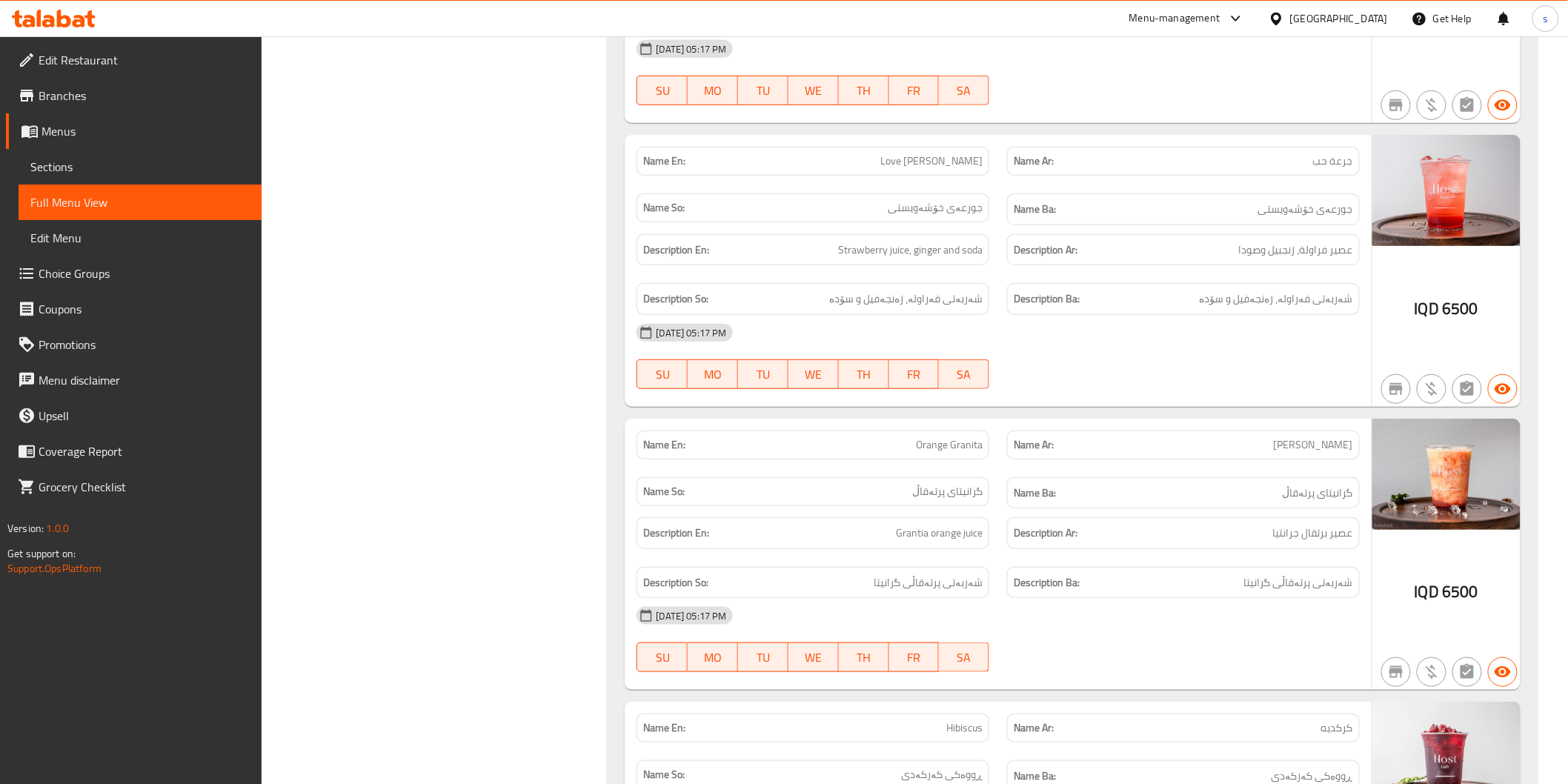
scroll to position [4933, 0]
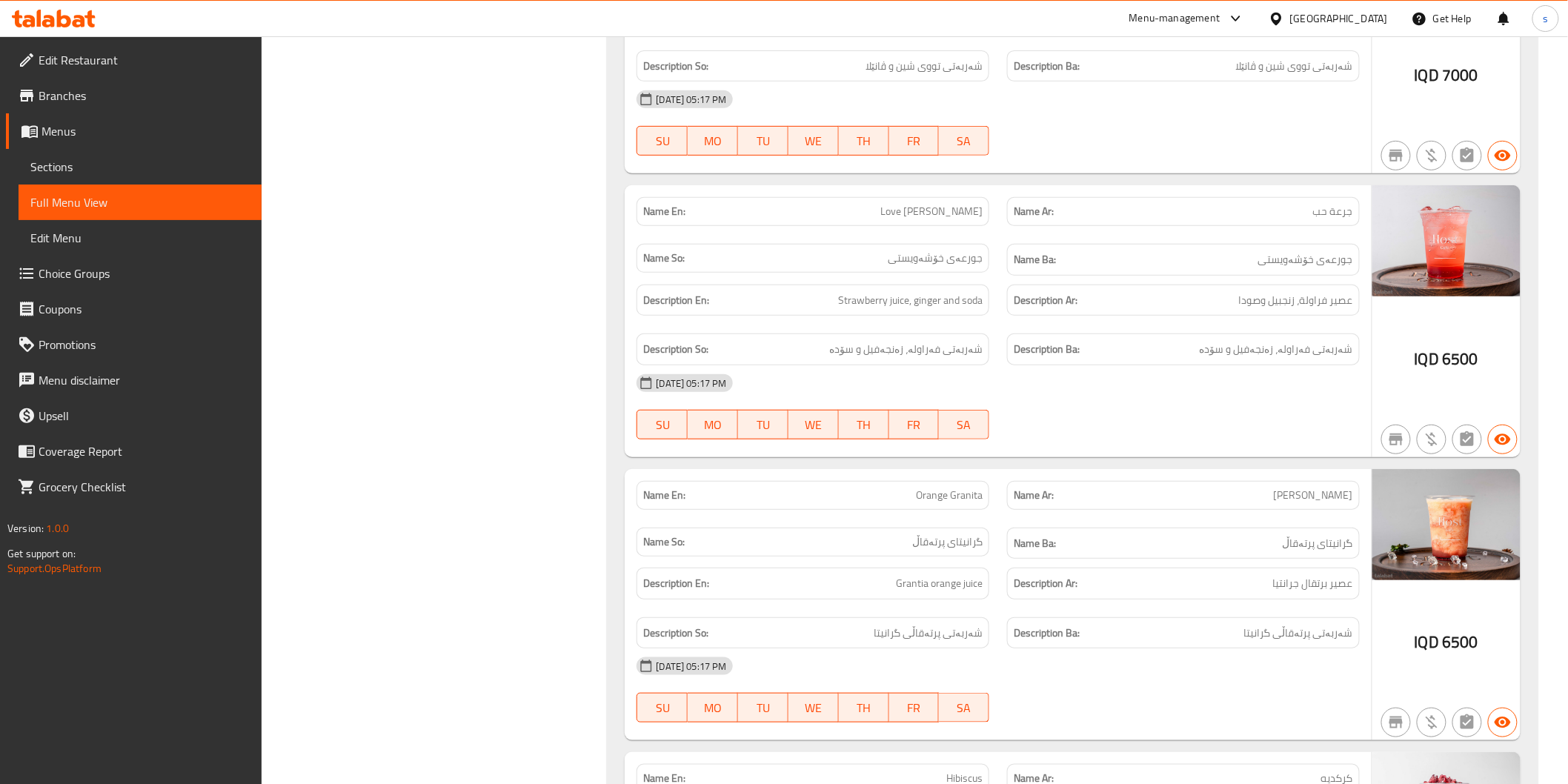
click at [957, 209] on span "Love Juraa" at bounding box center [931, 212] width 102 height 15
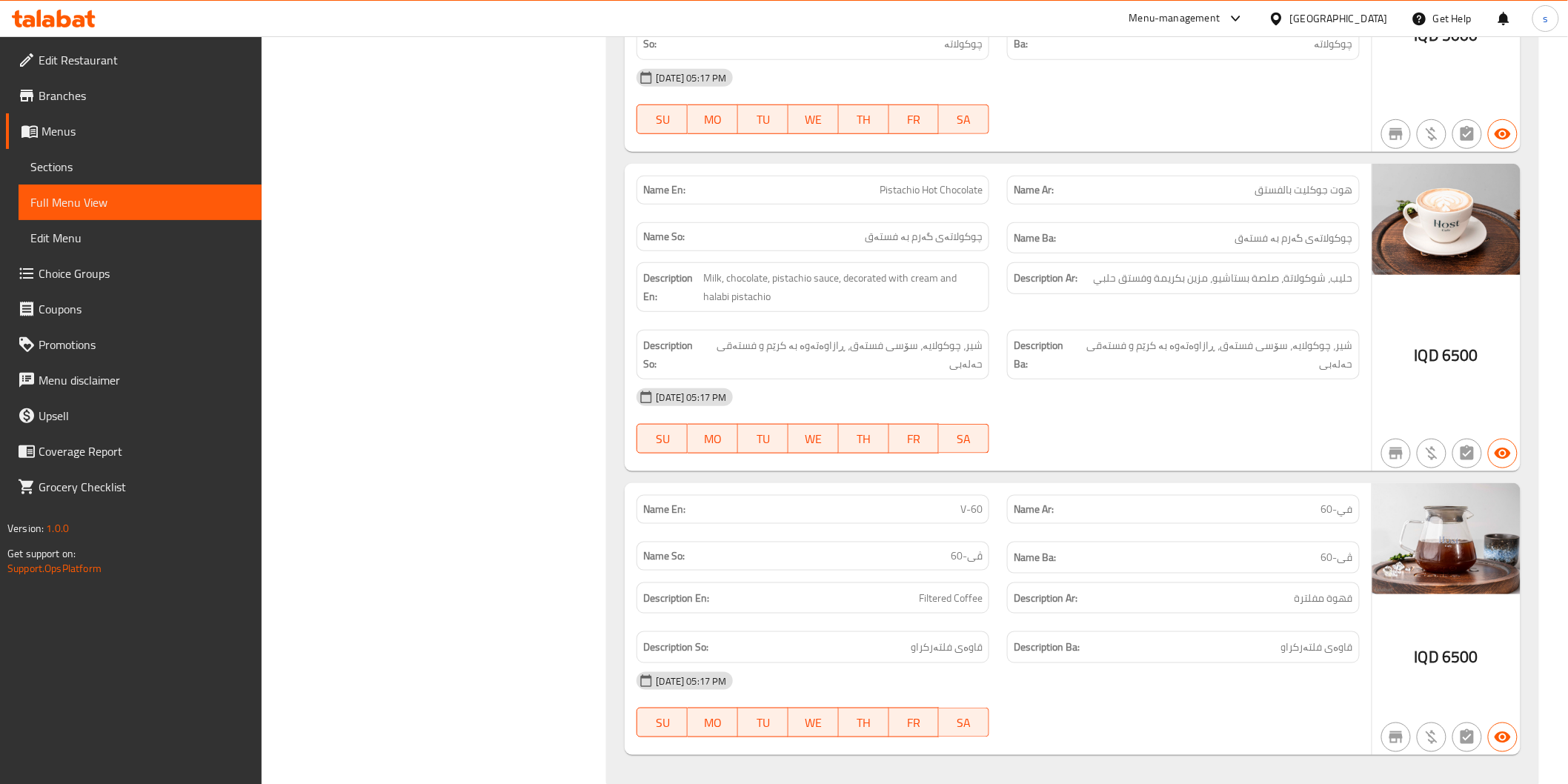
scroll to position [12232, 0]
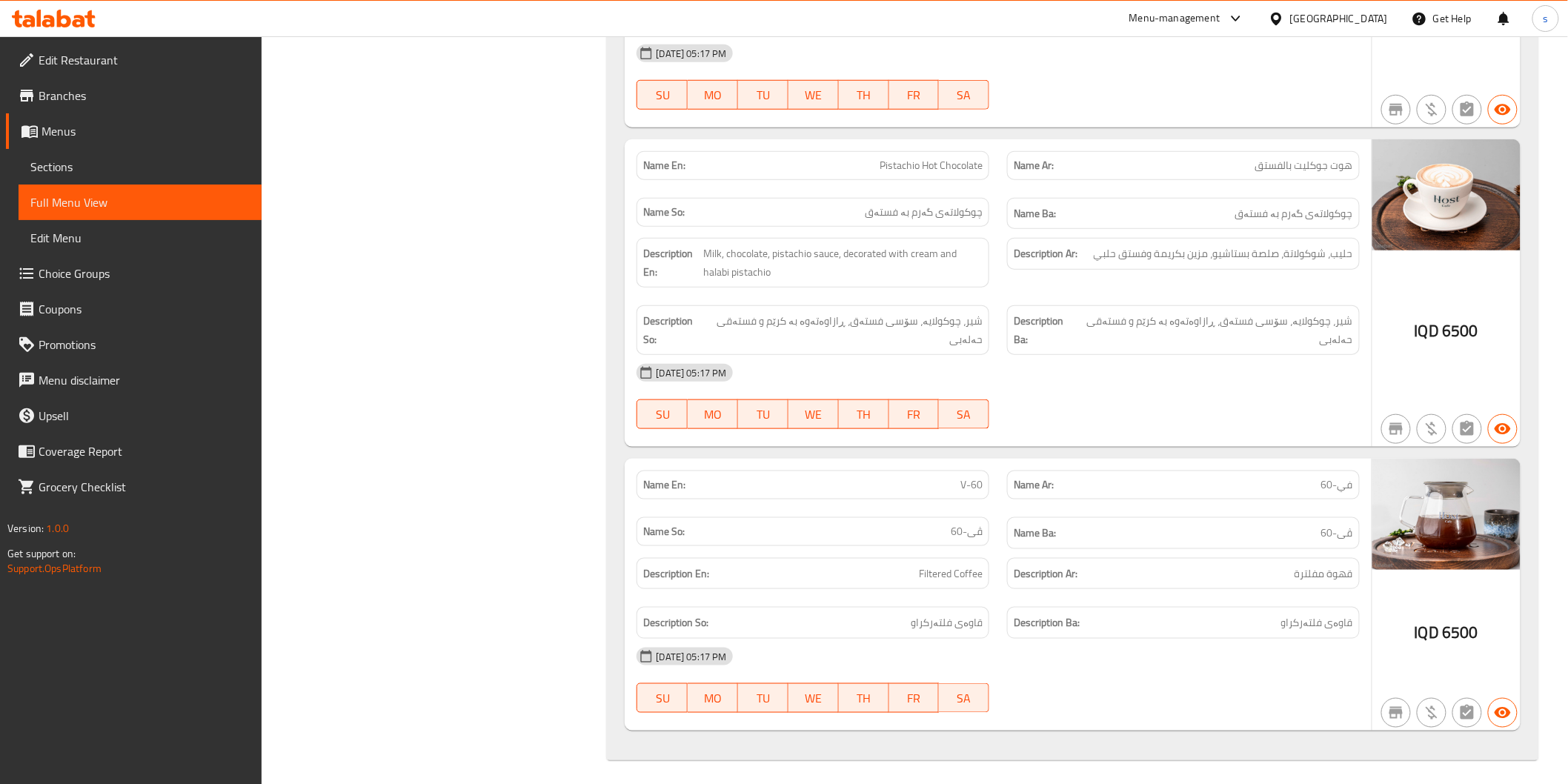
click at [1075, 575] on strong "Description Ar:" at bounding box center [1045, 574] width 64 height 18
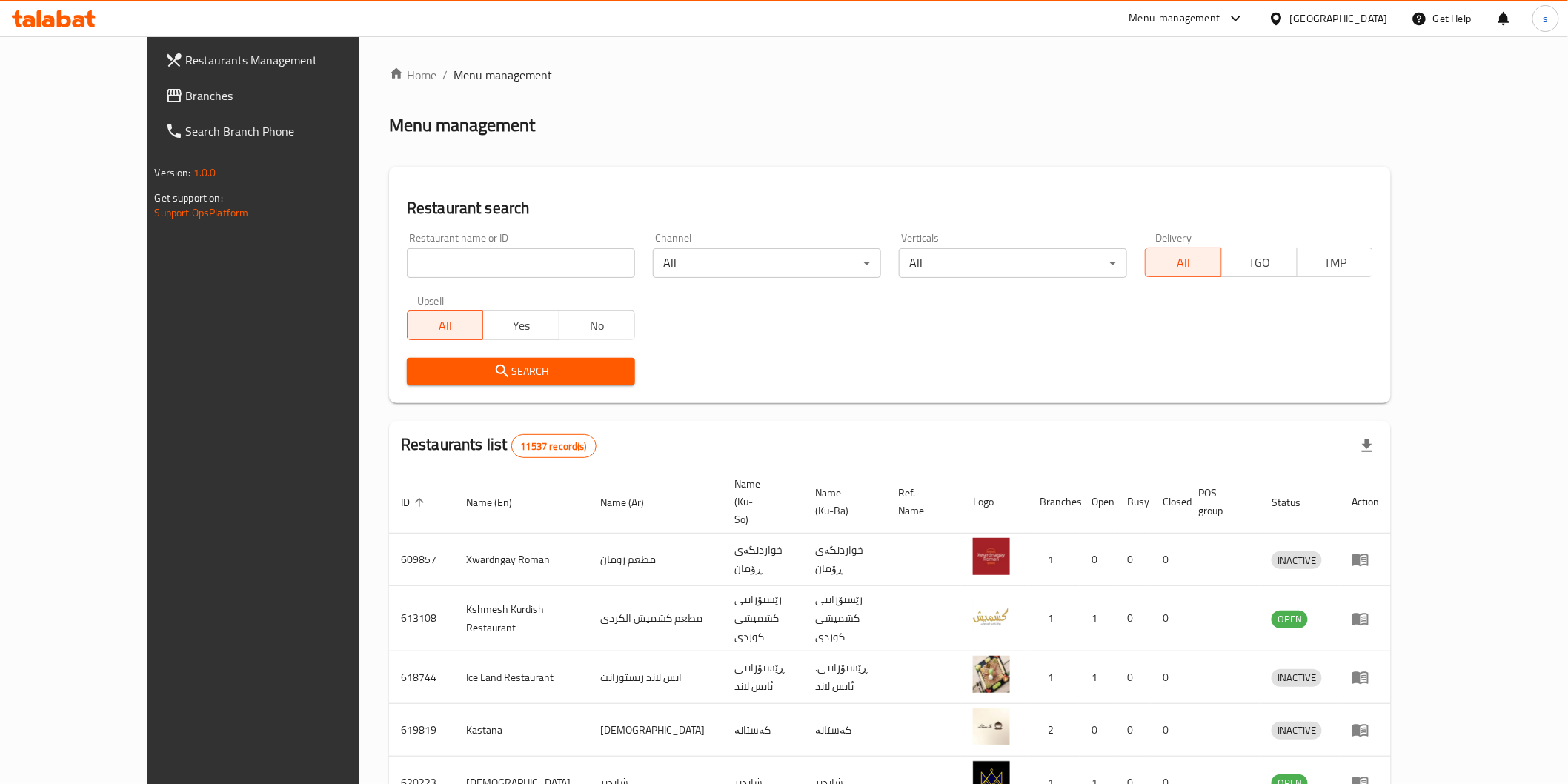
click at [461, 271] on input "search" at bounding box center [521, 263] width 229 height 30
click at [186, 87] on span "Branches" at bounding box center [291, 95] width 211 height 18
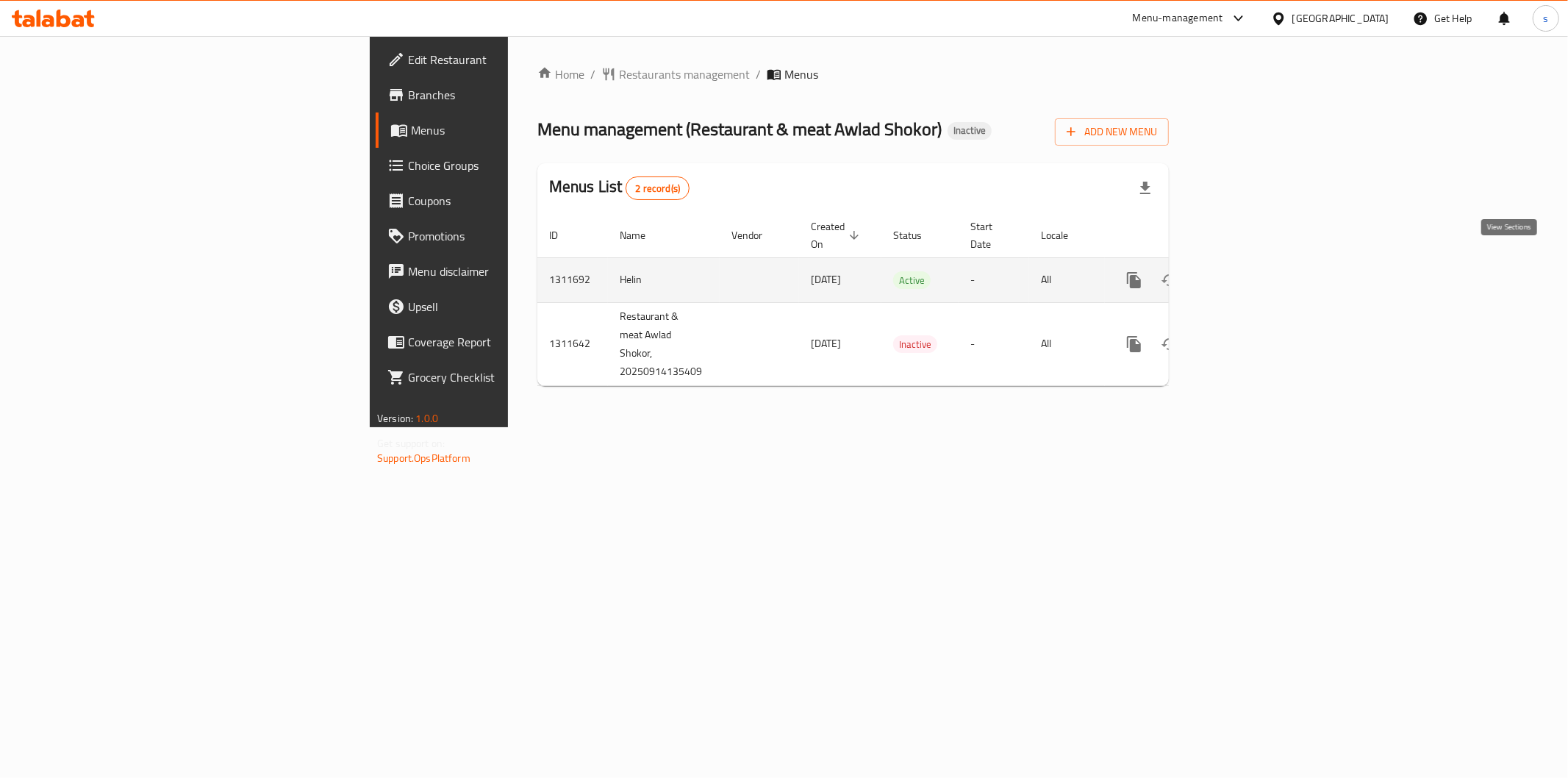
click at [1249, 271] on icon "enhanced table" at bounding box center [1240, 279] width 18 height 18
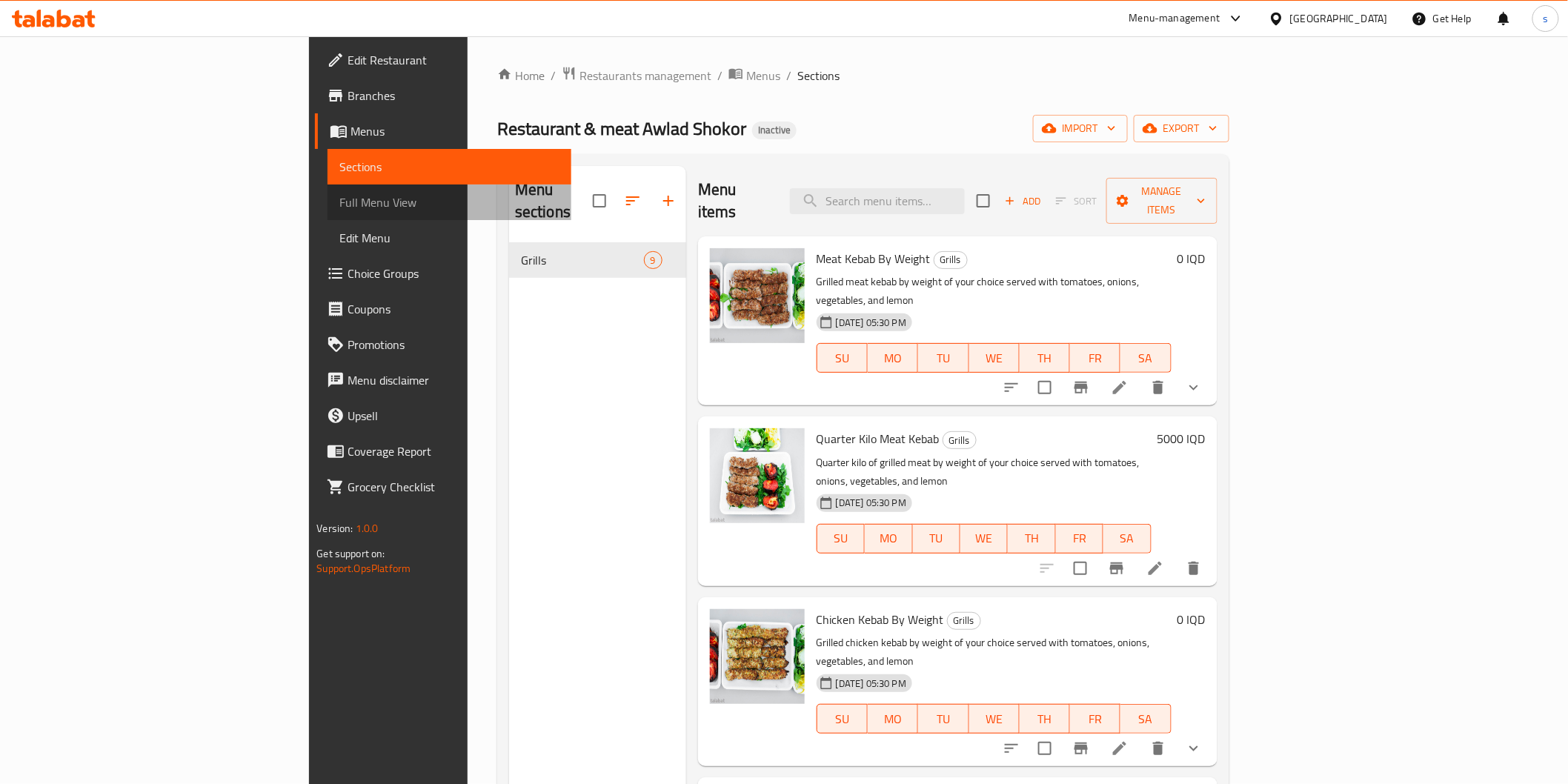
click at [339, 208] on span "Full Menu View" at bounding box center [449, 202] width 219 height 18
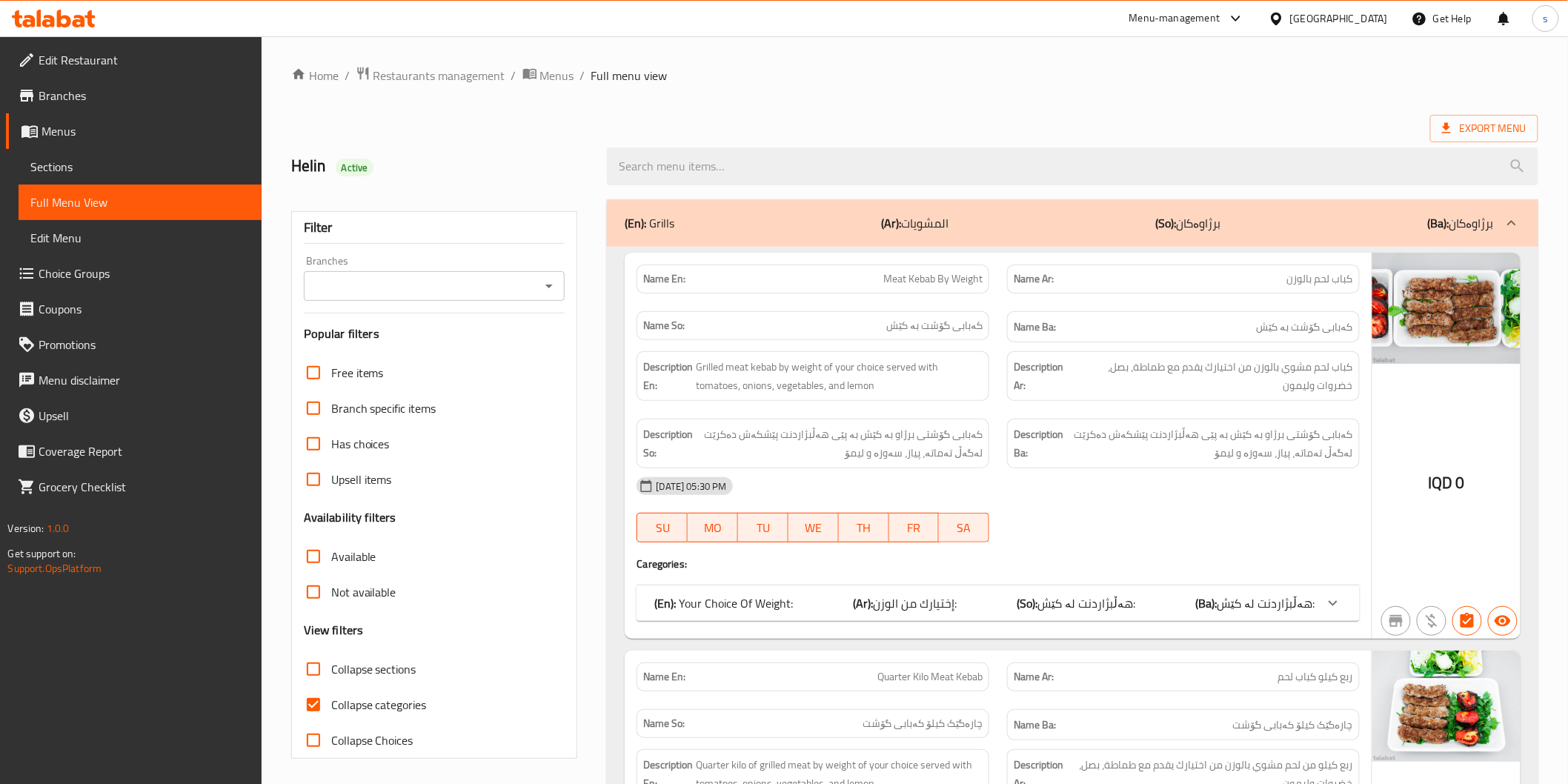
click at [390, 278] on input "Branches" at bounding box center [423, 285] width 229 height 21
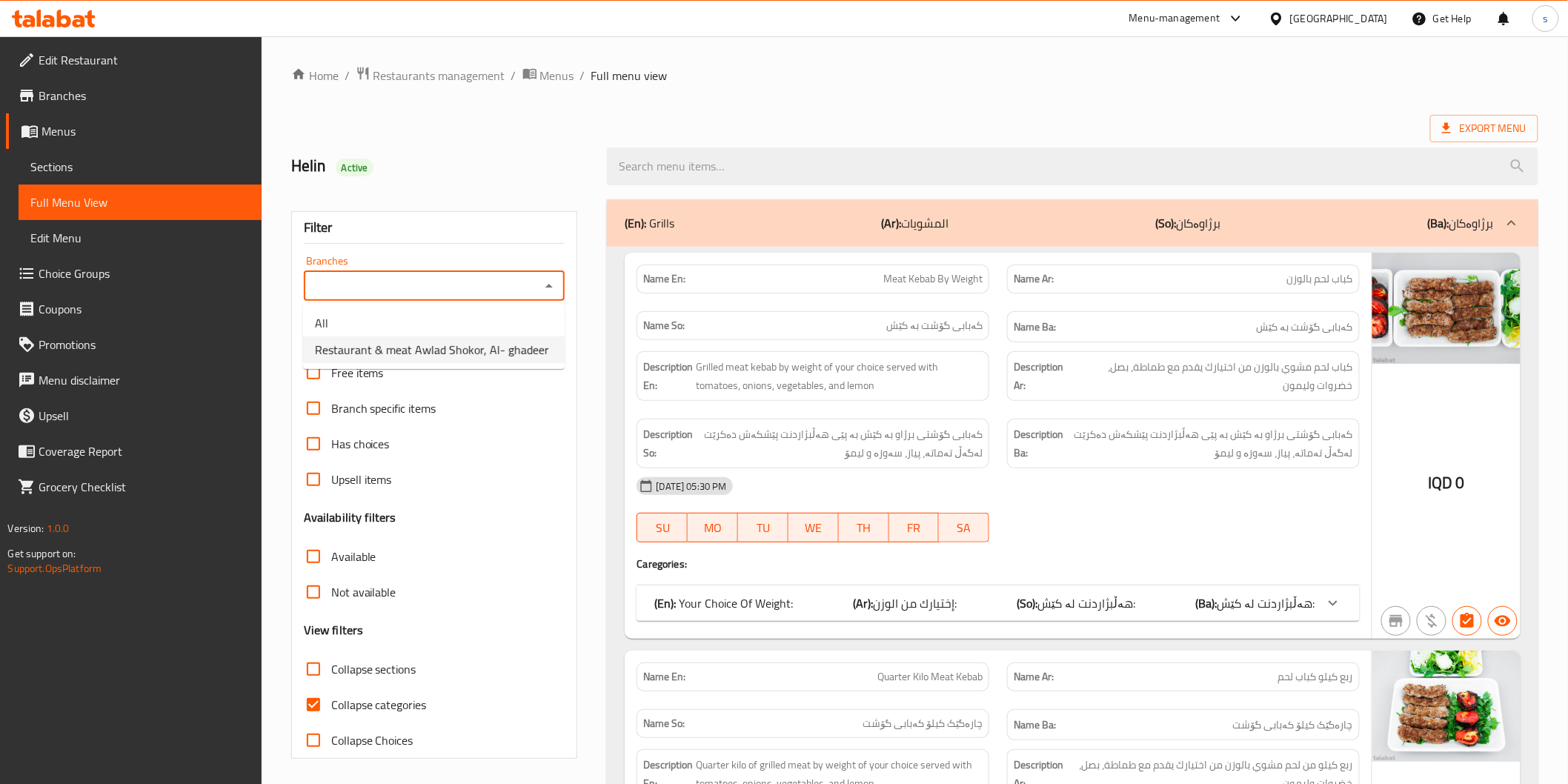
click at [386, 341] on span "Restaurant & meat Awlad Shokor, Al- ghadeer" at bounding box center [432, 349] width 234 height 18
type input "Restaurant & meat Awlad Shokor, Al- ghadeer"
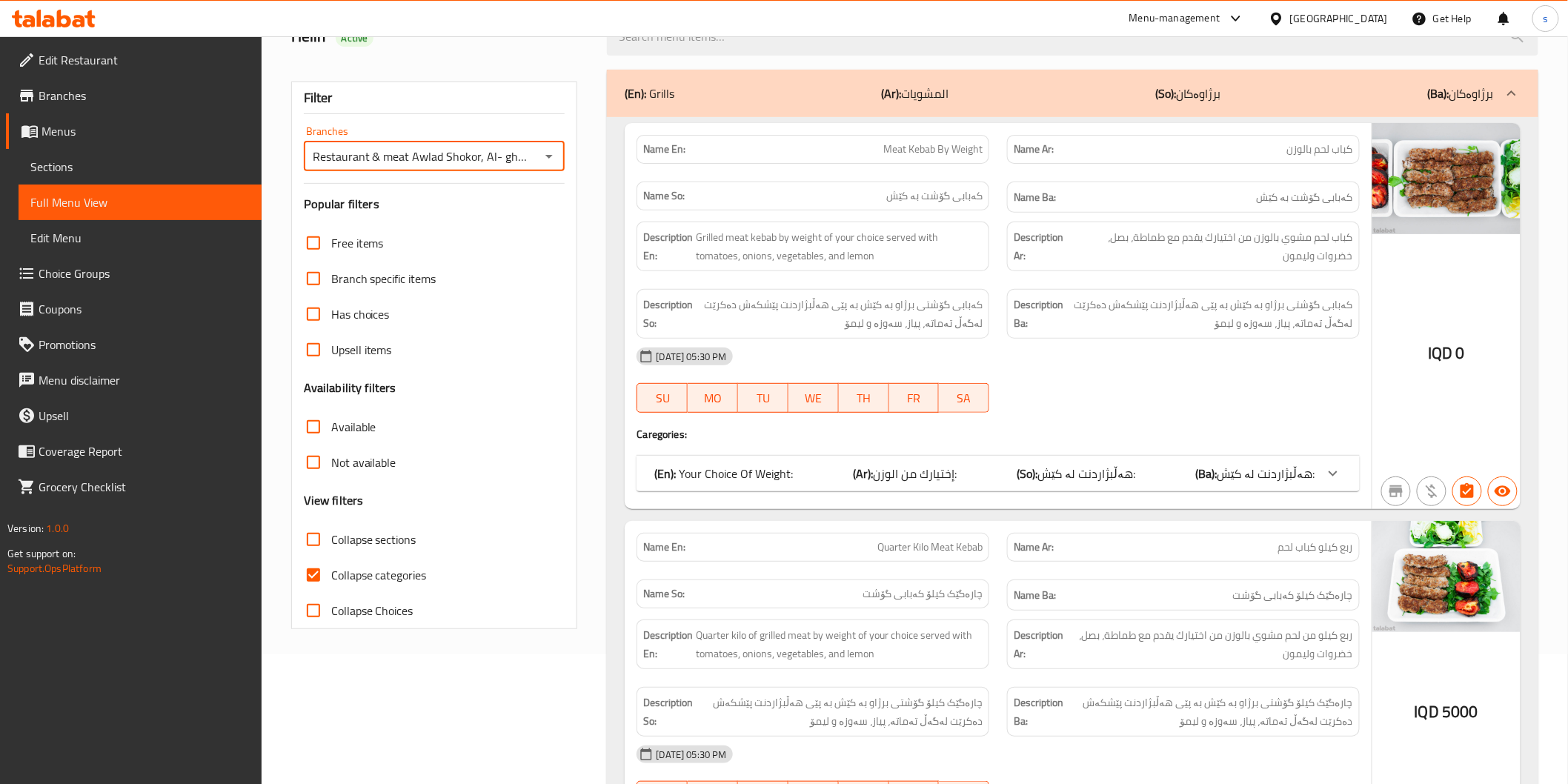
scroll to position [250, 0]
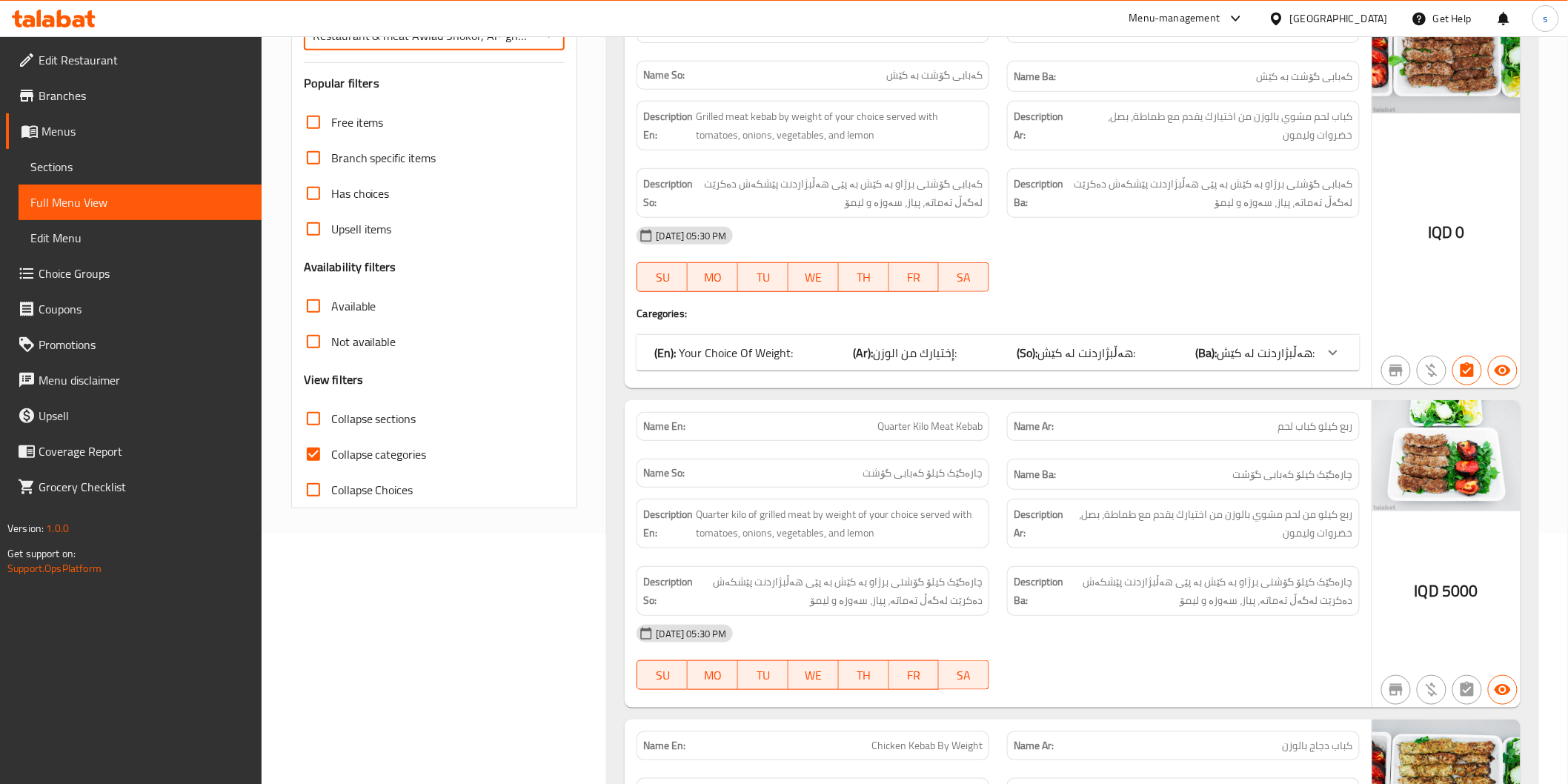
click at [387, 455] on span "Collapse categories" at bounding box center [379, 454] width 96 height 18
click at [331, 455] on input "Collapse categories" at bounding box center [313, 454] width 35 height 35
checkbox input "false"
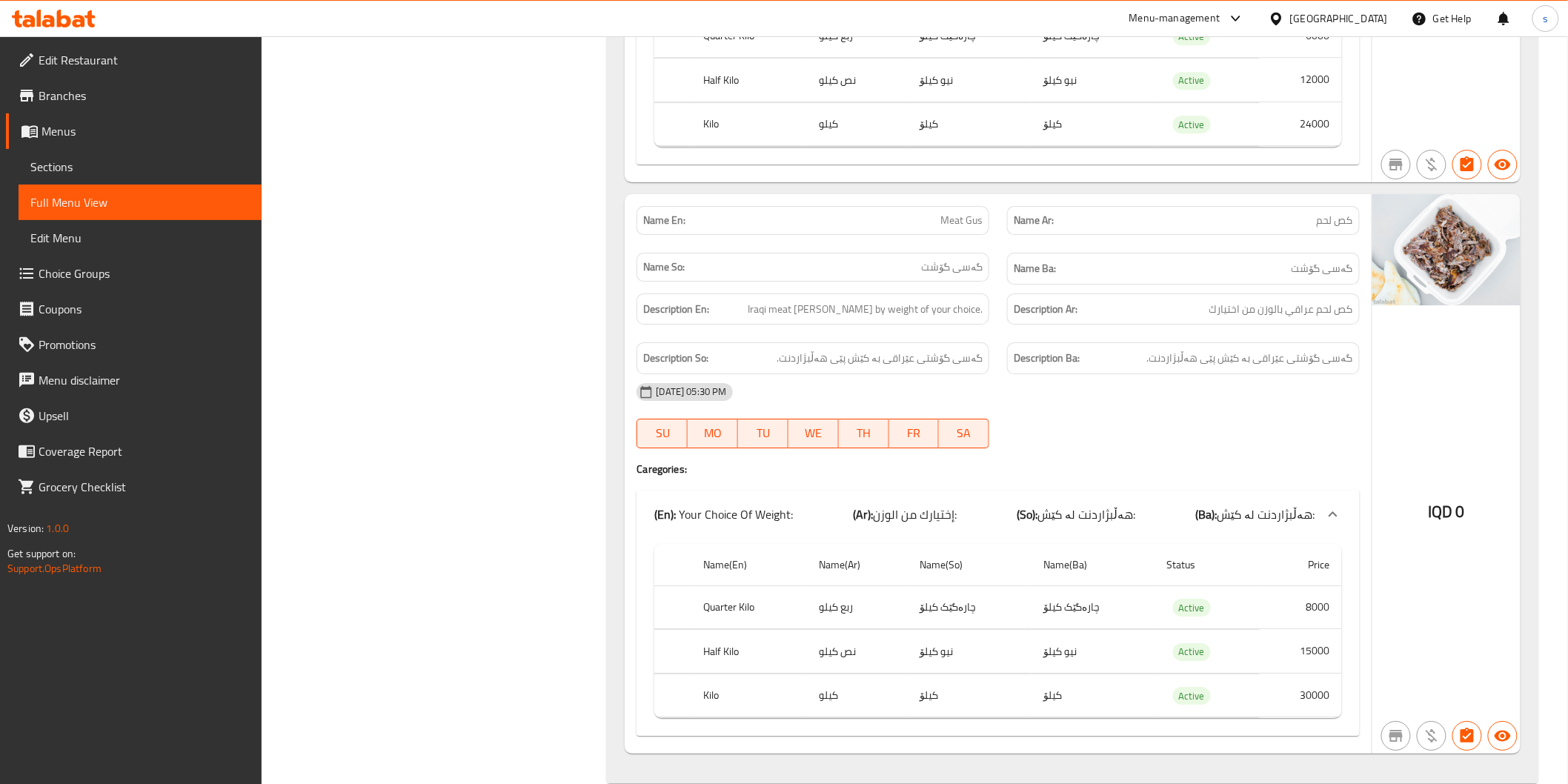
scroll to position [4287, 0]
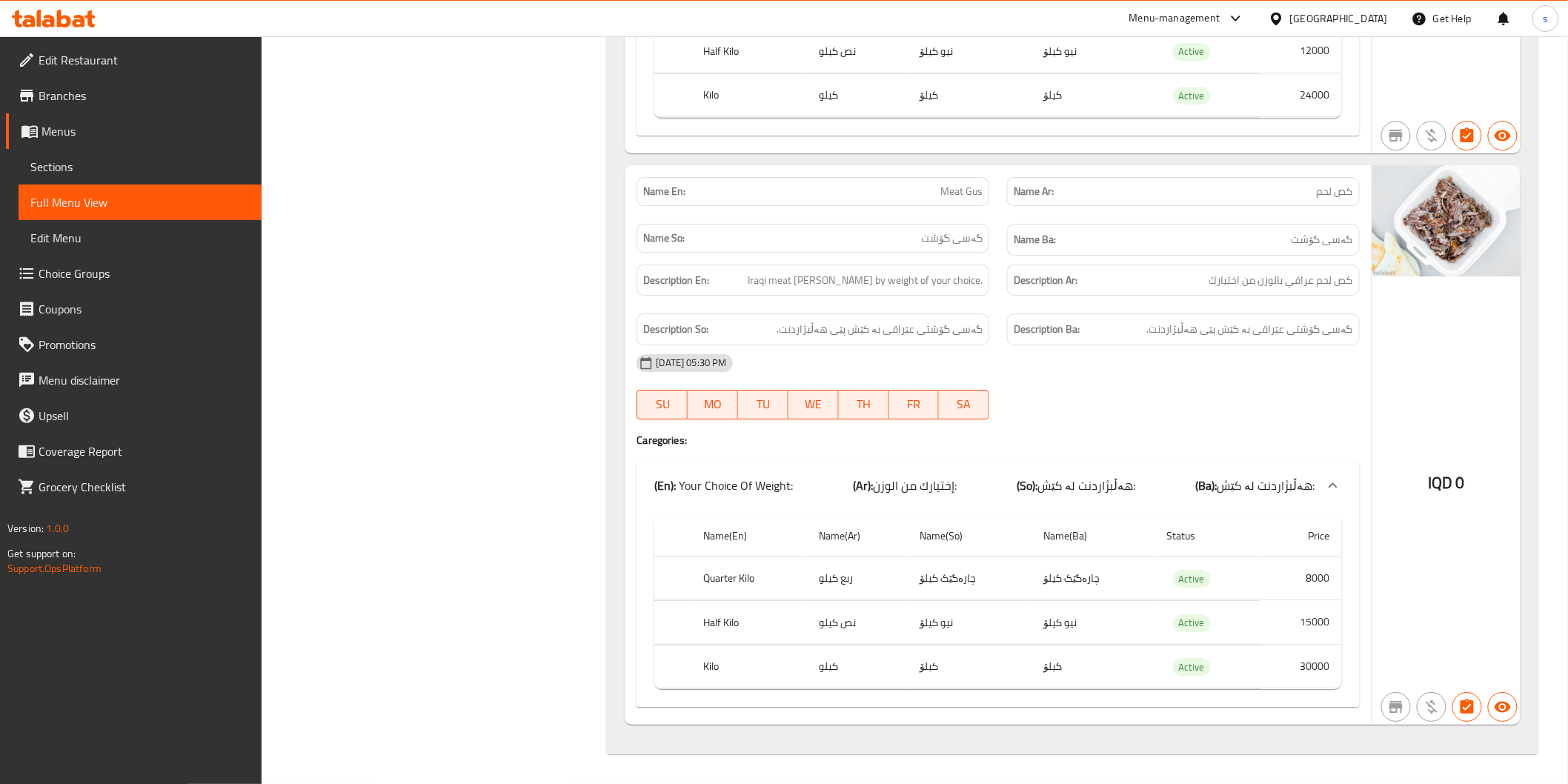
drag, startPoint x: 1145, startPoint y: 374, endPoint x: 1150, endPoint y: 394, distance: 20.6
click at [1145, 374] on div "[DATE] 05:30 PM" at bounding box center [997, 363] width 740 height 35
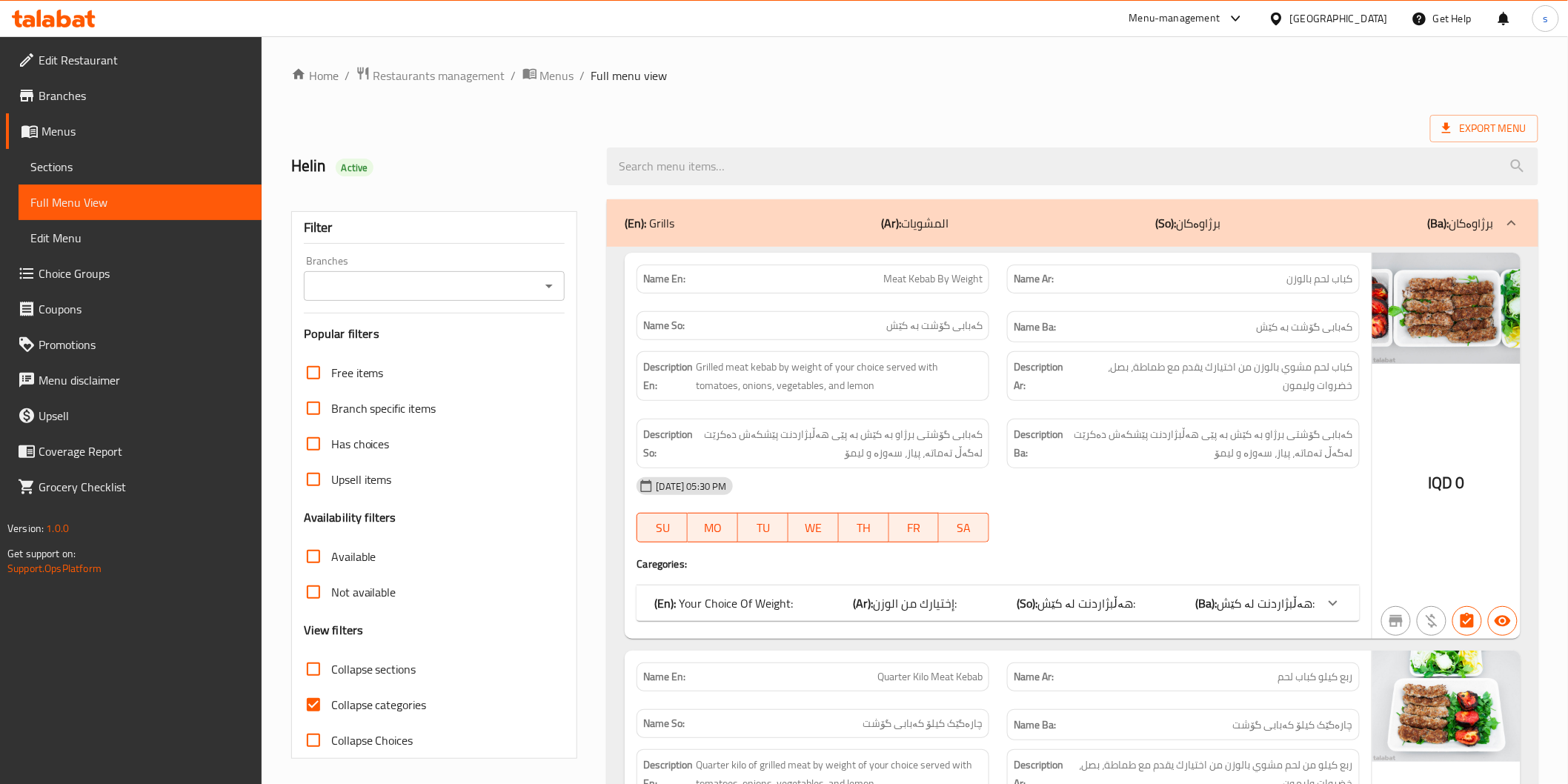
click at [547, 282] on icon "Open" at bounding box center [548, 285] width 18 height 18
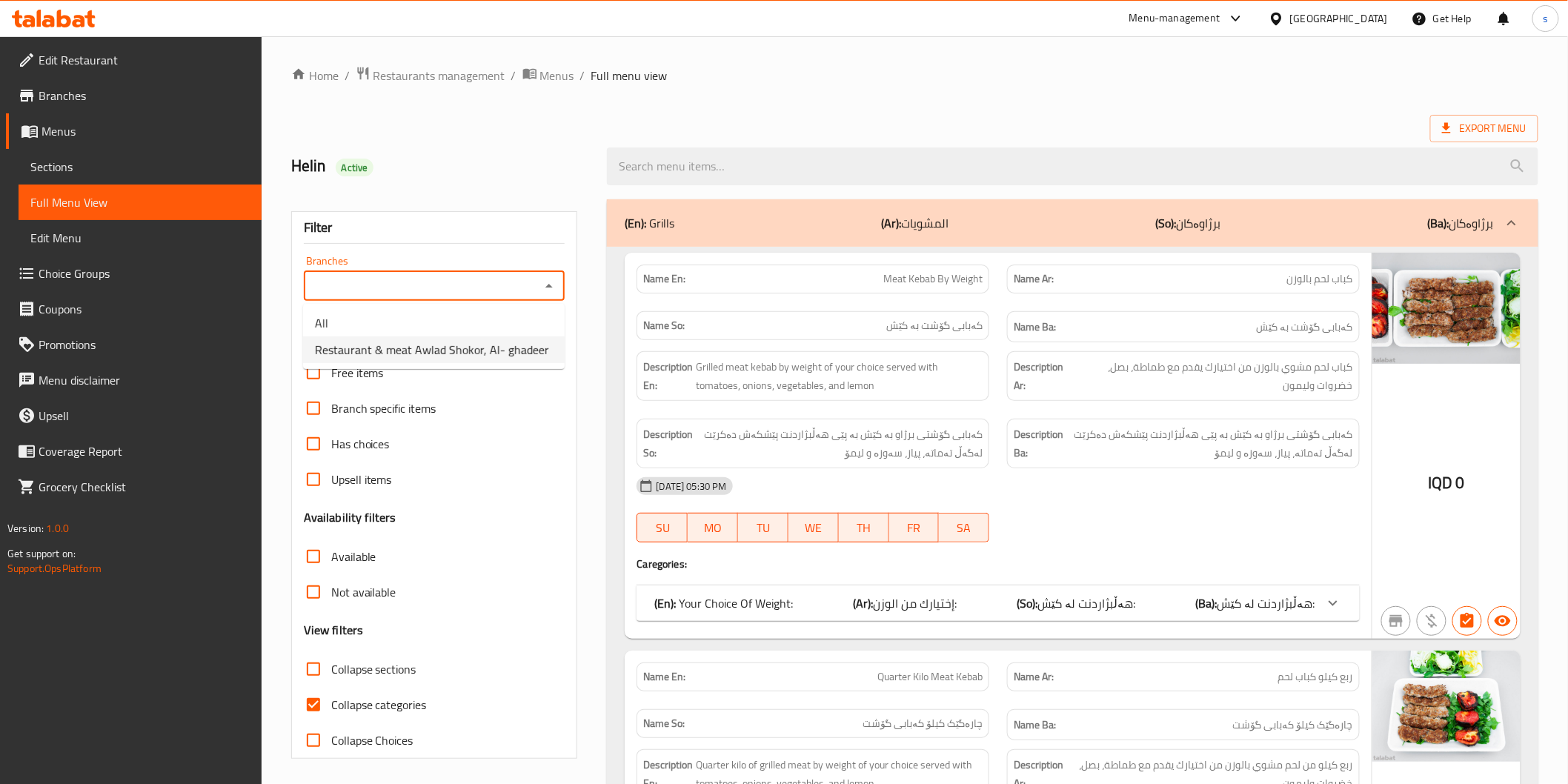
click at [489, 347] on span "Restaurant & meat Awlad Shokor, Al- ghadeer" at bounding box center [432, 349] width 234 height 18
type input "Restaurant & meat Awlad Shokor, Al- ghadeer"
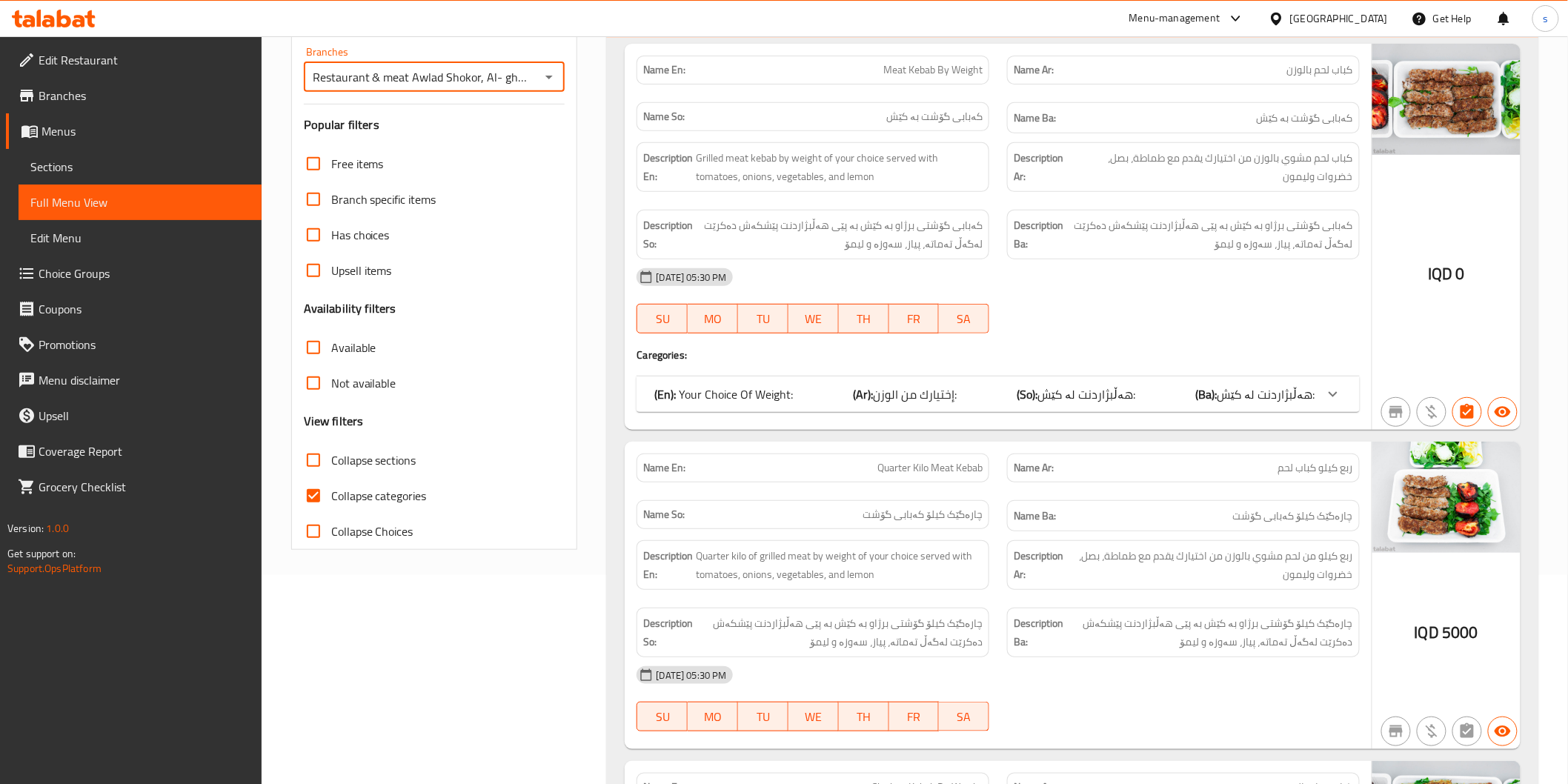
scroll to position [247, 0]
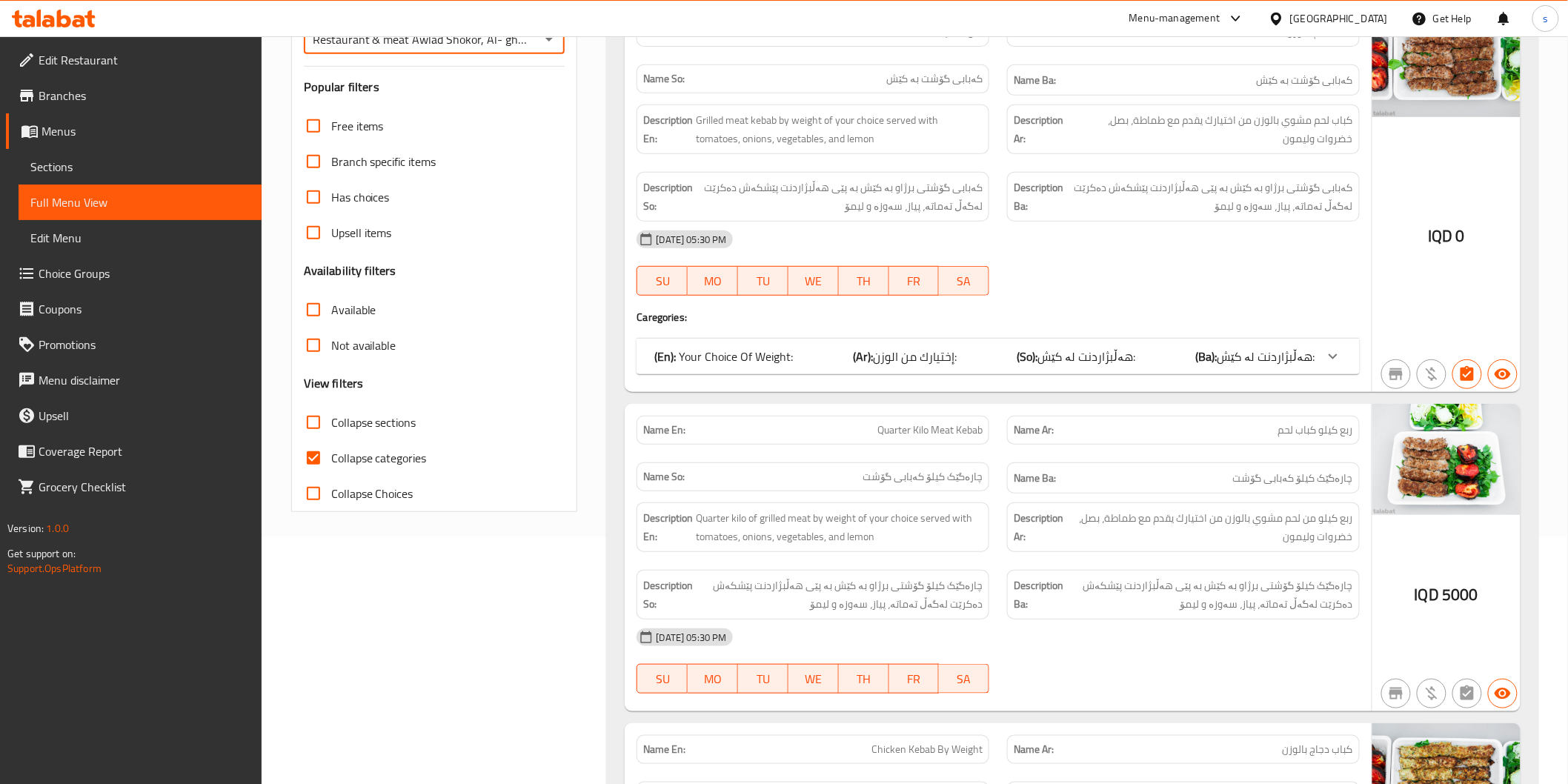
click at [406, 454] on span "Collapse categories" at bounding box center [379, 457] width 96 height 18
click at [331, 454] on input "Collapse categories" at bounding box center [313, 458] width 35 height 35
checkbox input "false"
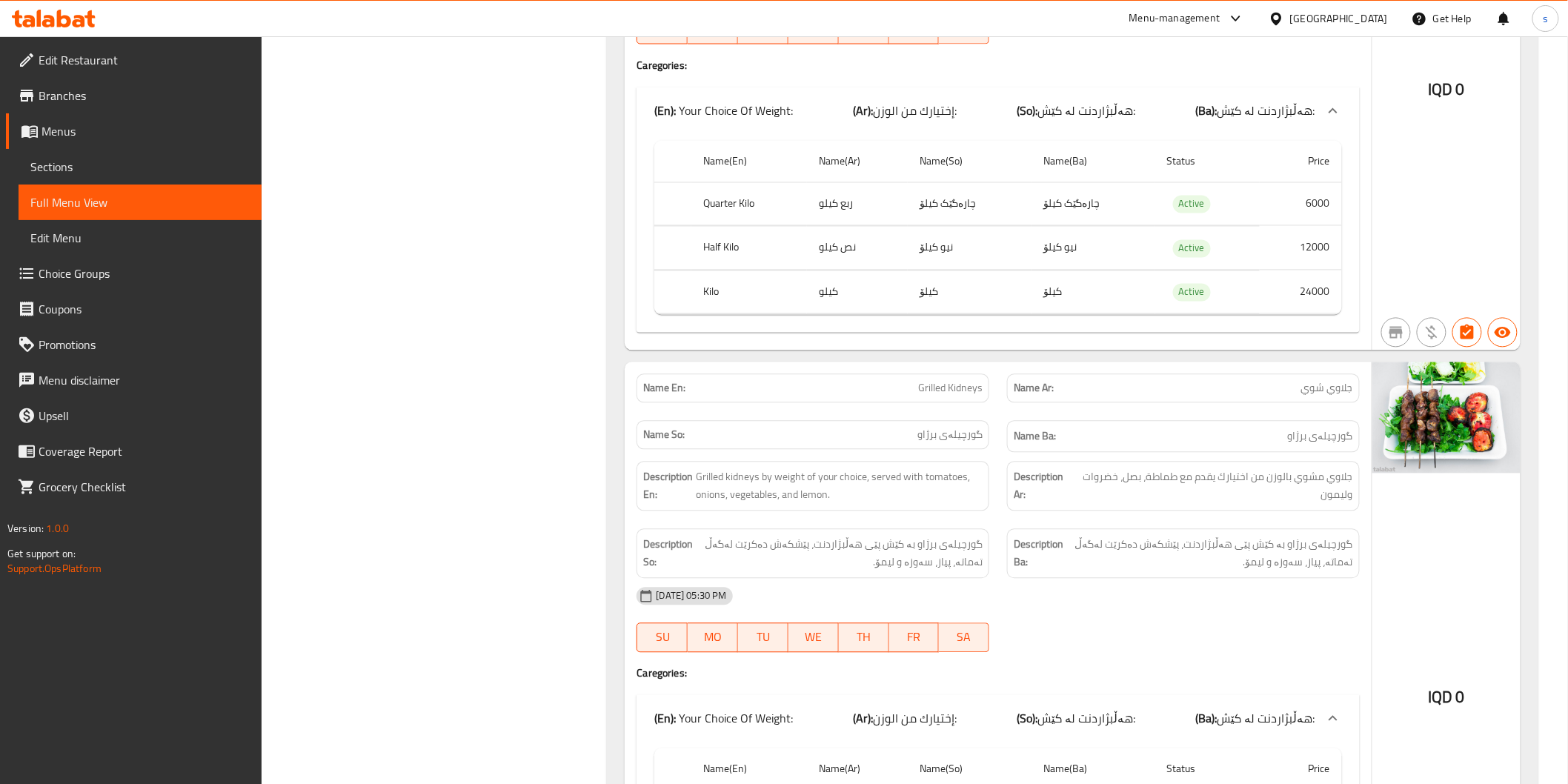
scroll to position [3464, 0]
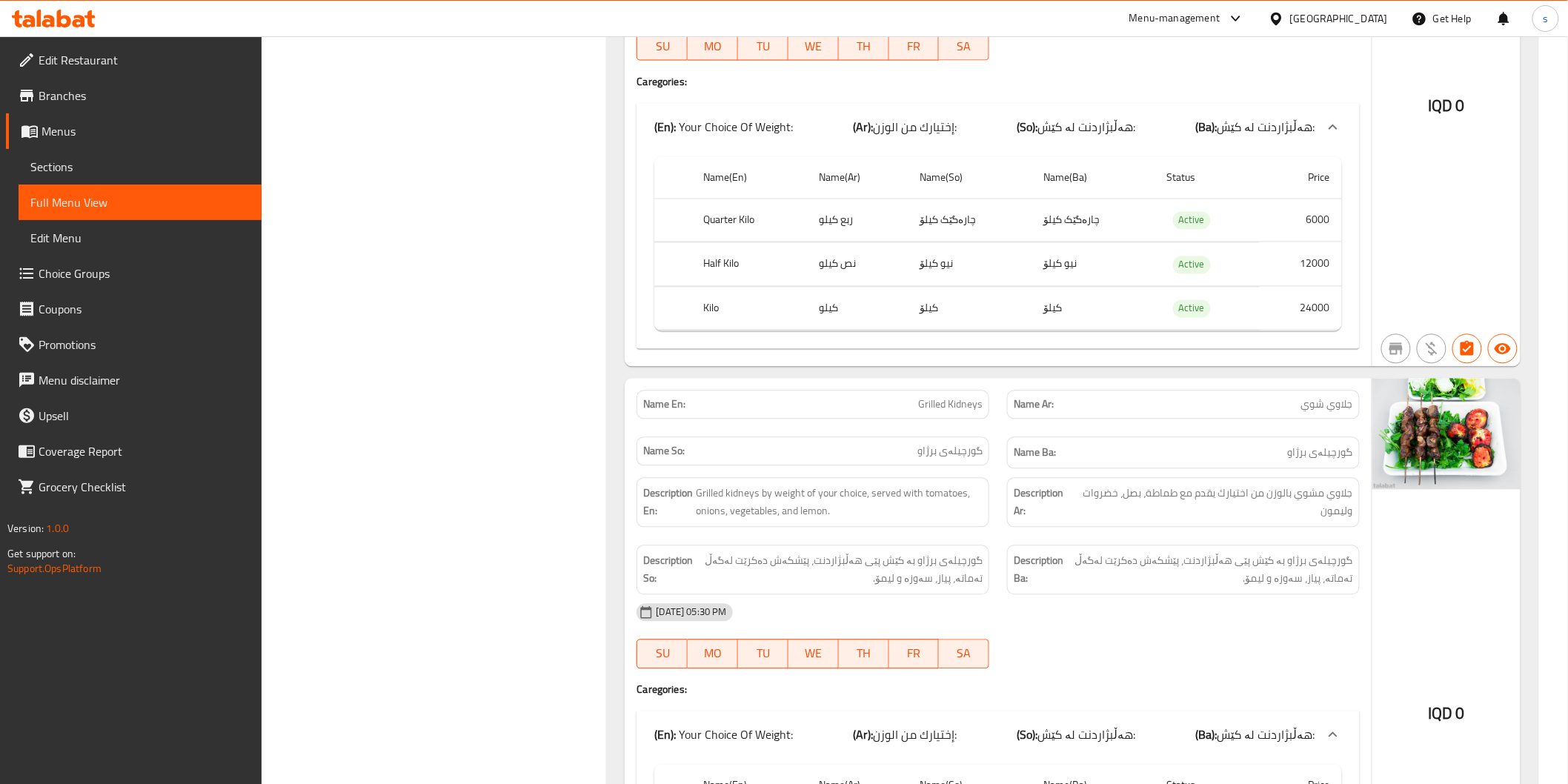
click at [76, 17] on icon at bounding box center [79, 21] width 12 height 12
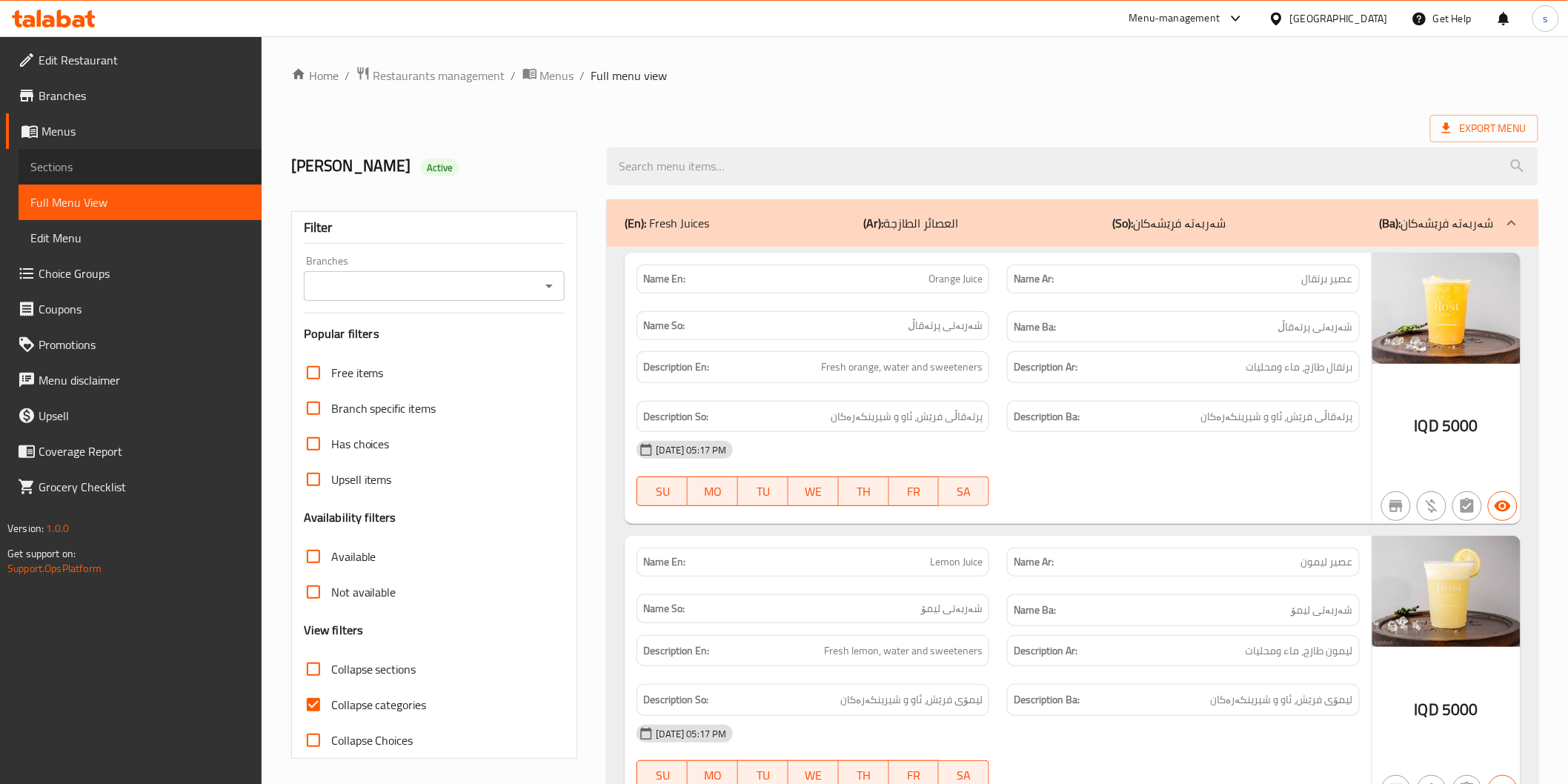
click at [175, 158] on span "Sections" at bounding box center [140, 166] width 219 height 18
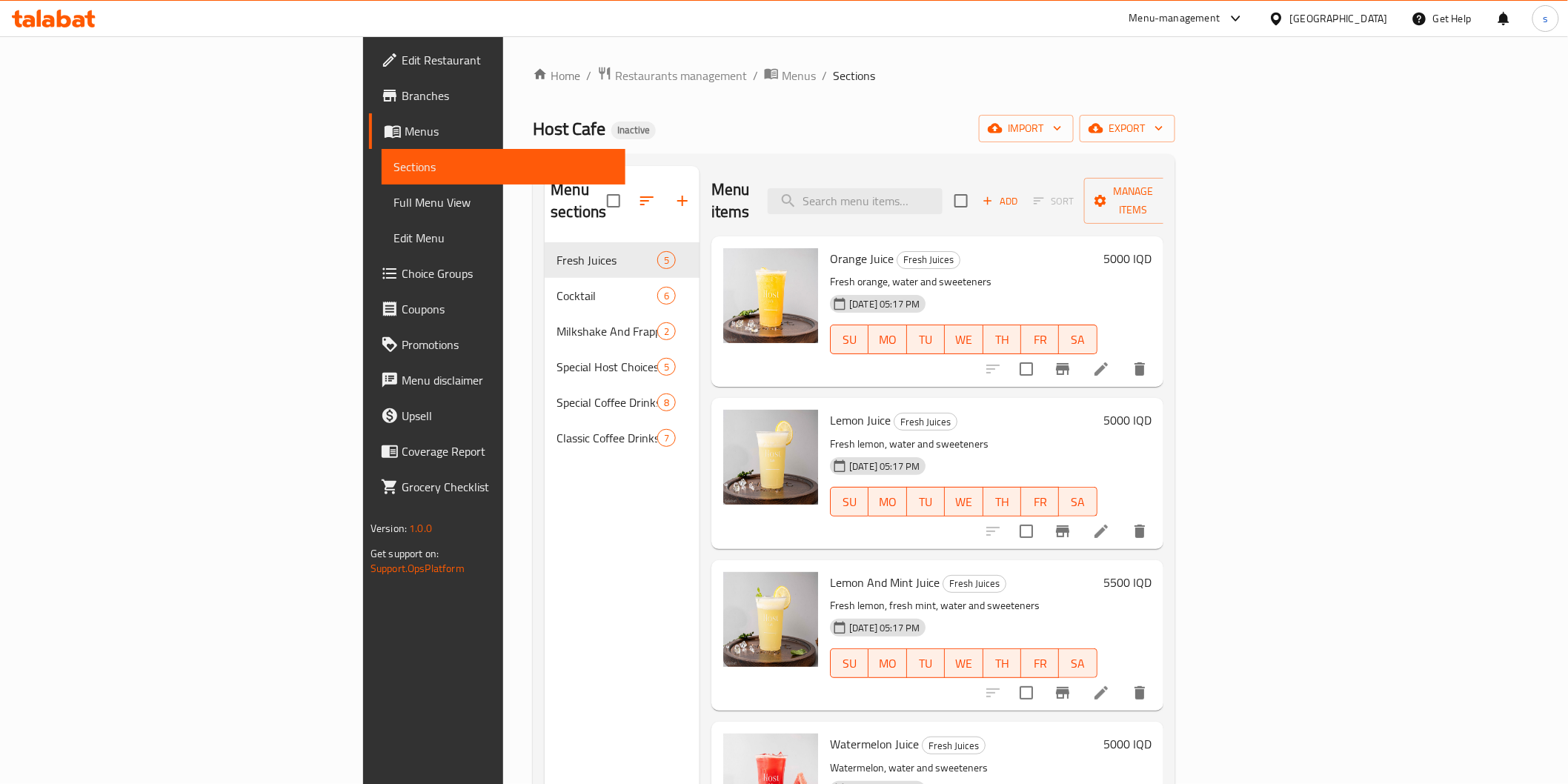
click at [1026, 206] on div "Menu items Add Sort Manage items" at bounding box center [937, 201] width 452 height 71
click at [943, 196] on input "search" at bounding box center [855, 201] width 175 height 26
paste input "Milkshake"
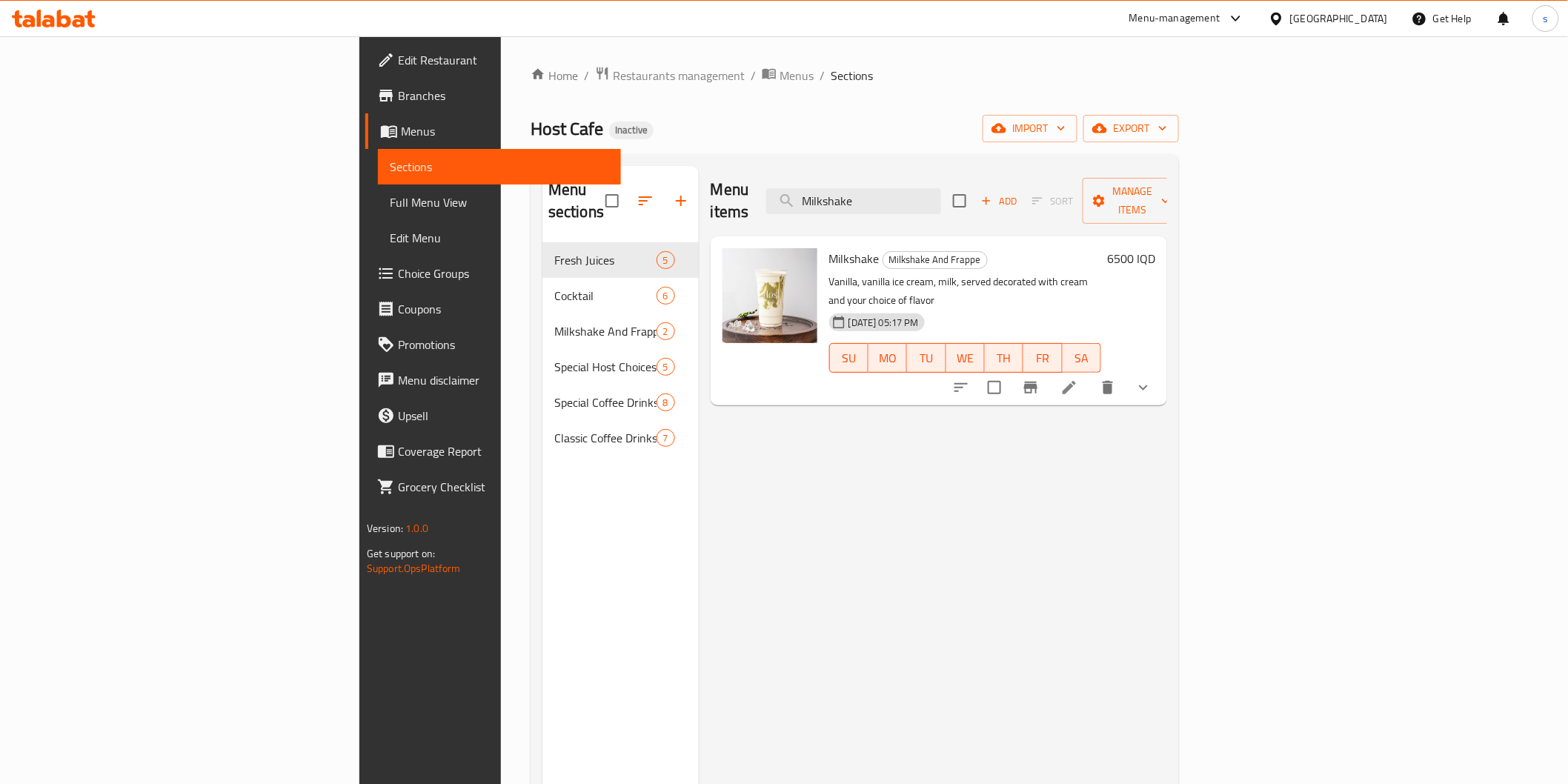
type input "Milkshake"
click at [1078, 379] on icon at bounding box center [1069, 387] width 18 height 18
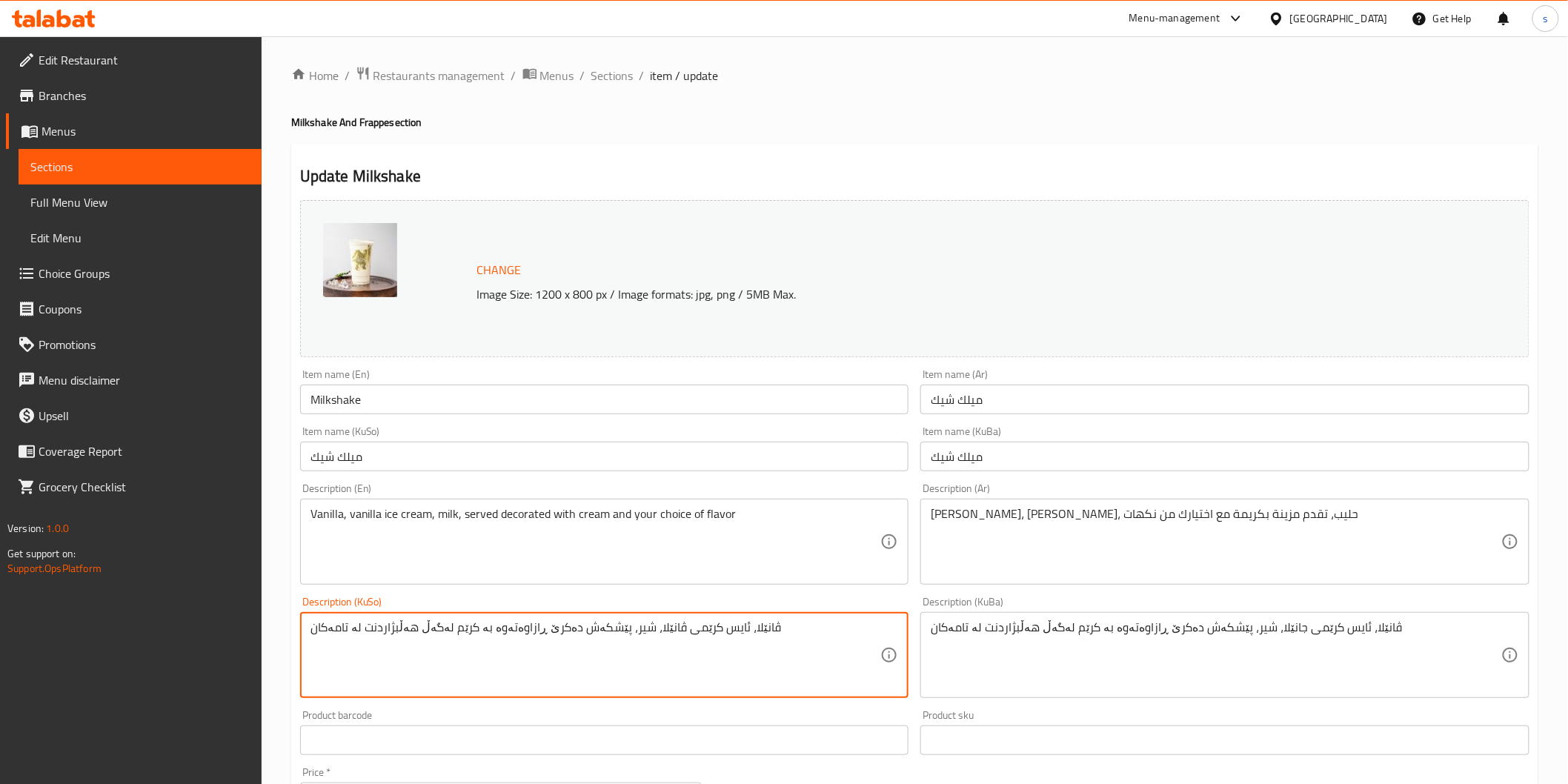
click at [644, 661] on textarea "ڤانێلا، ئایس کرێمی ڤانێلا، شیر، پێشکەش دەکرێ ڕازاوەتەوە بە کرێم لەگەڵ هەڵبژاردن…" at bounding box center [596, 655] width 571 height 71
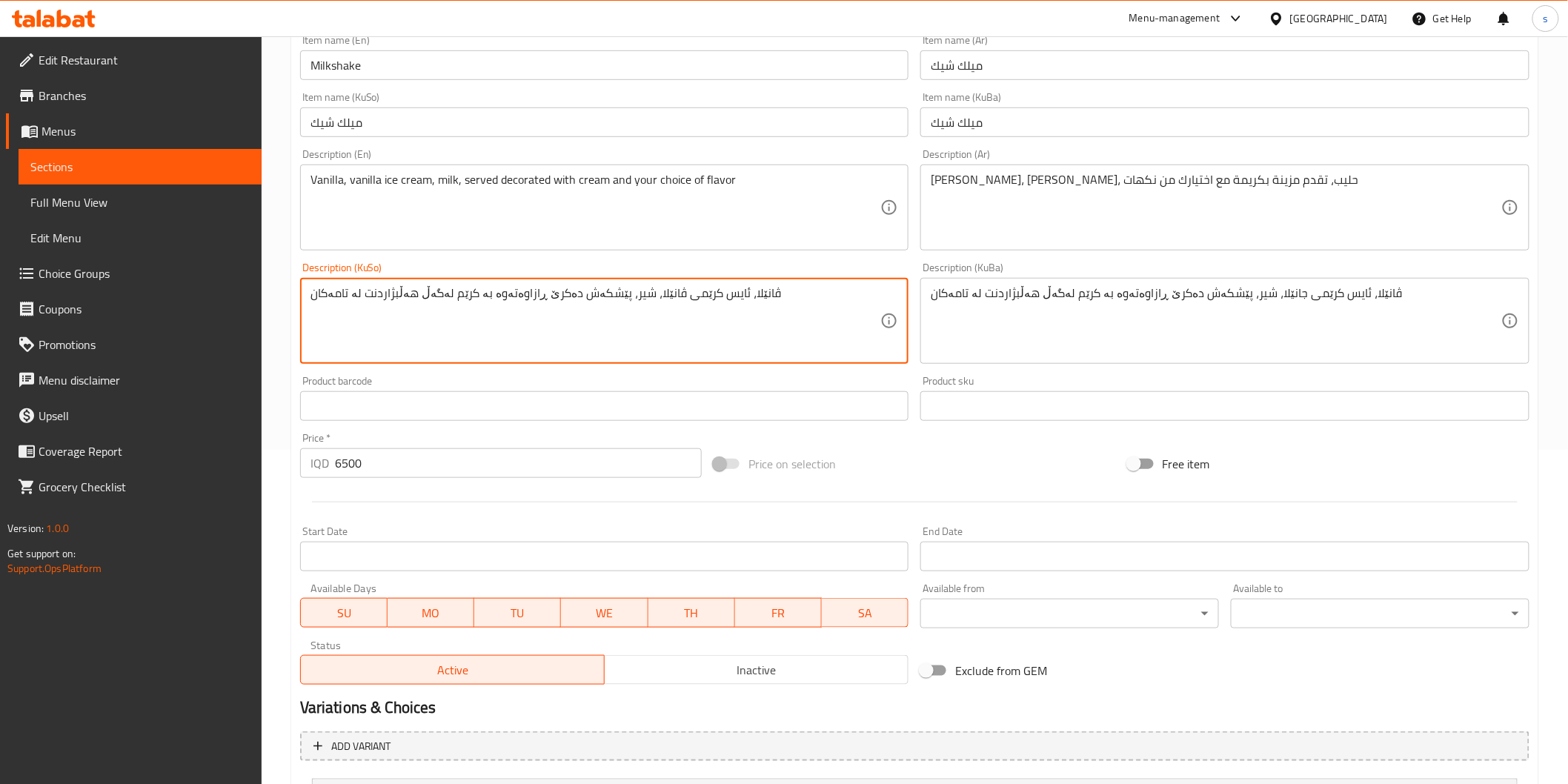
scroll to position [493, 0]
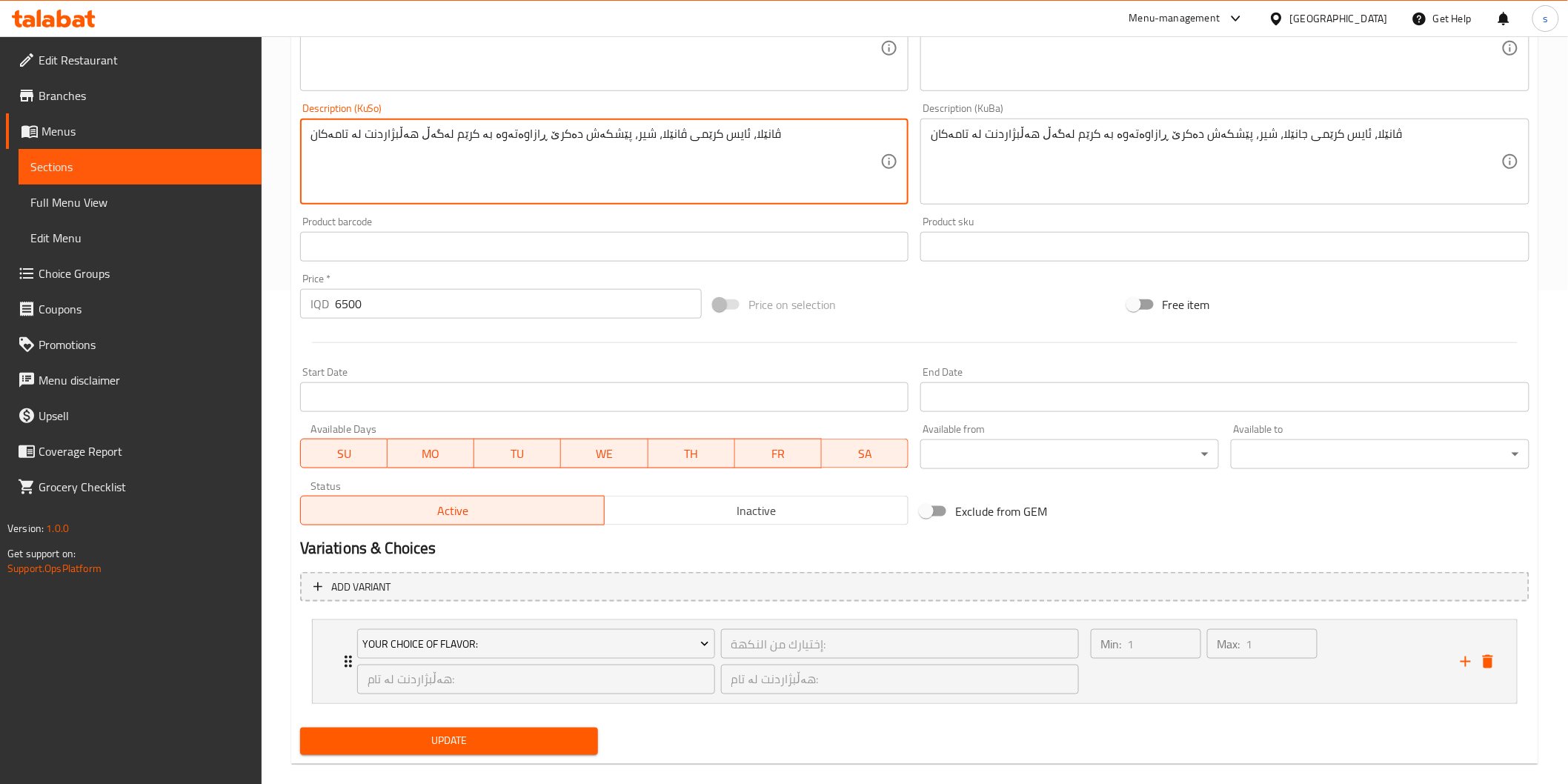
type textarea "ڤانێلا، ئایس کرێمی ڤانێلا، شیر، پێشکەش دەکرێ ڕازاوەتەوە بە کرێم لەگەڵ هەڵبژاردن…"
click at [452, 734] on span "Update" at bounding box center [450, 741] width 275 height 18
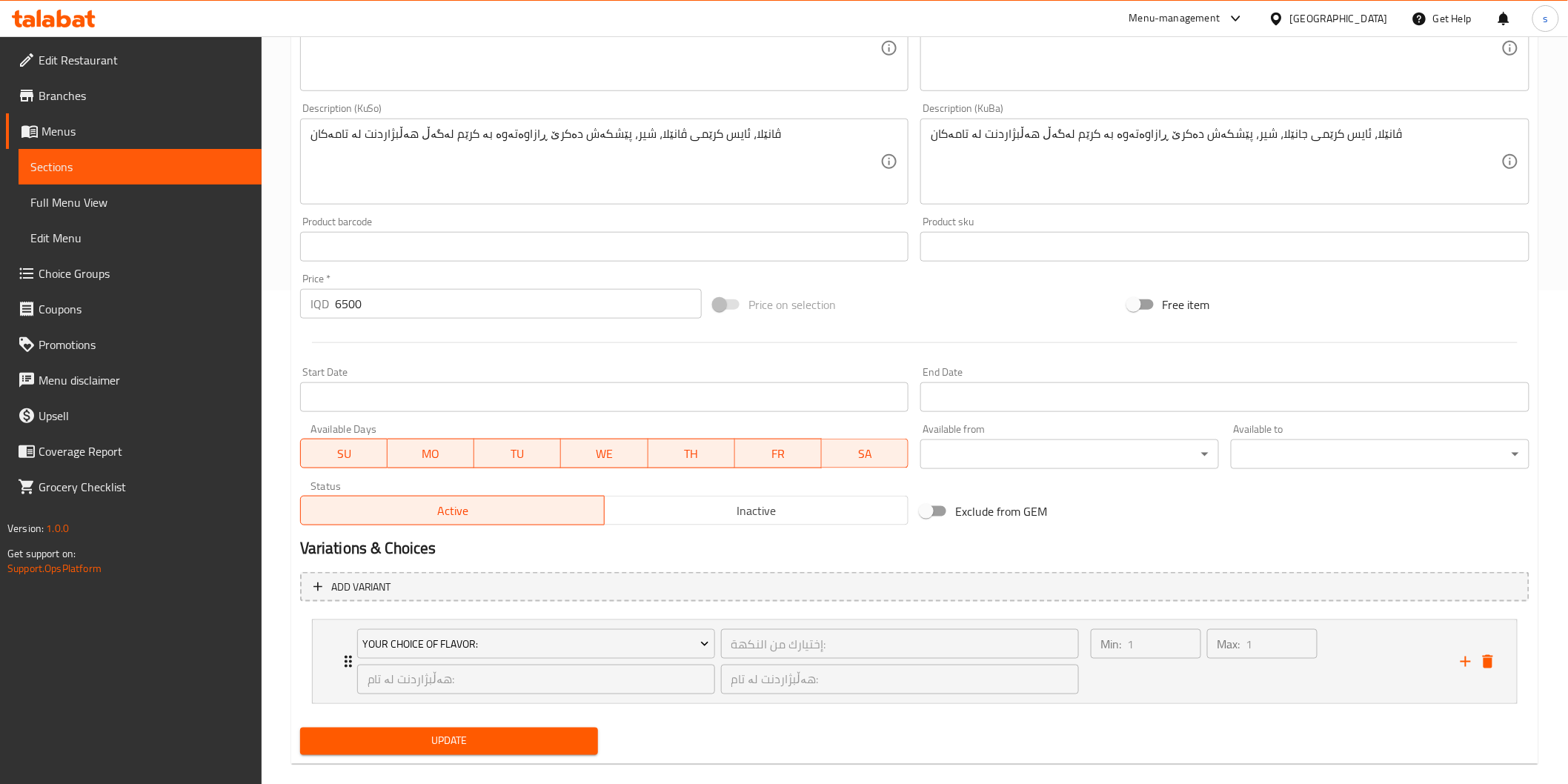
click at [179, 55] on span "Edit Restaurant" at bounding box center [143, 60] width 211 height 18
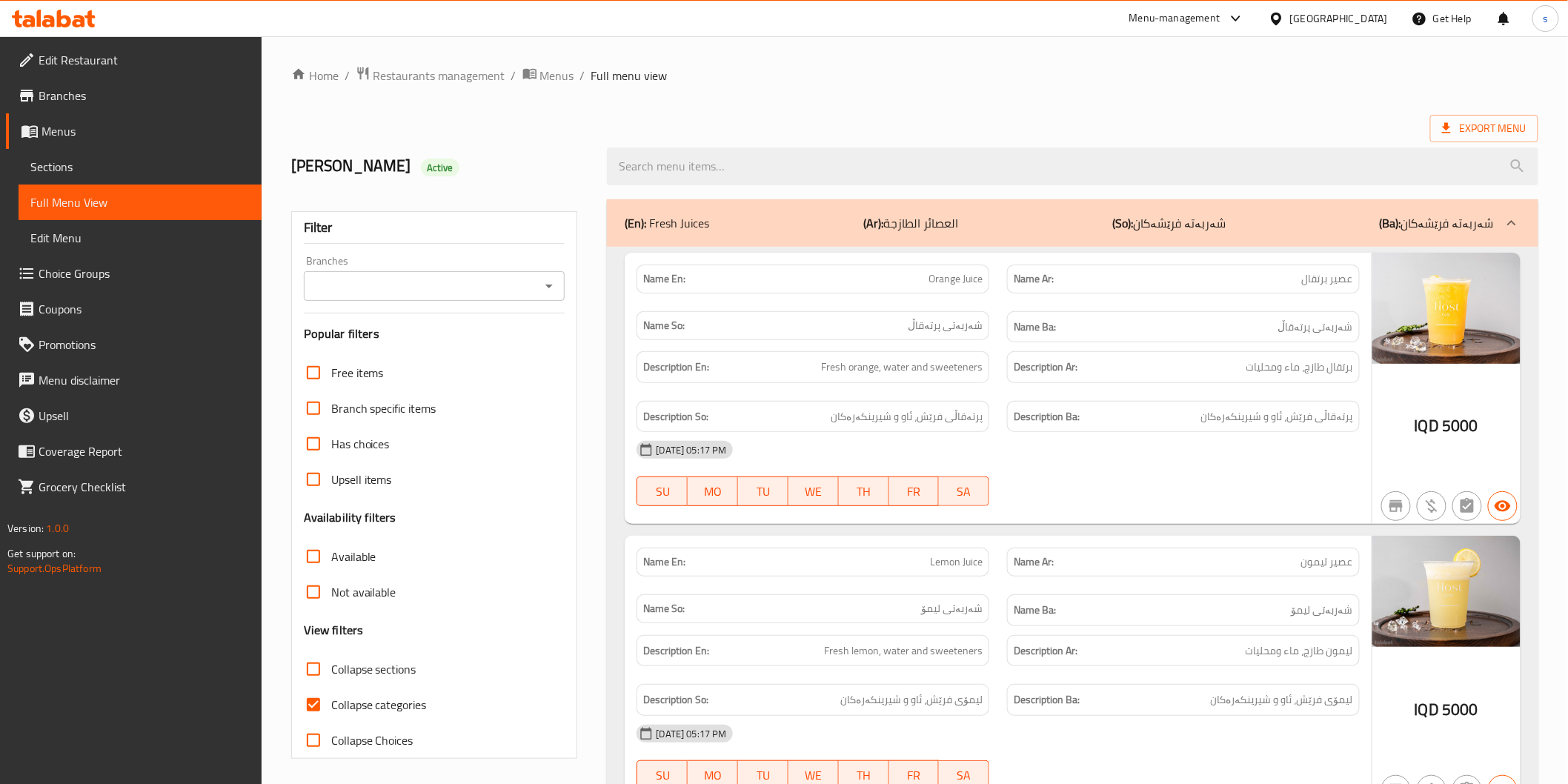
click at [449, 293] on input "Branches" at bounding box center [423, 285] width 229 height 21
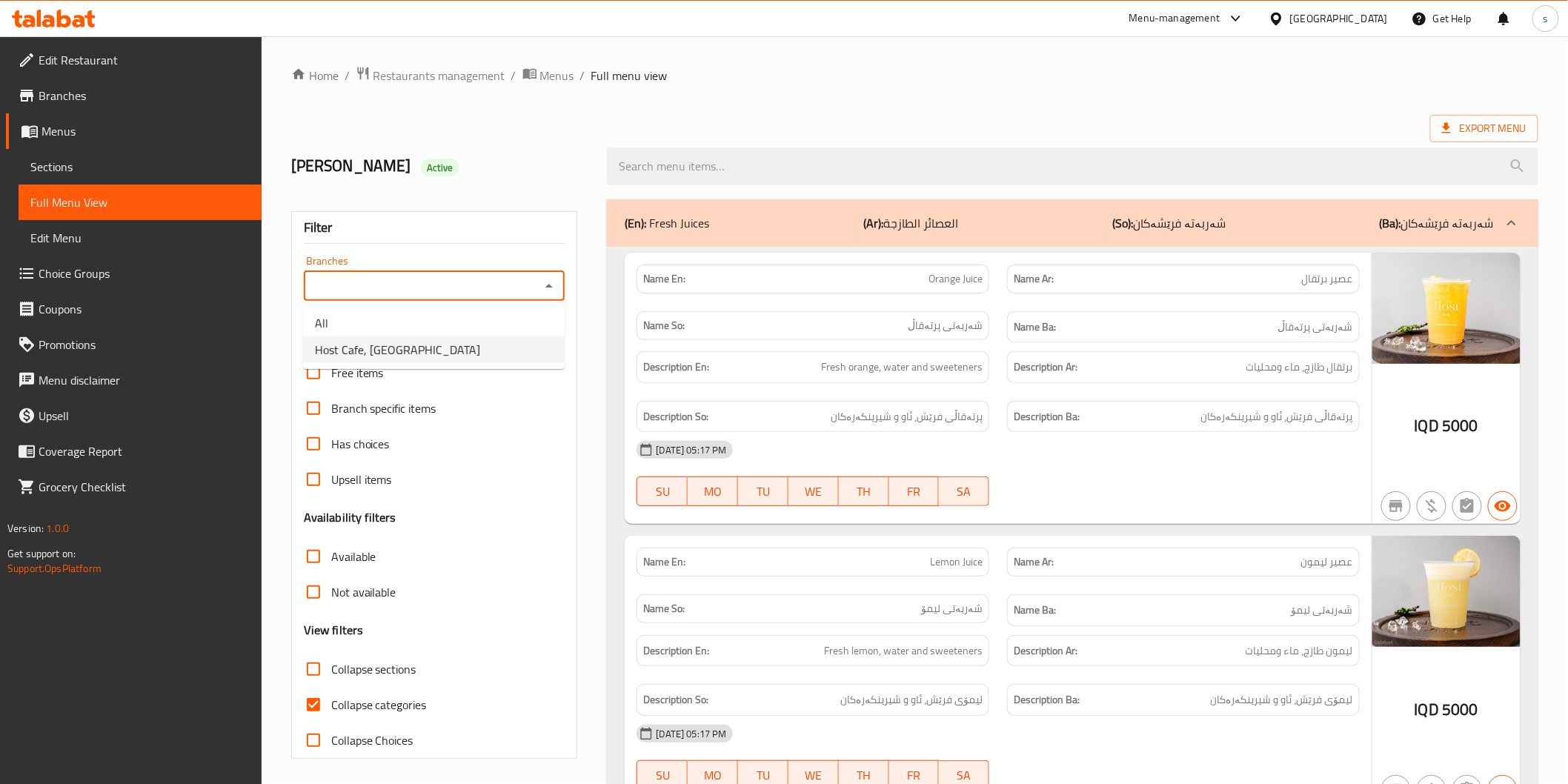
click at [453, 343] on li "Host Cafe, Al Jumhuriyah" at bounding box center [433, 350] width 262 height 27
type input "Host Cafe, Al Jumhuriyah"
click at [404, 710] on span "Collapse categories" at bounding box center [379, 704] width 96 height 18
click at [331, 710] on input "Collapse categories" at bounding box center [313, 704] width 35 height 35
checkbox input "false"
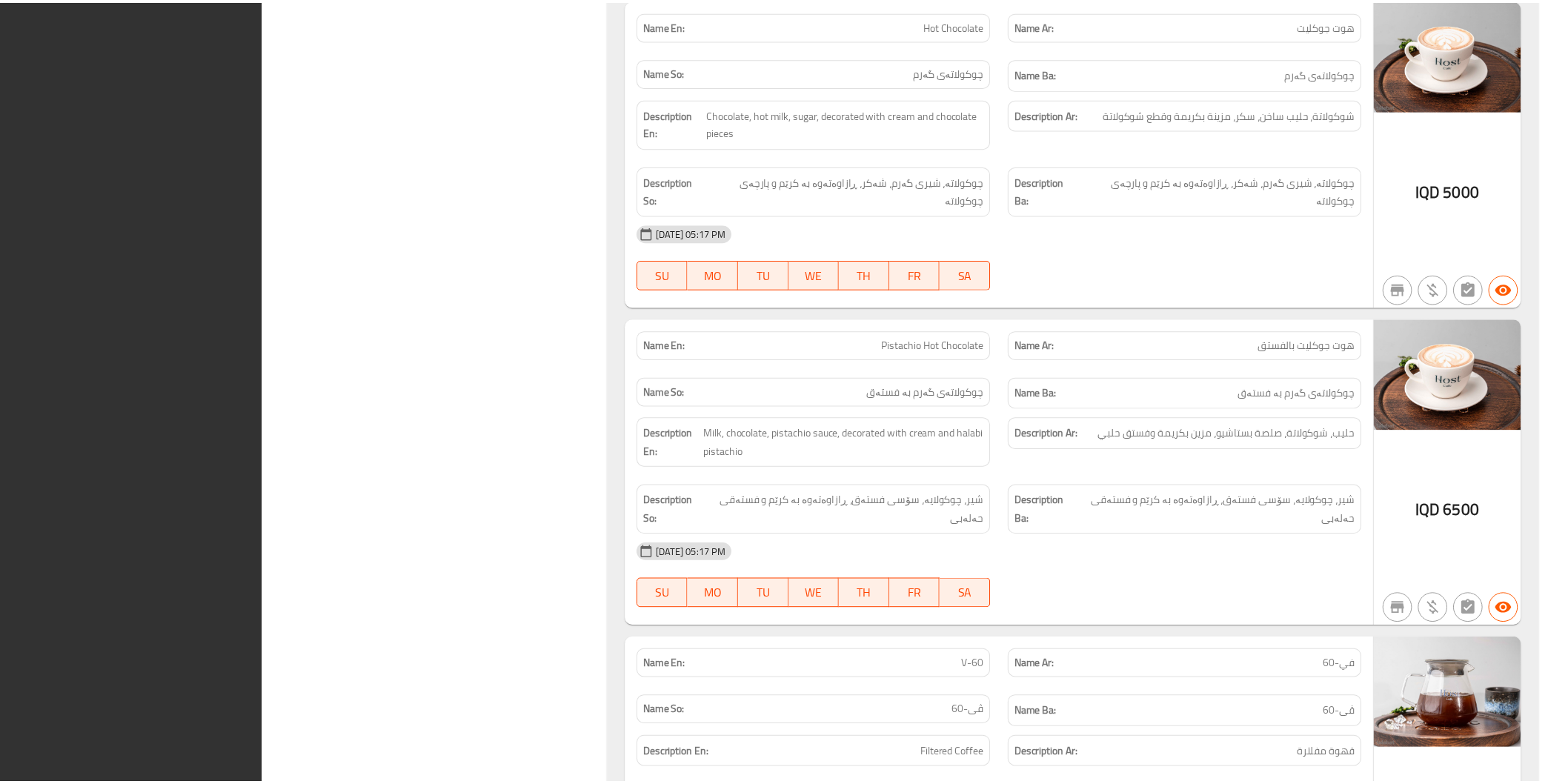
scroll to position [12232, 0]
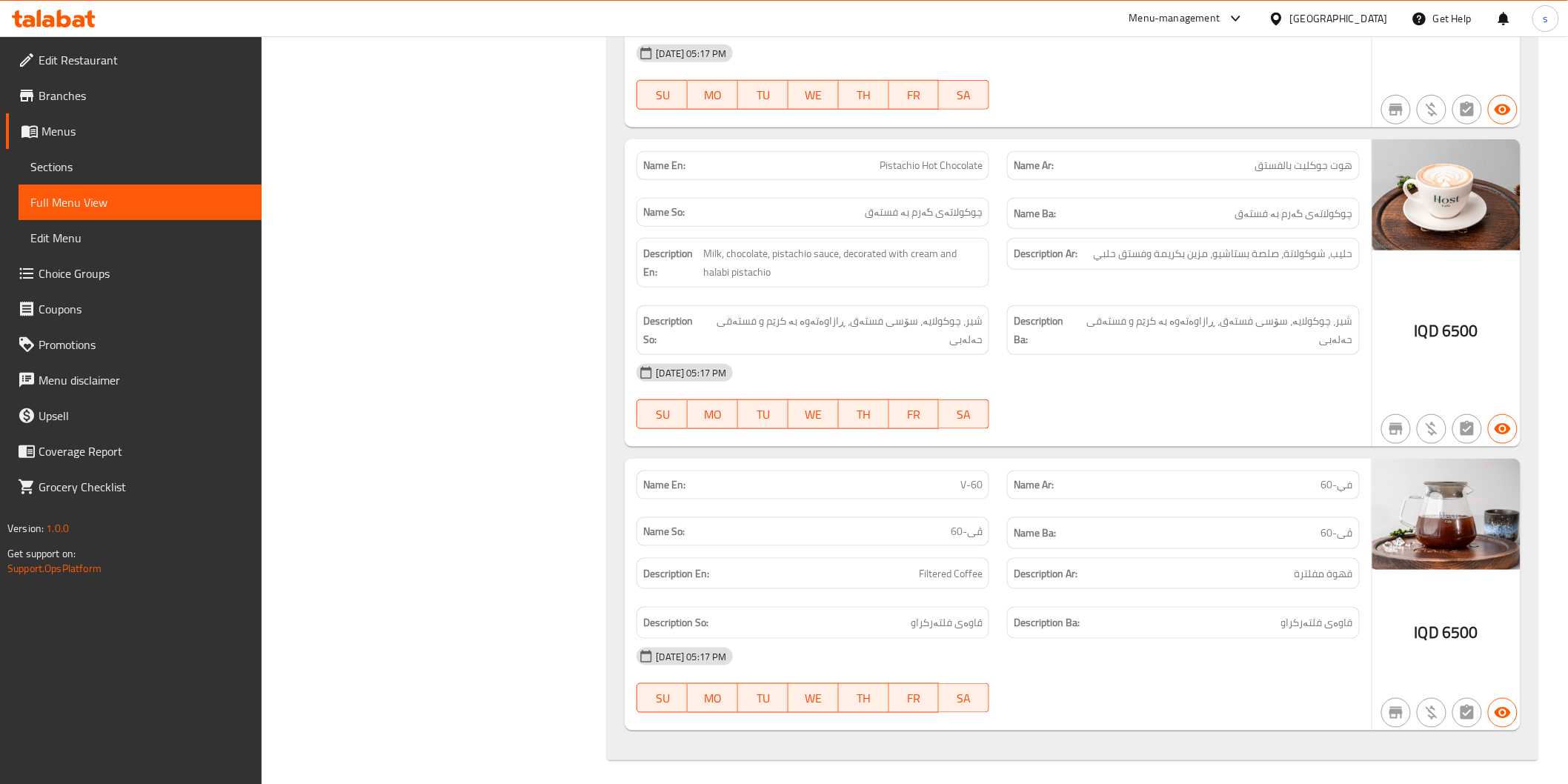
click at [64, 16] on icon at bounding box center [64, 18] width 14 height 18
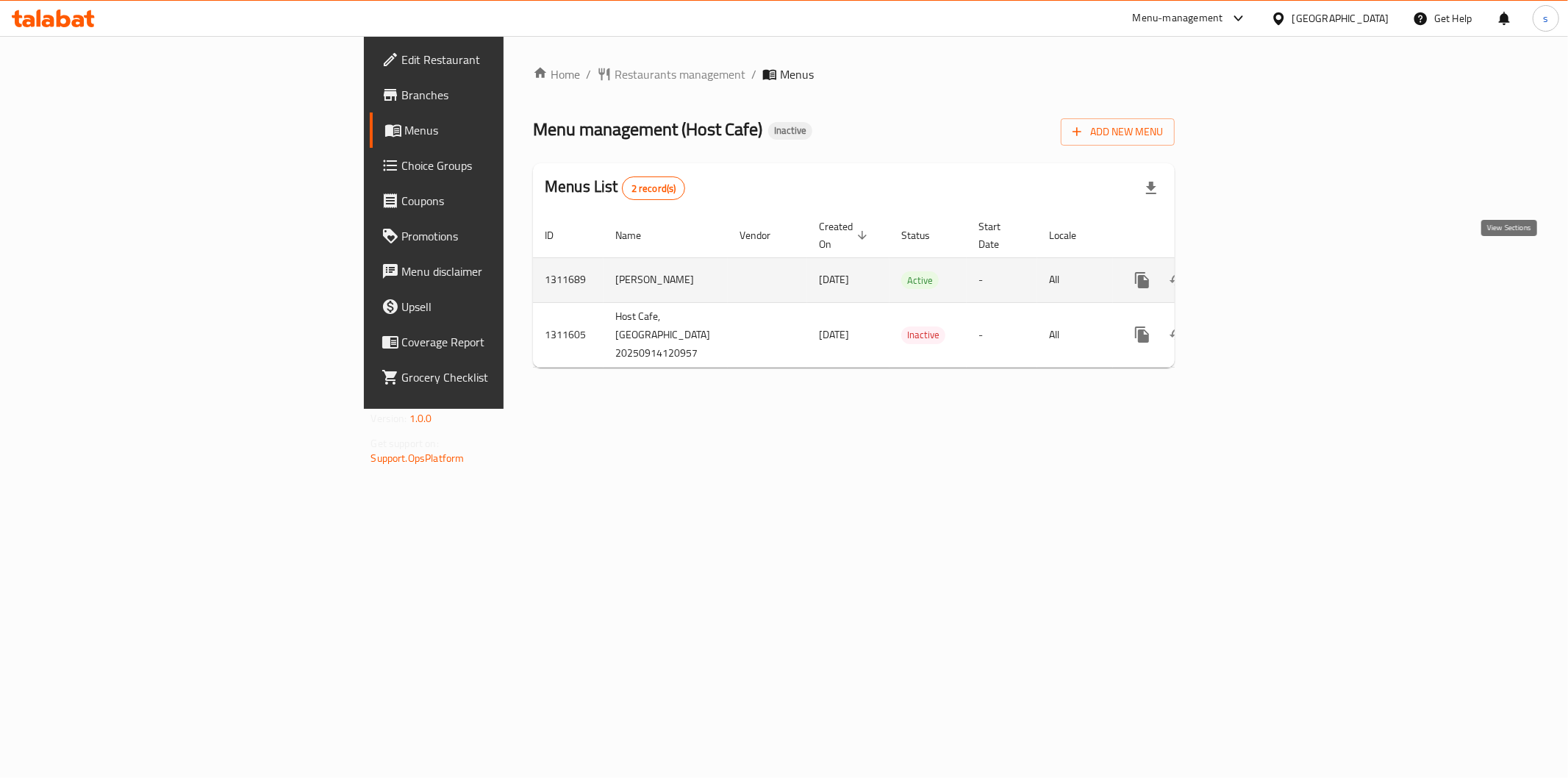
click at [1266, 273] on link "enhanced table" at bounding box center [1248, 280] width 35 height 35
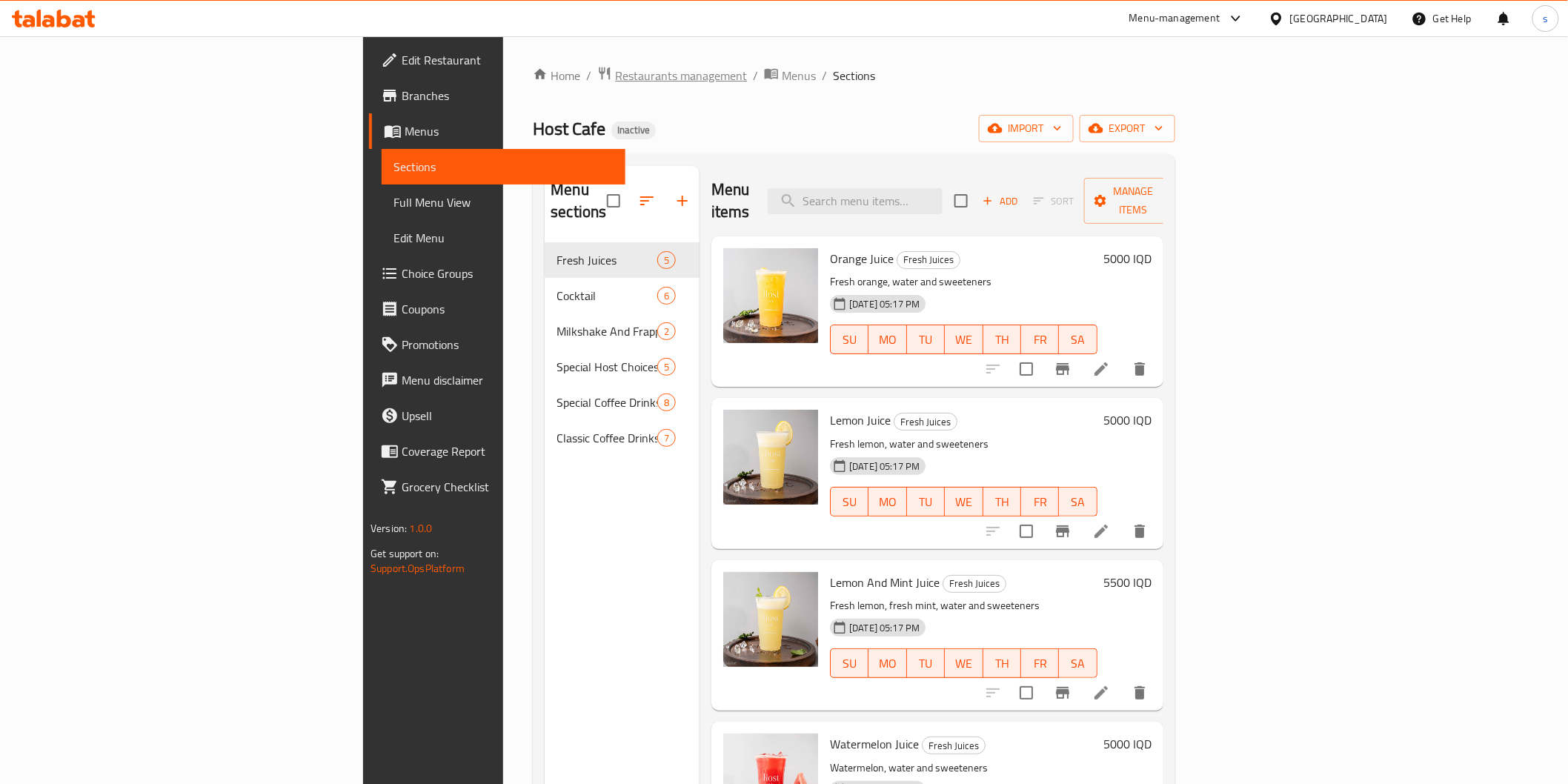
click at [615, 80] on span "Restaurants management" at bounding box center [681, 75] width 132 height 18
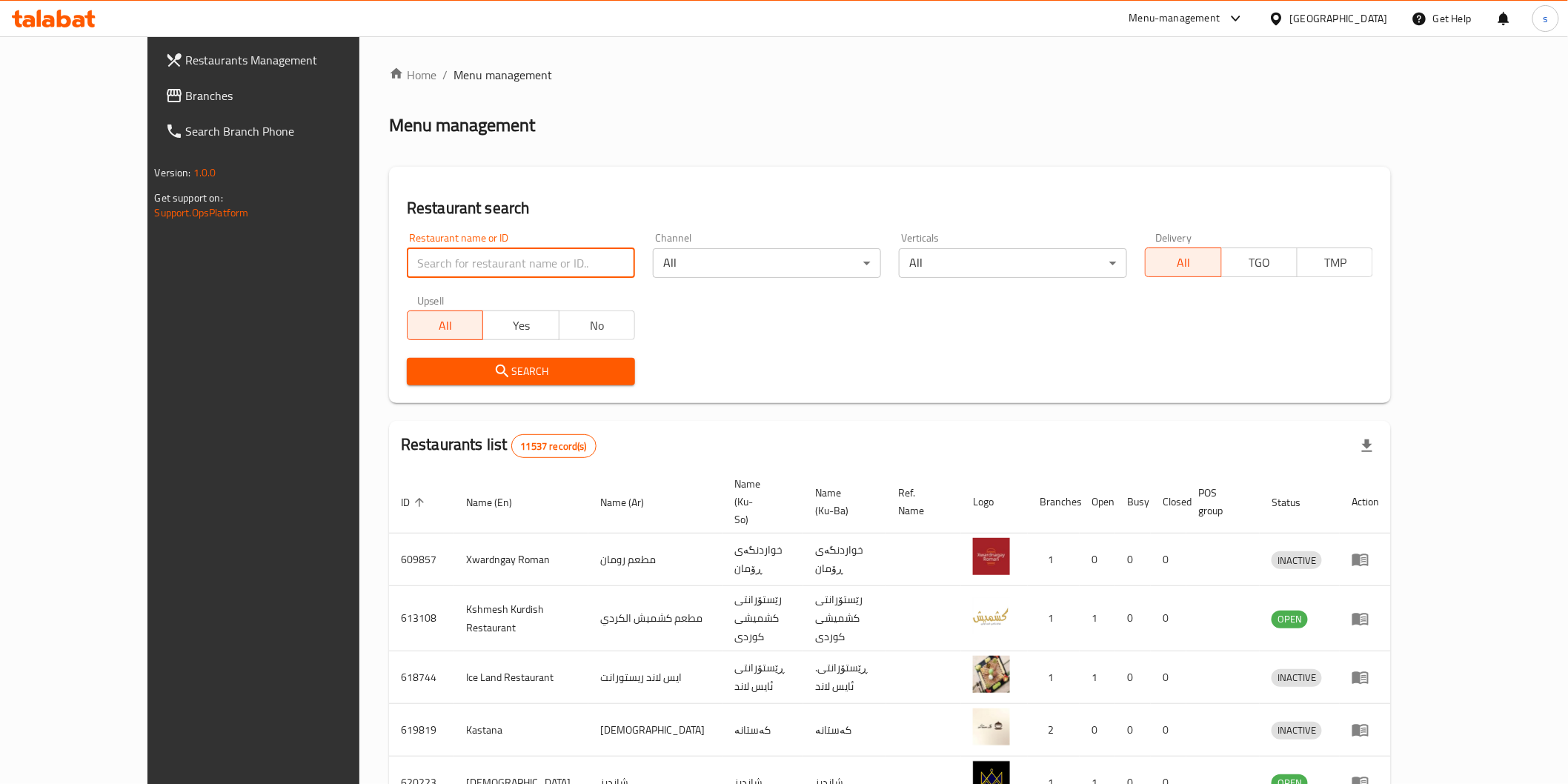
click at [407, 262] on input "search" at bounding box center [521, 263] width 229 height 30
paste input "Kabab Alfaluja Restaurant"
type input "Kabab Alfaluja Restaurant"
click button "Search" at bounding box center [521, 372] width 229 height 28
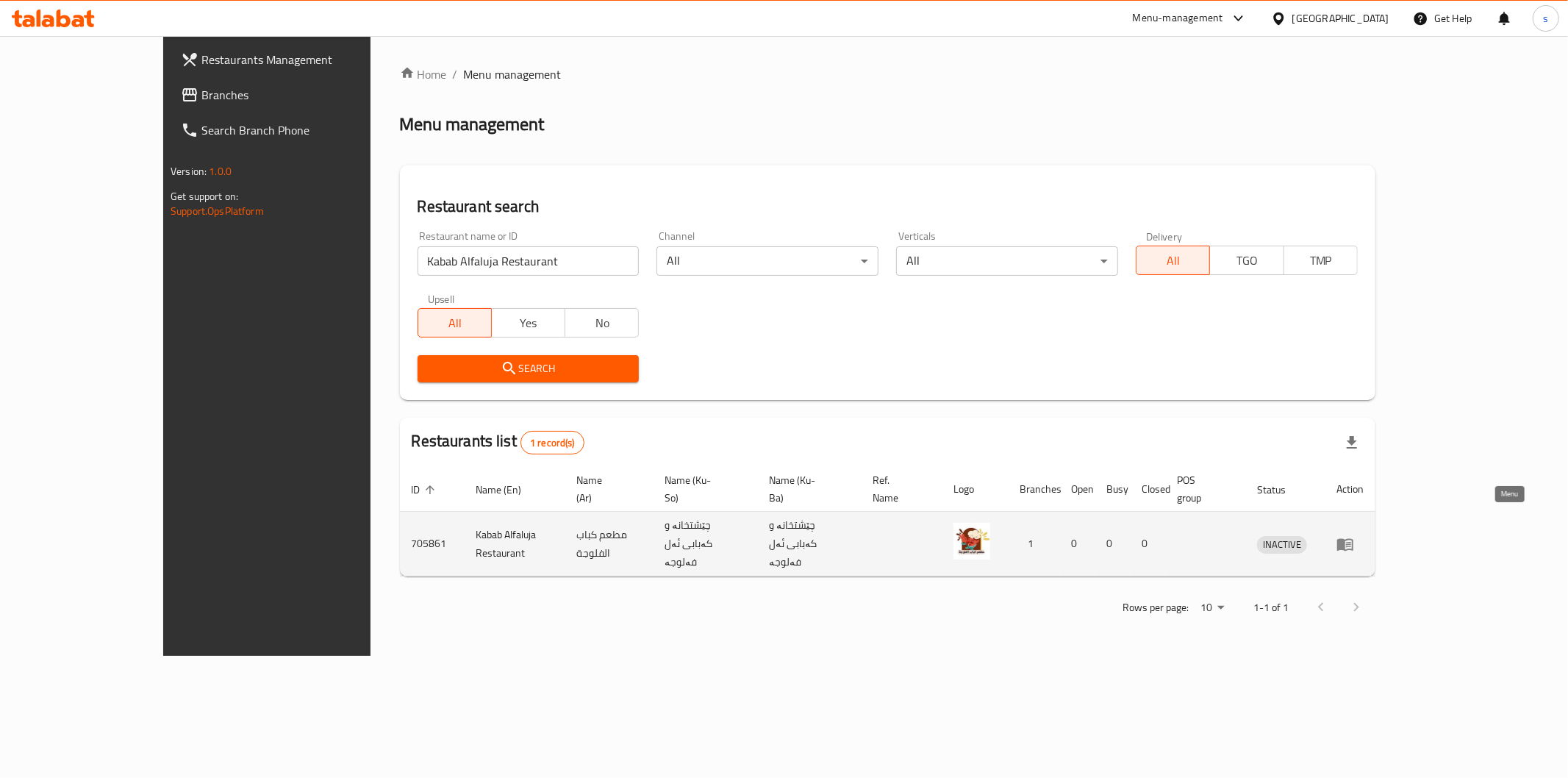
click at [1353, 538] on icon "enhanced table" at bounding box center [1345, 544] width 16 height 12
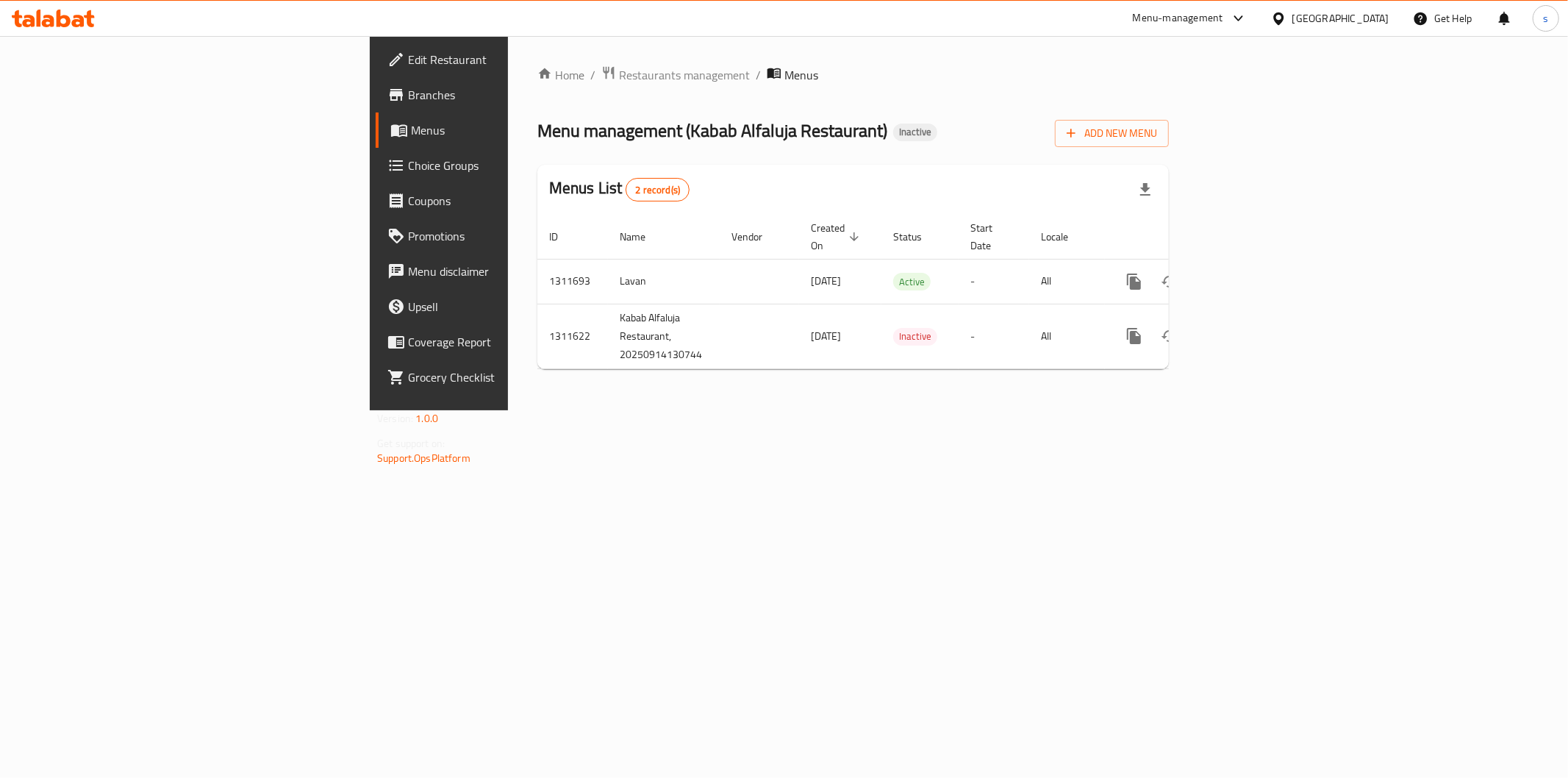
click at [408, 53] on span "Edit Restaurant" at bounding box center [514, 59] width 212 height 18
click at [1249, 271] on icon "enhanced table" at bounding box center [1240, 279] width 18 height 18
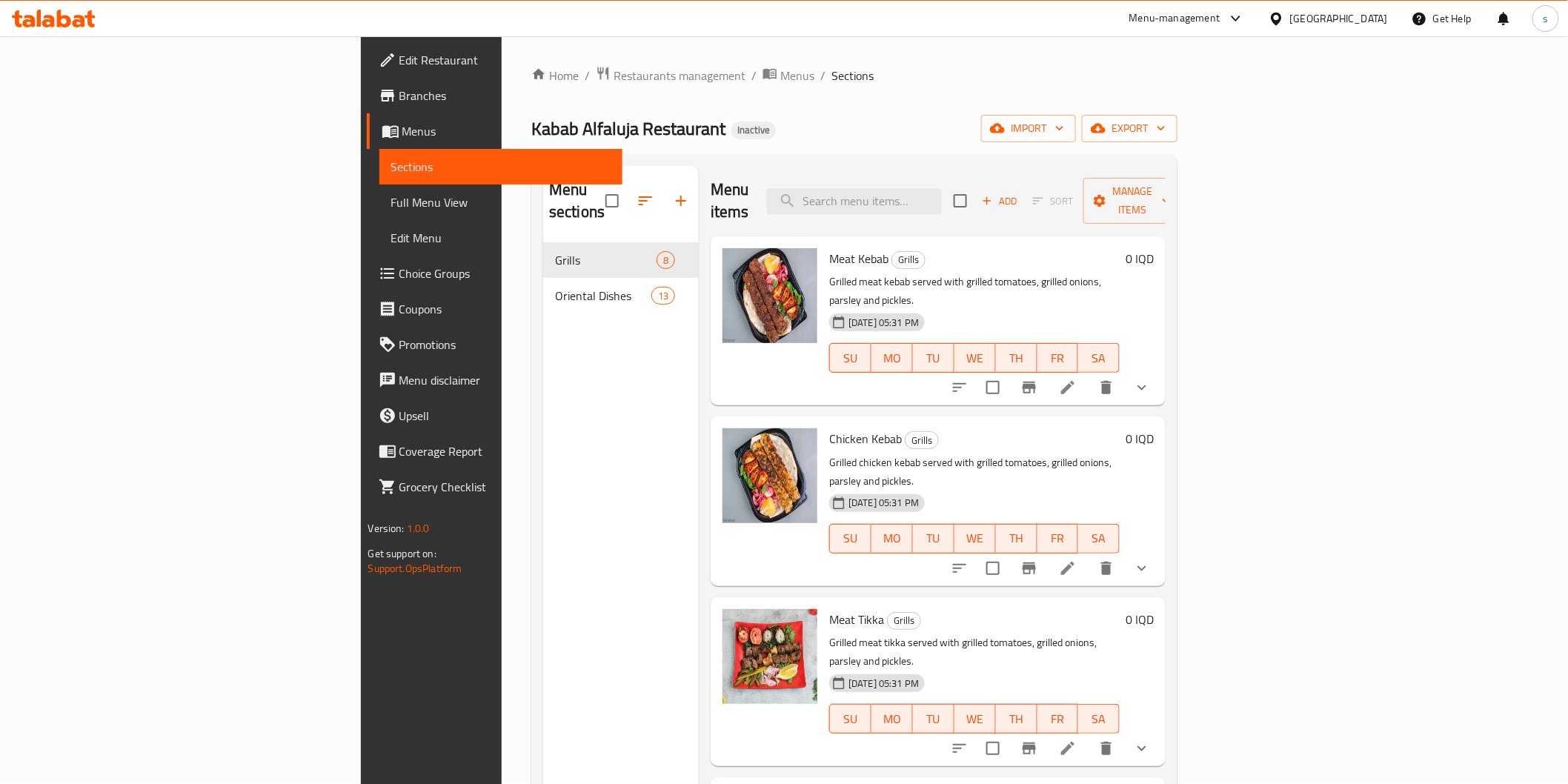
click at [391, 207] on span "Full Menu View" at bounding box center [501, 202] width 219 height 18
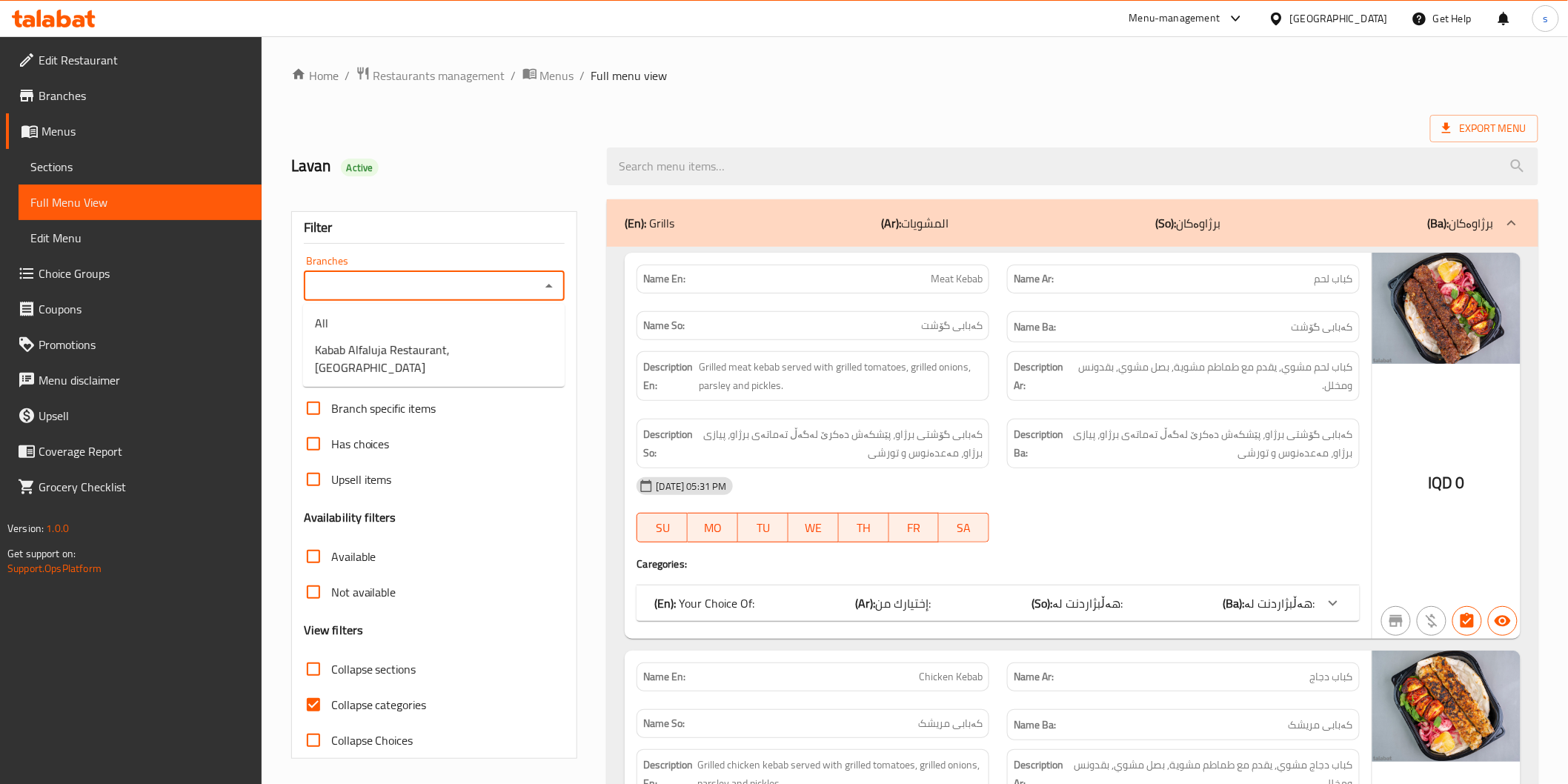
drag, startPoint x: 387, startPoint y: 282, endPoint x: 202, endPoint y: 63, distance: 286.7
click at [387, 282] on input "Branches" at bounding box center [423, 285] width 229 height 21
click at [542, 285] on icon "Open" at bounding box center [548, 285] width 18 height 18
click at [513, 351] on li "Kabab Alfaluja Restaurant, Al Amriya" at bounding box center [433, 359] width 262 height 44
type input "Kabab Alfaluja Restaurant, Al Amriya"
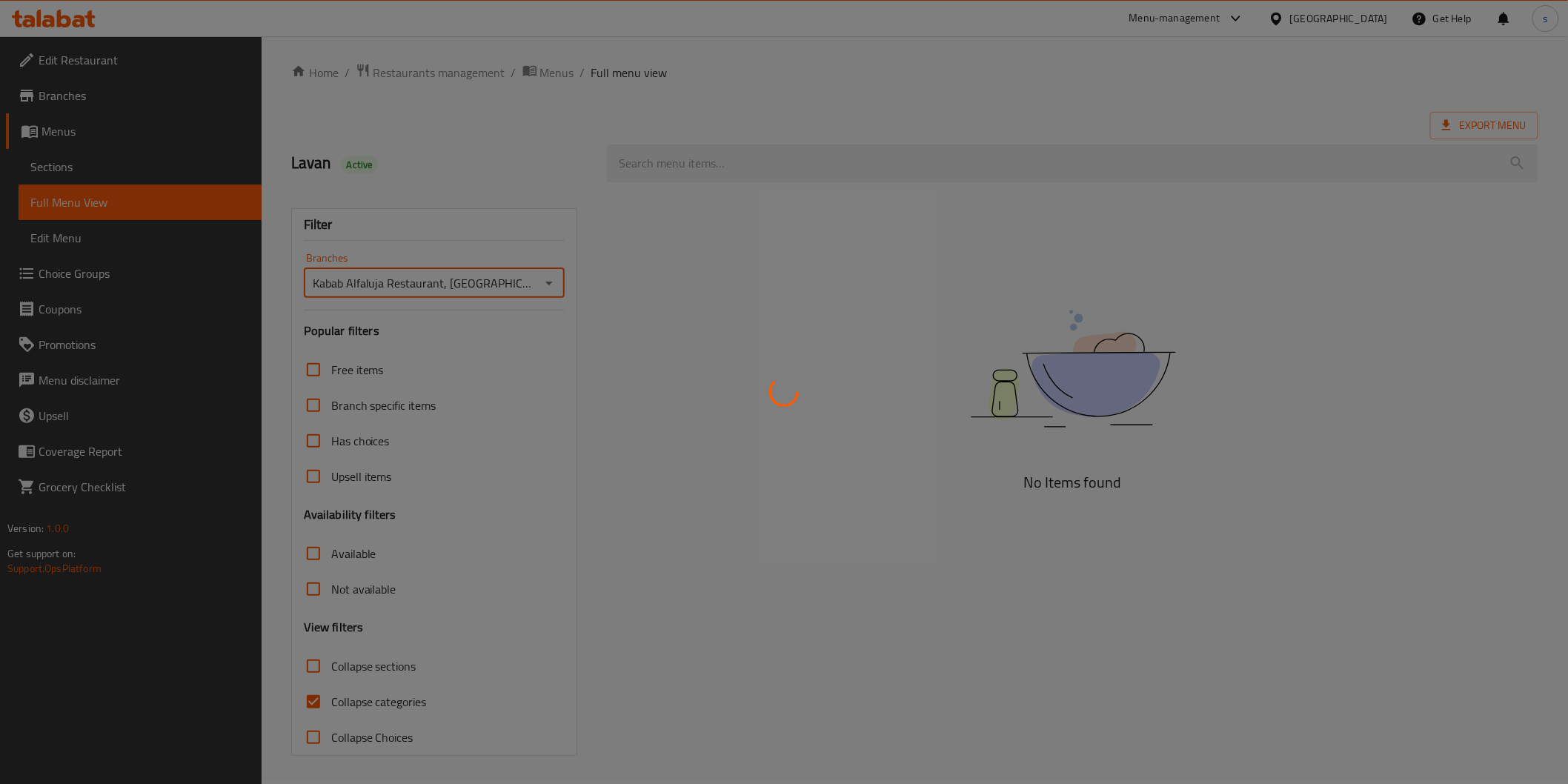
scroll to position [4, 0]
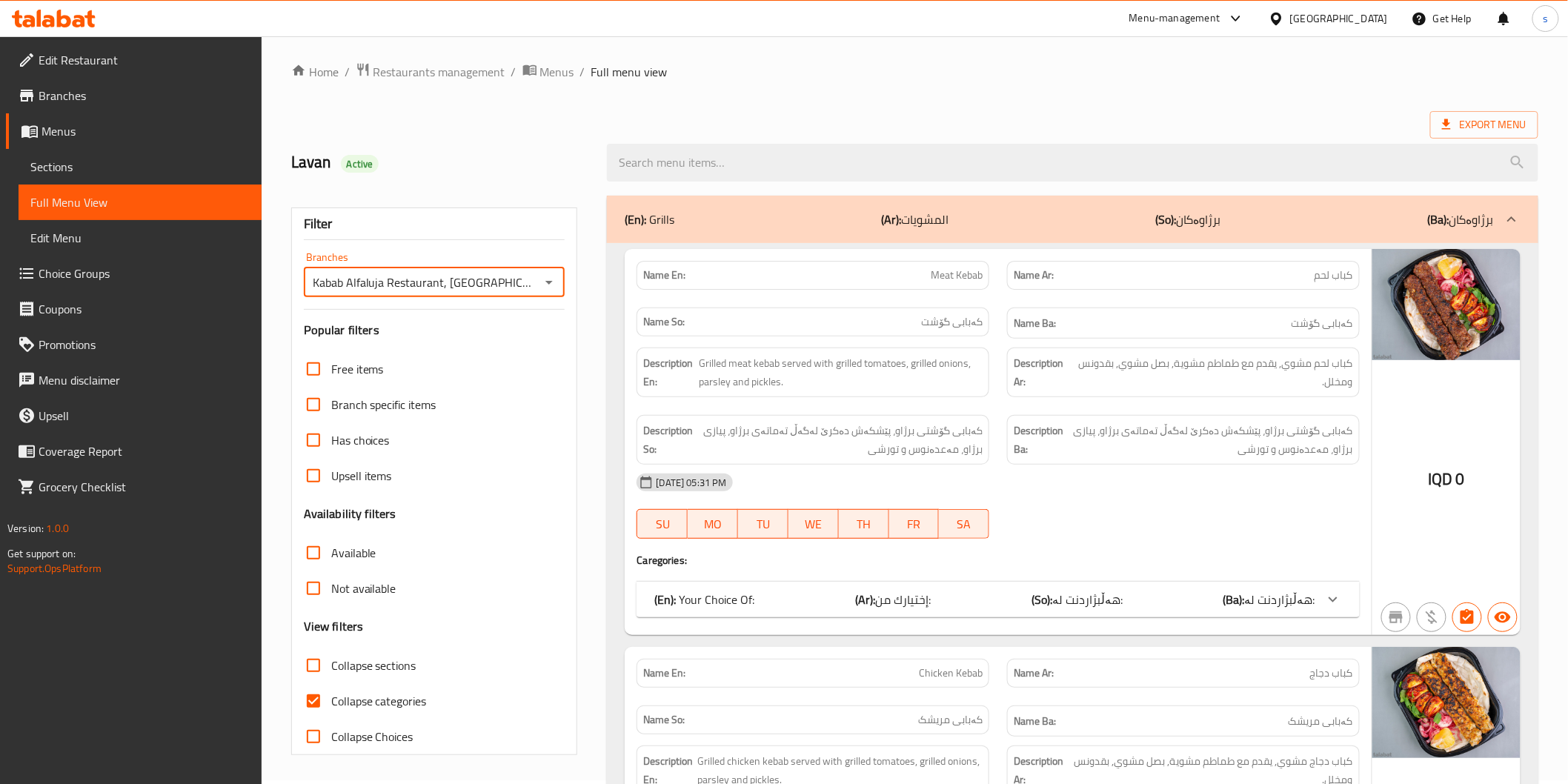
click at [388, 701] on span "Collapse categories" at bounding box center [379, 700] width 96 height 18
click at [331, 701] on input "Collapse categories" at bounding box center [313, 701] width 35 height 35
checkbox input "false"
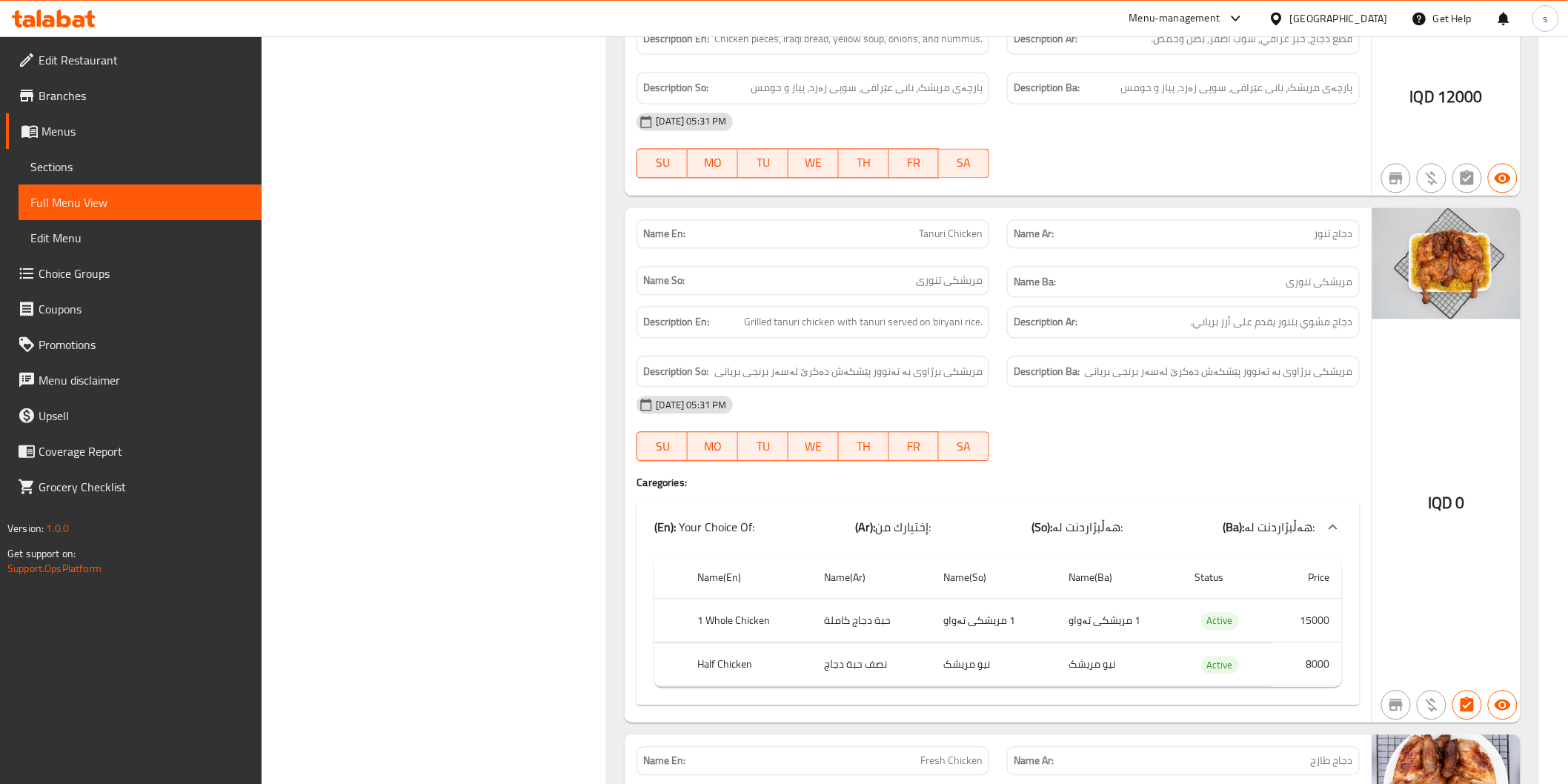
scroll to position [6013, 0]
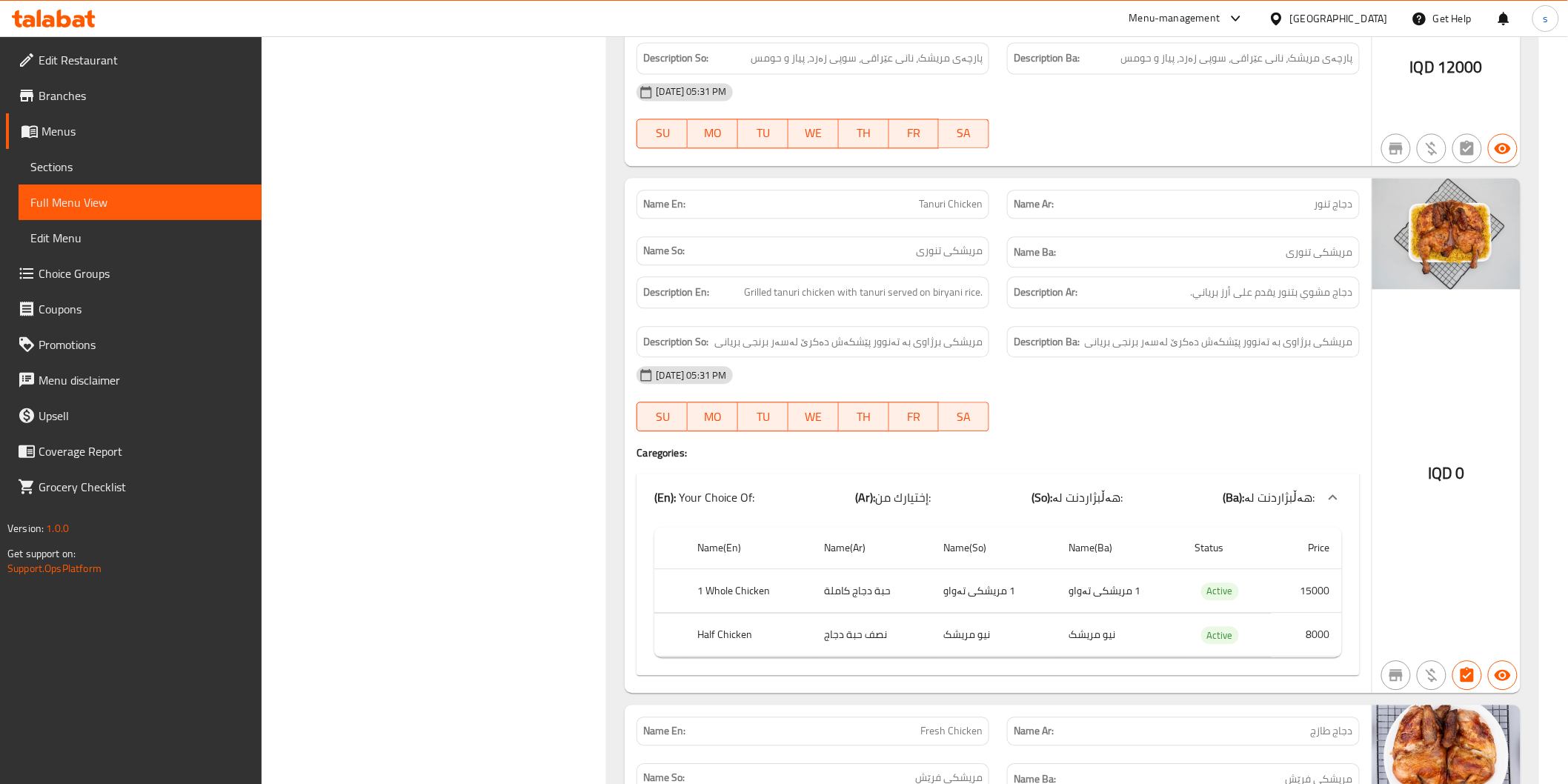
click at [964, 196] on span "Tanuri Chicken" at bounding box center [950, 204] width 64 height 15
copy span "Tanuri Chicken"
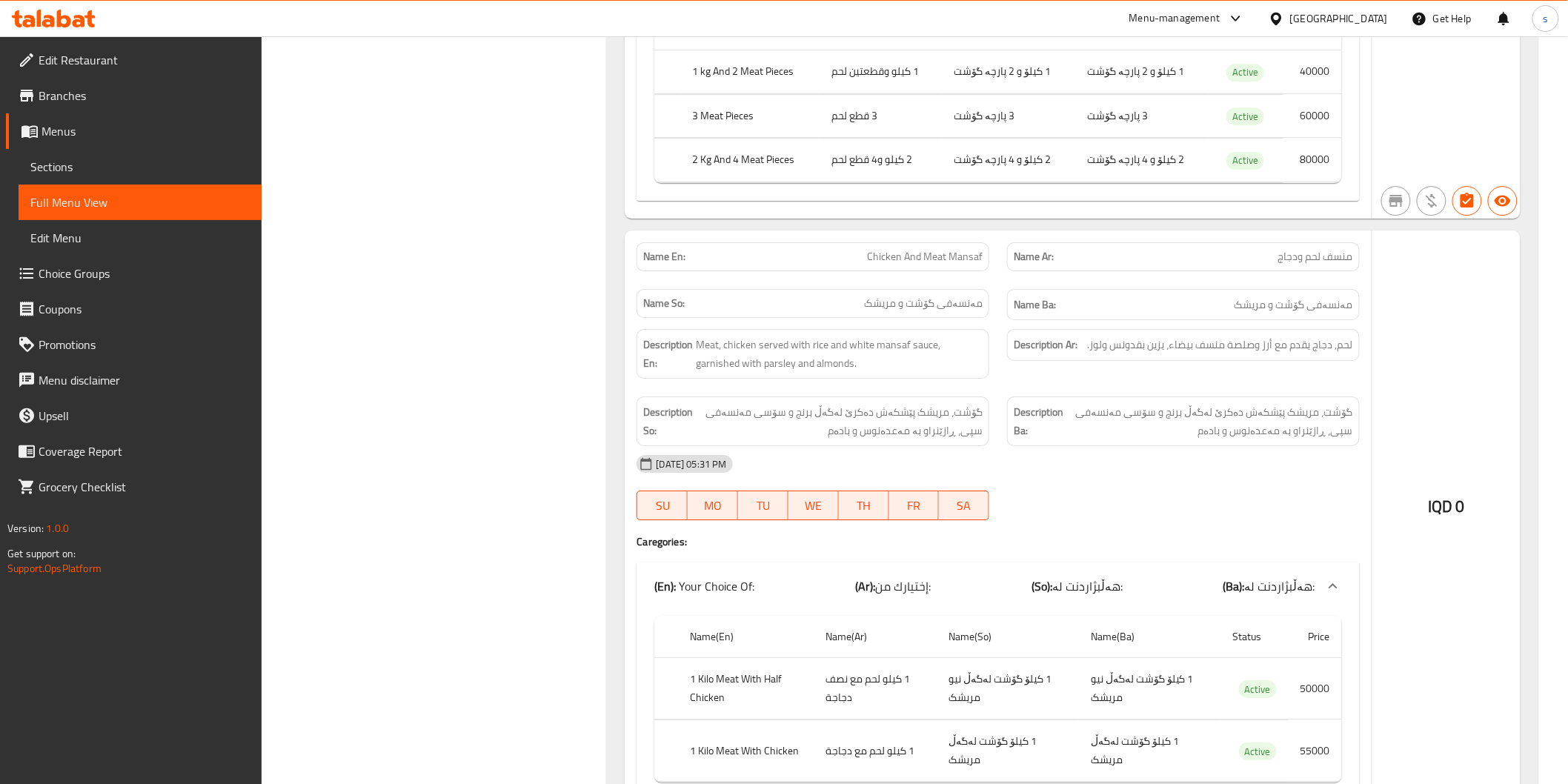
scroll to position [9024, 0]
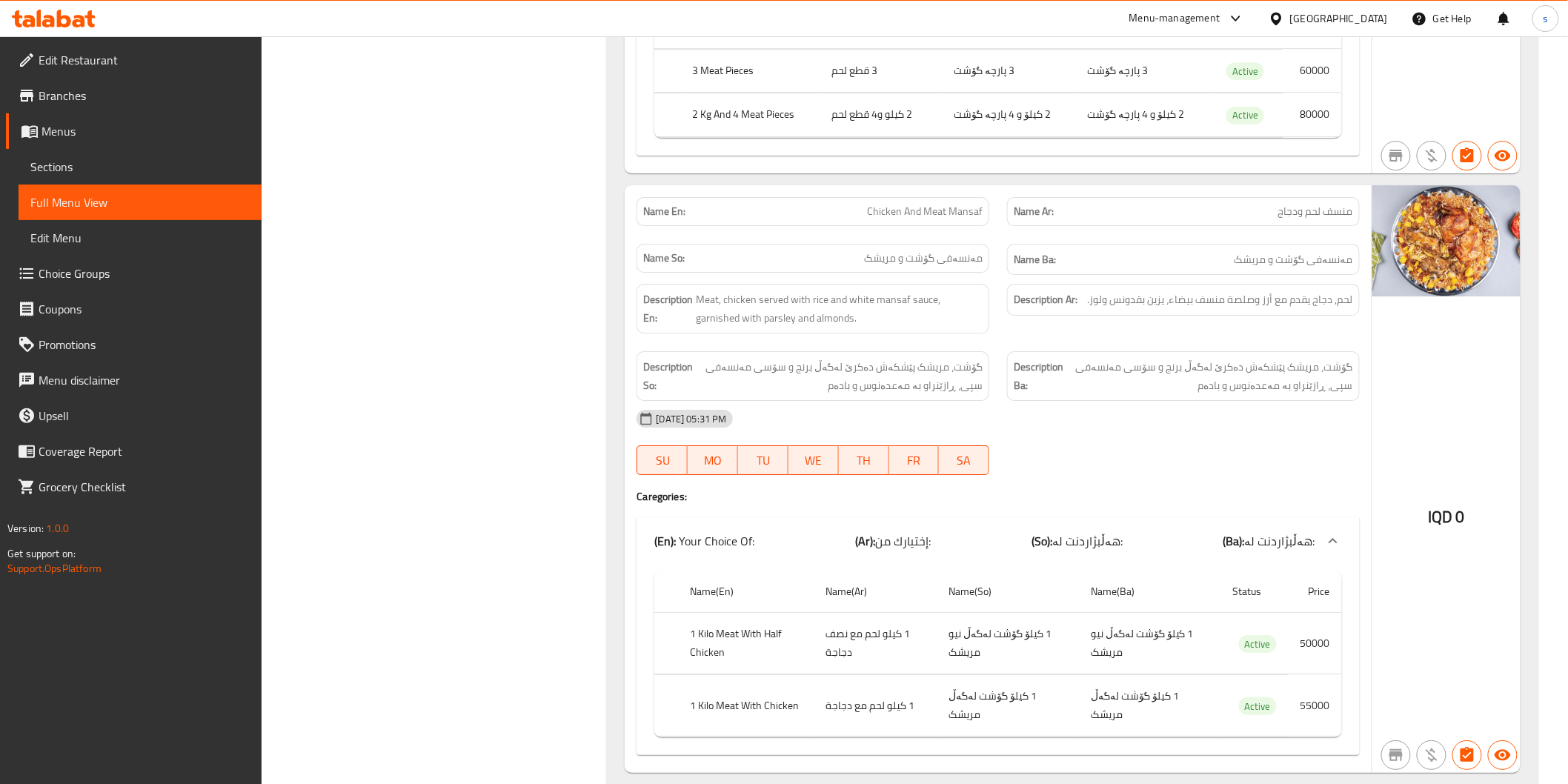
click at [1061, 458] on div "Name En: Chicken And Meat Mansaf Name Ar: منسف لحم ودجاج Name So: مەنسەفی گۆشت …" at bounding box center [997, 479] width 746 height 588
click at [84, 20] on icon at bounding box center [53, 18] width 84 height 18
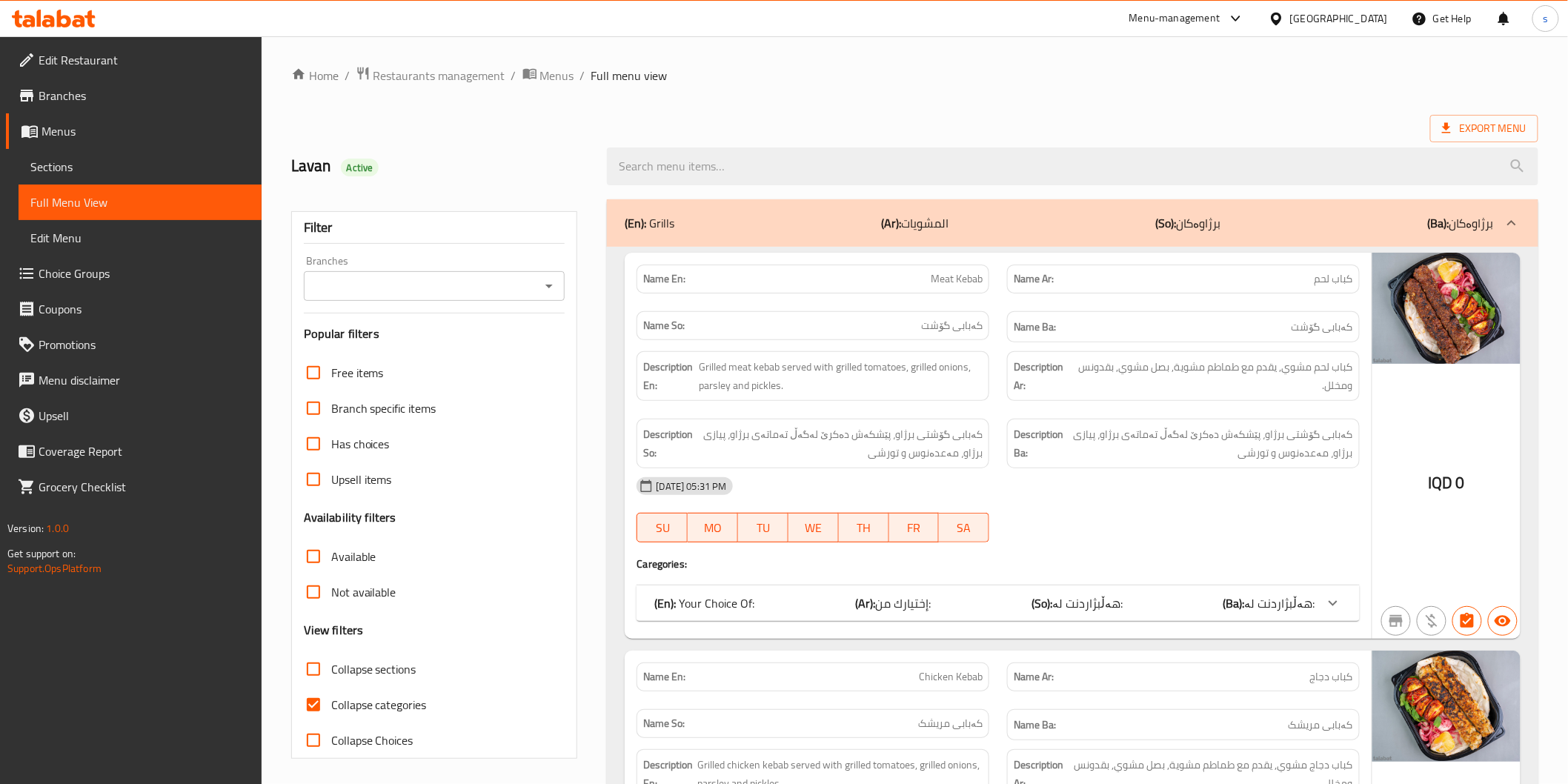
click at [90, 180] on link "Sections" at bounding box center [140, 166] width 243 height 35
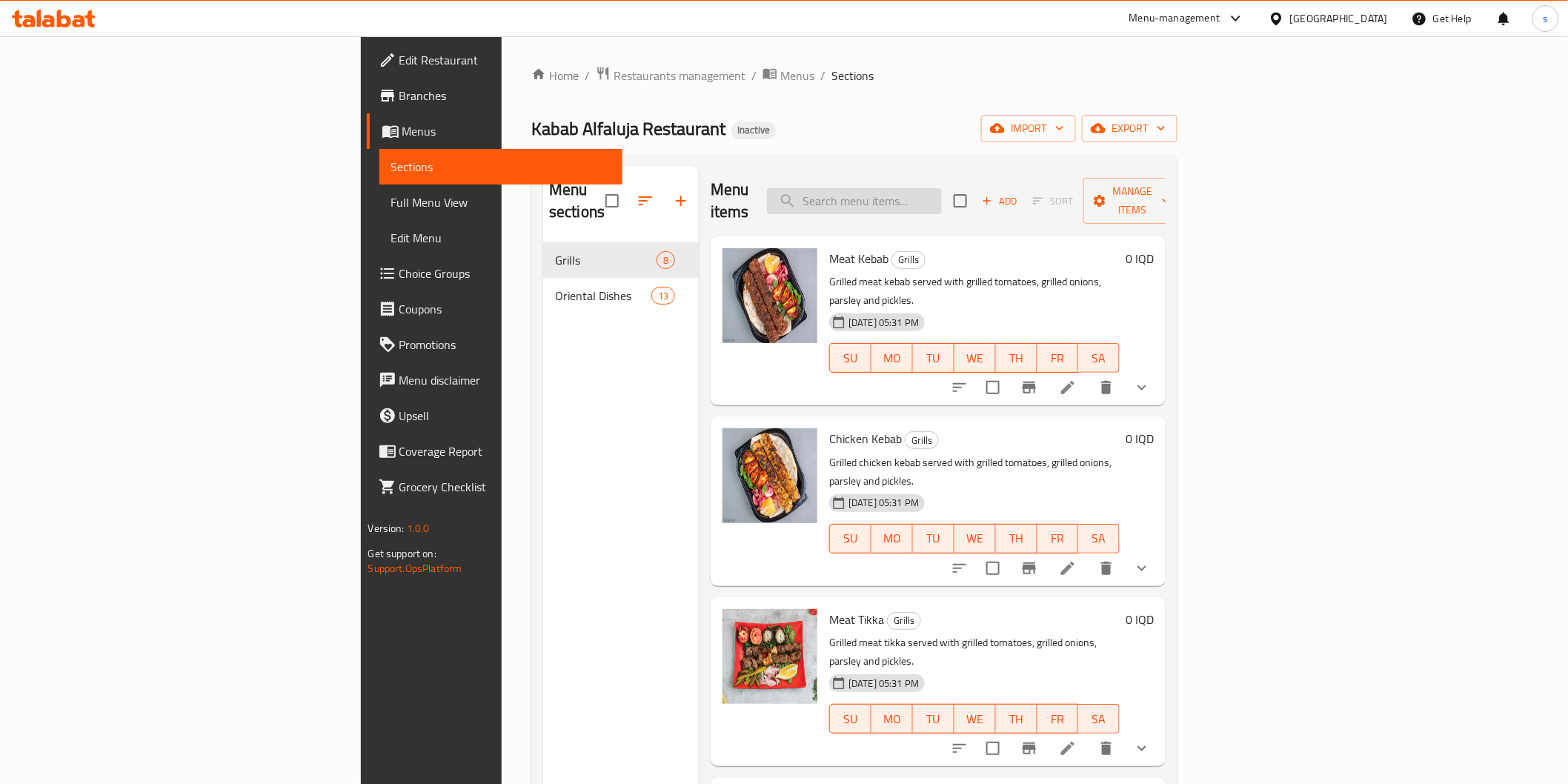
click at [942, 196] on input "search" at bounding box center [855, 201] width 175 height 26
paste input "Tanuri Chicken"
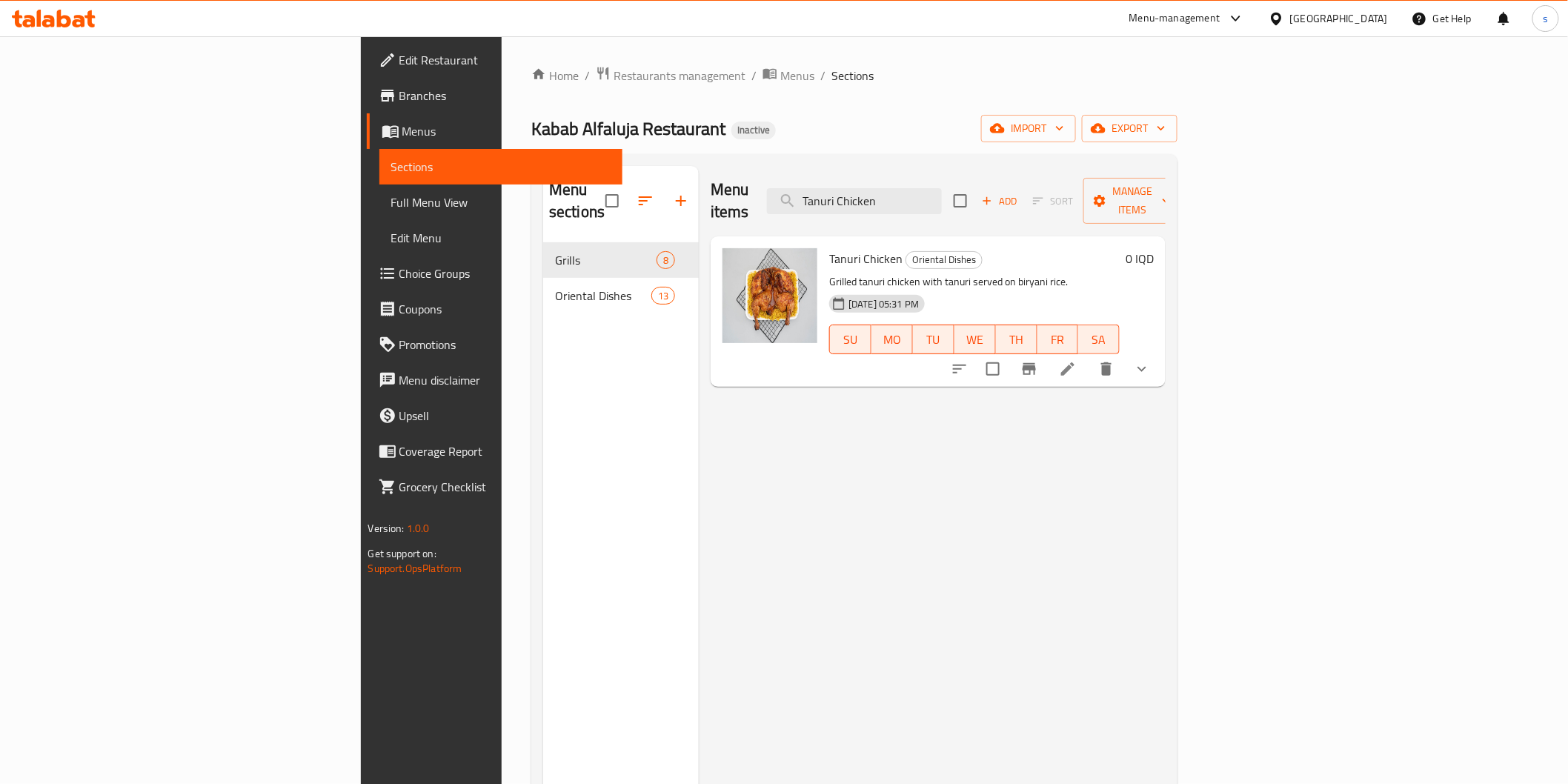
type input "Tanuri Chicken"
click at [1089, 356] on li at bounding box center [1068, 369] width 41 height 27
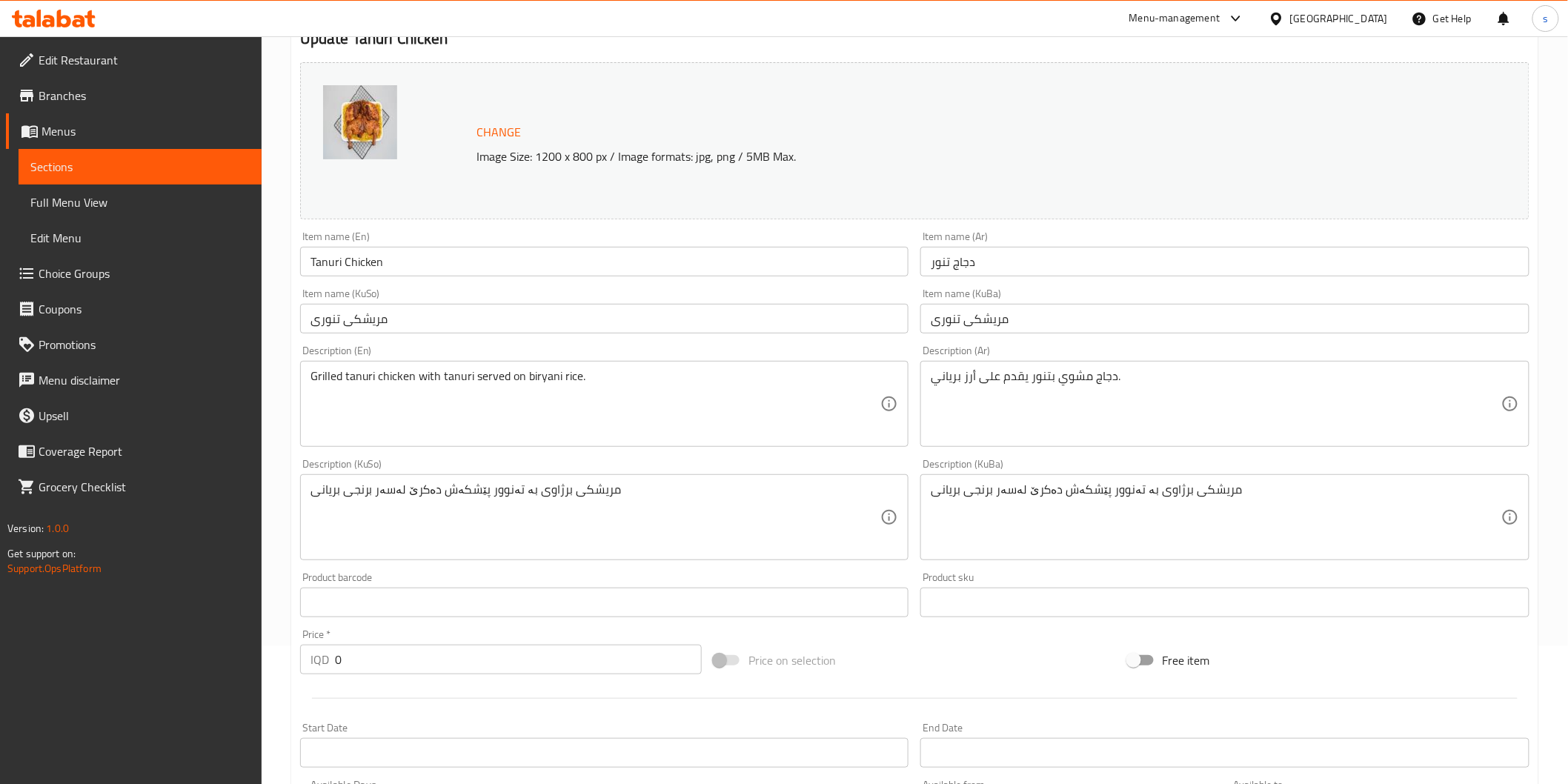
scroll to position [164, 0]
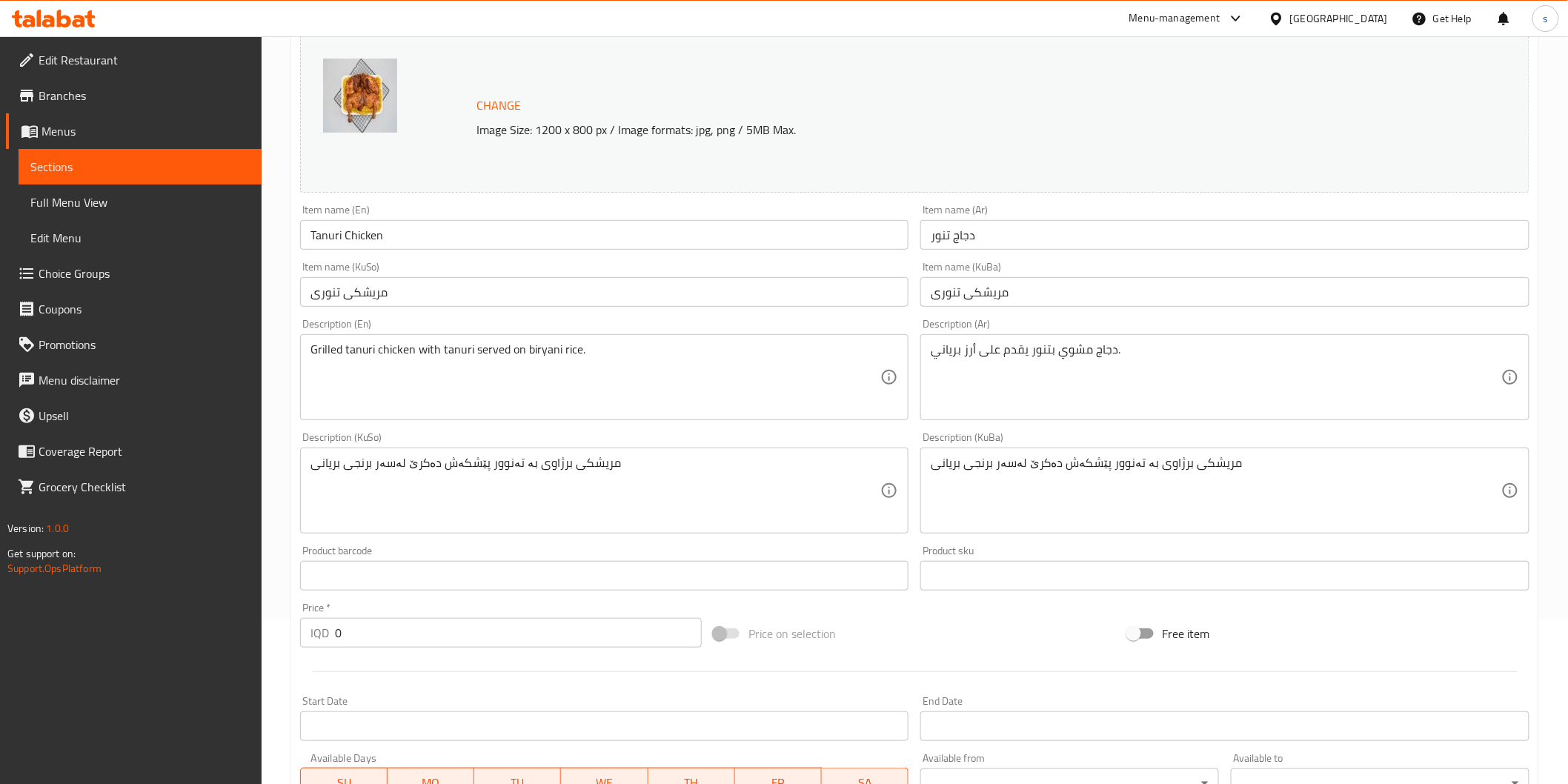
click at [336, 294] on input "مریشکی تنوری" at bounding box center [604, 292] width 609 height 30
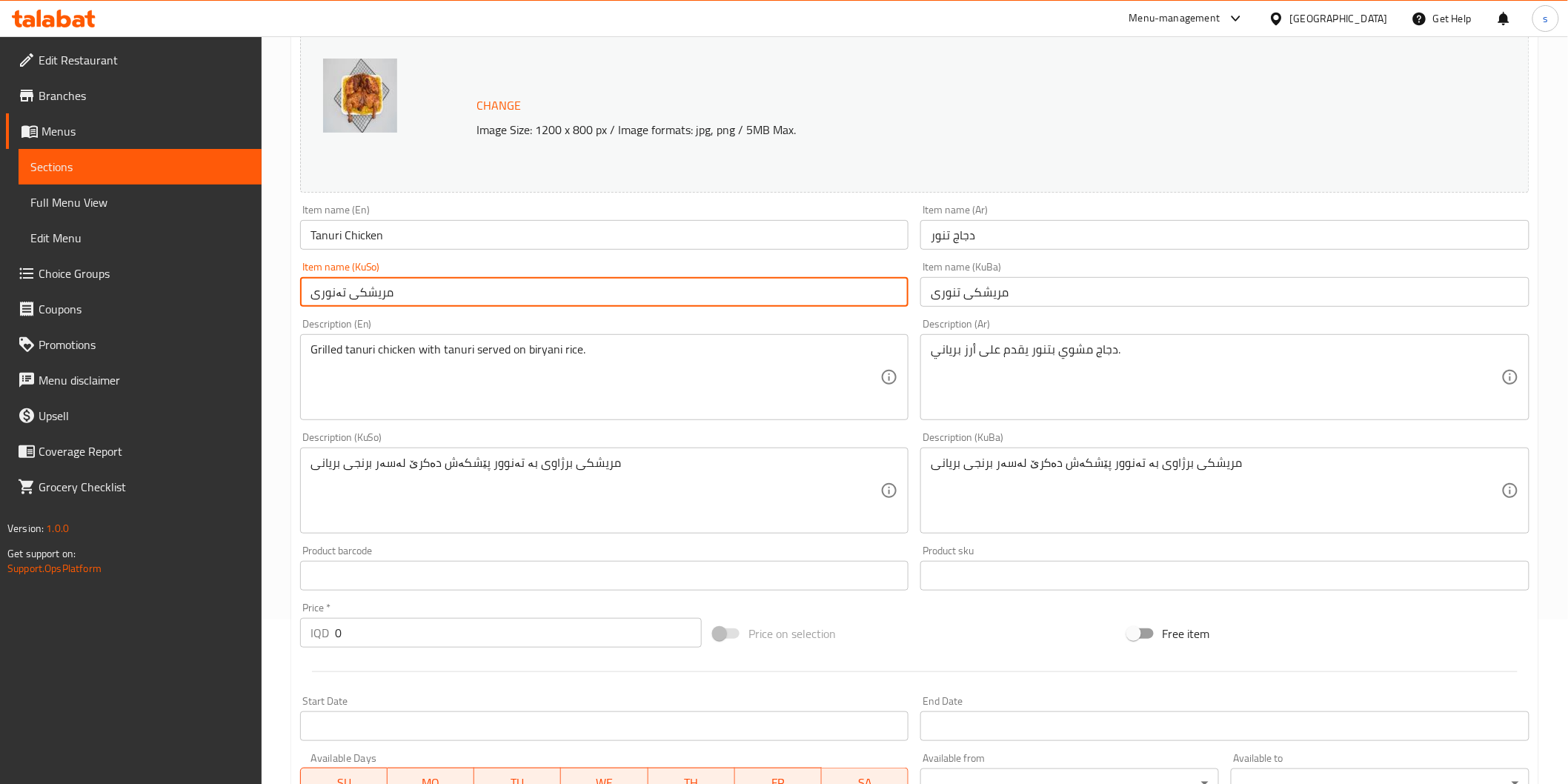
type input "مریشکی تەنوری"
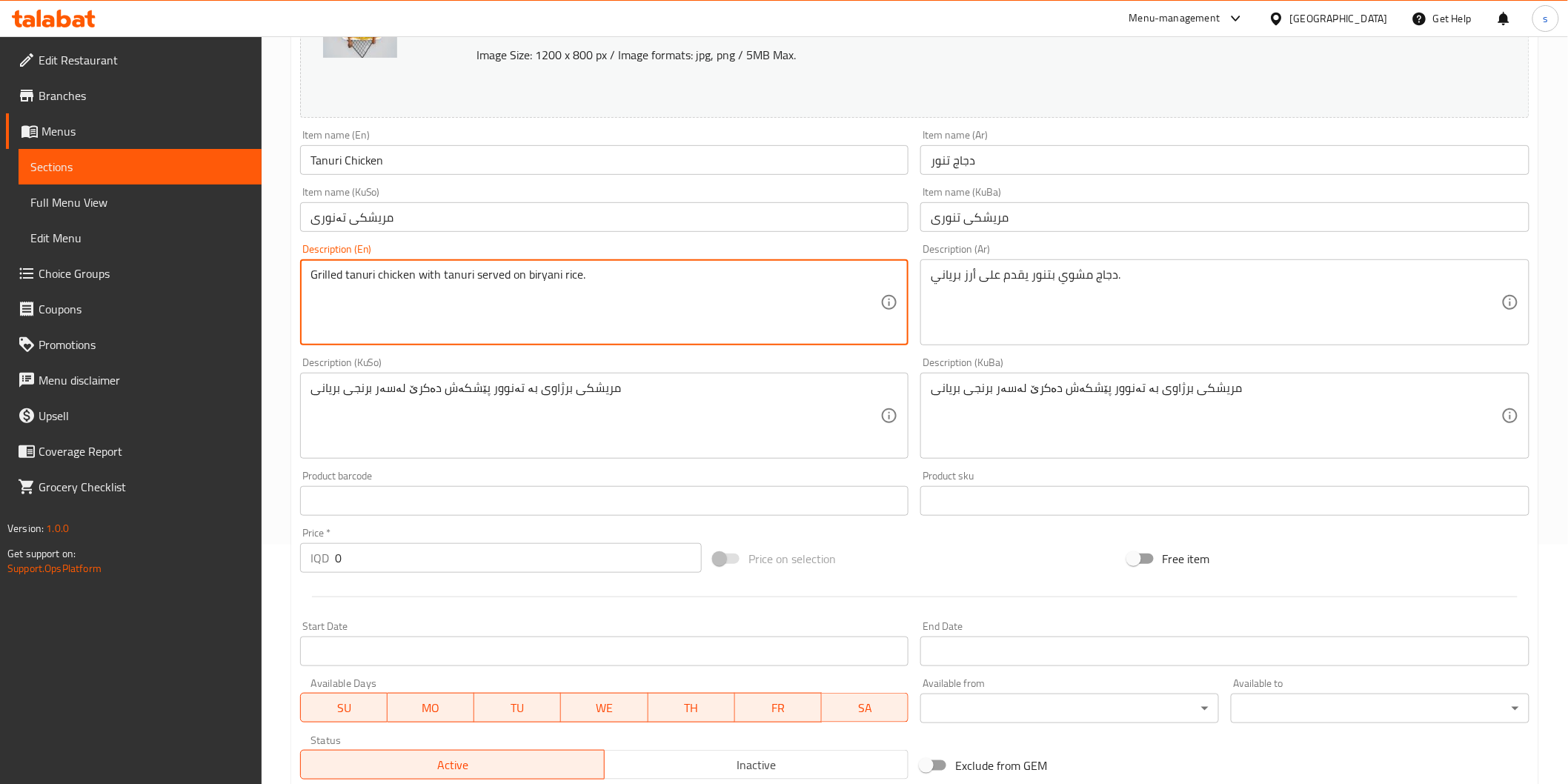
scroll to position [487, 0]
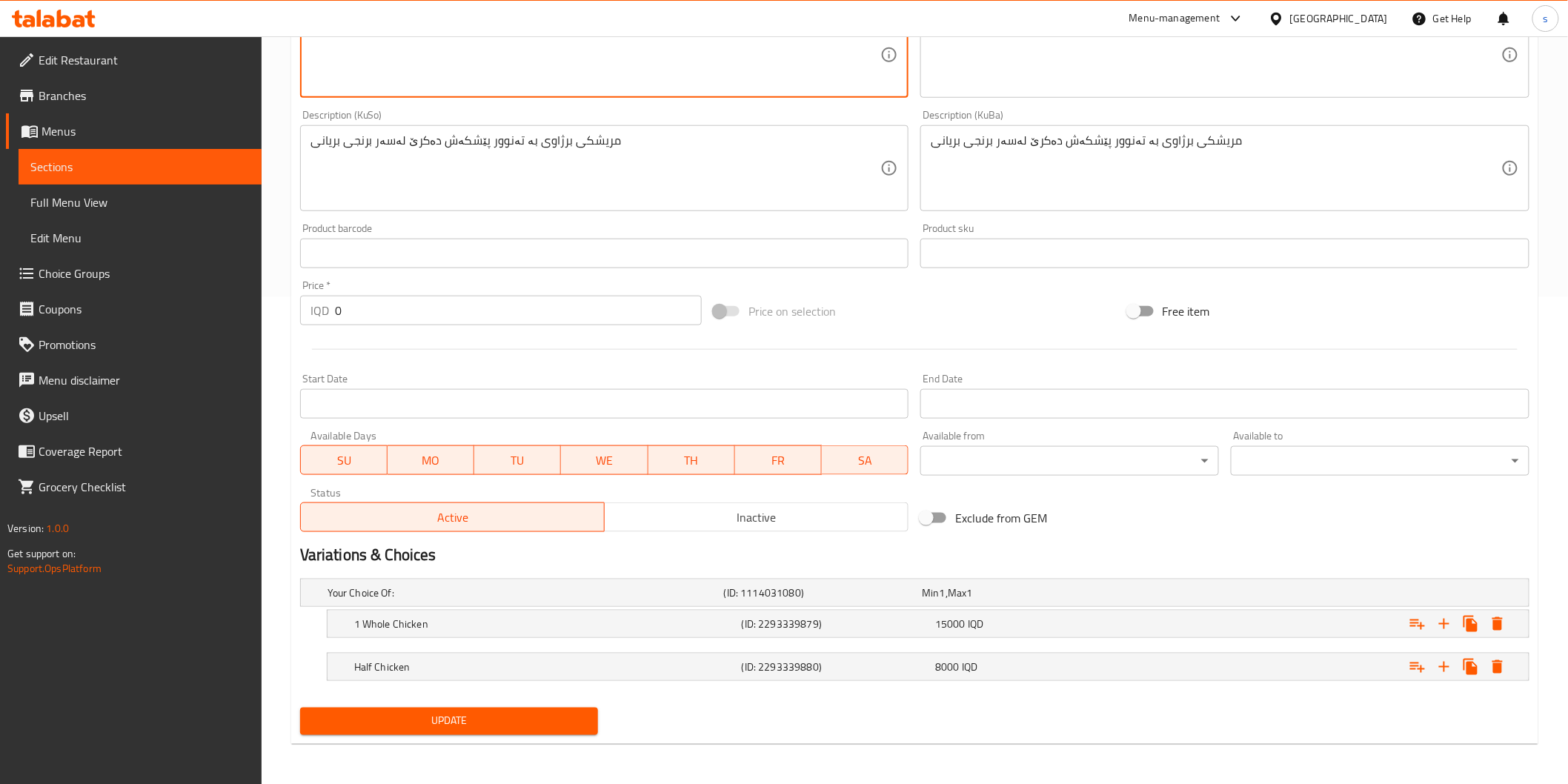
click at [452, 708] on button "Update" at bounding box center [449, 721] width 298 height 28
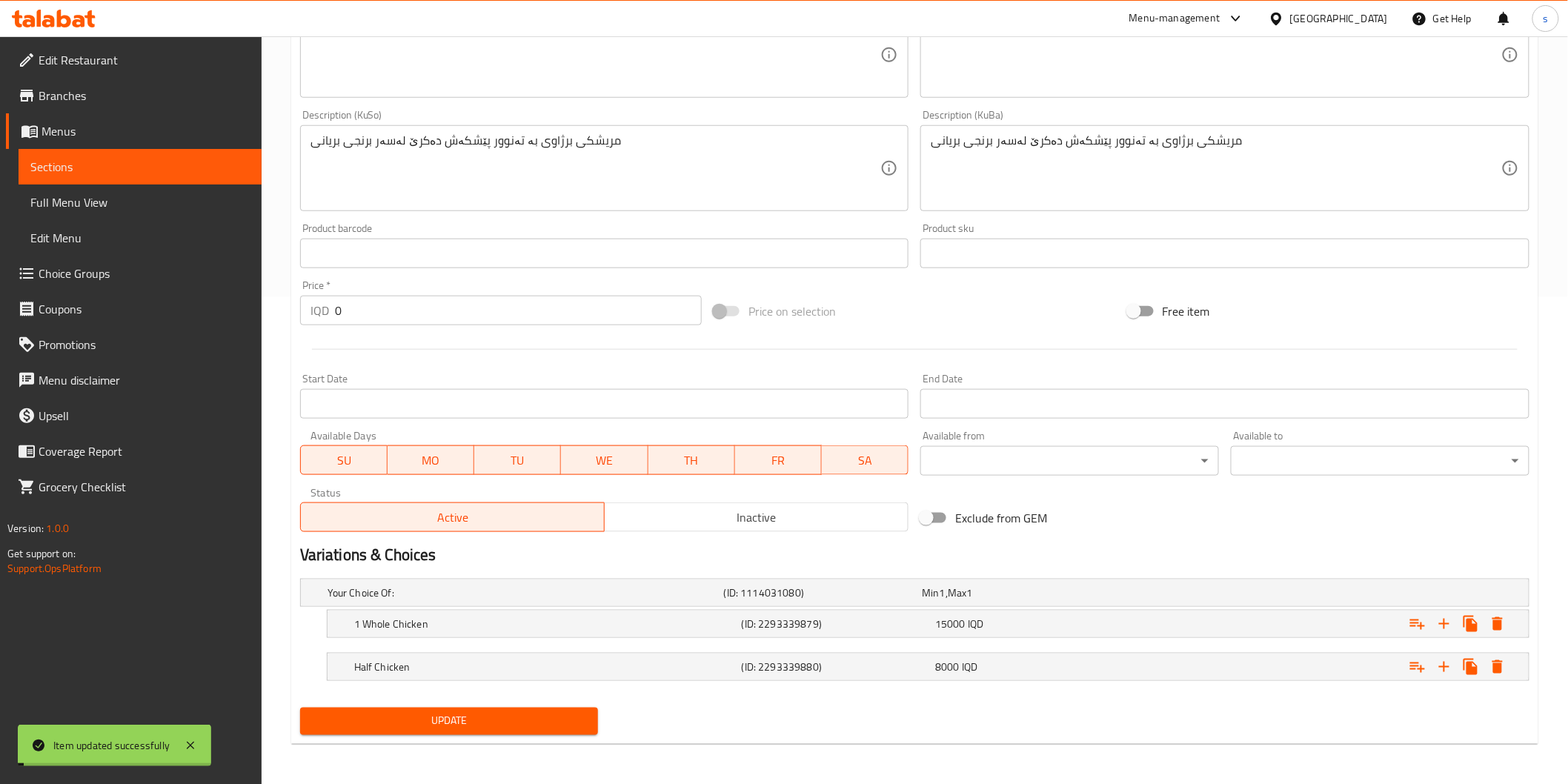
click at [449, 628] on h5 "1 Whole Chicken" at bounding box center [545, 624] width 381 height 15
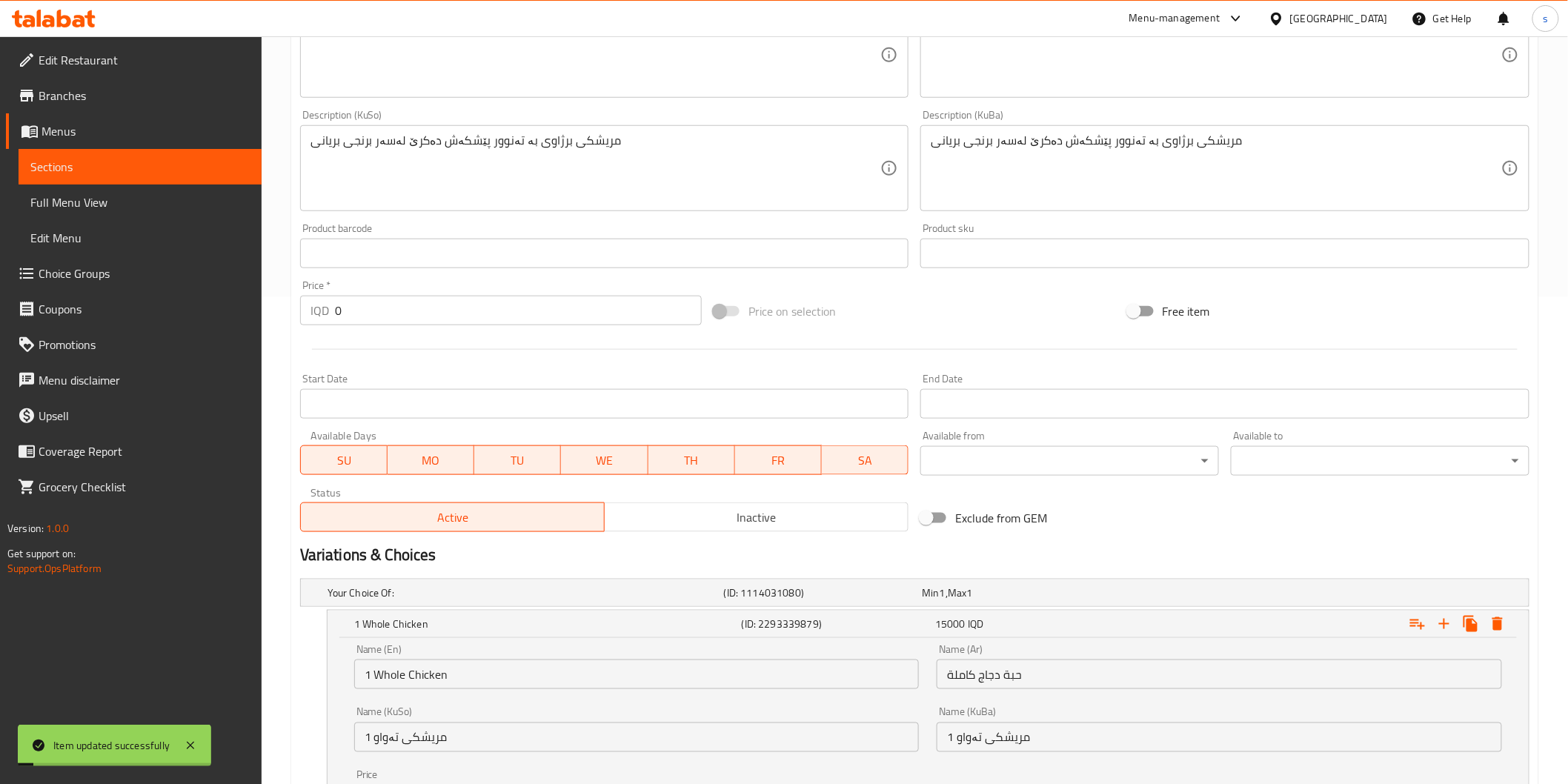
scroll to position [677, 0]
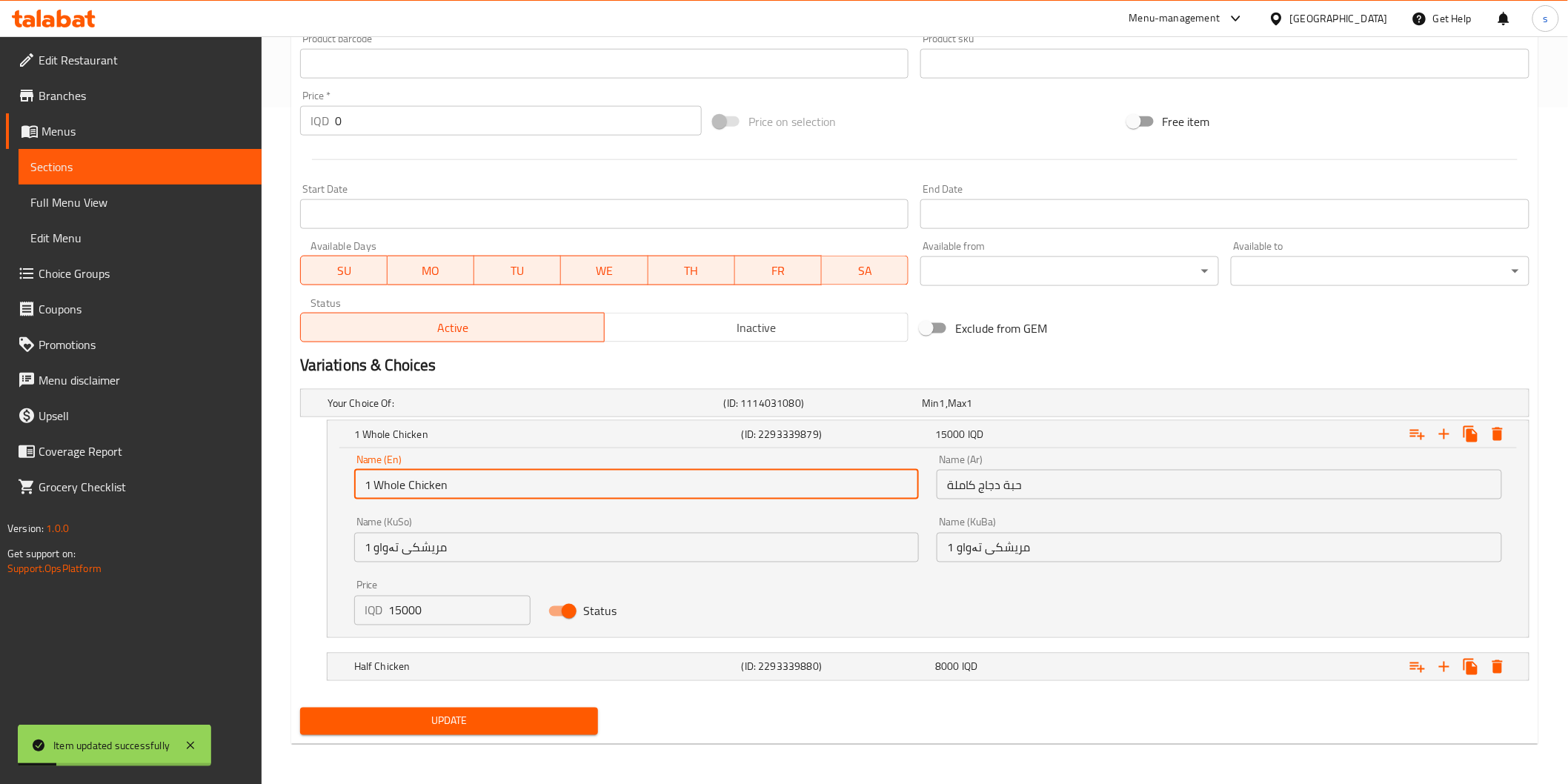
drag, startPoint x: 374, startPoint y: 479, endPoint x: 342, endPoint y: 480, distance: 32.0
click at [342, 480] on div "Name (En) 1 Whole Chicken Name (En) Name (Ar) حبة دجاج كاملة Name (Ar) Name (Ku…" at bounding box center [928, 542] width 1201 height 189
type input "Whole Chicken"
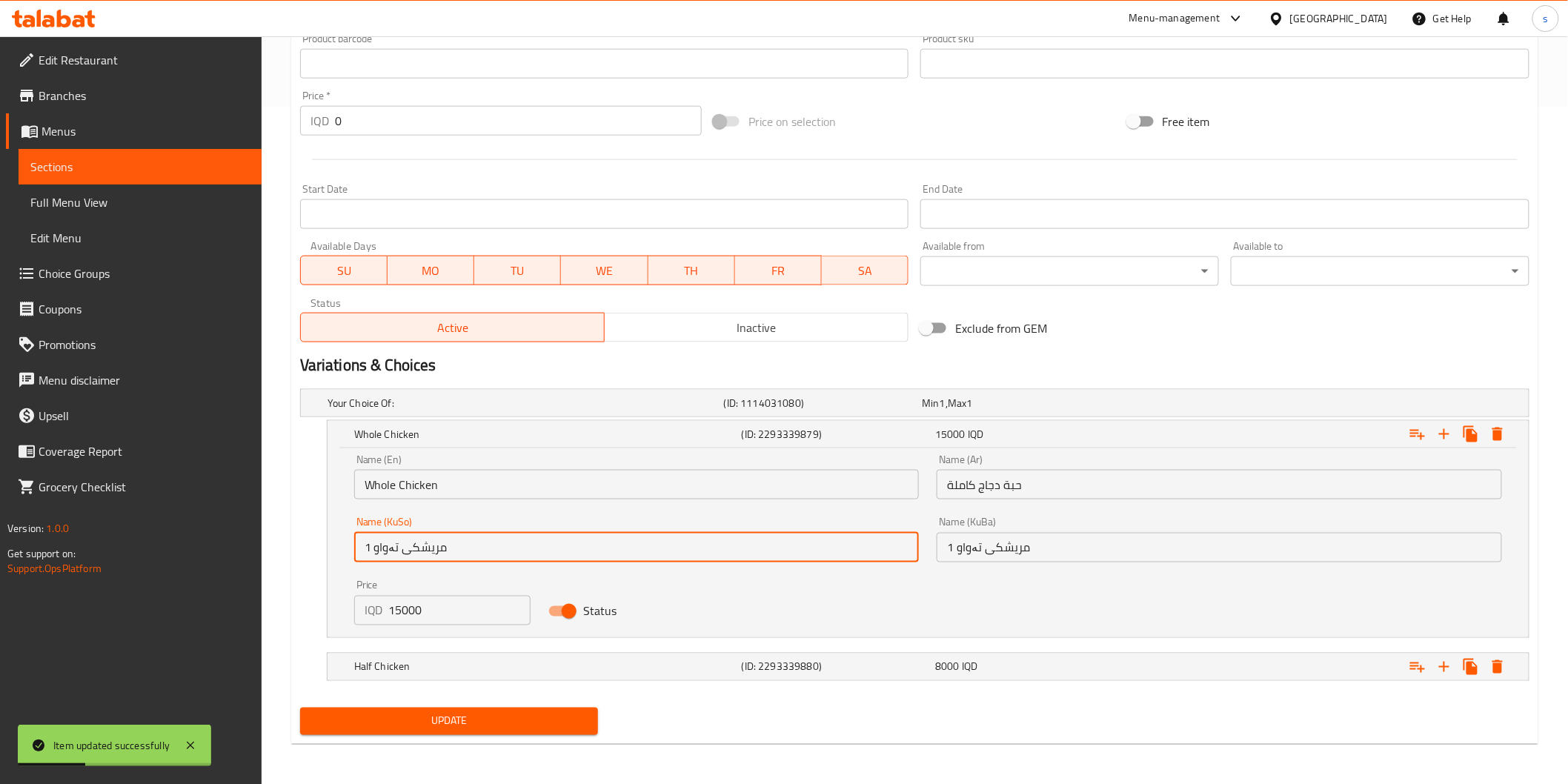
drag, startPoint x: 373, startPoint y: 547, endPoint x: 353, endPoint y: 548, distance: 20.0
click at [353, 548] on div "Name (KuSo) 1 مریشکی تەواو Name ([PERSON_NAME])" at bounding box center [637, 540] width 583 height 63
type input "مریشکی تەواو"
drag, startPoint x: 951, startPoint y: 542, endPoint x: 917, endPoint y: 556, distance: 36.8
click at [937, 548] on input "1 مریشکی تەواو" at bounding box center [1219, 548] width 565 height 30
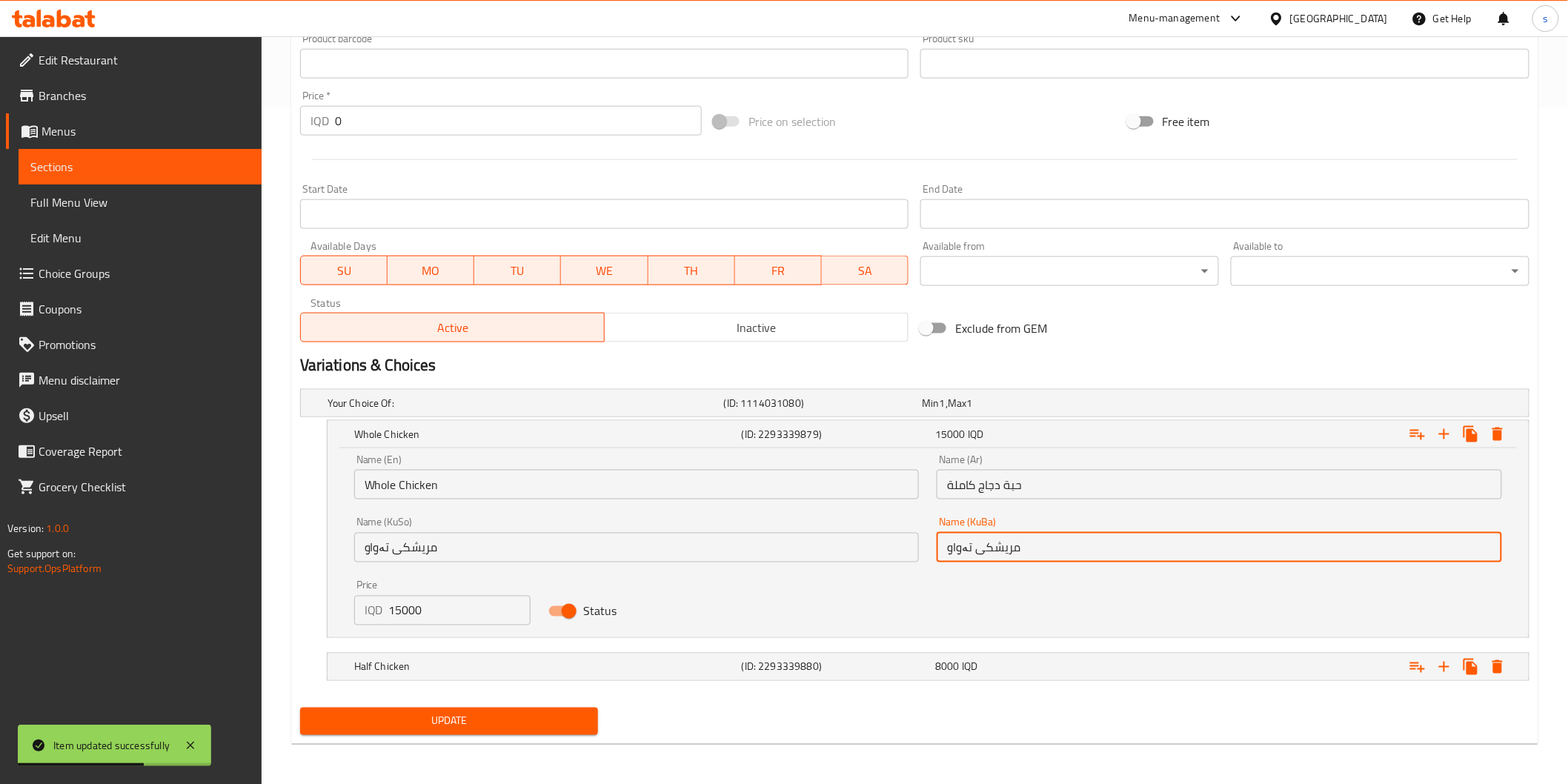
type input "مریشکی تەواو"
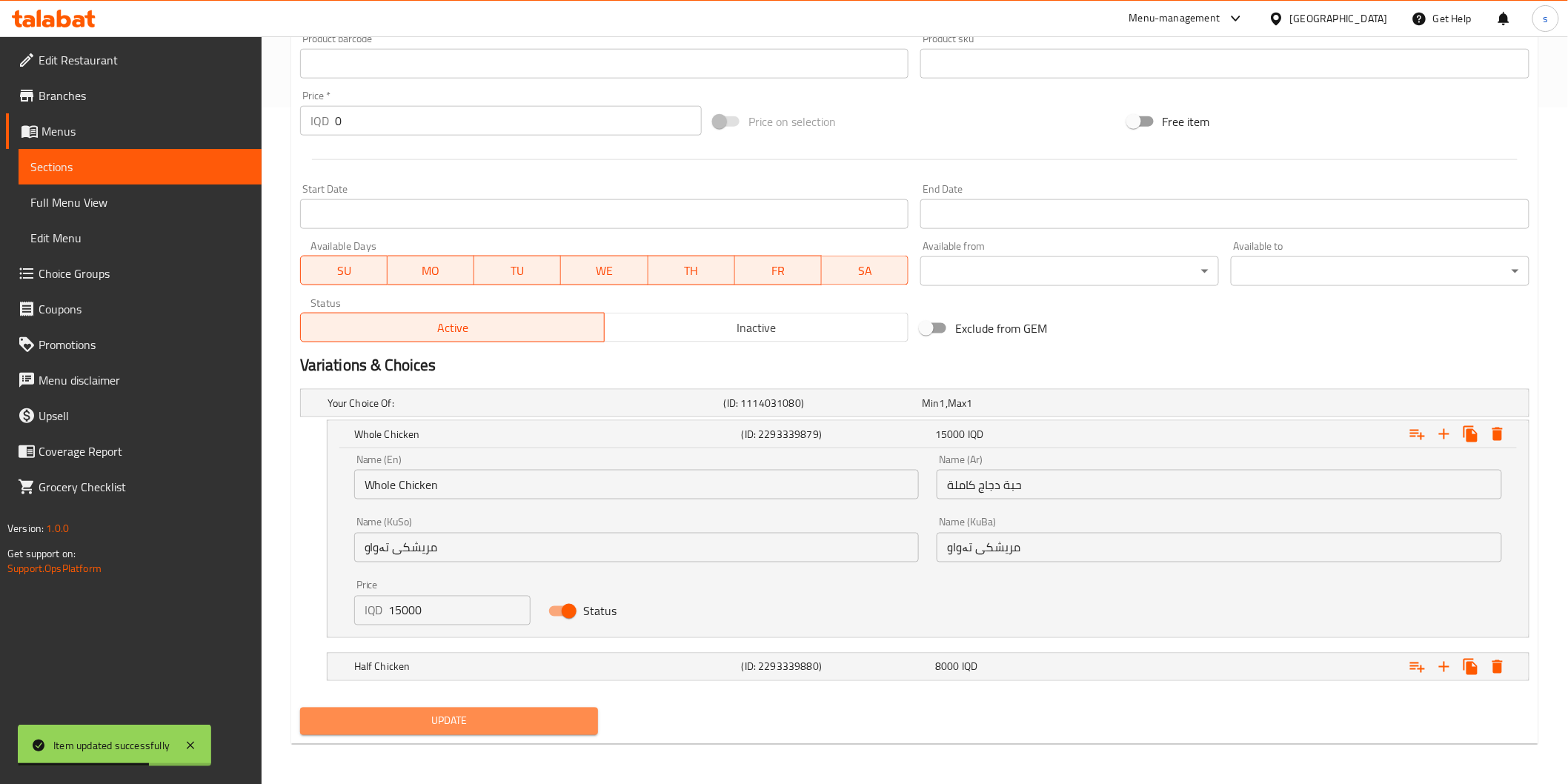
click at [572, 712] on span "Update" at bounding box center [450, 721] width 275 height 18
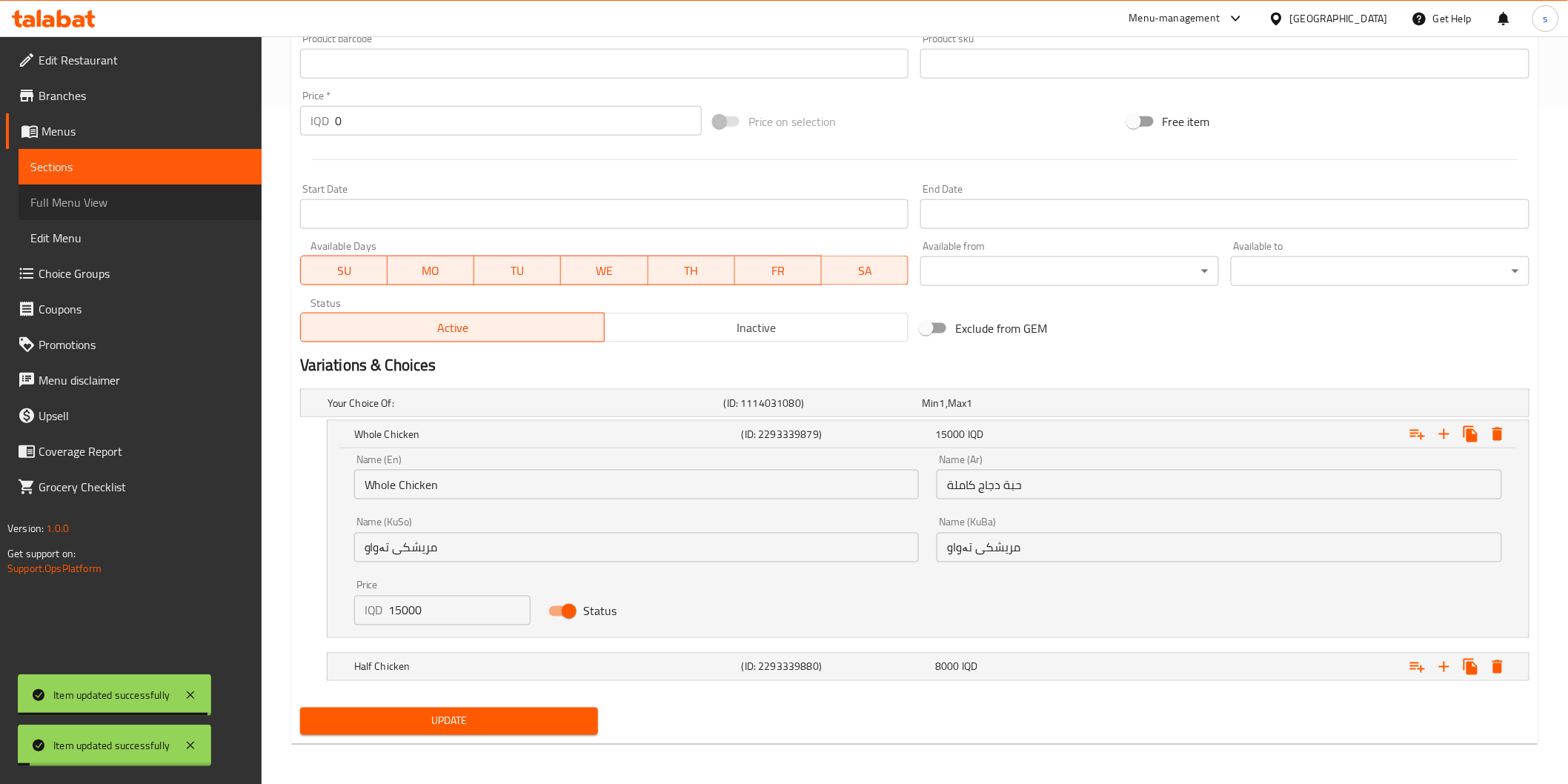
click at [169, 202] on span "Full Menu View" at bounding box center [140, 202] width 219 height 18
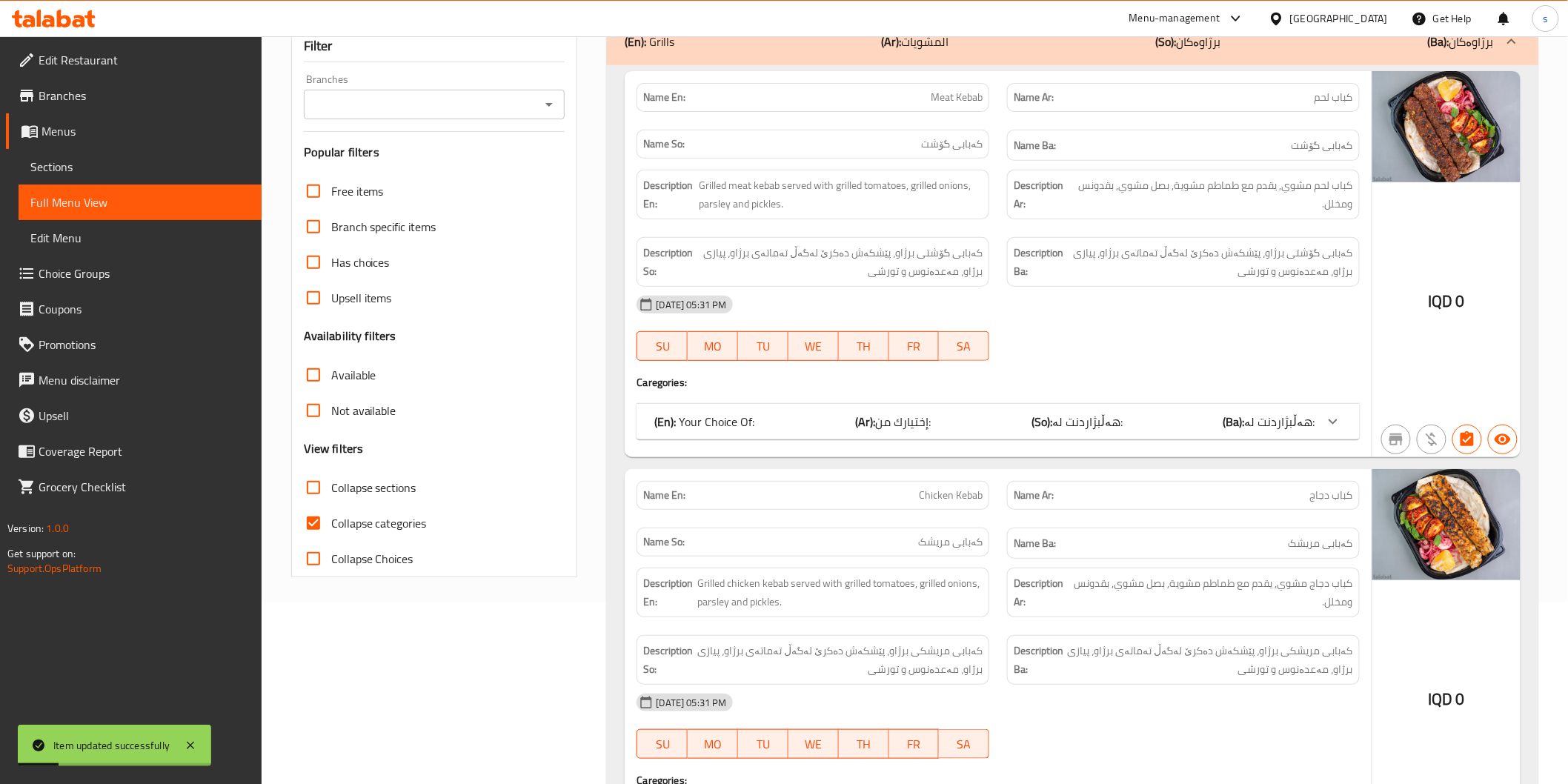
scroll to position [18, 0]
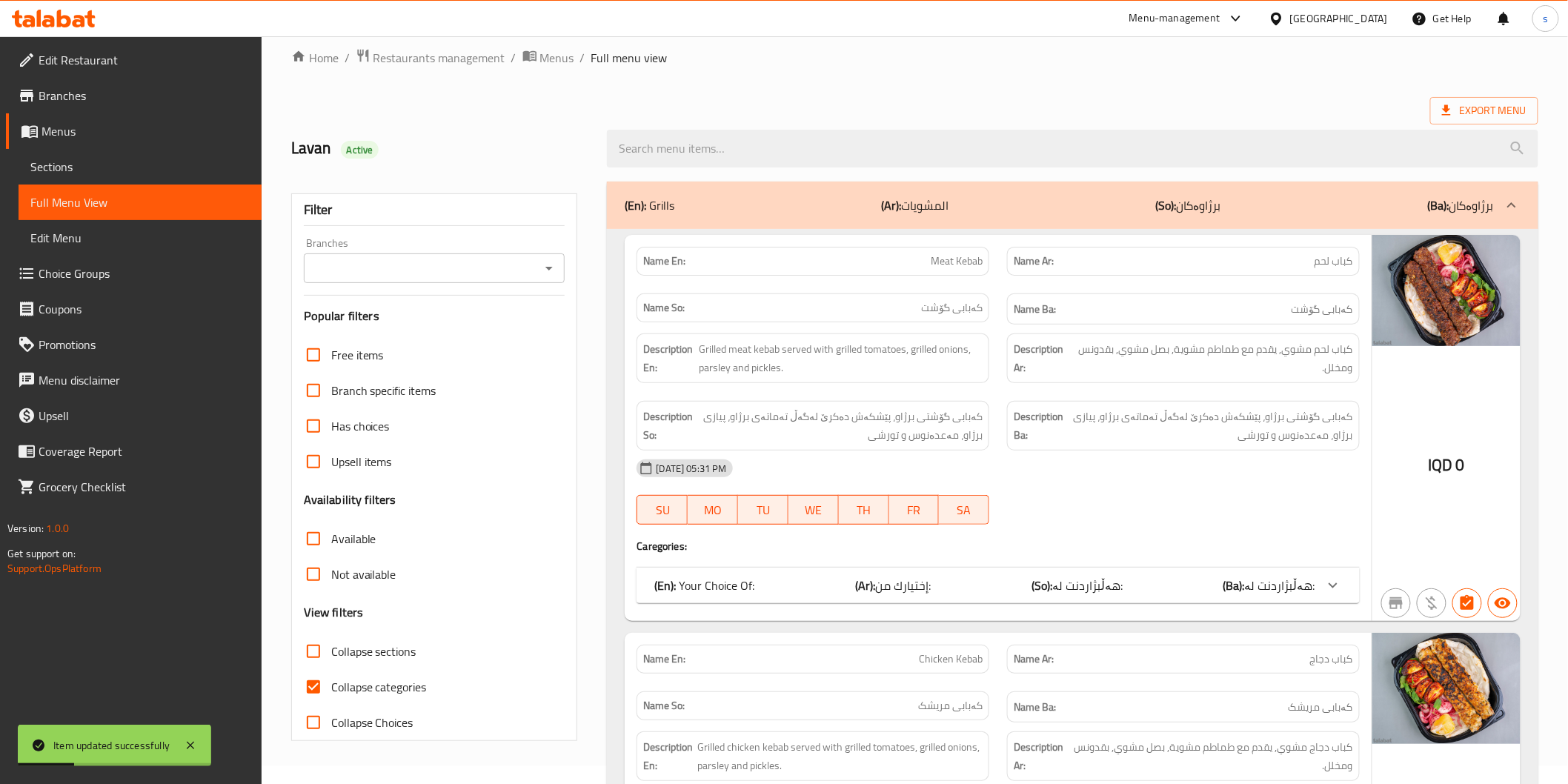
click at [397, 685] on span "Collapse categories" at bounding box center [379, 687] width 96 height 18
click at [331, 685] on input "Collapse categories" at bounding box center [313, 687] width 35 height 35
checkbox input "false"
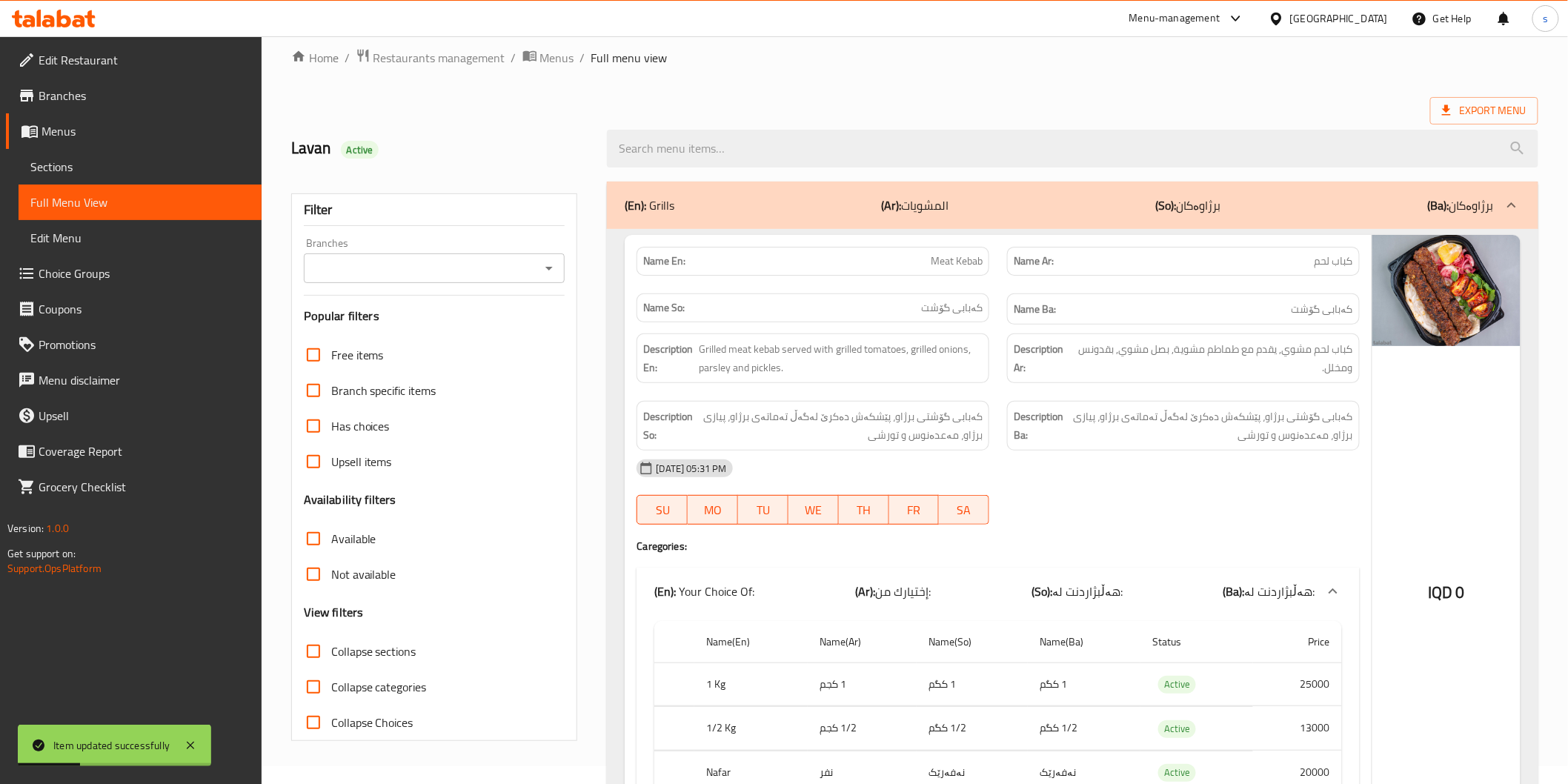
click at [486, 260] on input "Branches" at bounding box center [423, 268] width 229 height 21
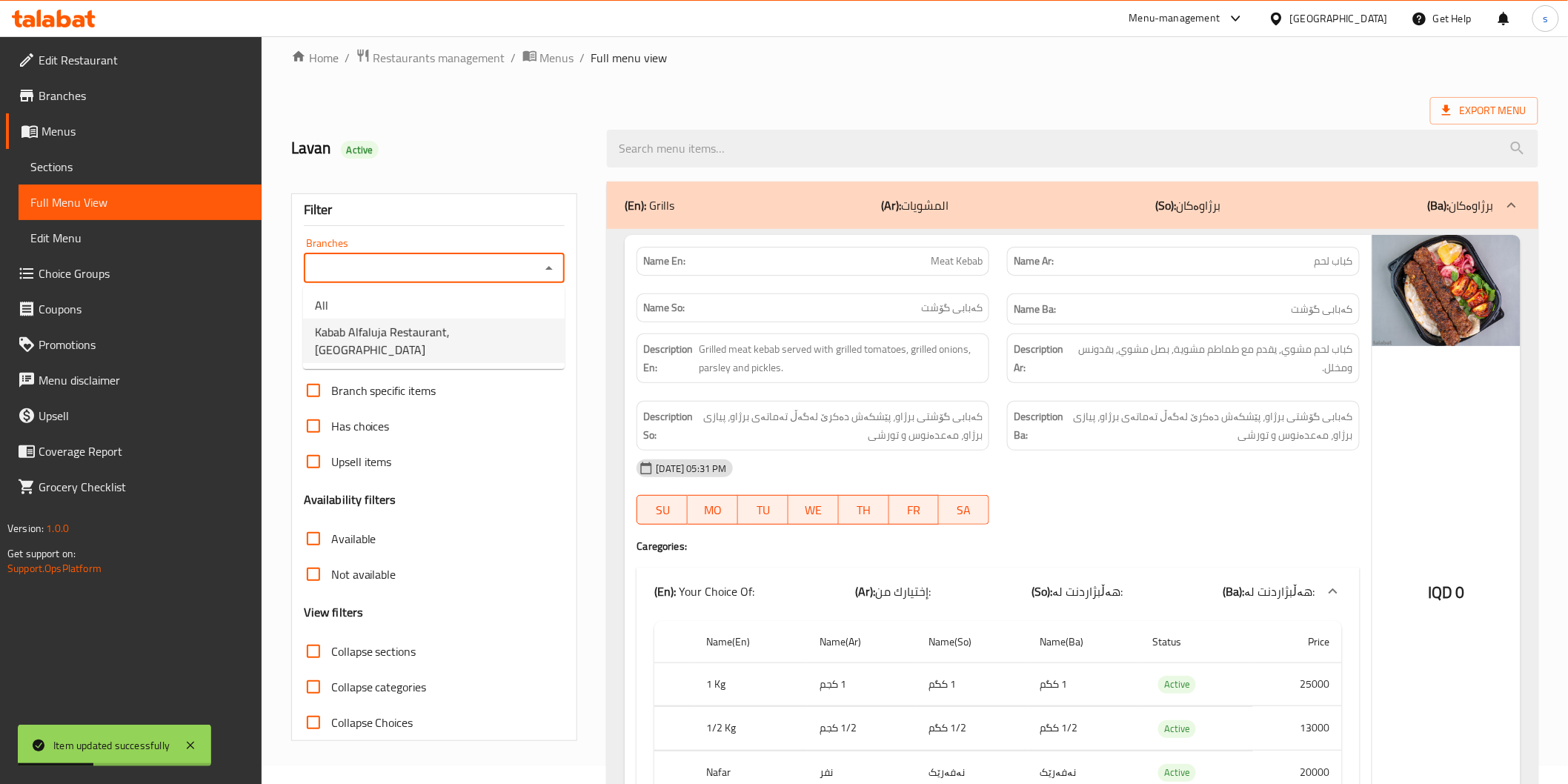
click at [486, 323] on span "Kabab Alfaluja Restaurant, [GEOGRAPHIC_DATA]" at bounding box center [434, 341] width 238 height 35
type input "Kabab Alfaluja Restaurant, [GEOGRAPHIC_DATA]"
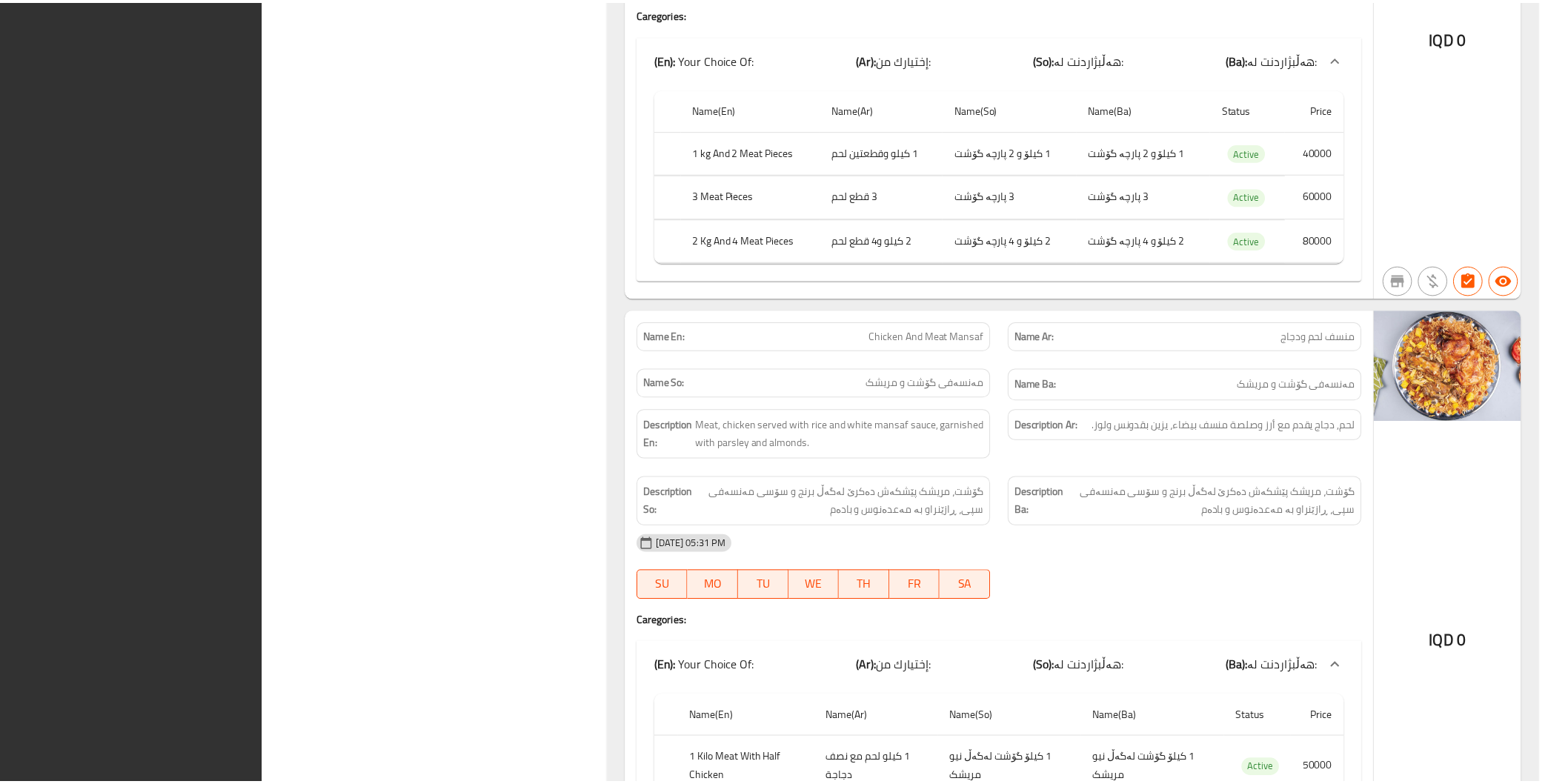
scroll to position [9024, 0]
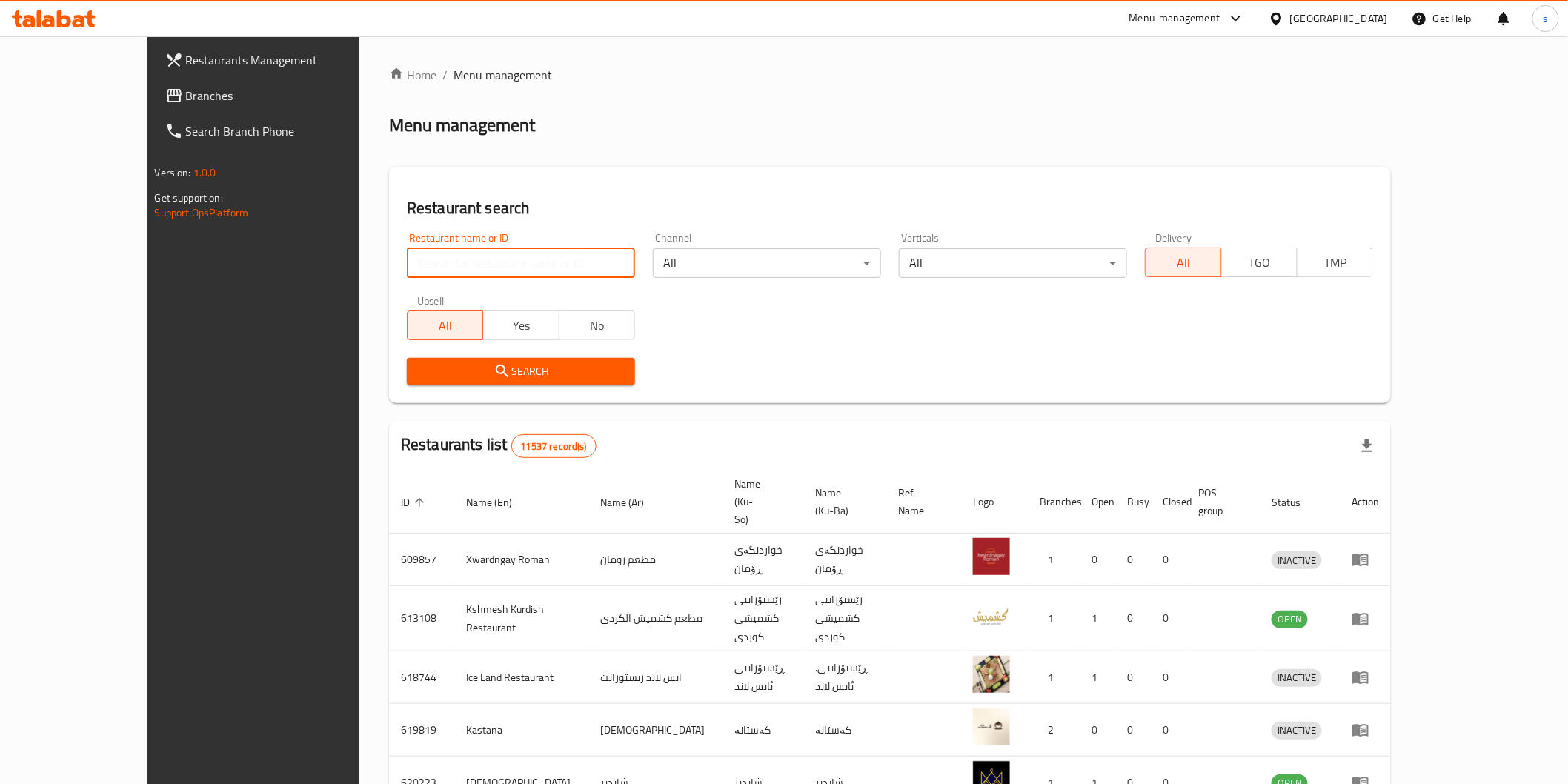
drag, startPoint x: 0, startPoint y: 0, endPoint x: 443, endPoint y: 263, distance: 515.2
click at [443, 263] on input "search" at bounding box center [521, 263] width 229 height 30
paste input "Shawarma Deinz"
click button "Search" at bounding box center [521, 372] width 229 height 28
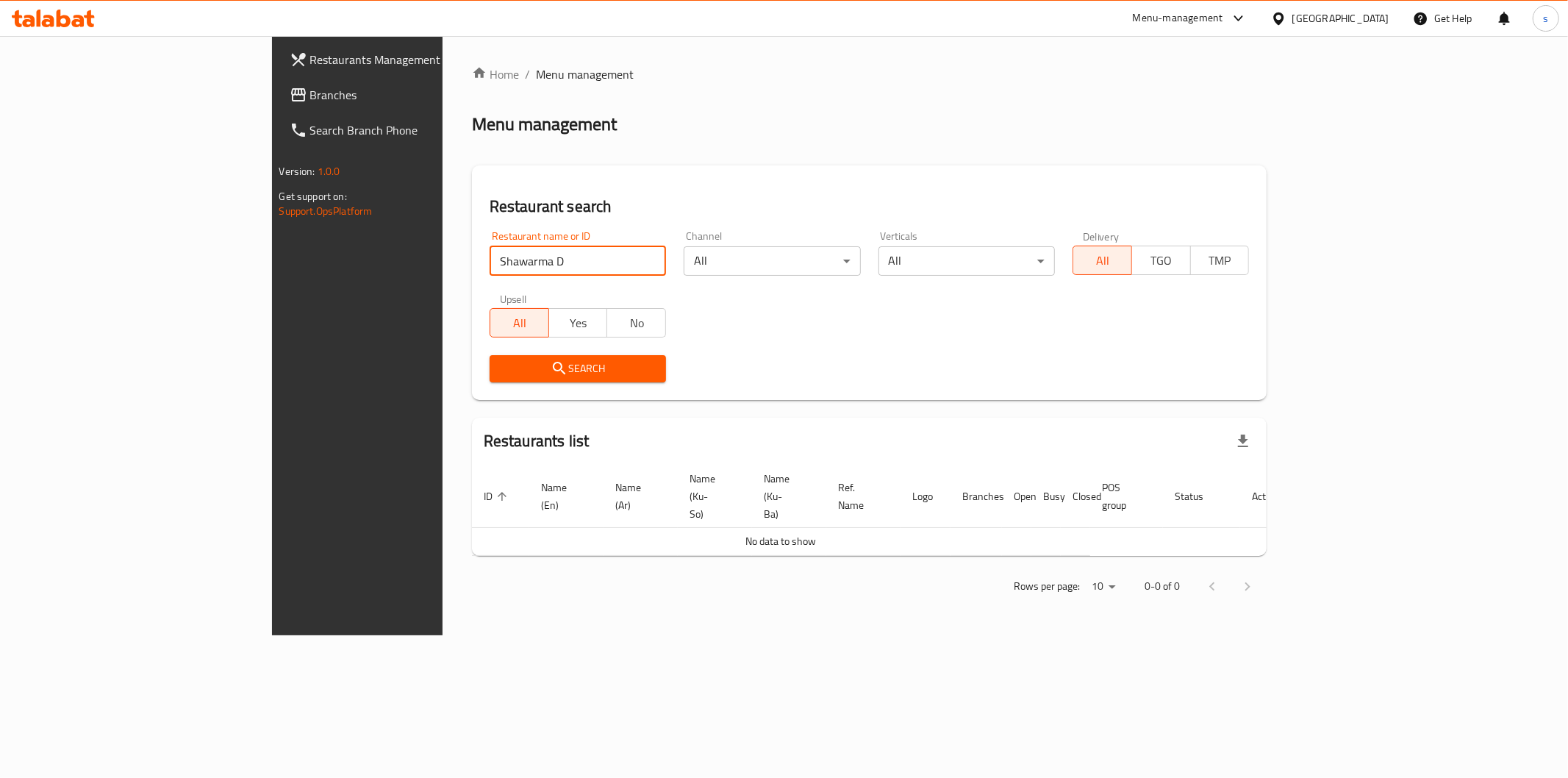
type input "Shawarma D"
click at [311, 97] on span "Branches" at bounding box center [416, 94] width 212 height 18
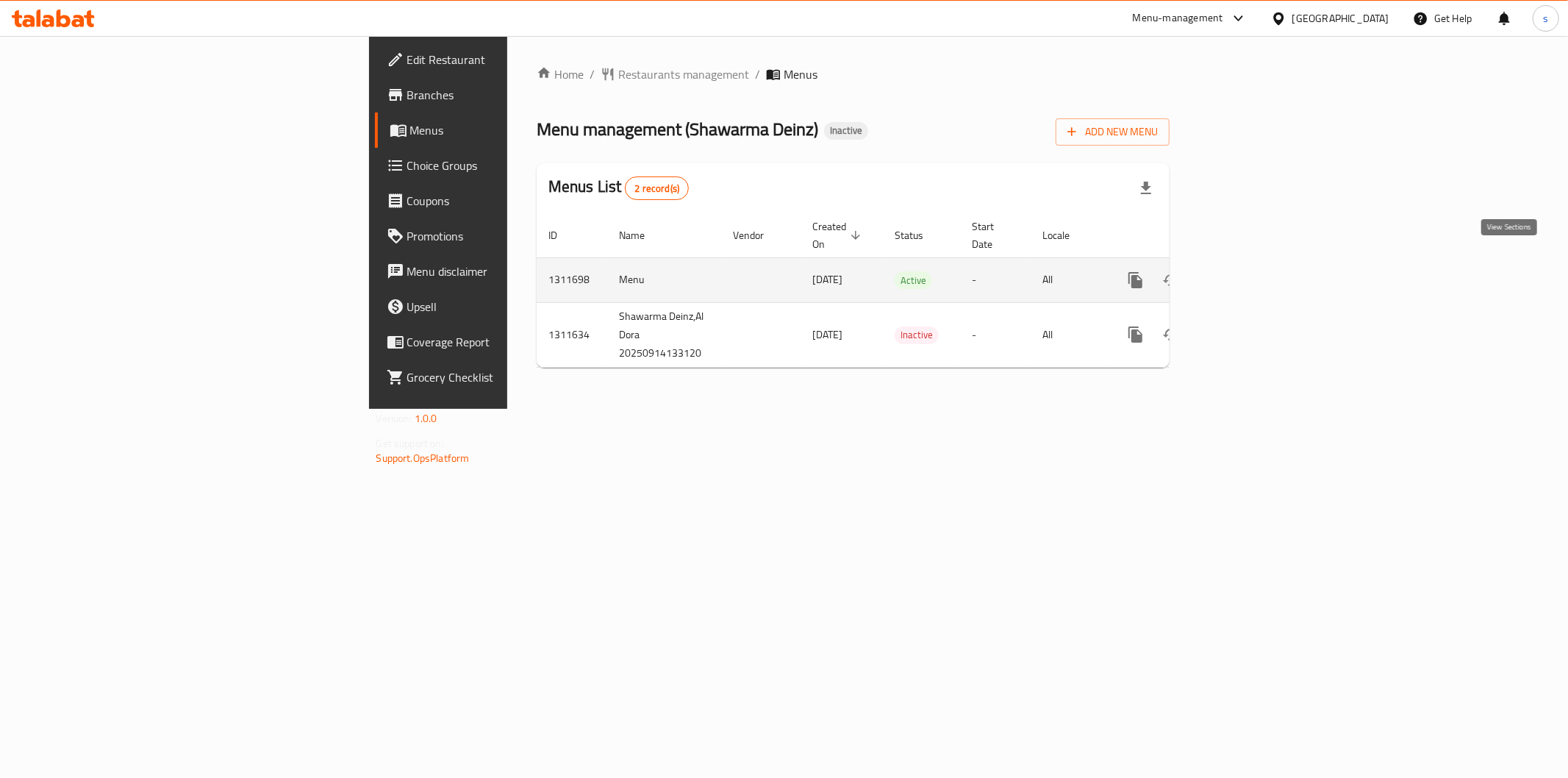
click at [1251, 271] on icon "enhanced table" at bounding box center [1241, 279] width 18 height 18
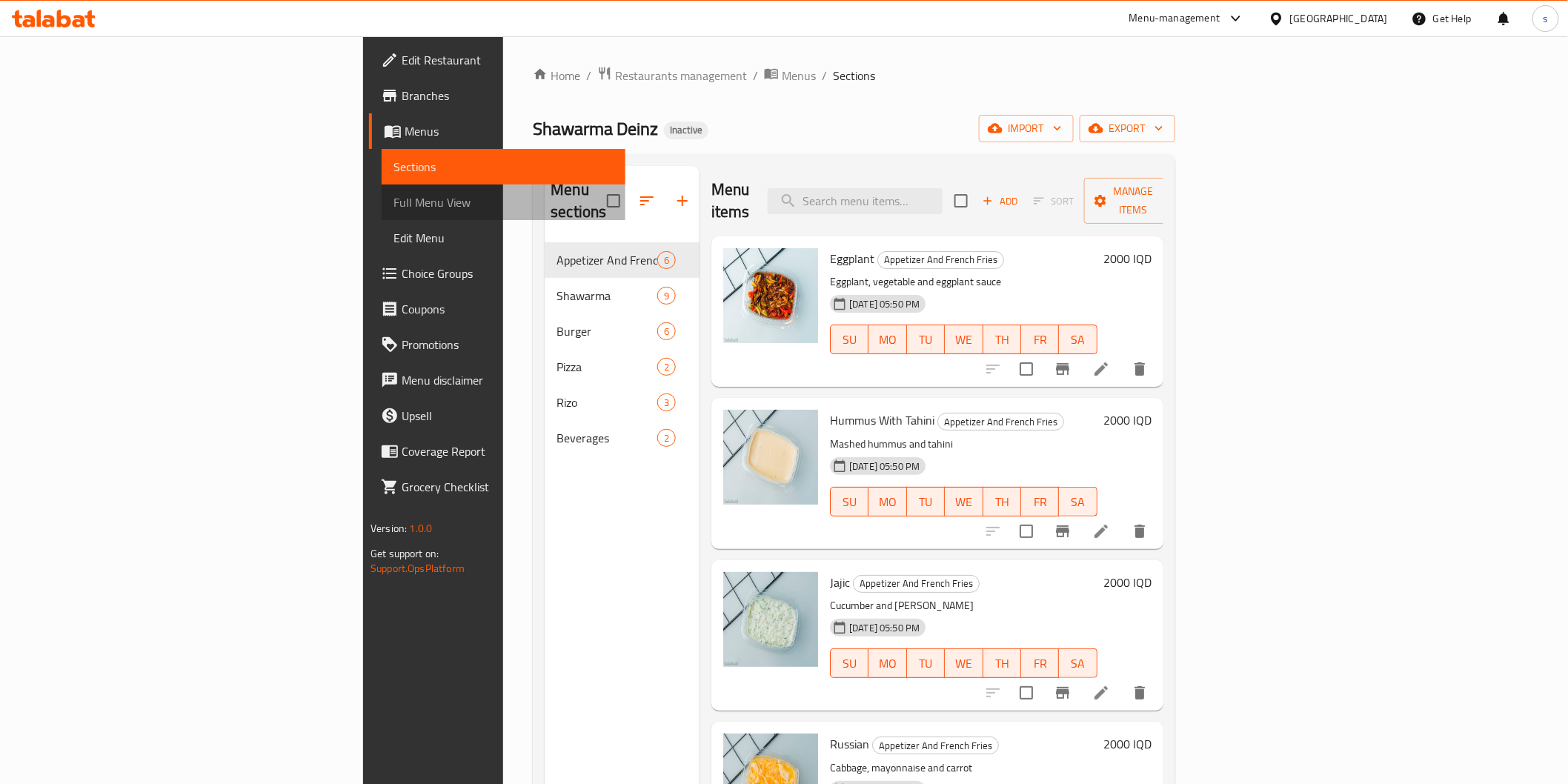
click at [394, 201] on span "Full Menu View" at bounding box center [503, 202] width 219 height 18
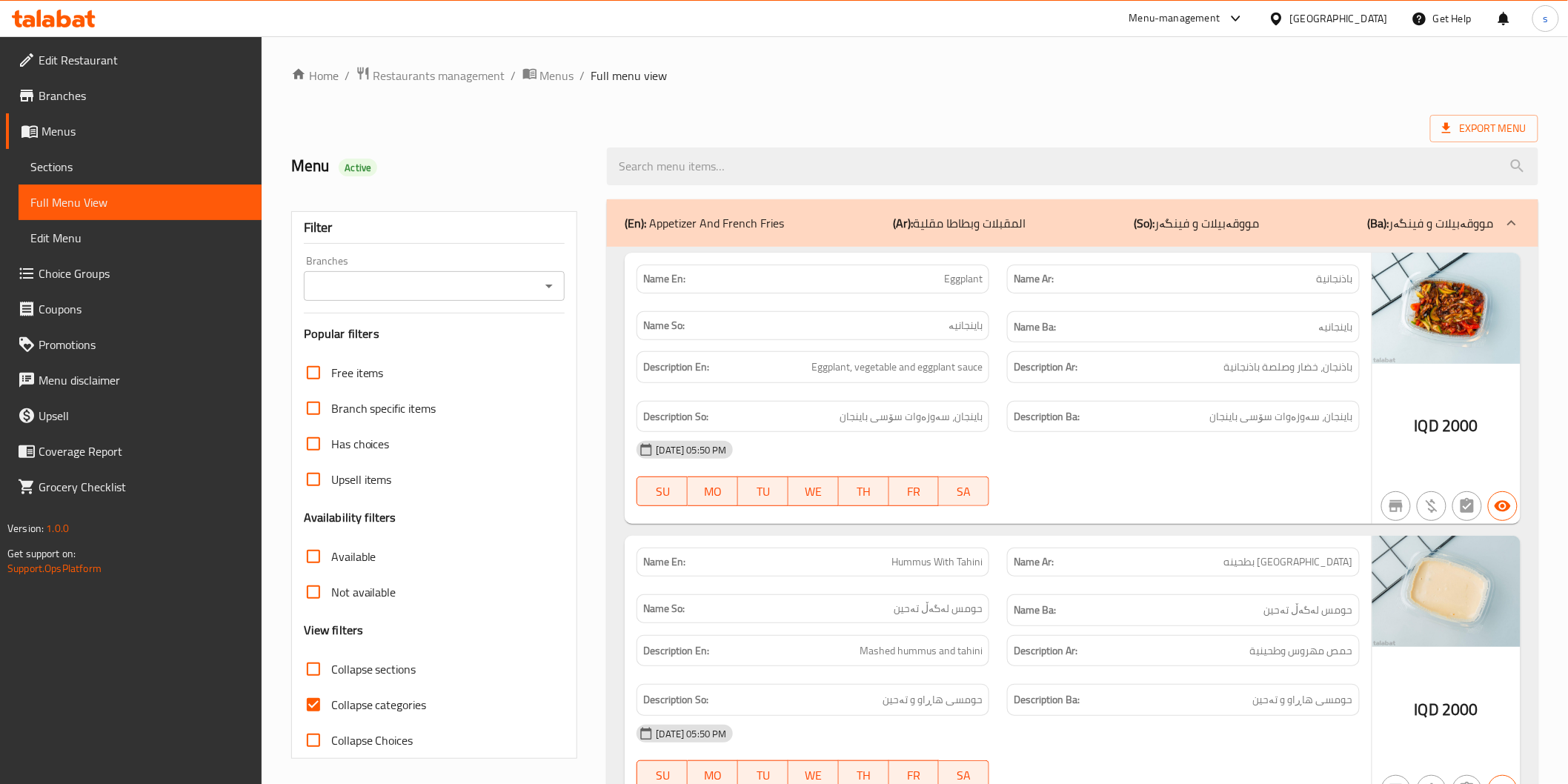
click at [338, 282] on input "Branches" at bounding box center [423, 285] width 229 height 21
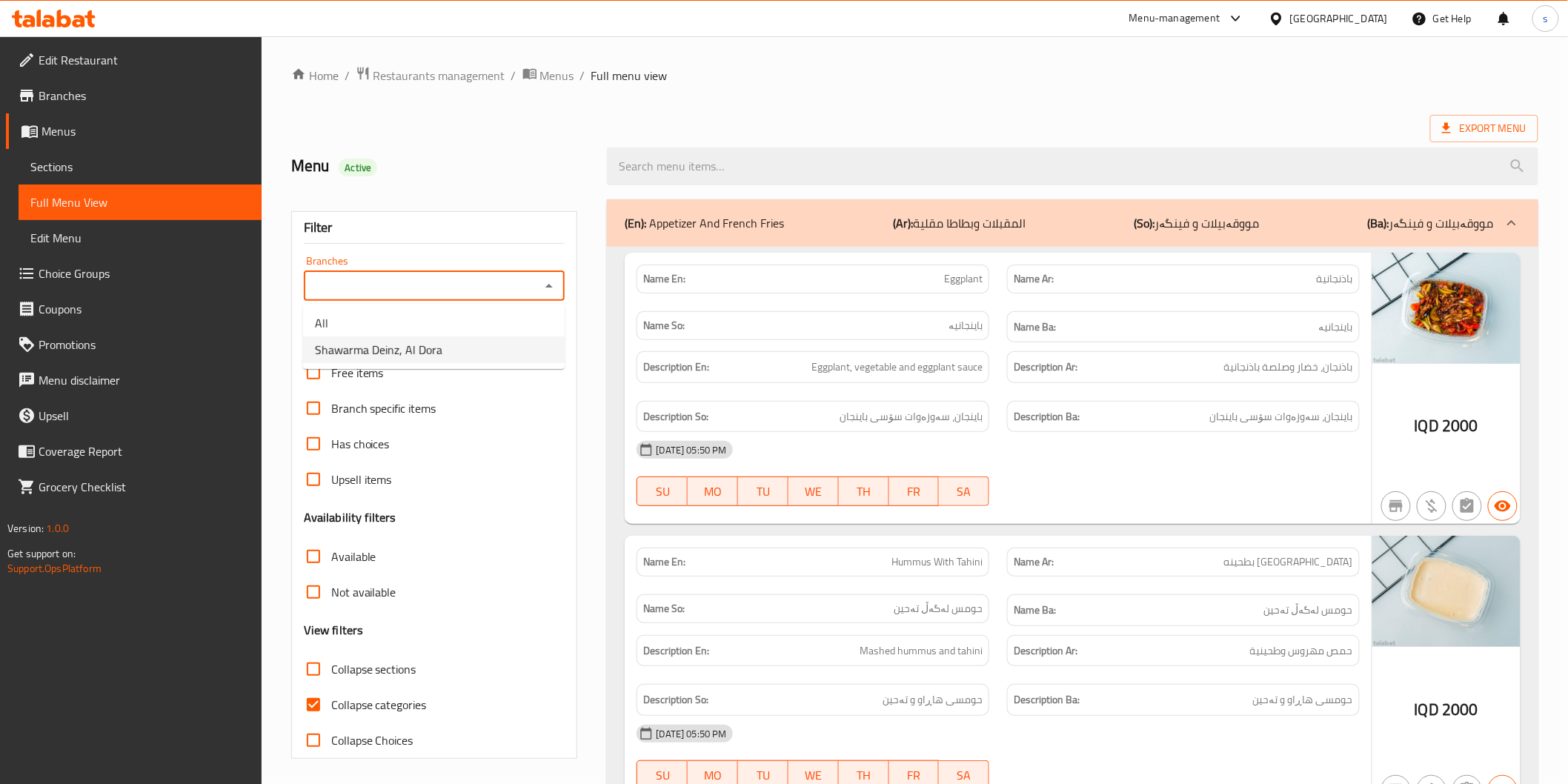
click at [364, 342] on span "Shawarma Deinz, Al Dora" at bounding box center [379, 349] width 127 height 18
type input "Shawarma Deinz, Al Dora"
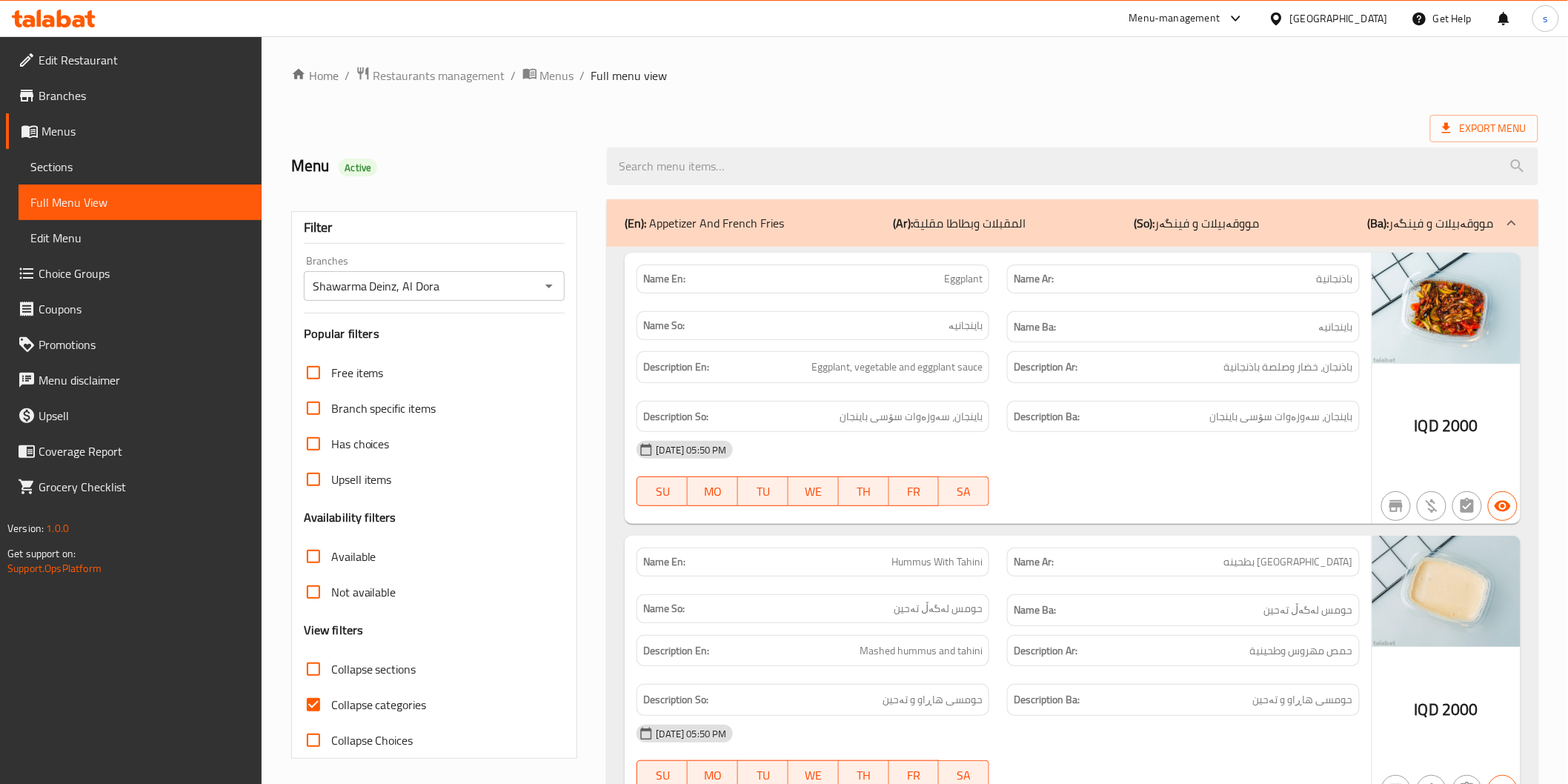
click at [396, 707] on span "Collapse categories" at bounding box center [379, 704] width 96 height 18
click at [331, 707] on input "Collapse categories" at bounding box center [313, 704] width 35 height 35
checkbox input "false"
click at [1131, 388] on div "Description Ar: باذنجان، خضار وصلصة باذنجانية" at bounding box center [1183, 367] width 371 height 50
click at [1160, 633] on div "Description Ar: حمص مهروس وطحينية" at bounding box center [1183, 651] width 371 height 50
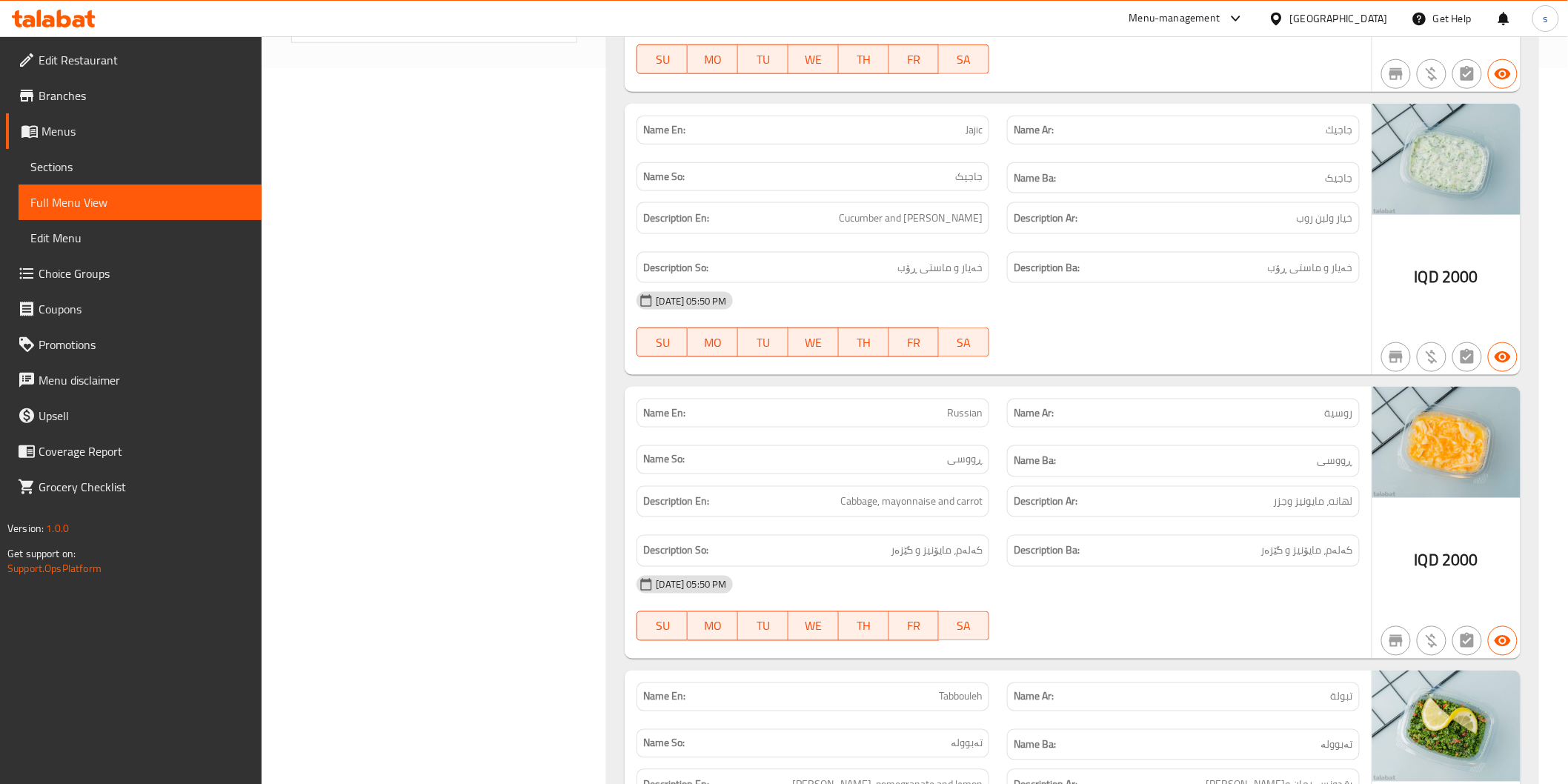
scroll to position [741, 0]
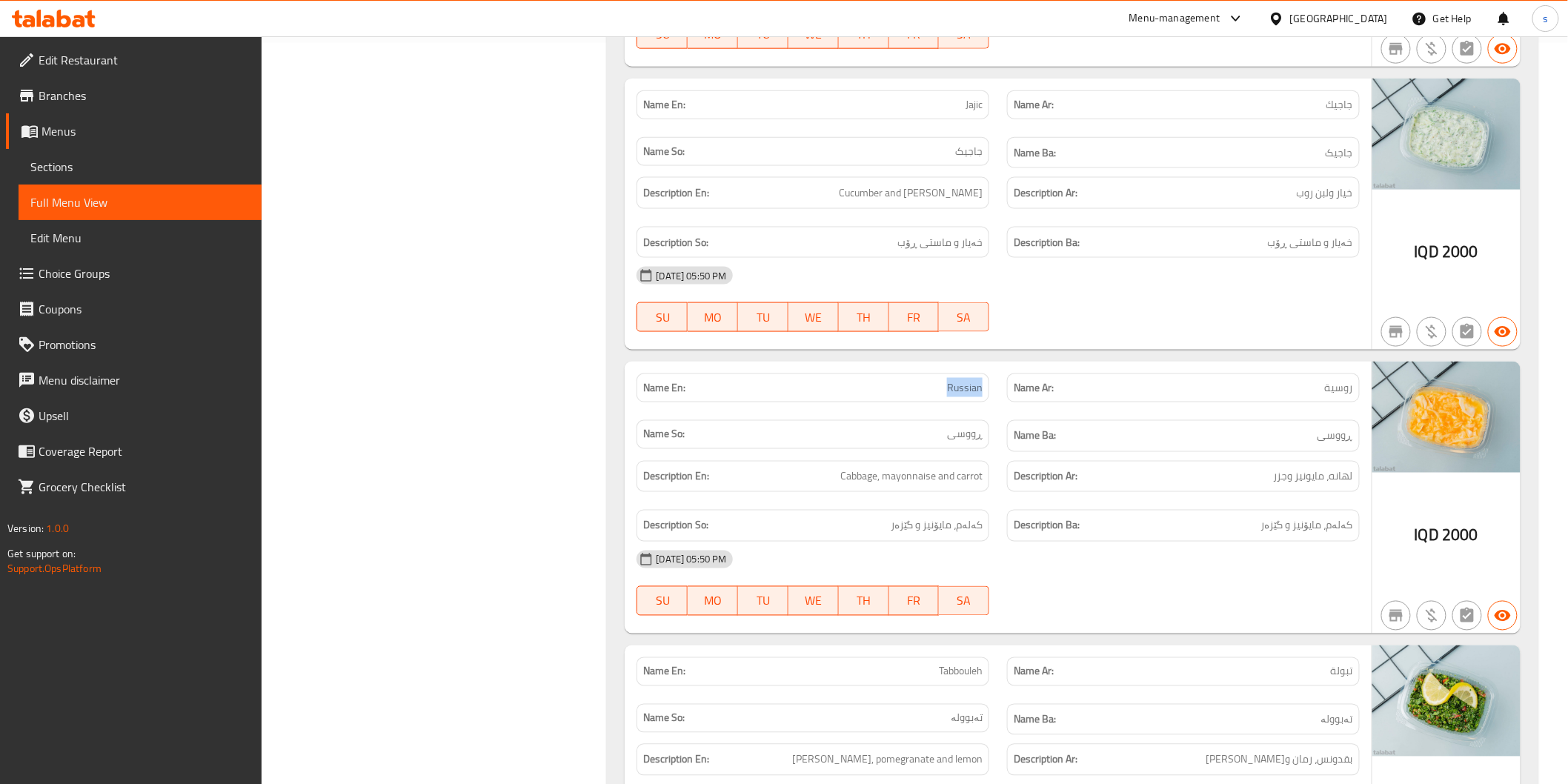
drag, startPoint x: 936, startPoint y: 390, endPoint x: 983, endPoint y: 388, distance: 47.0
click at [983, 388] on div "Name En: Russian" at bounding box center [813, 388] width 353 height 29
click at [967, 391] on span "Russian" at bounding box center [964, 388] width 35 height 15
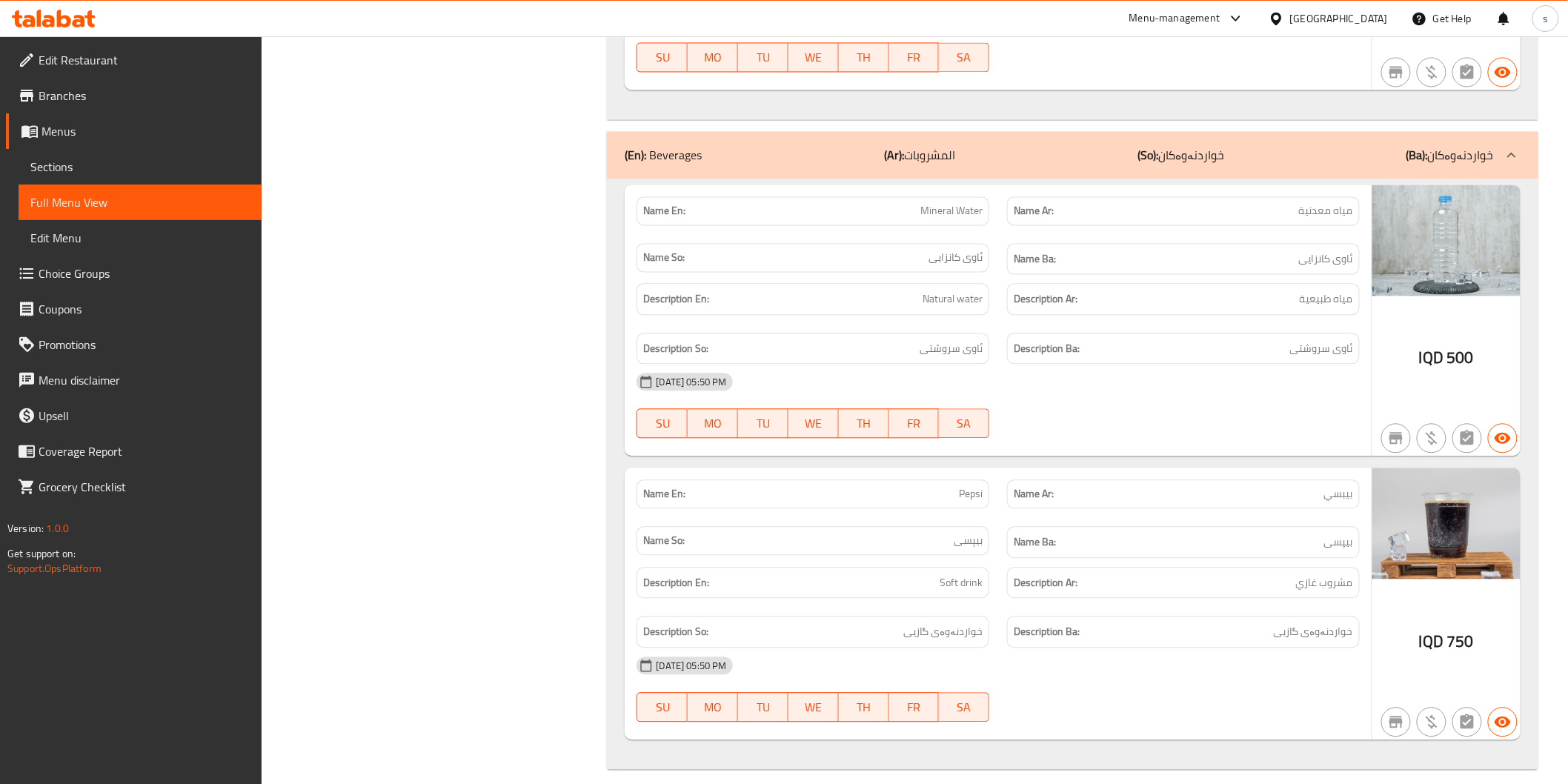
scroll to position [8279, 0]
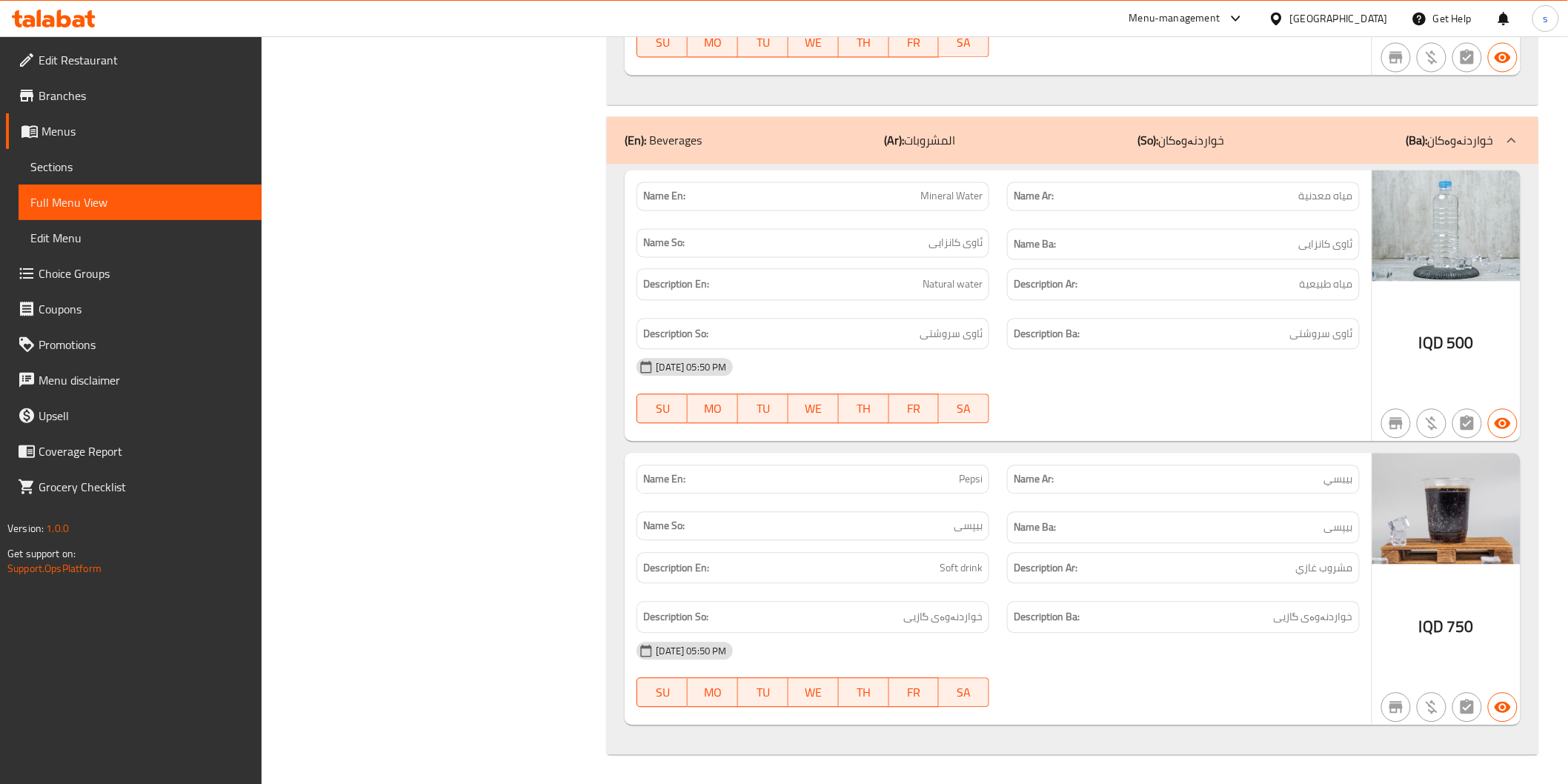
click at [1151, 528] on h6 "Name Ba: بیپسی" at bounding box center [1183, 527] width 339 height 18
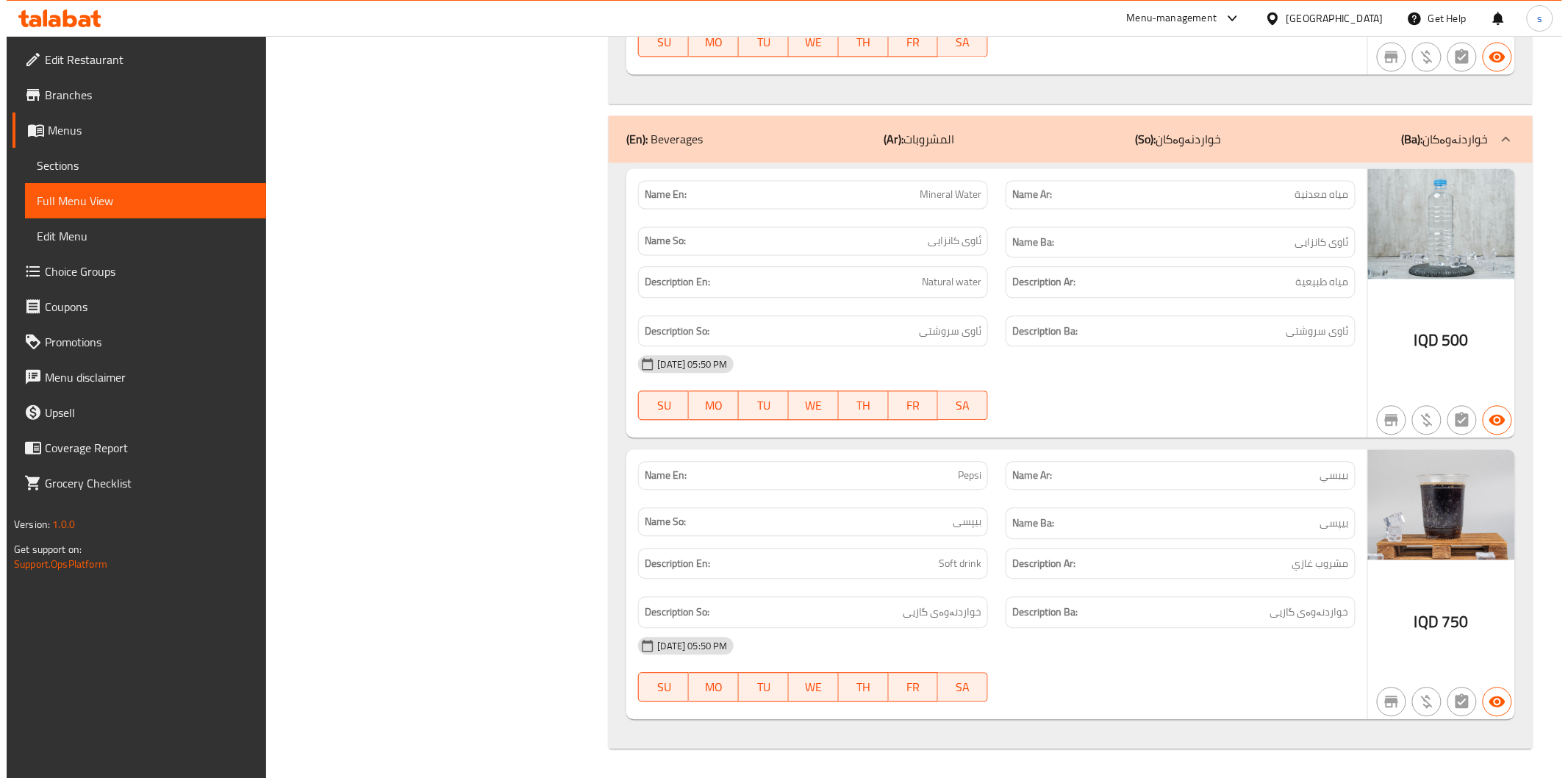
scroll to position [0, 0]
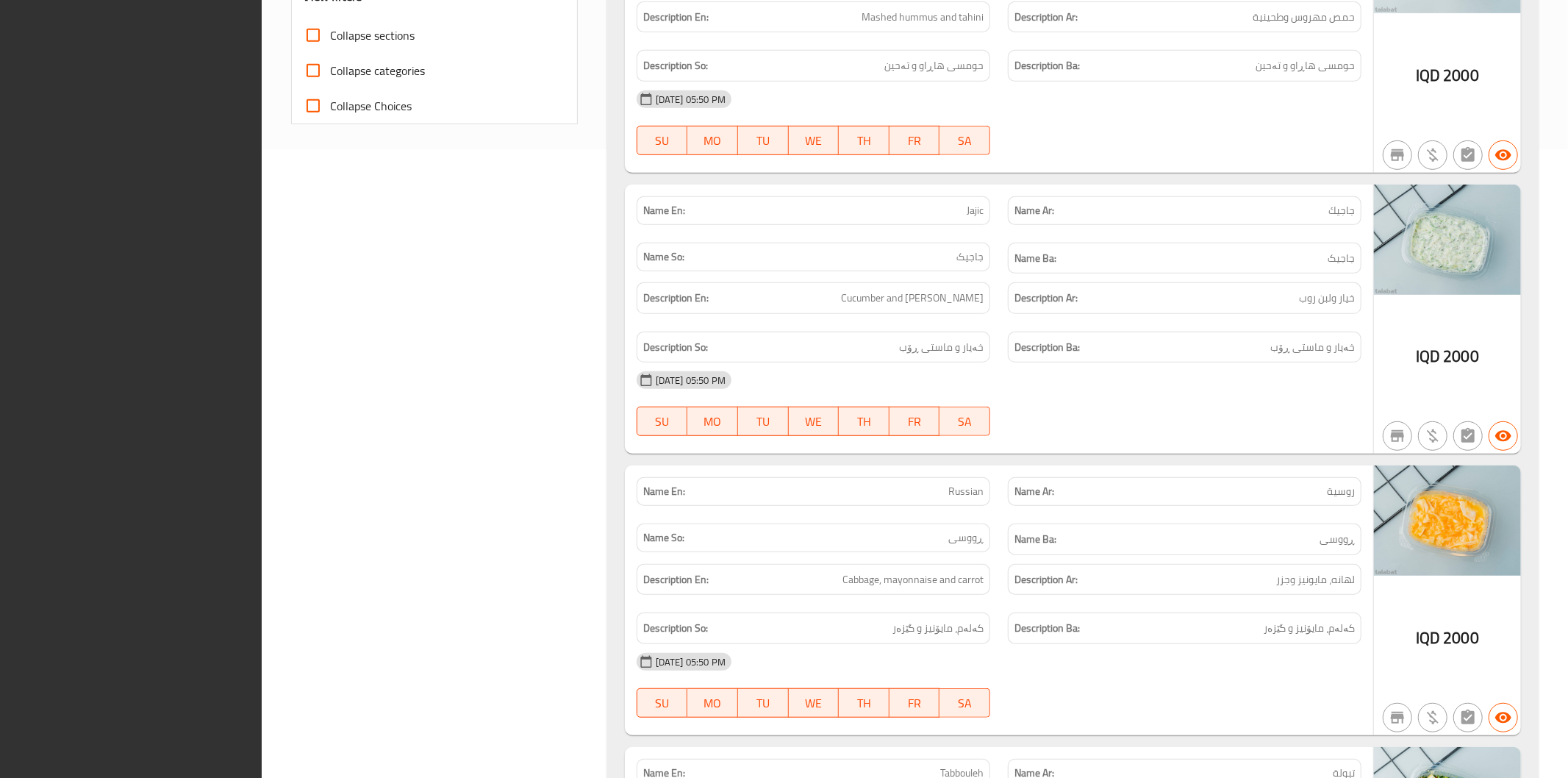
click at [1179, 163] on div at bounding box center [1185, 155] width 371 height 18
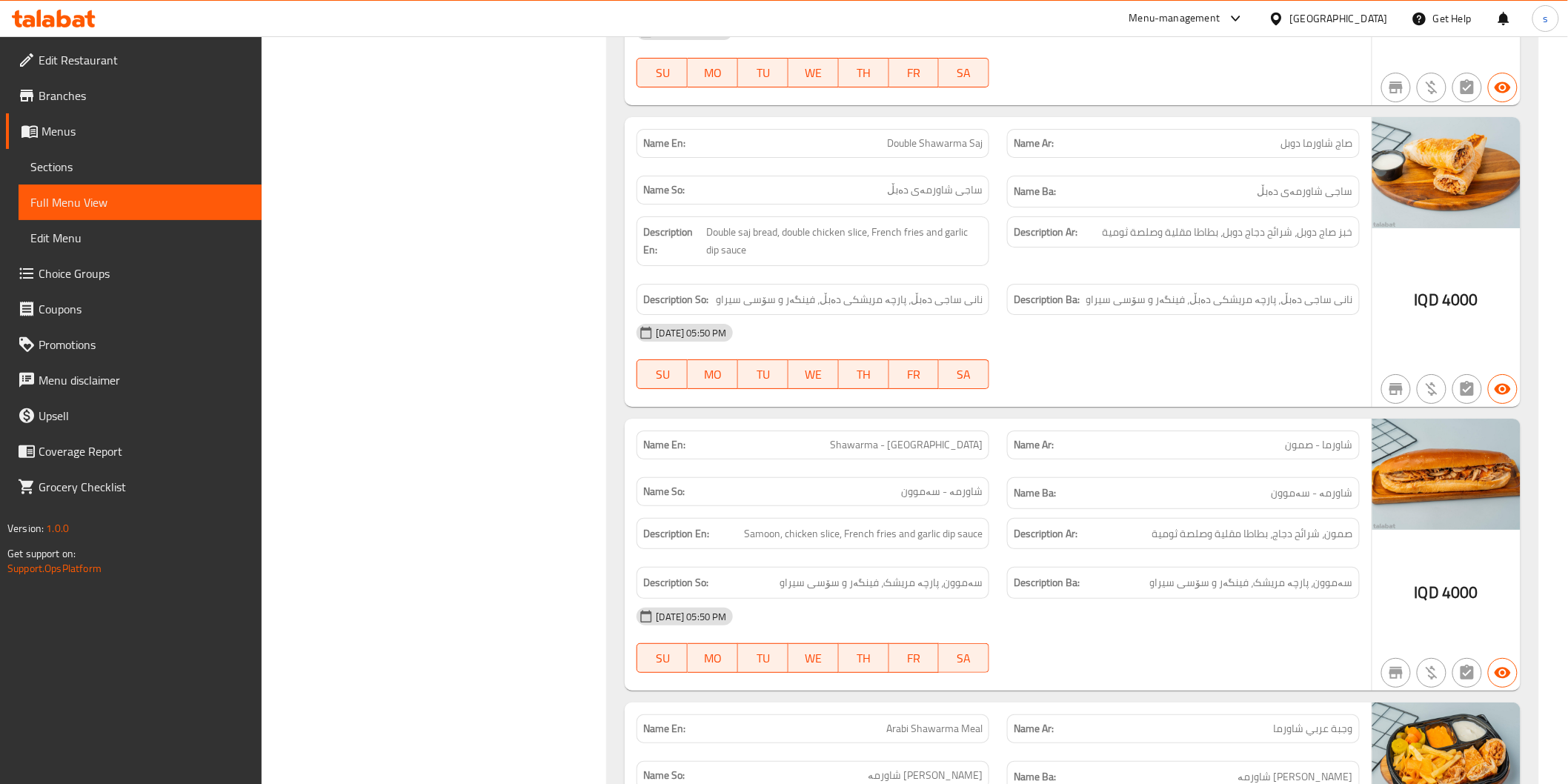
scroll to position [2421, 0]
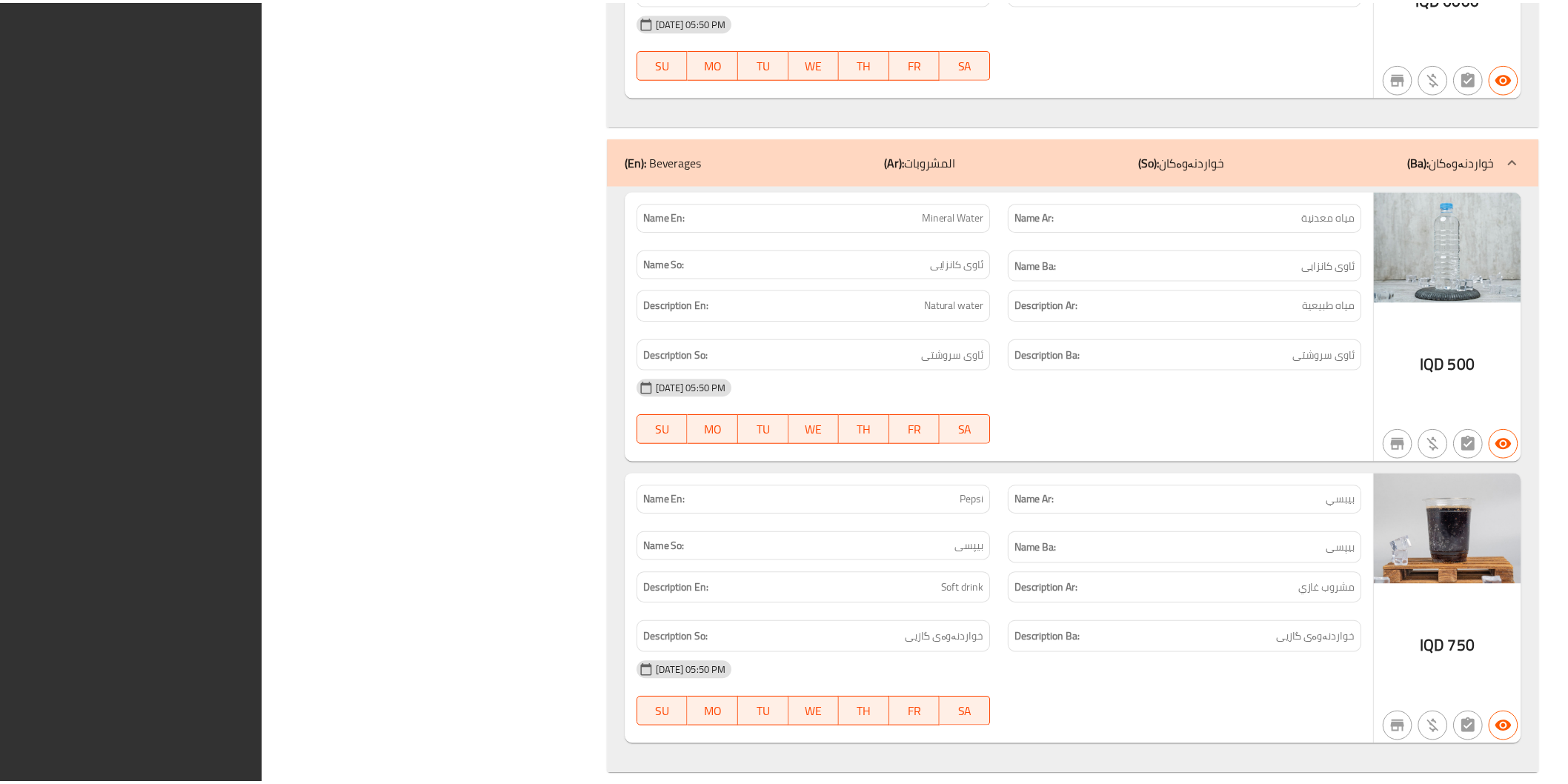
scroll to position [8279, 0]
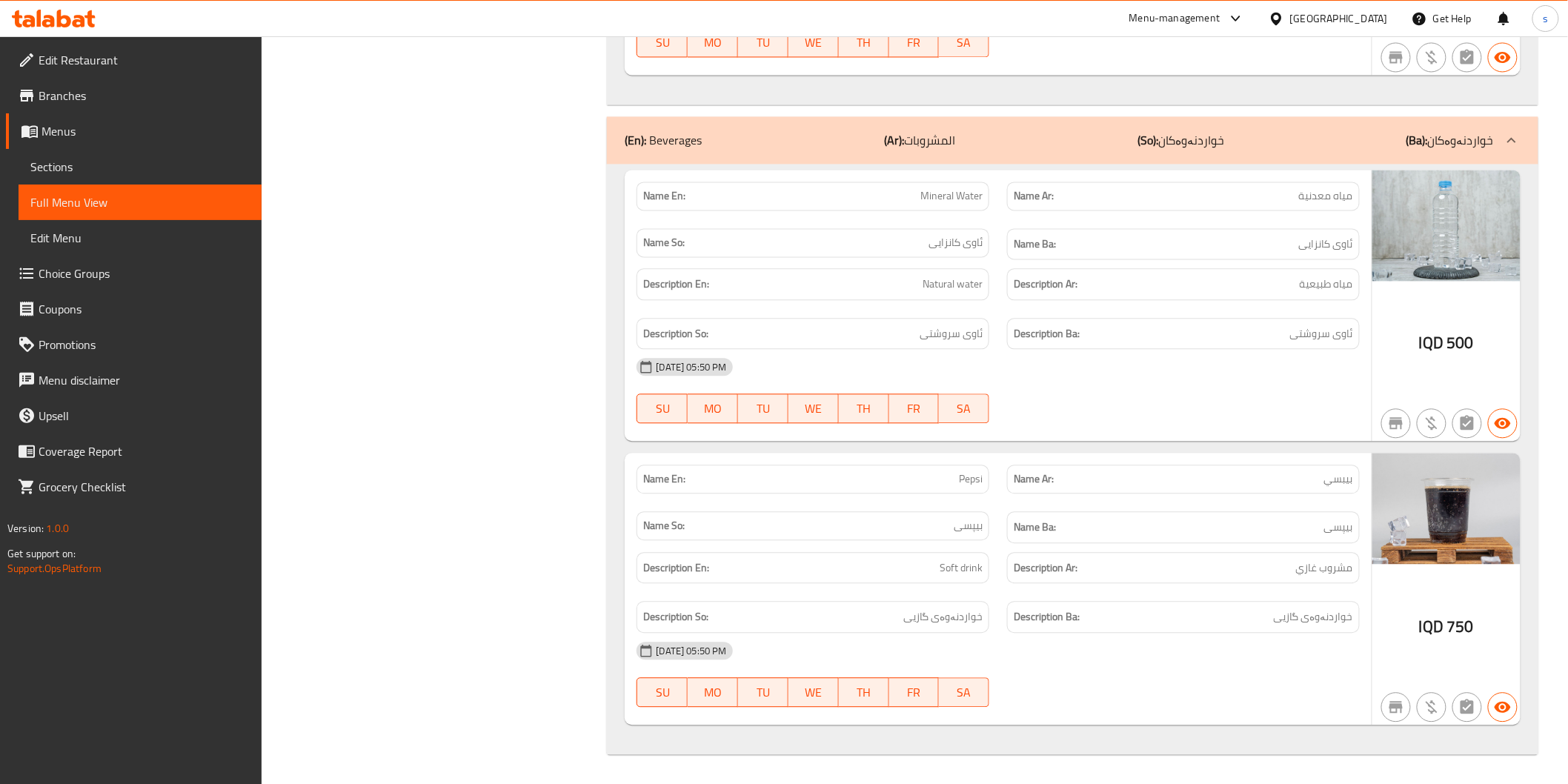
click at [154, 164] on span "Sections" at bounding box center [140, 166] width 219 height 18
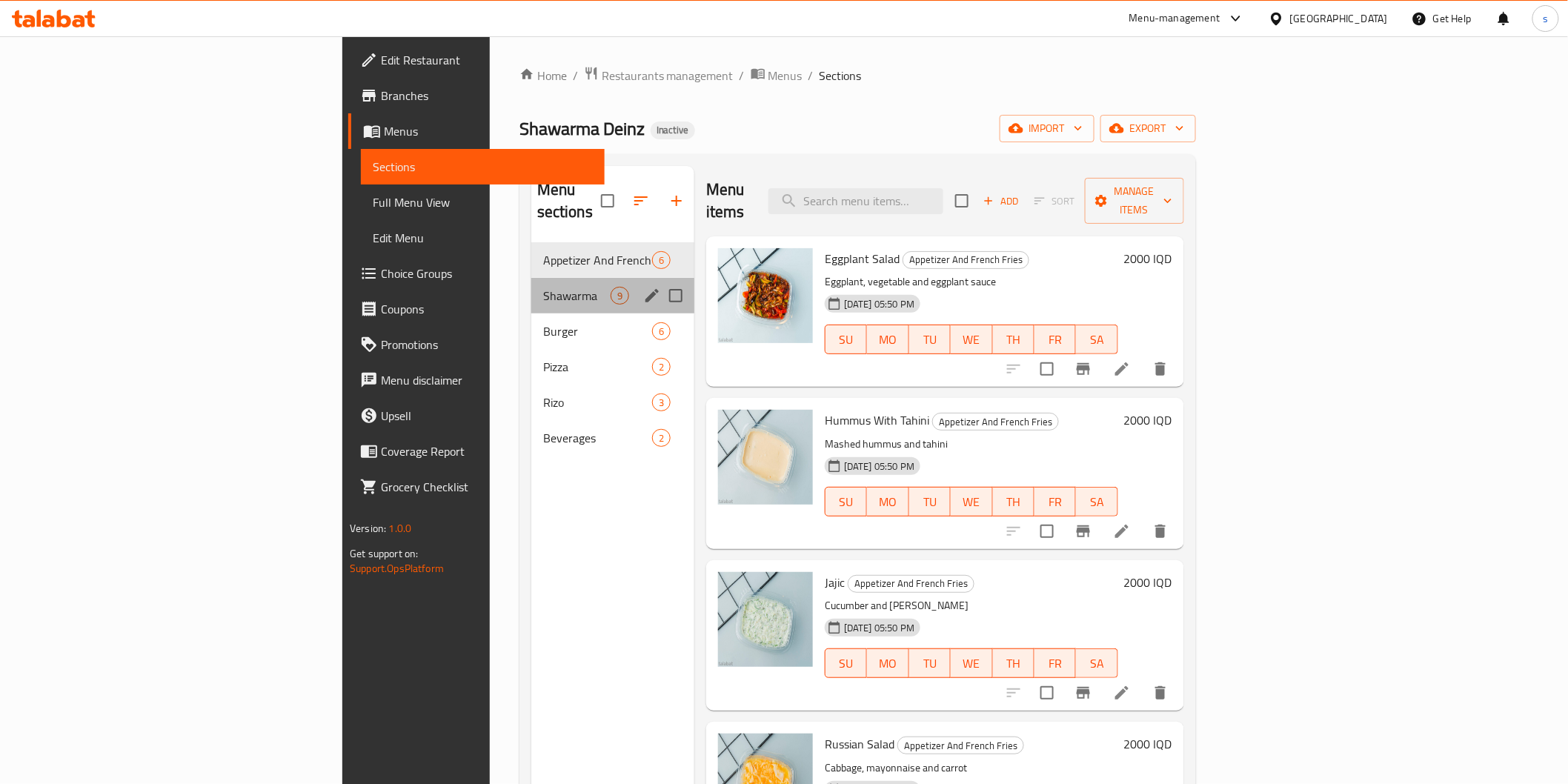
click at [532, 284] on div "Shawarma 9" at bounding box center [613, 295] width 163 height 35
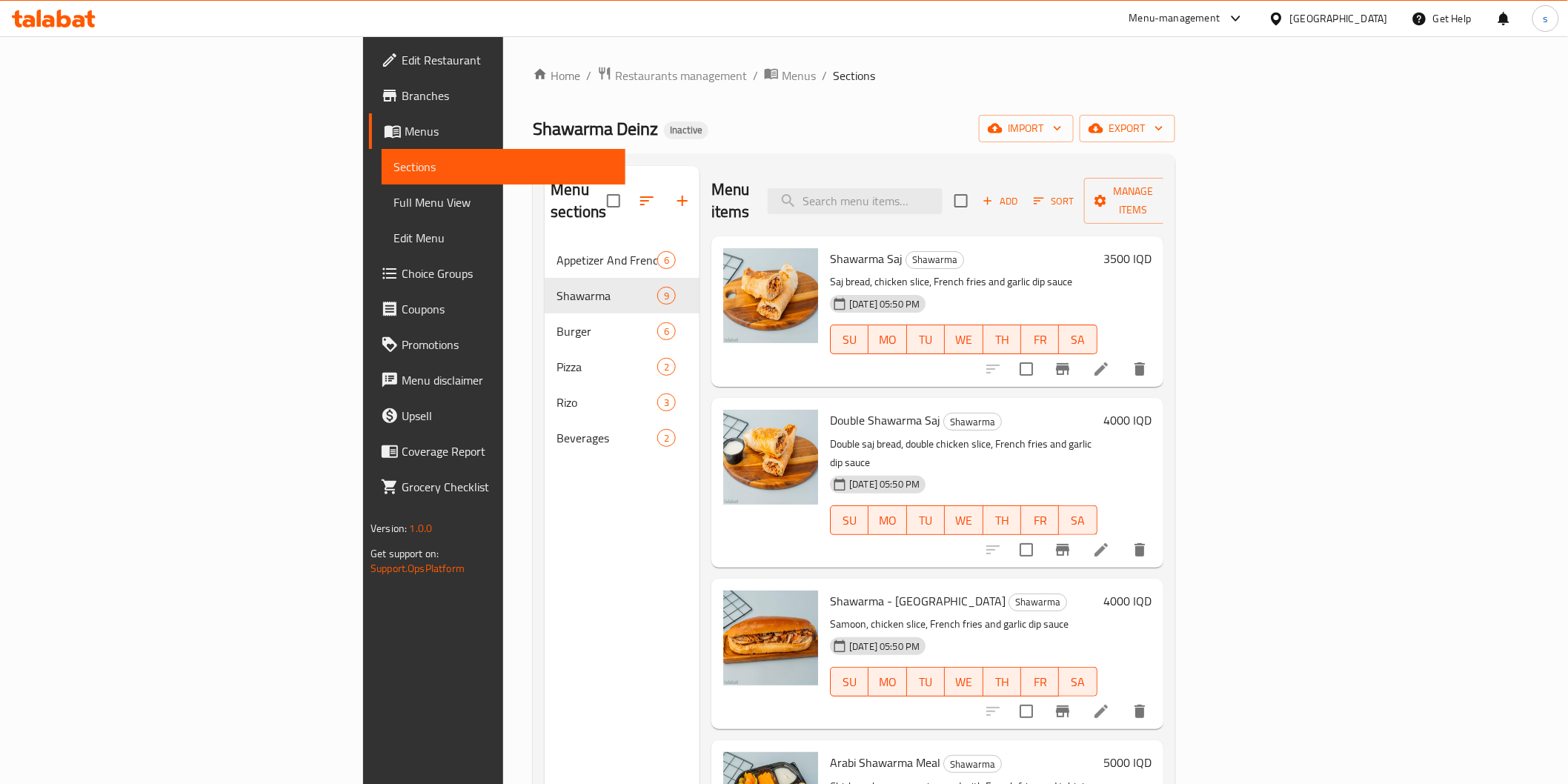
click at [954, 172] on div "Menu items Add Sort Manage items" at bounding box center [937, 201] width 452 height 71
click at [943, 188] on input "search" at bounding box center [855, 201] width 175 height 26
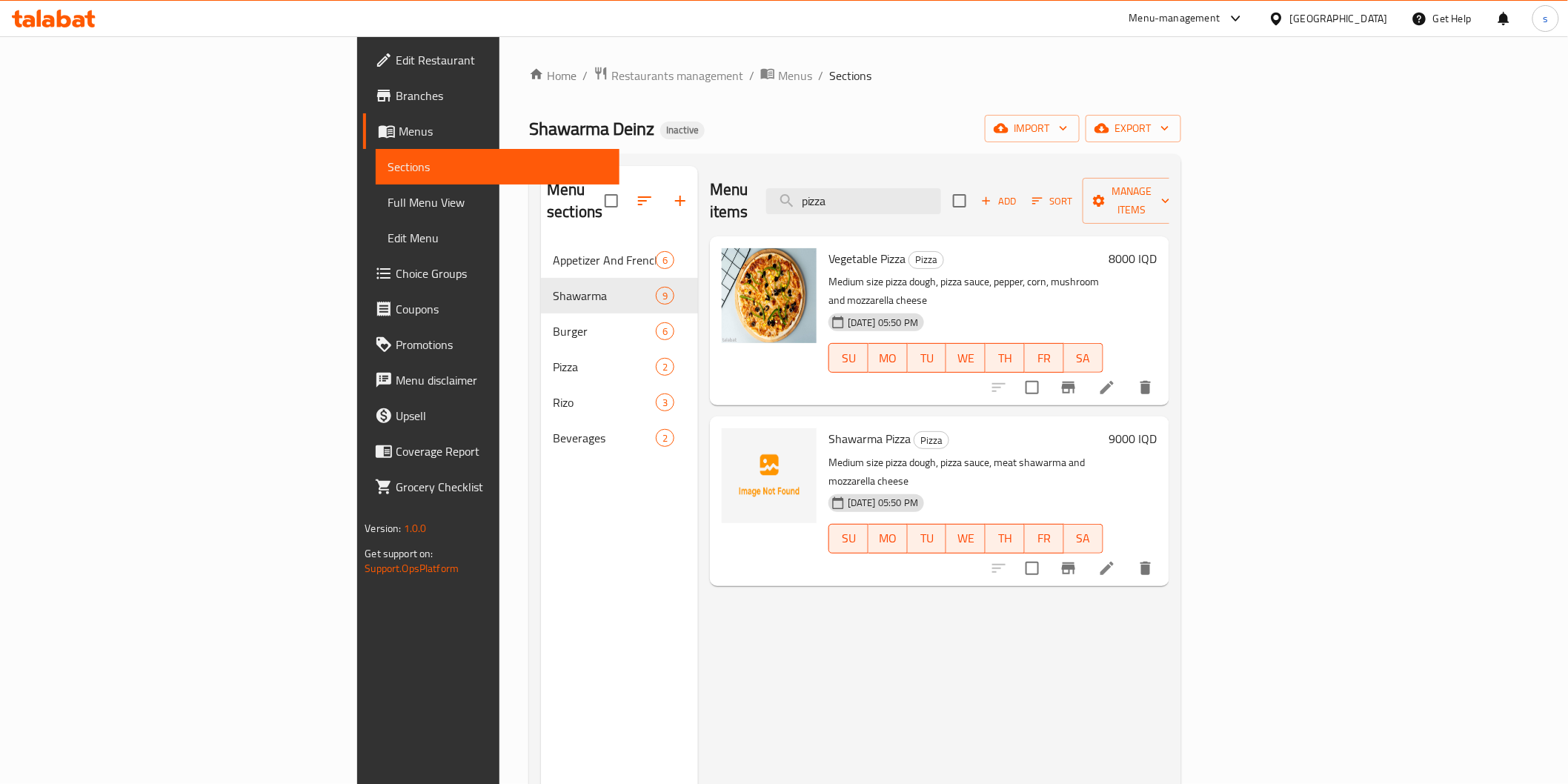
type input "pizza"
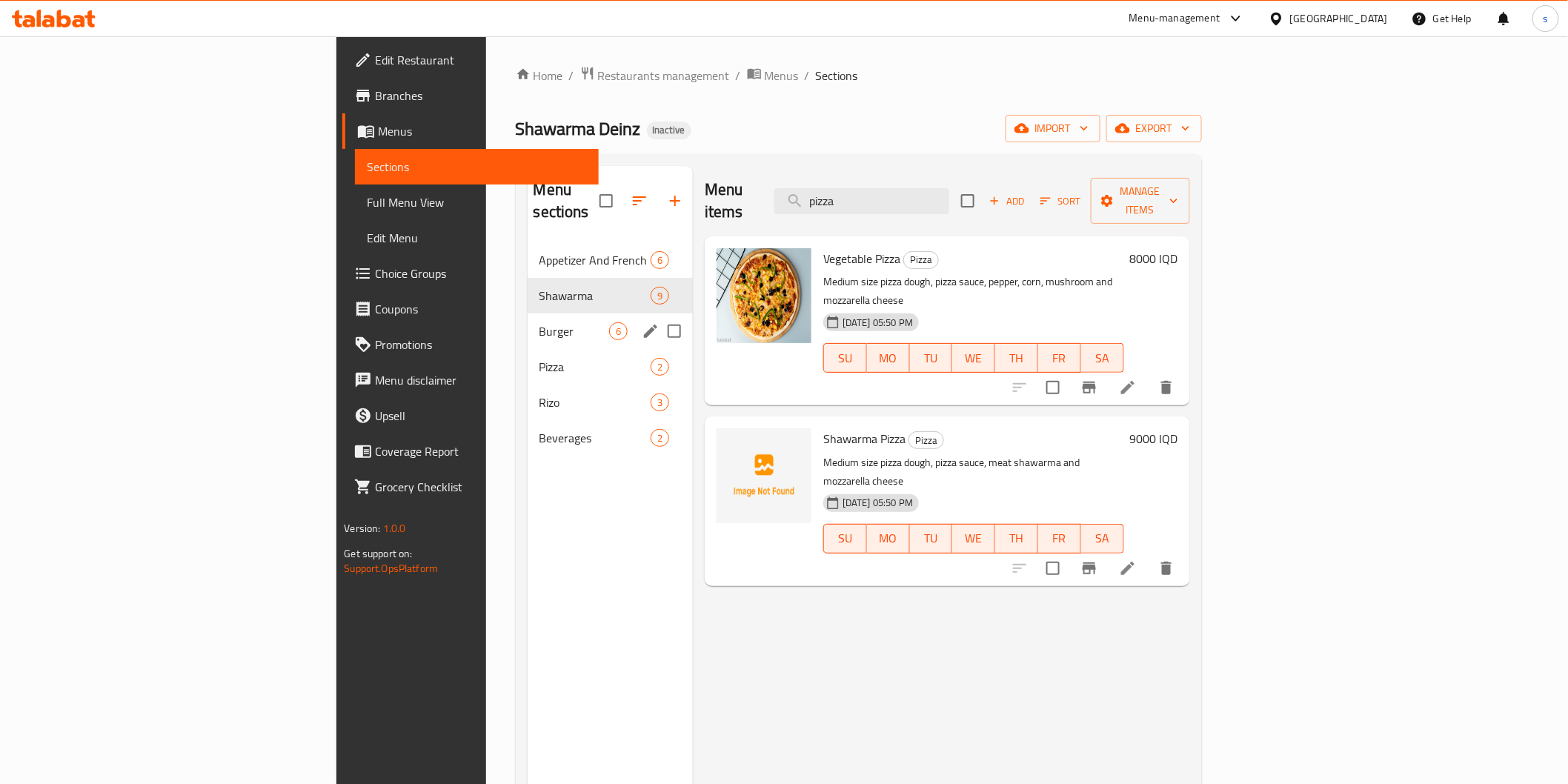
click at [528, 314] on div "Burger 6" at bounding box center [610, 331] width 165 height 35
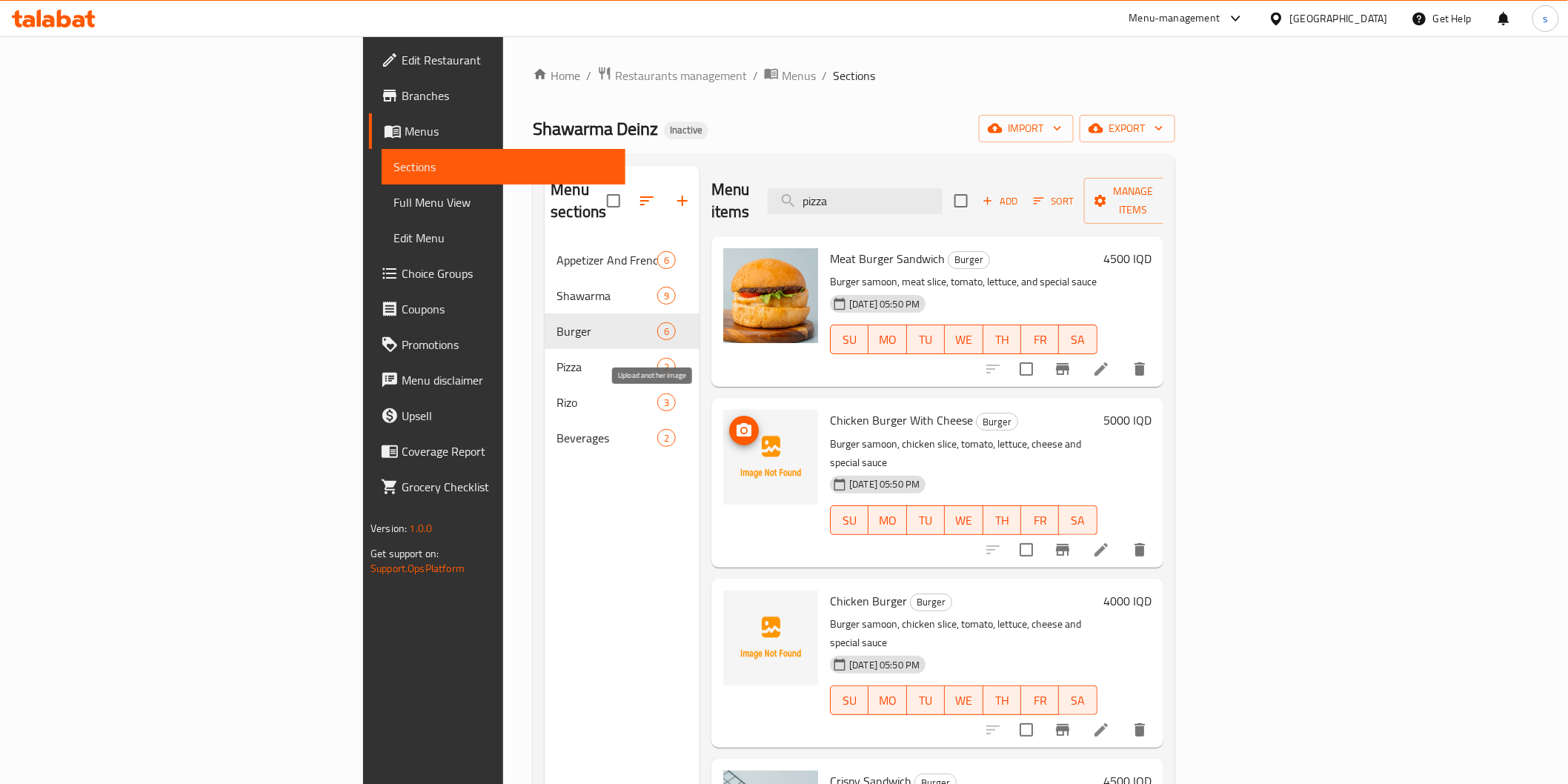
click at [735, 422] on icon "upload picture" at bounding box center [743, 430] width 18 height 18
click at [735, 602] on icon "upload picture" at bounding box center [743, 611] width 18 height 18
click at [729, 602] on span "upload picture" at bounding box center [743, 611] width 30 height 18
click at [736, 423] on icon "upload picture" at bounding box center [743, 430] width 15 height 13
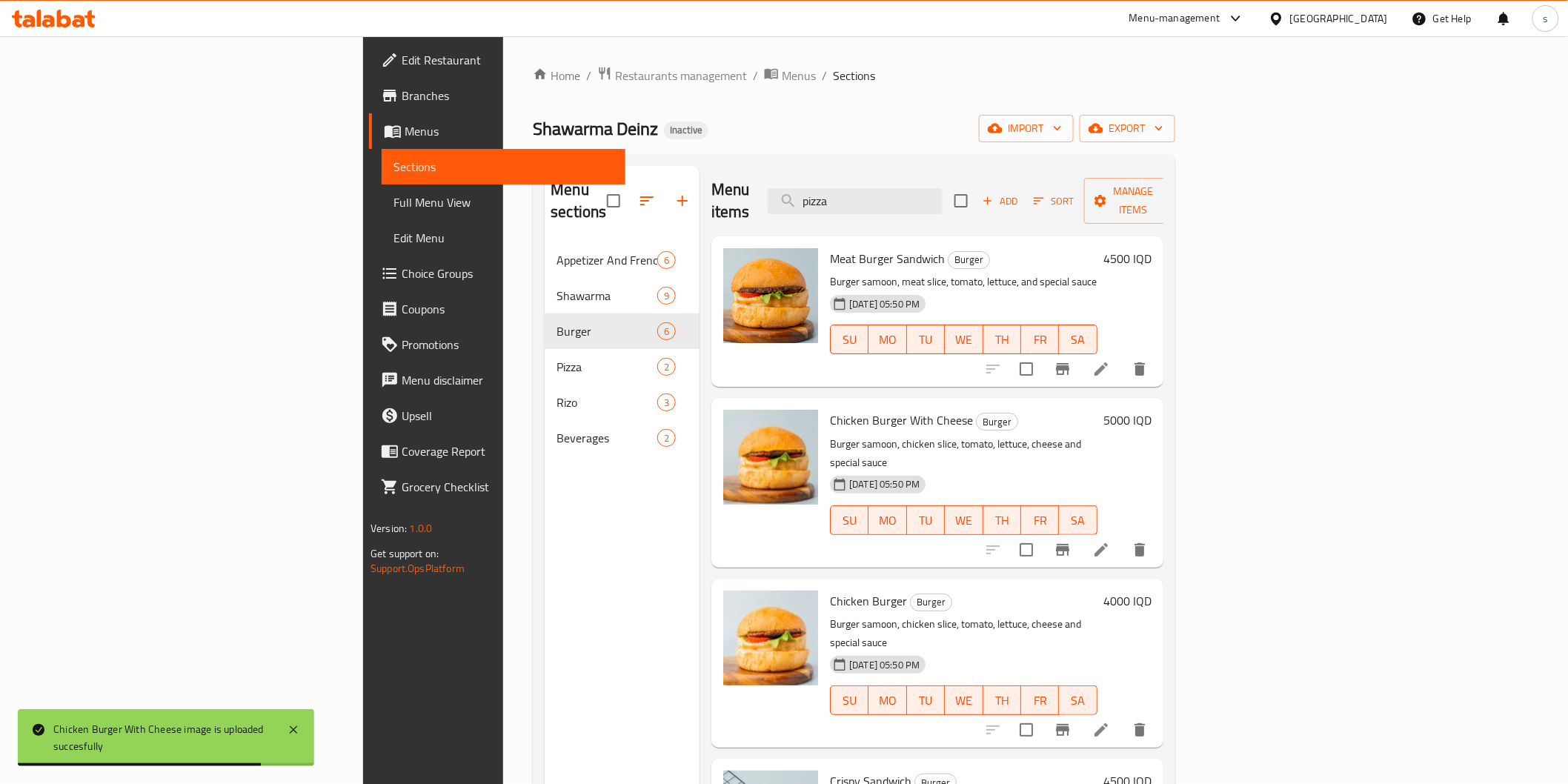
click at [1103, 292] on div "[DATE] 05:50 PM SU MO TU WE TH FR SA" at bounding box center [964, 329] width 279 height 80
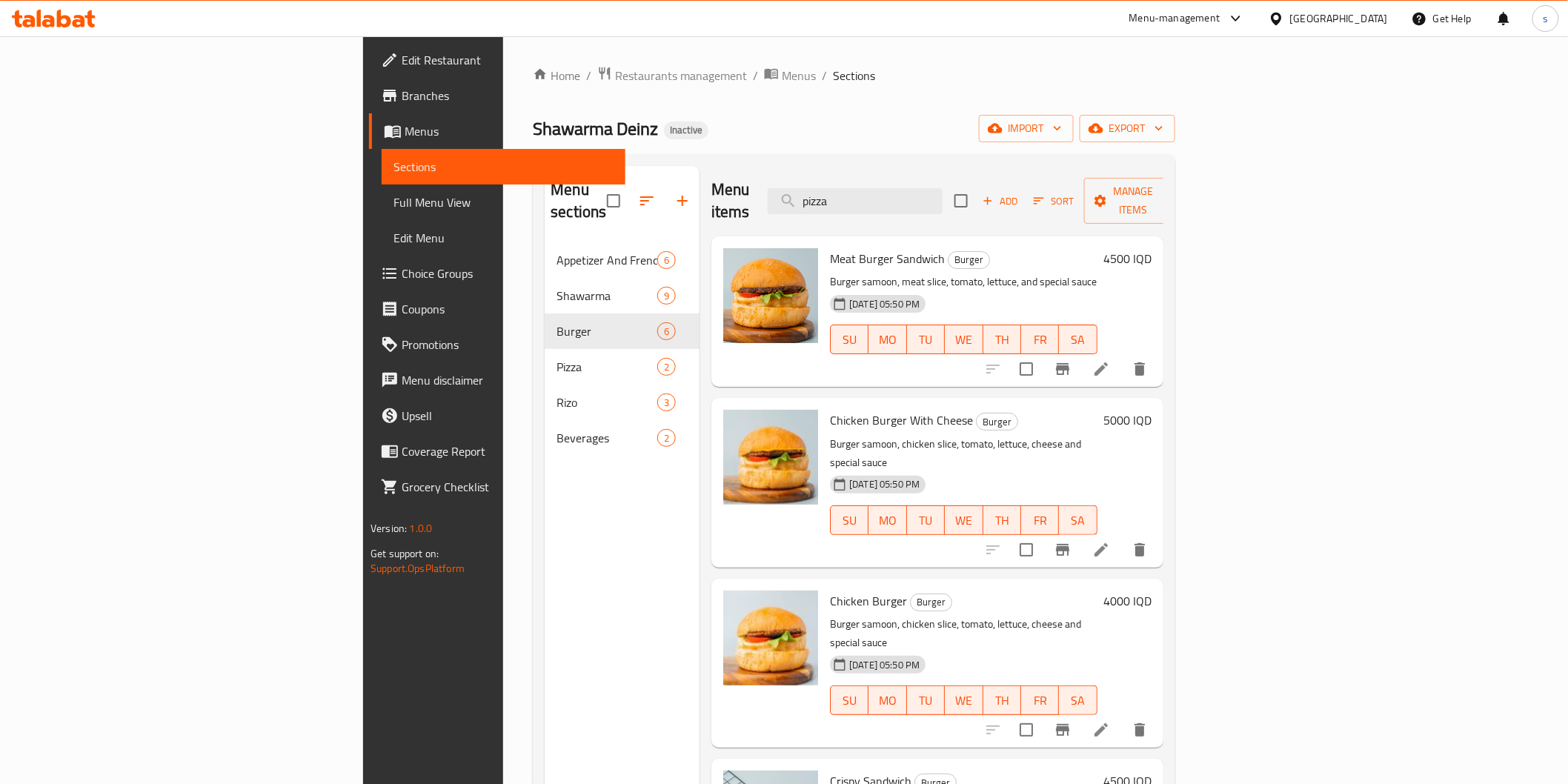
click at [394, 209] on span "Full Menu View" at bounding box center [503, 202] width 219 height 18
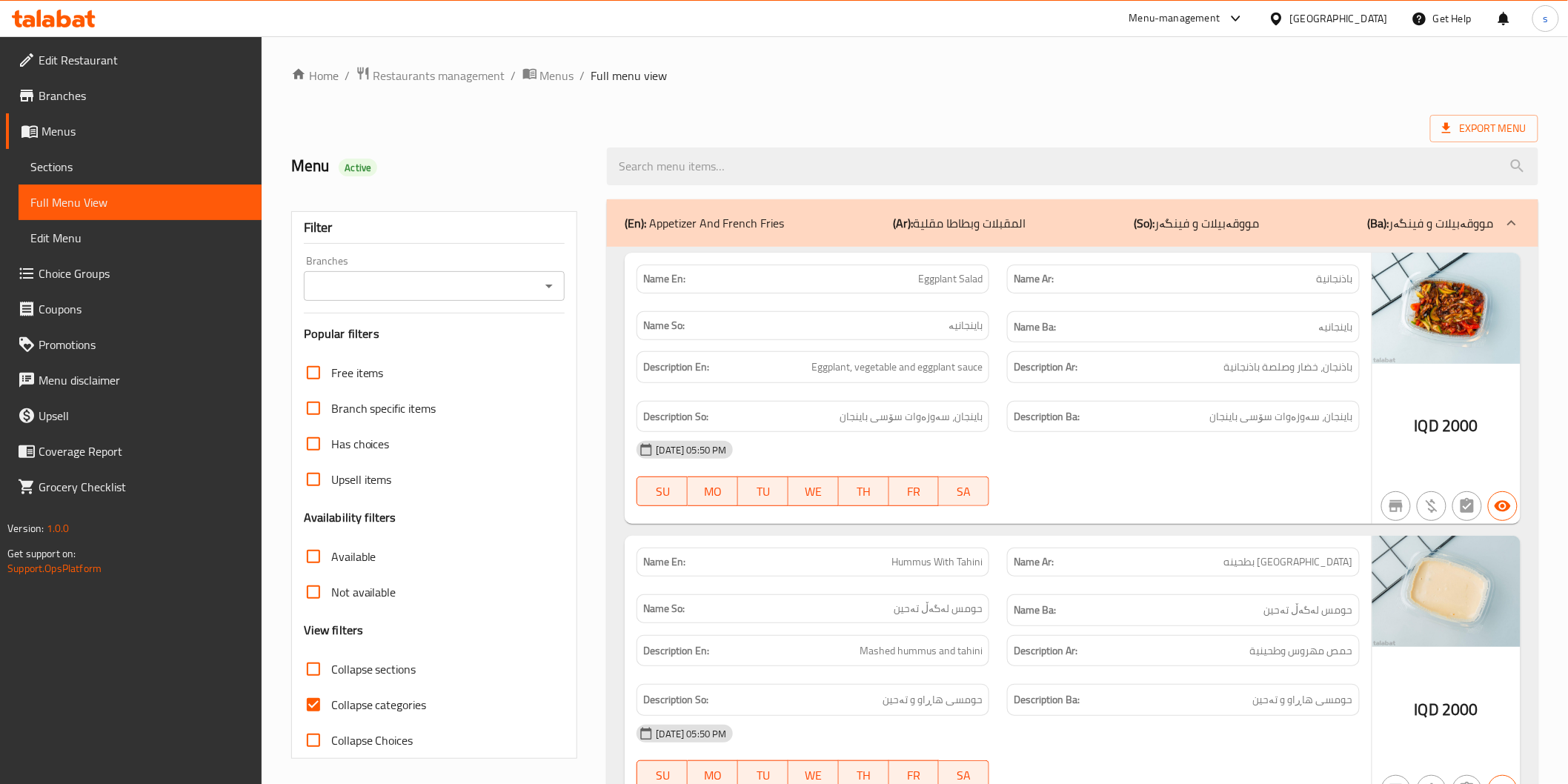
click at [371, 296] on input "Branches" at bounding box center [423, 285] width 229 height 21
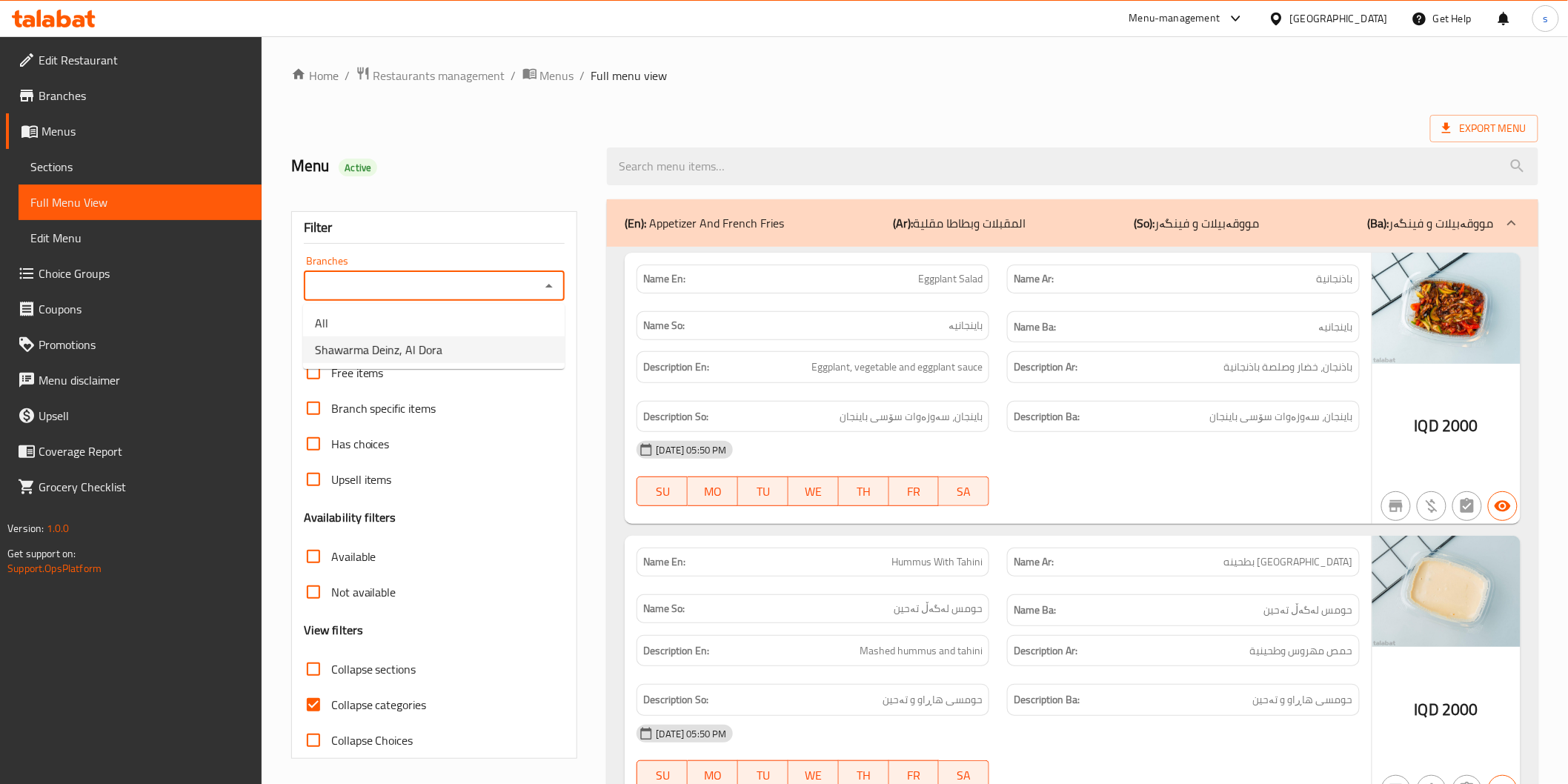
click at [377, 345] on span "Shawarma Deinz, Al Dora" at bounding box center [379, 349] width 127 height 18
type input "Shawarma Deinz, Al Dora"
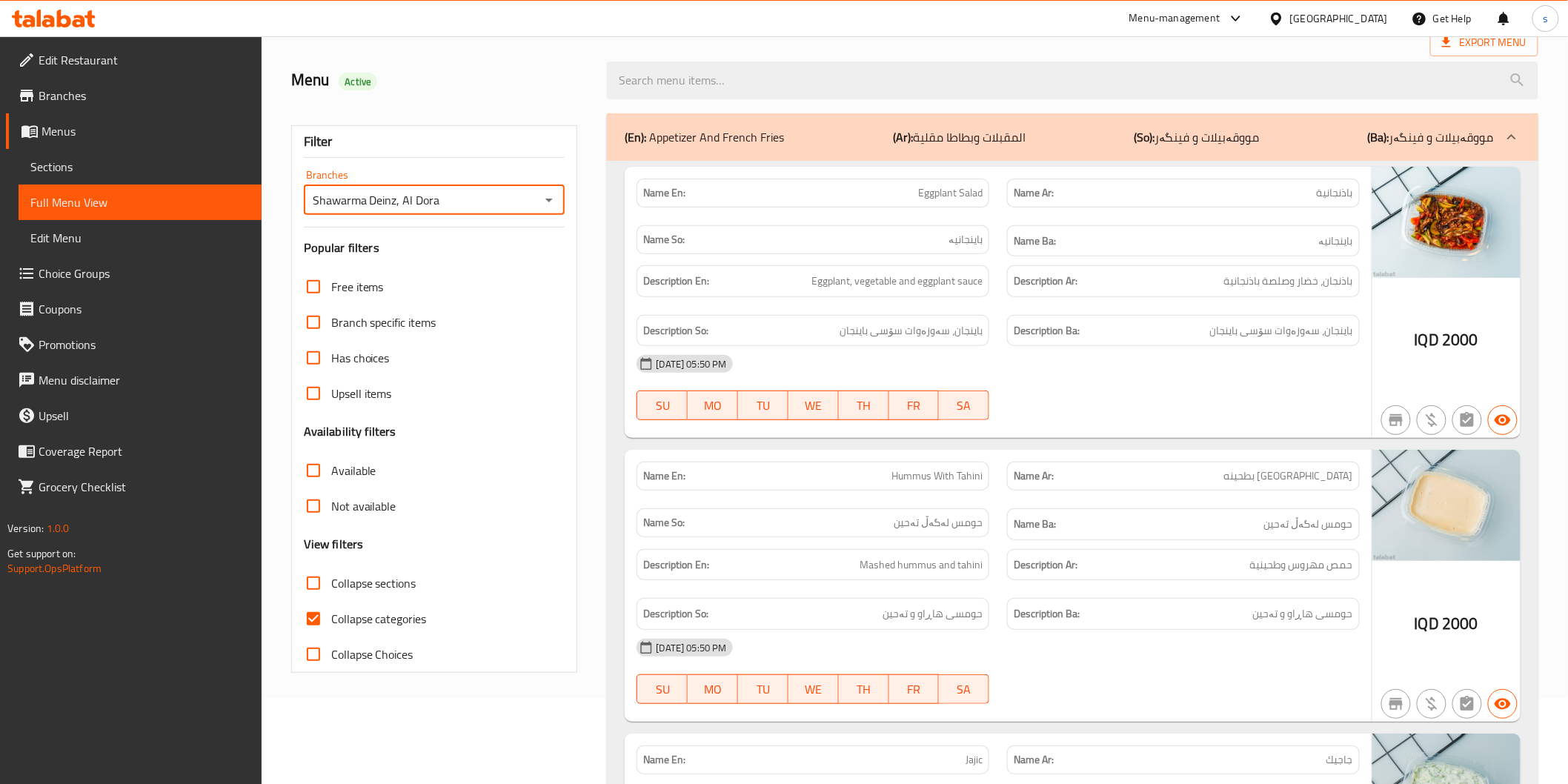
click at [384, 618] on span "Collapse categories" at bounding box center [379, 618] width 96 height 18
click at [331, 618] on input "Collapse categories" at bounding box center [313, 618] width 35 height 35
checkbox input "false"
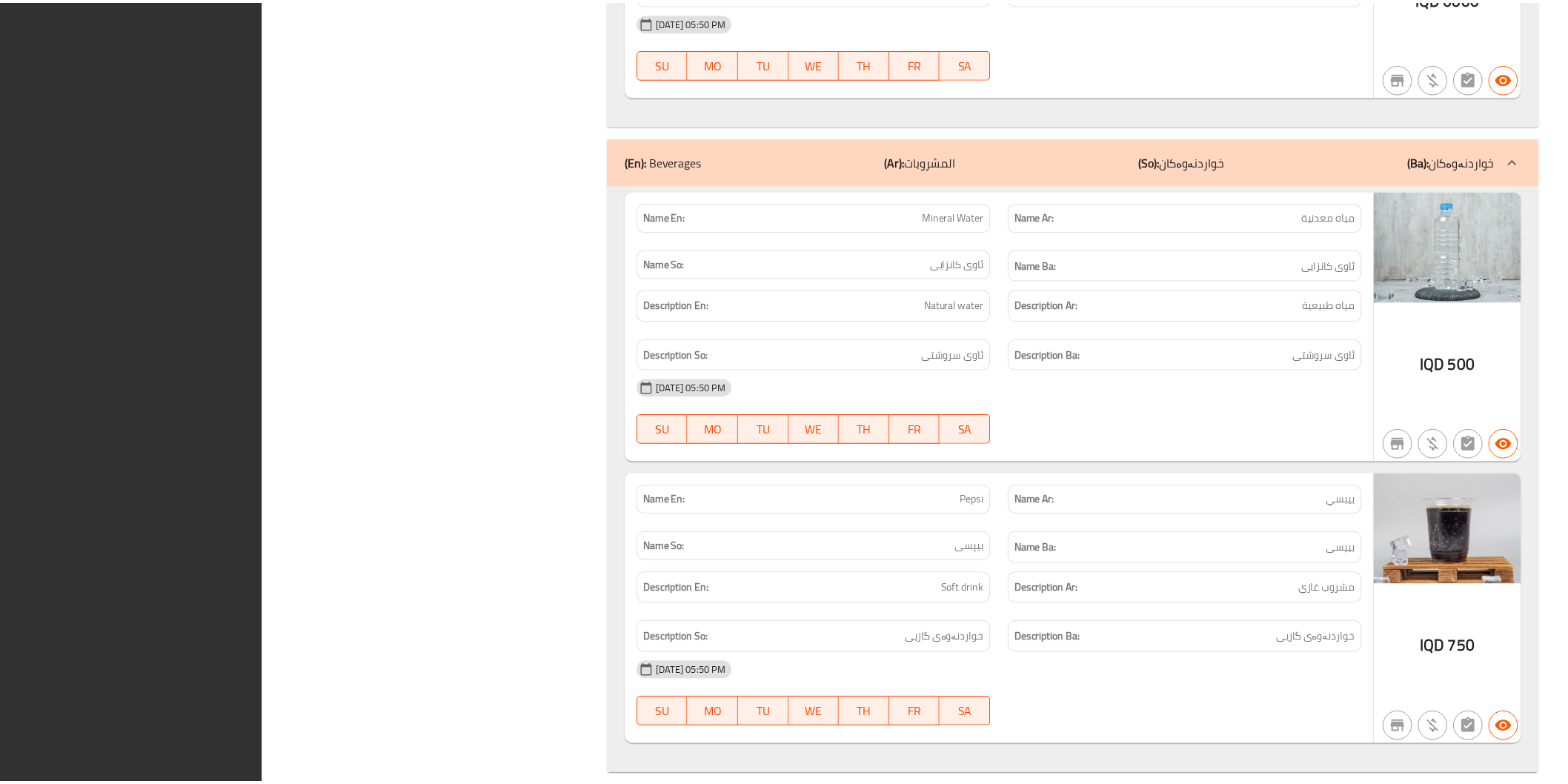
scroll to position [8279, 0]
